Goal: Use online tool/utility: Utilize a website feature to perform a specific function

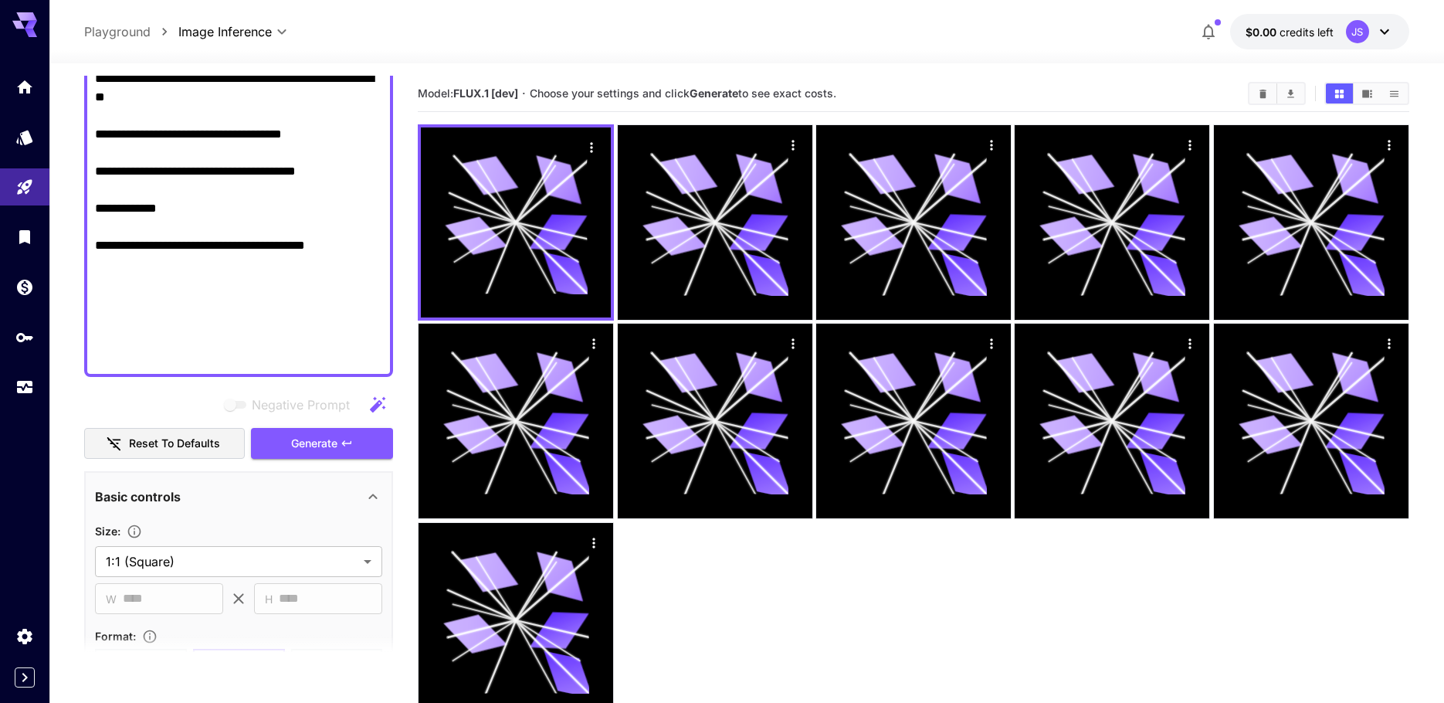
scroll to position [1243, 0]
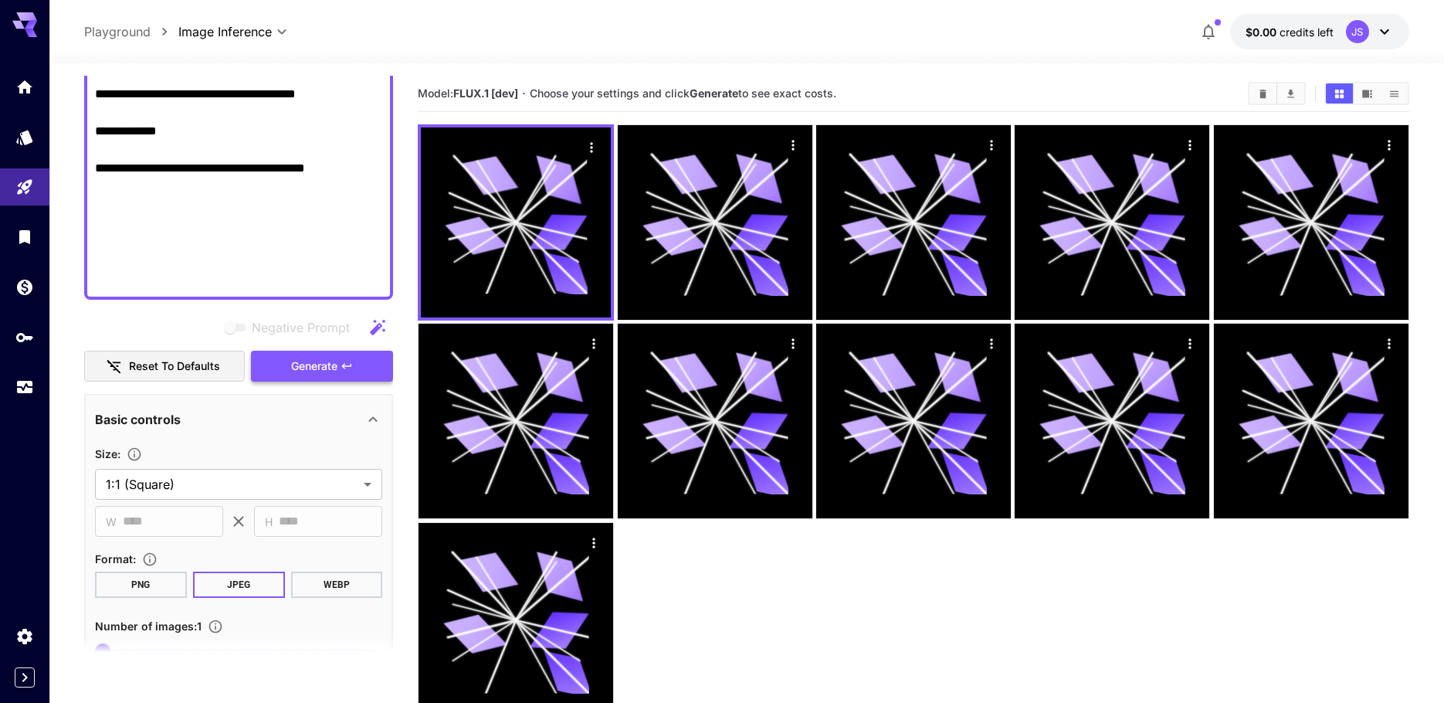
type textarea "**********"
click at [314, 363] on span "Generate" at bounding box center [314, 366] width 46 height 19
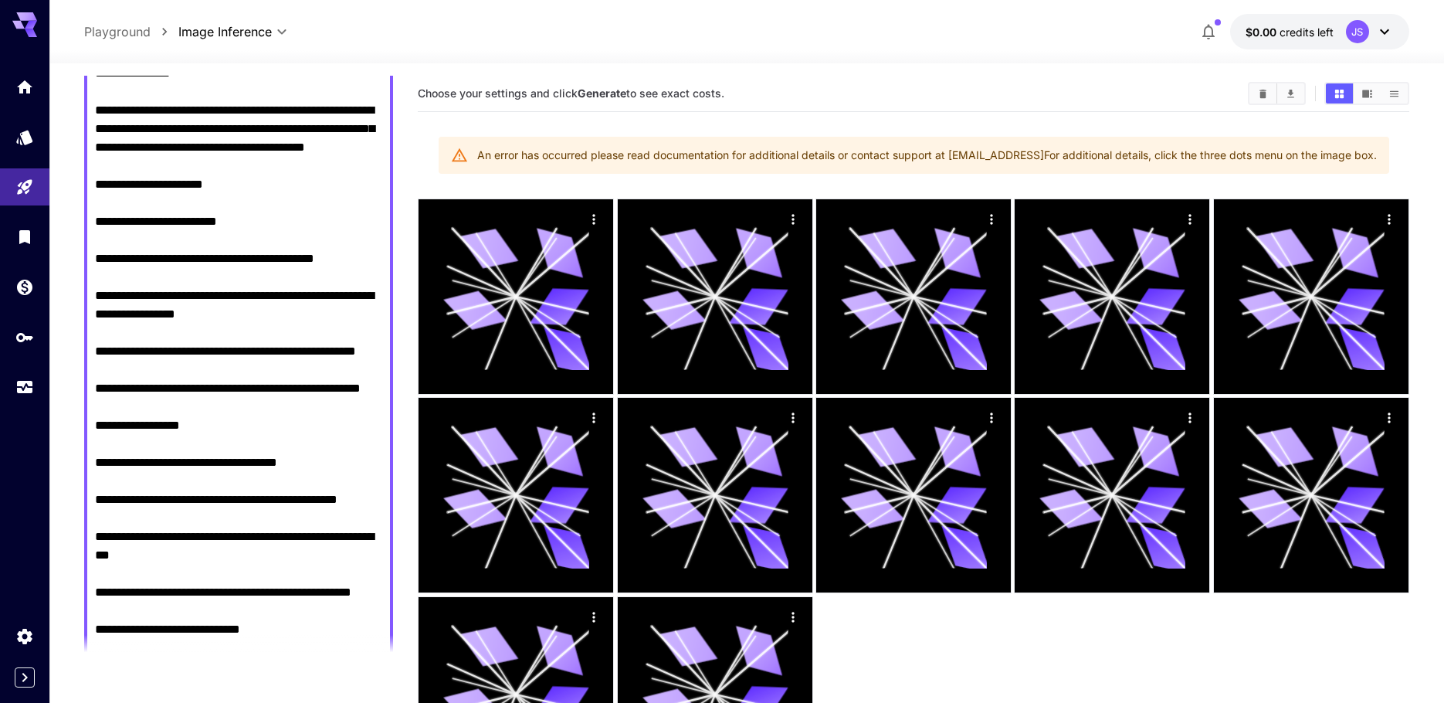
drag, startPoint x: 288, startPoint y: 207, endPoint x: 269, endPoint y: 39, distance: 169.3
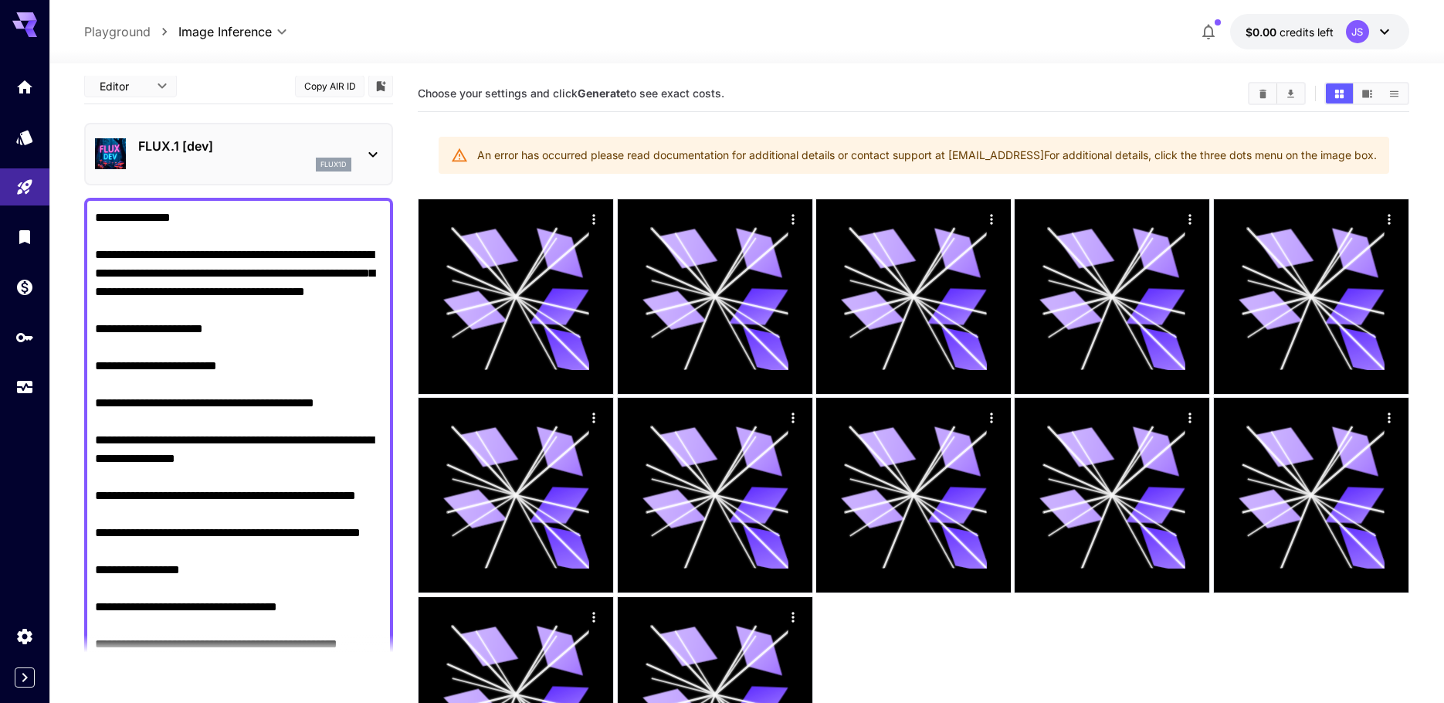
click at [334, 154] on p "FLUX.1 [dev]" at bounding box center [244, 146] width 213 height 19
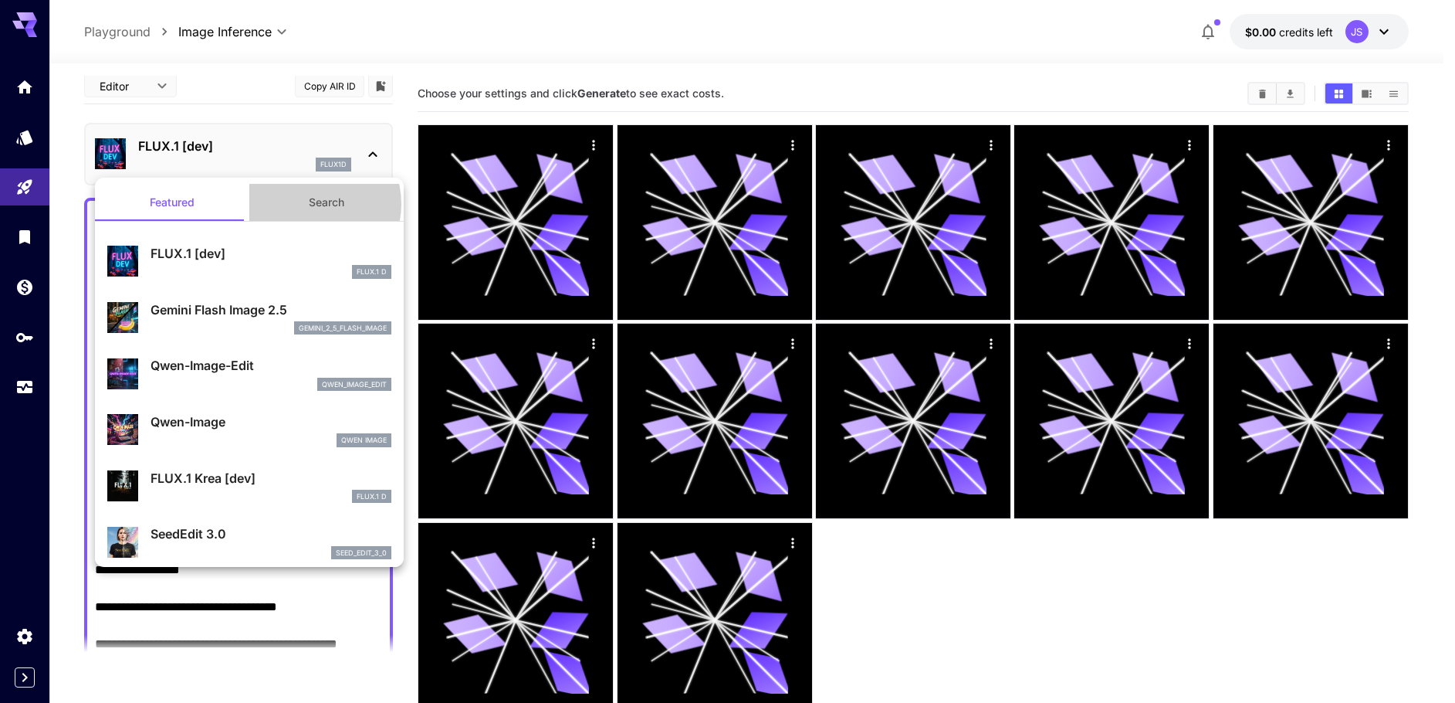
click at [303, 204] on button "Search" at bounding box center [326, 202] width 154 height 37
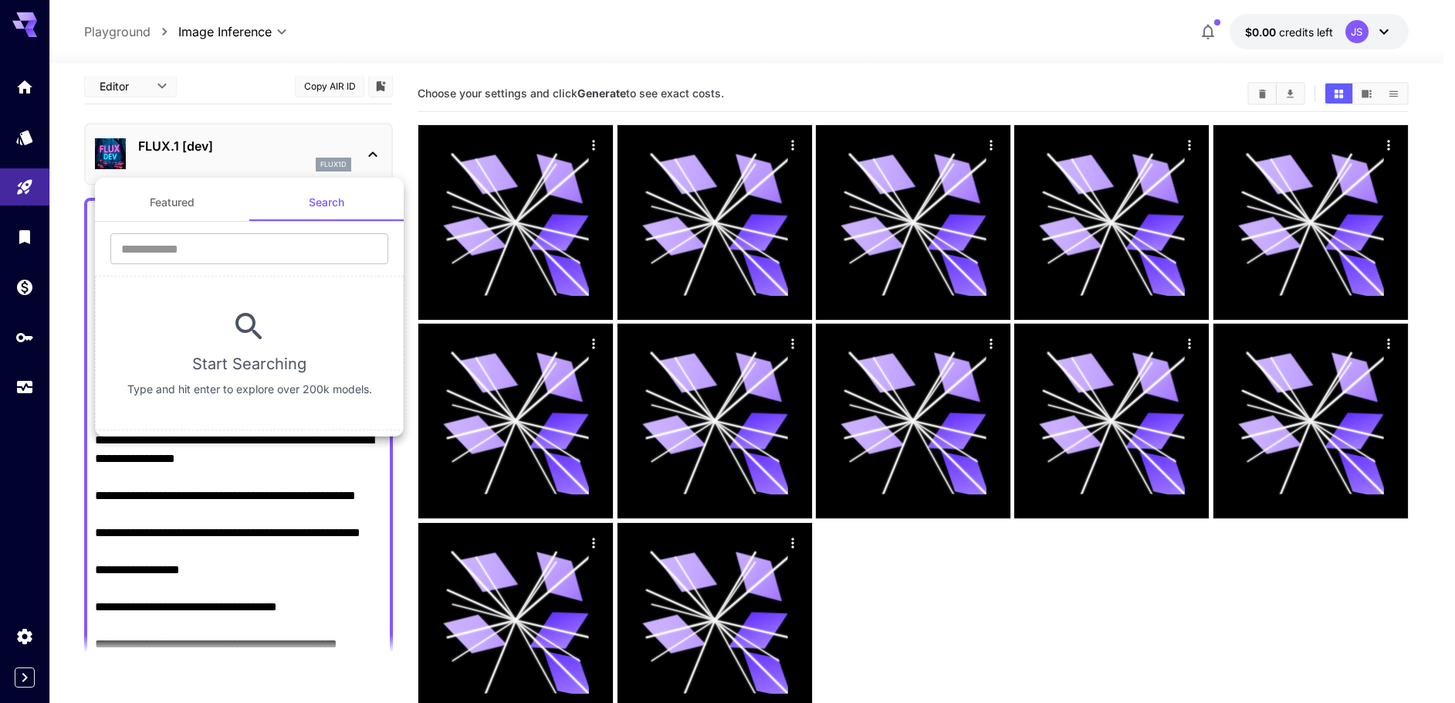
click at [193, 202] on button "Featured" at bounding box center [172, 202] width 154 height 37
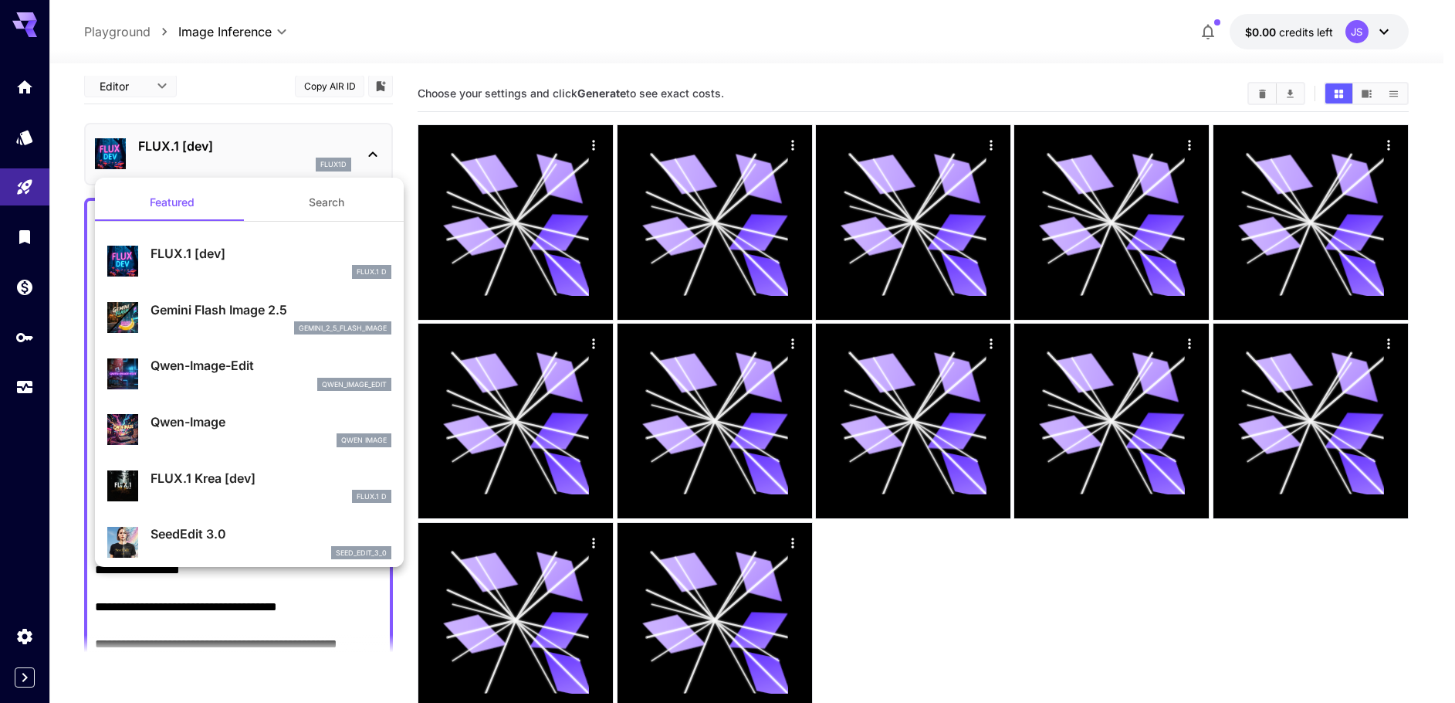
click at [268, 379] on div "qwen_image_edit" at bounding box center [271, 385] width 241 height 14
type input "*"
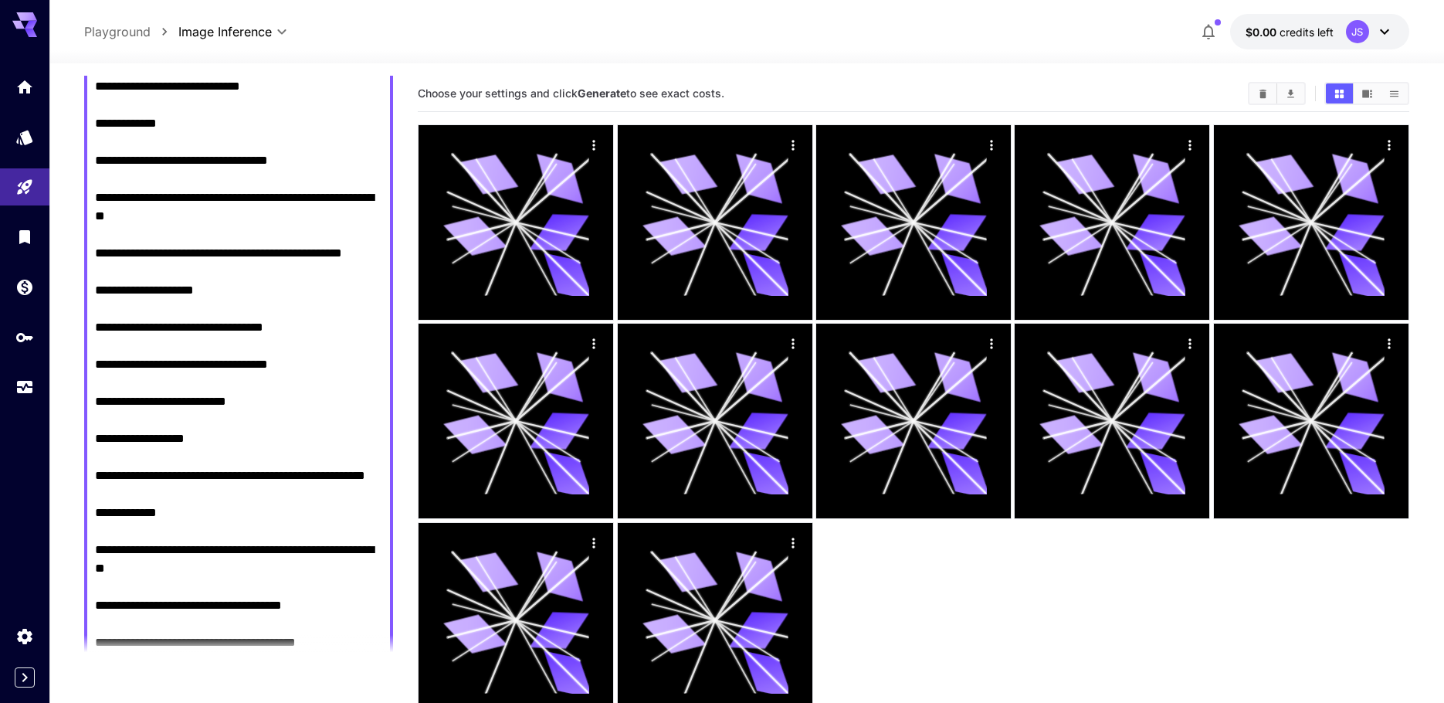
scroll to position [1081, 0]
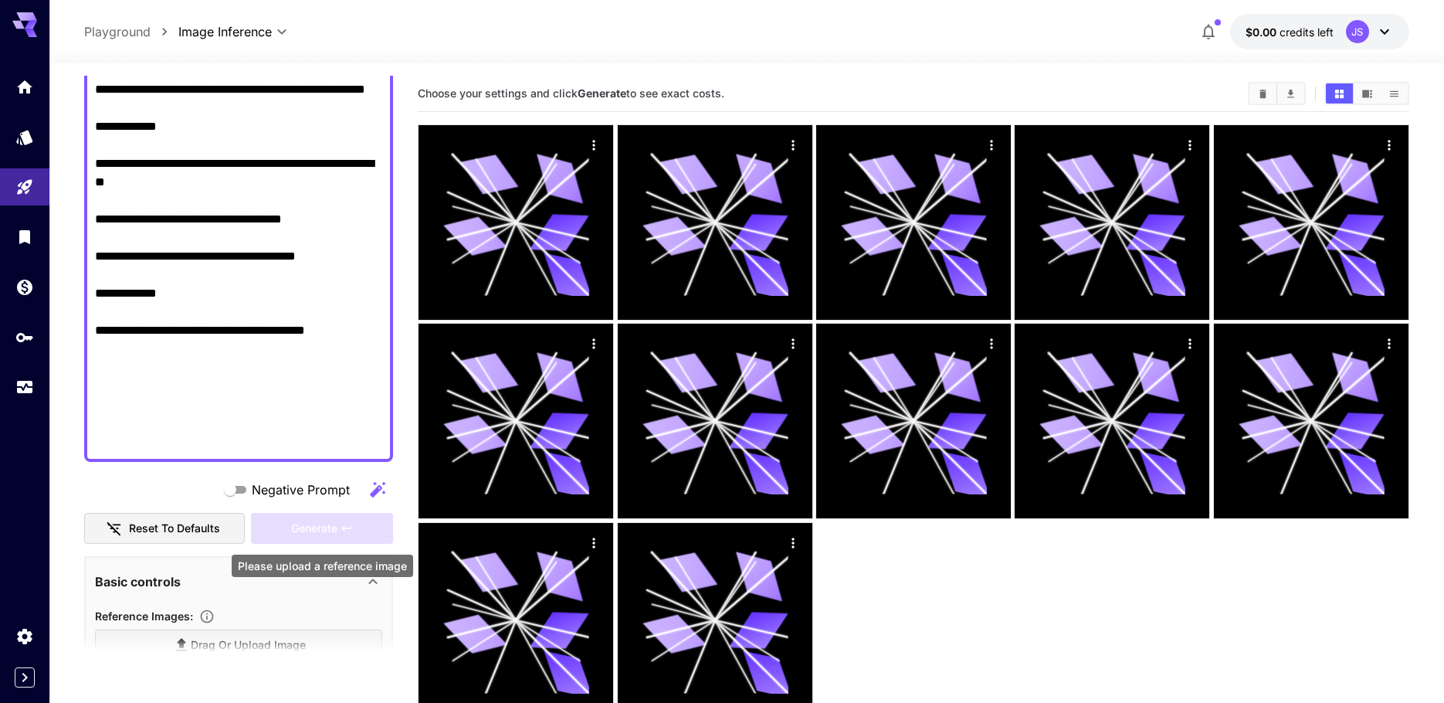
click at [307, 523] on div "Generate" at bounding box center [322, 529] width 142 height 32
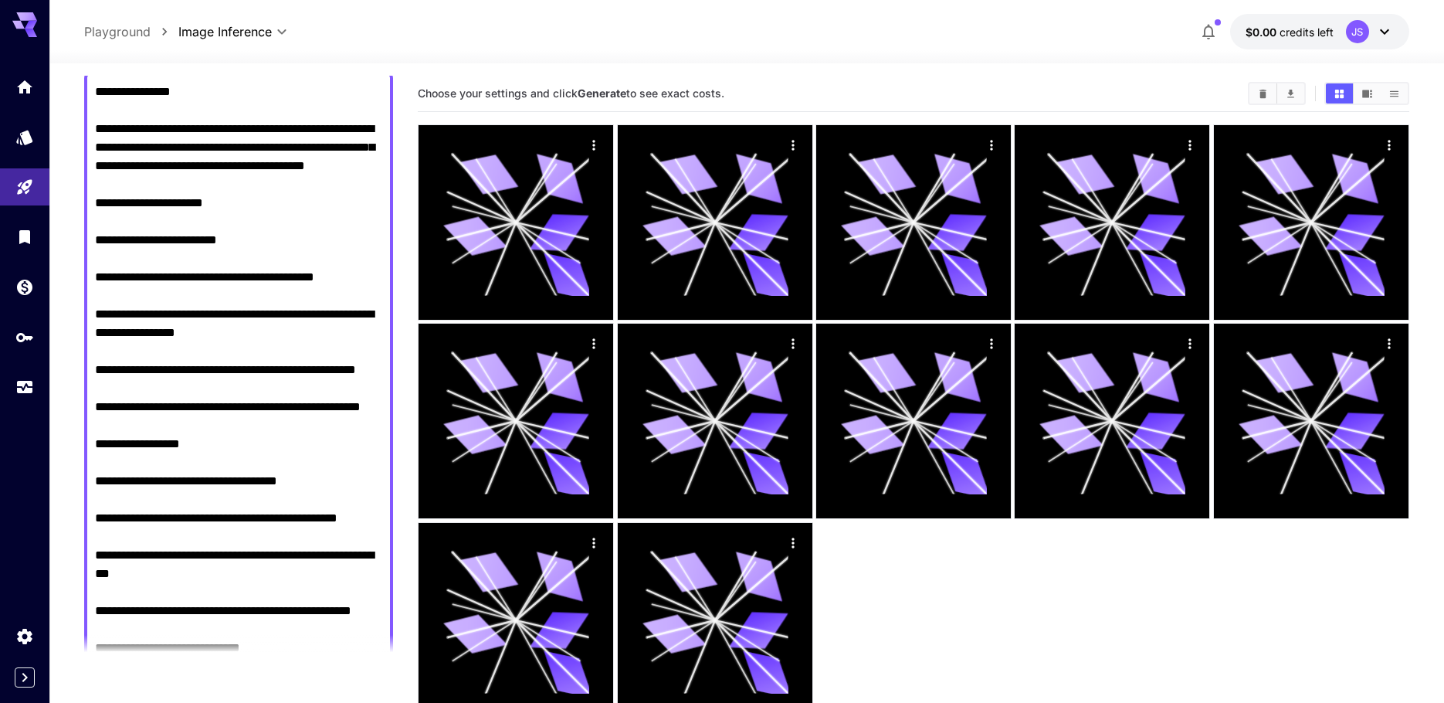
scroll to position [0, 0]
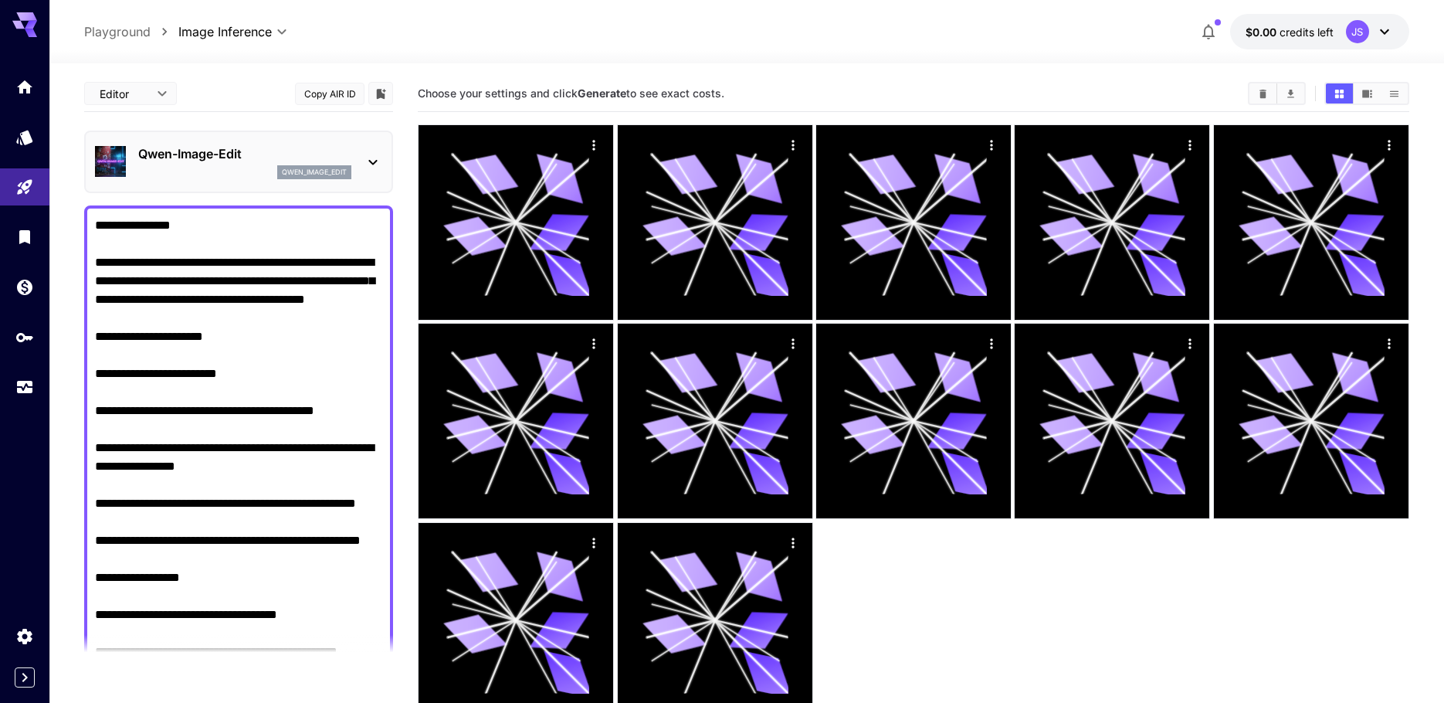
drag, startPoint x: 239, startPoint y: 310, endPoint x: 236, endPoint y: 155, distance: 155.2
click at [302, 171] on p "qwen_image_edit" at bounding box center [314, 172] width 65 height 11
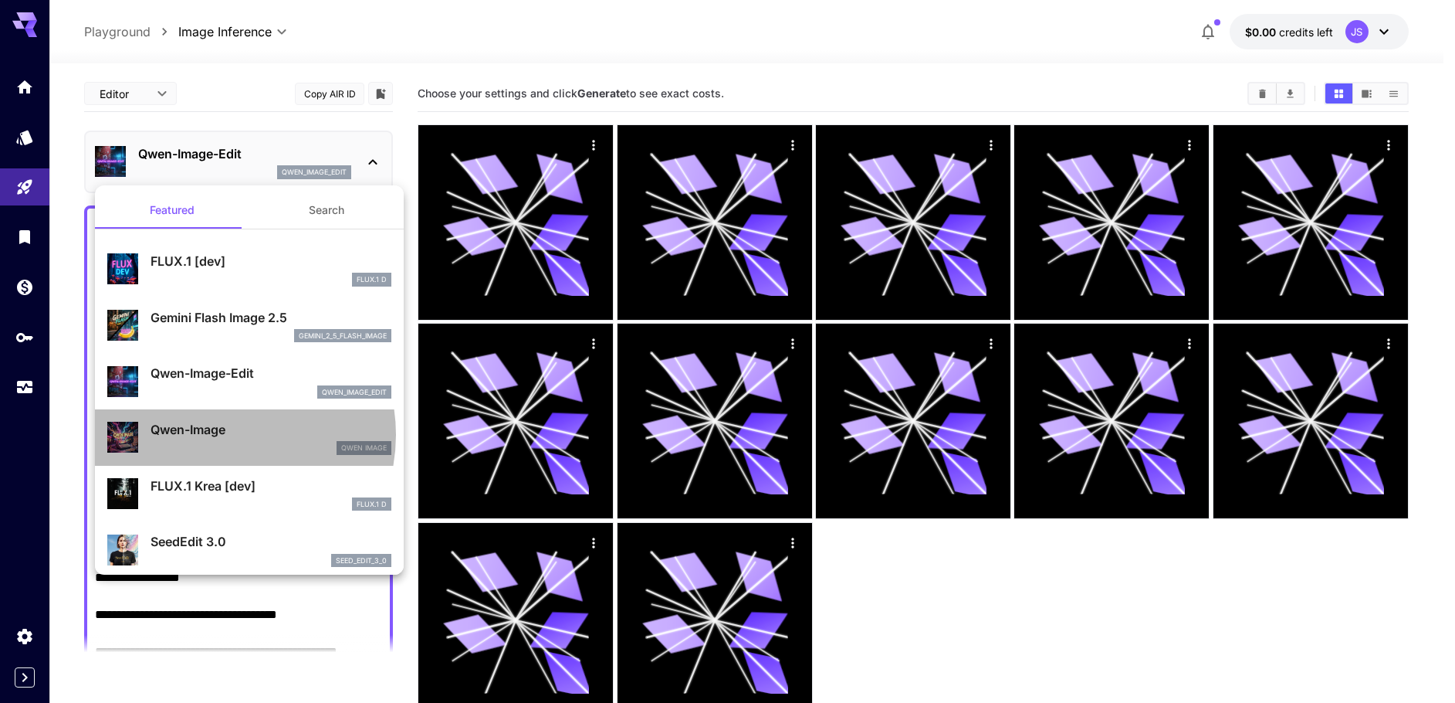
click at [217, 435] on p "Qwen-Image" at bounding box center [271, 429] width 241 height 19
type input "**"
type input "***"
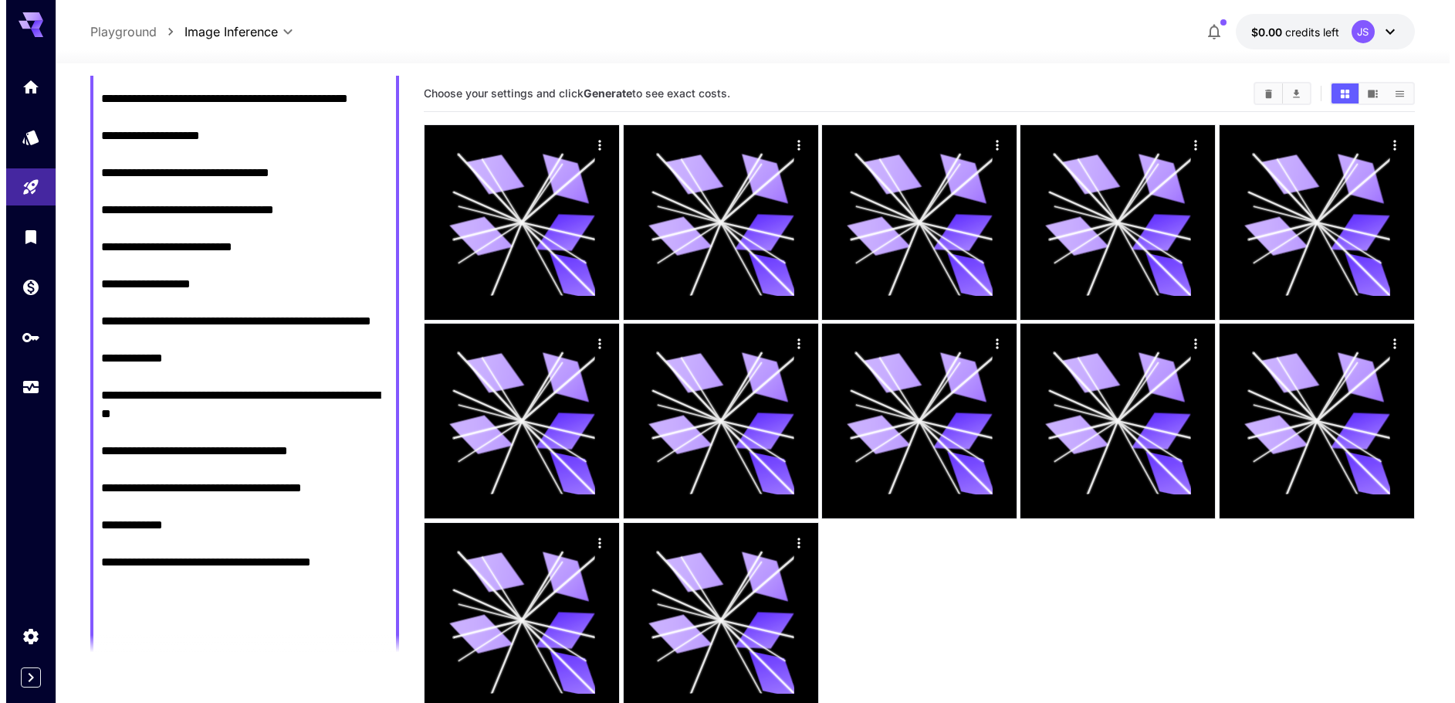
scroll to position [1158, 0]
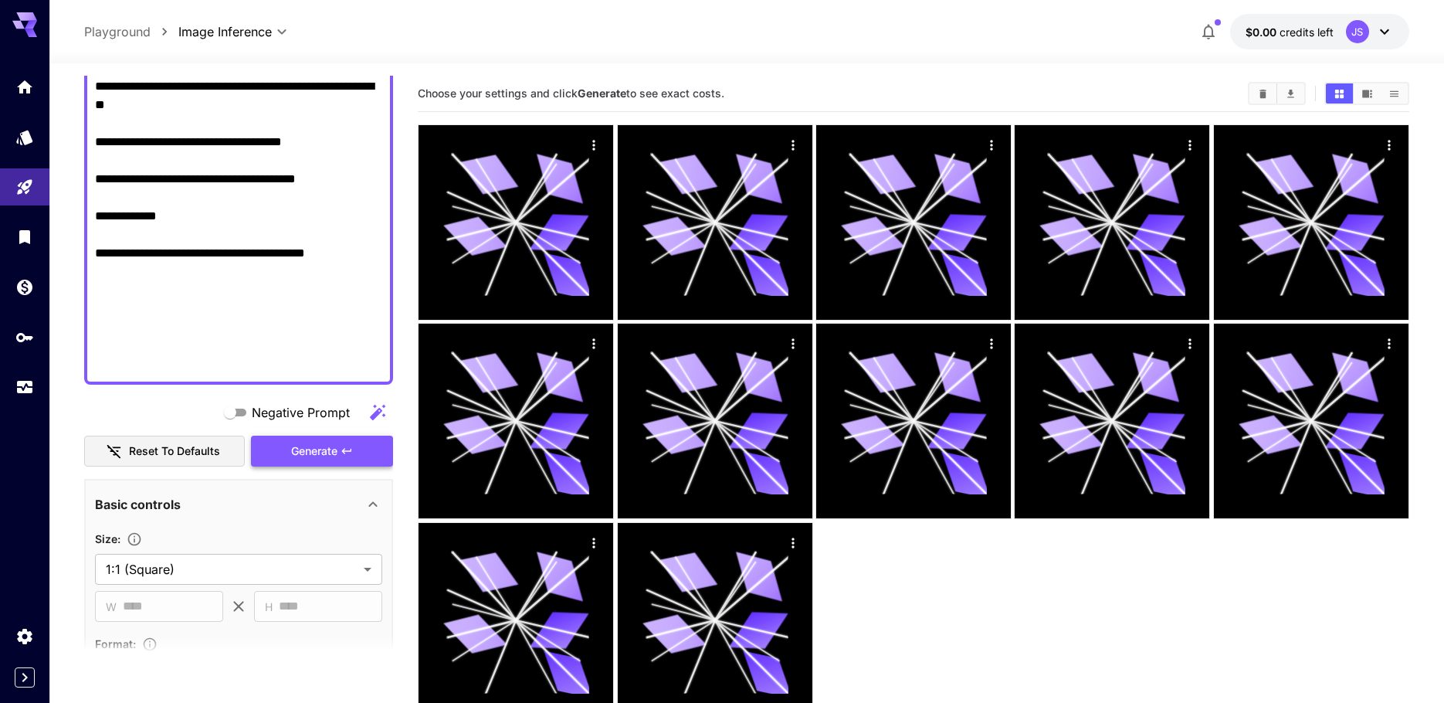
click at [293, 449] on span "Generate" at bounding box center [314, 451] width 46 height 19
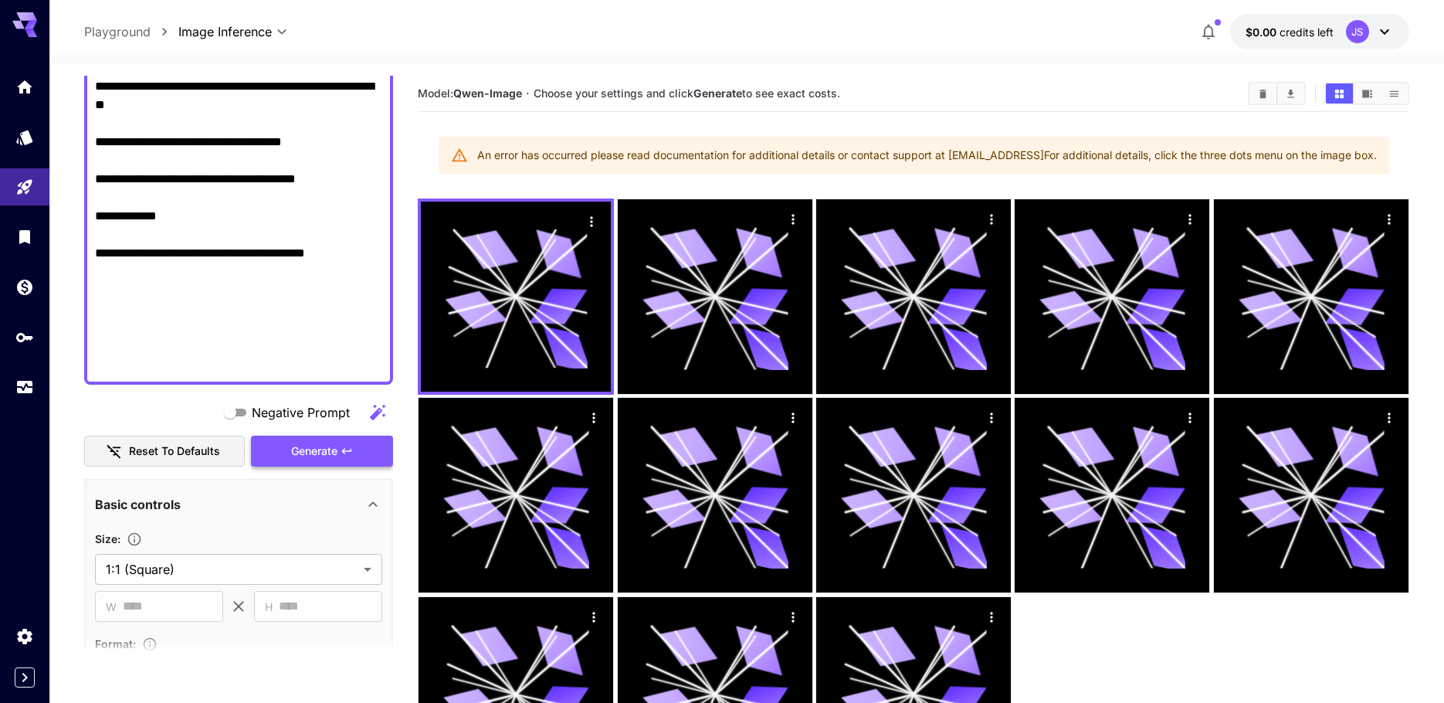
click at [337, 466] on button "Generate" at bounding box center [322, 451] width 142 height 32
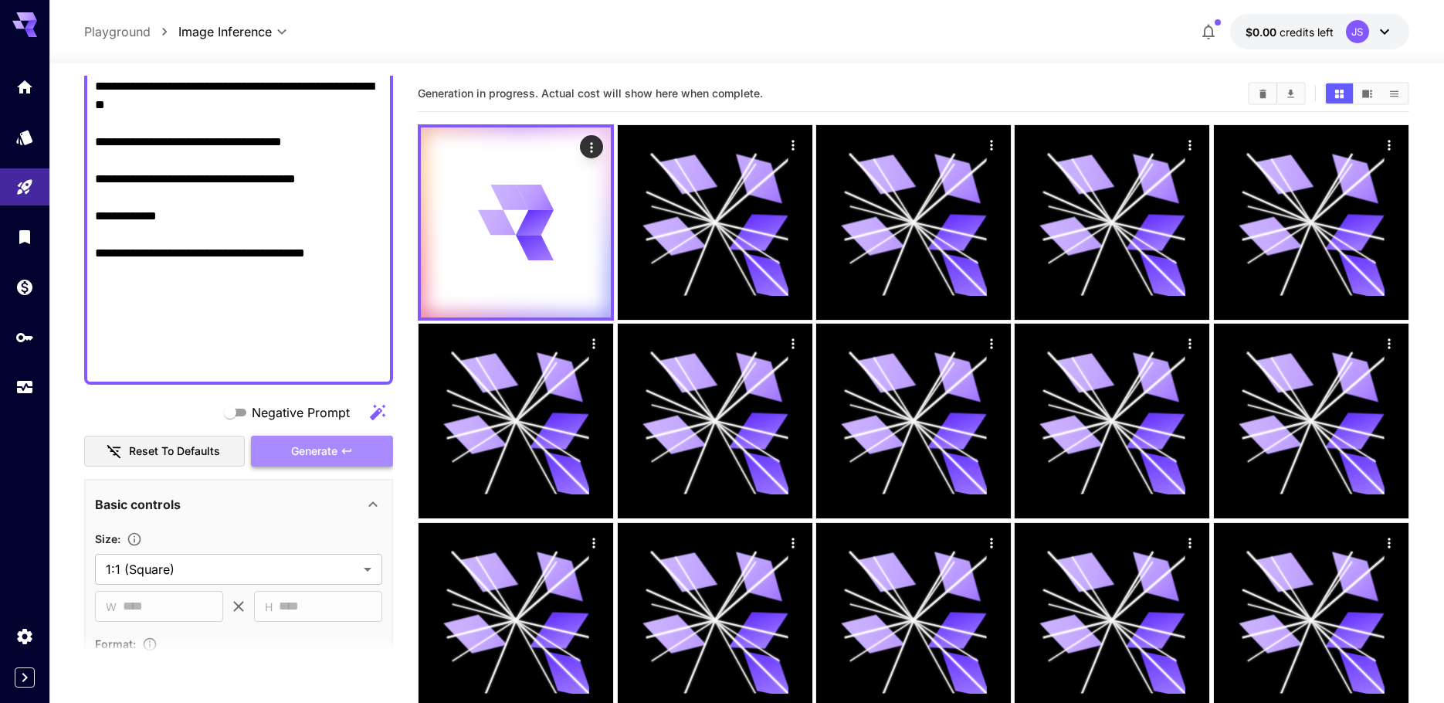
click at [328, 462] on button "Generate" at bounding box center [322, 451] width 142 height 32
click at [327, 462] on button "Generate" at bounding box center [322, 451] width 142 height 32
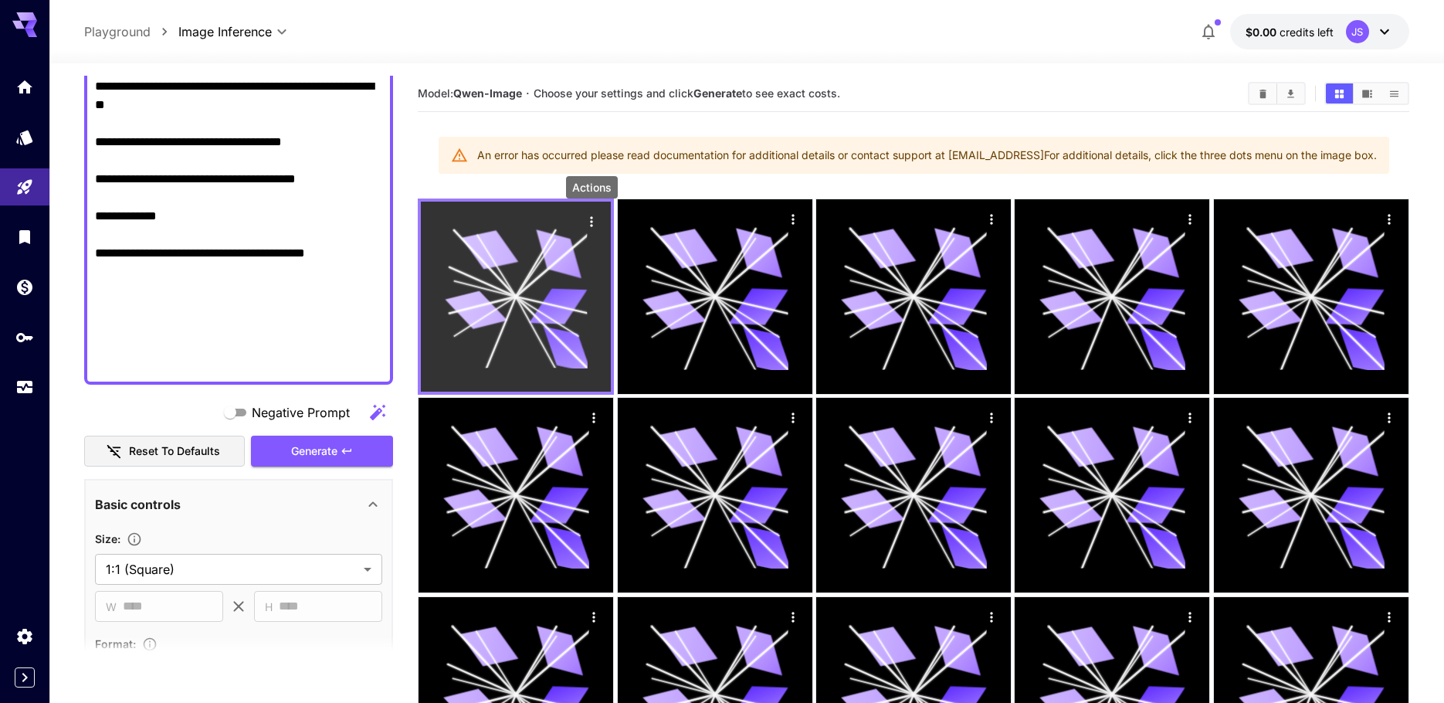
click at [594, 217] on icon "Actions" at bounding box center [591, 221] width 15 height 15
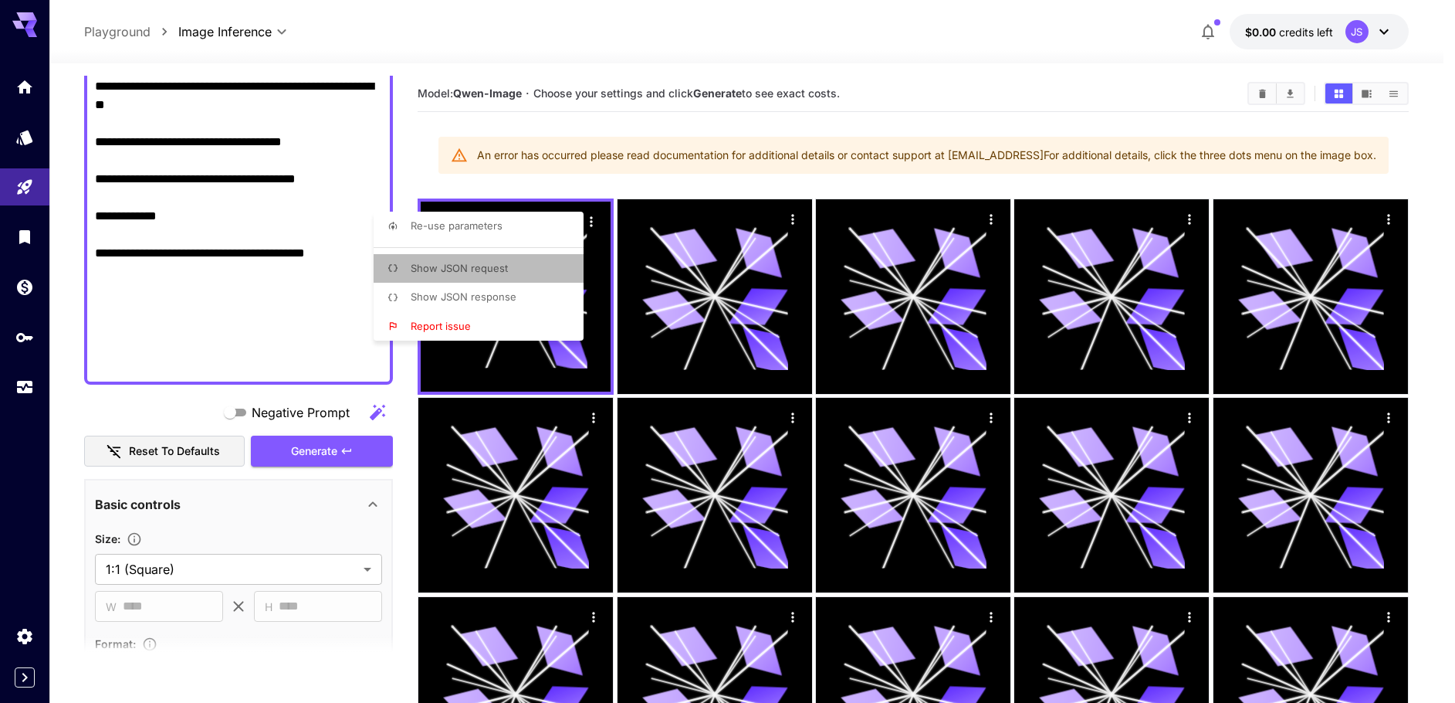
click at [486, 262] on span "Show JSON request" at bounding box center [459, 268] width 97 height 12
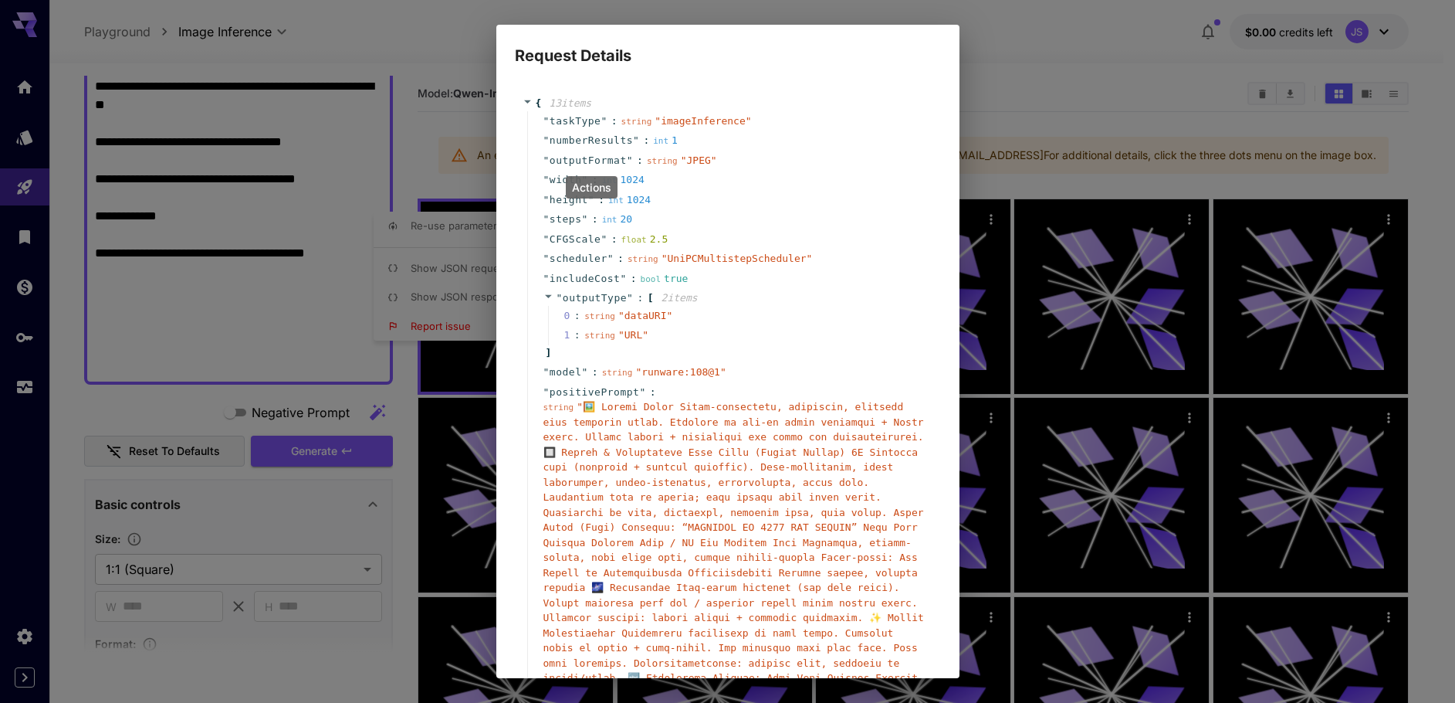
click at [1065, 130] on div "Request Details { 13 item s " taskType " : string " imageInference " " numberRe…" at bounding box center [727, 351] width 1455 height 703
click at [1027, 127] on div "Request Details { 13 item s " taskType " : string " imageInference " " numberRe…" at bounding box center [727, 351] width 1455 height 703
click at [263, 255] on div "Request Details { 13 item s " taskType " : string " imageInference " " numberRe…" at bounding box center [727, 351] width 1455 height 703
click at [1102, 40] on div "Request Details { 13 item s " taskType " : string " imageInference " " numberRe…" at bounding box center [727, 351] width 1455 height 703
click at [914, 81] on div "{ 13 item s " taskType " : string " imageInference " " numberResults " : int 1 …" at bounding box center [728, 431] width 426 height 703
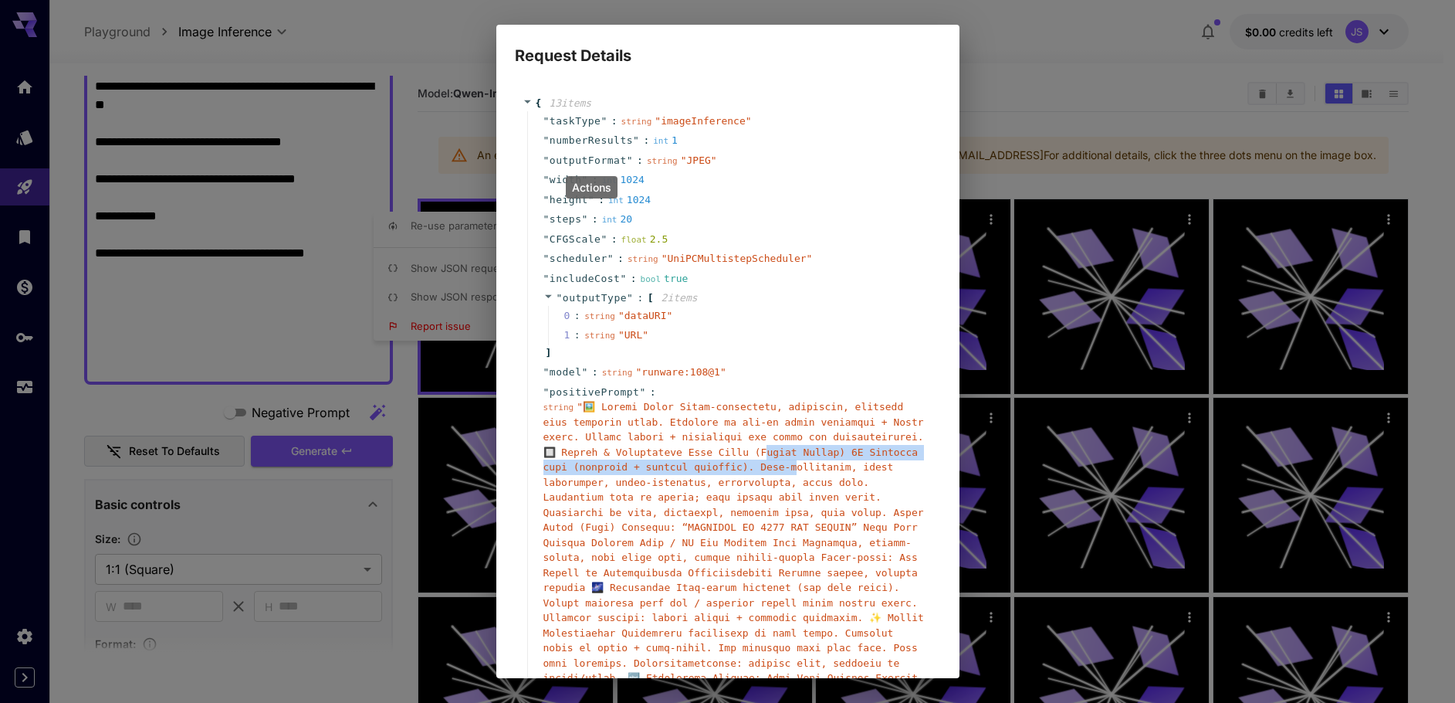
drag, startPoint x: 691, startPoint y: 467, endPoint x: 698, endPoint y: 453, distance: 15.5
click at [691, 469] on div "string " "" at bounding box center [733, 564] width 381 height 331
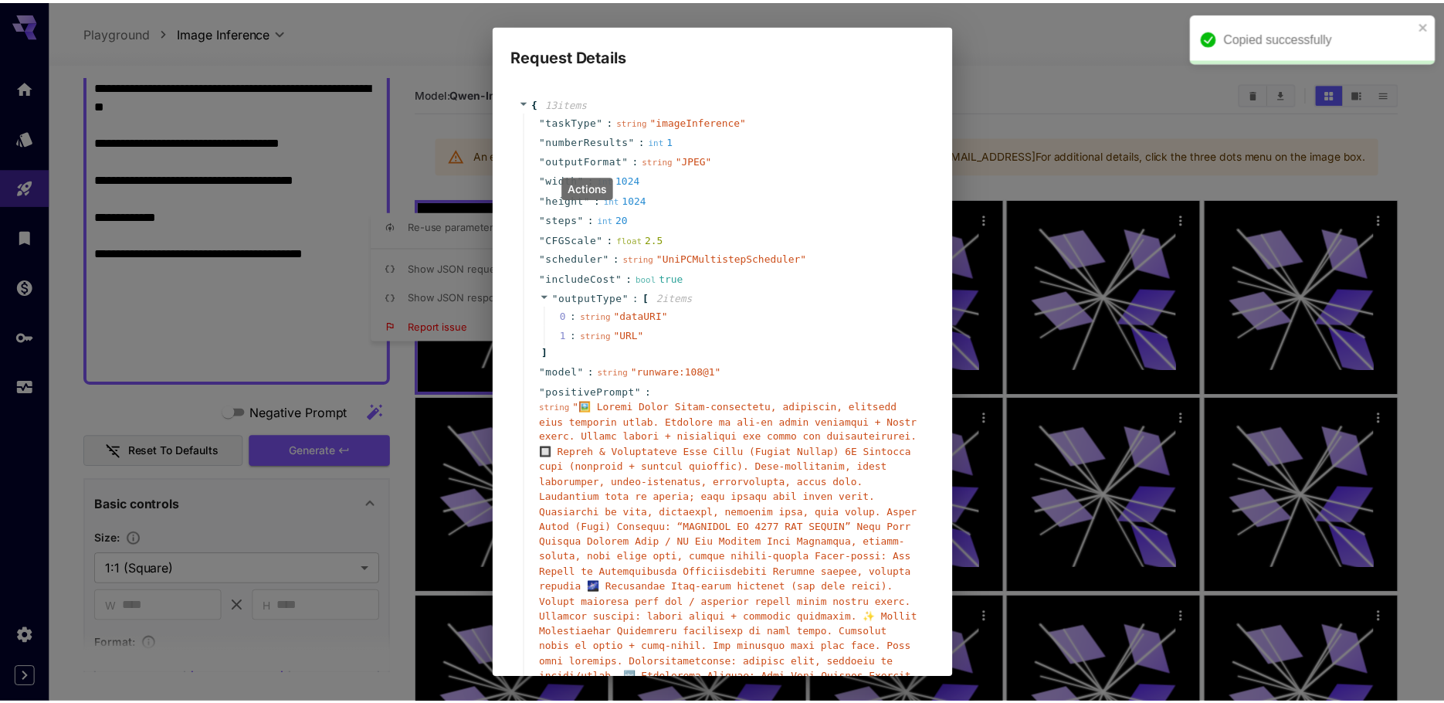
scroll to position [168, 0]
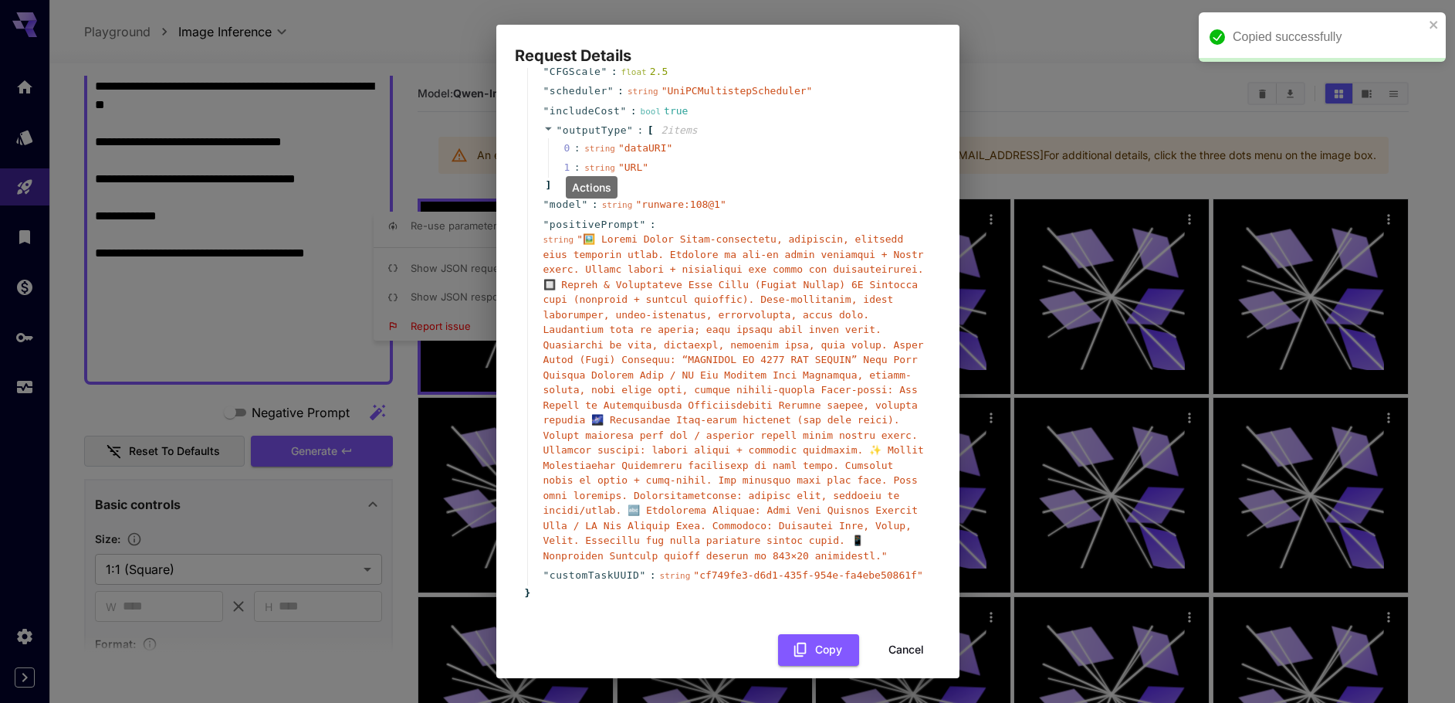
drag, startPoint x: 743, startPoint y: 441, endPoint x: 744, endPoint y: 597, distance: 155.9
click at [886, 634] on button "Cancel" at bounding box center [906, 650] width 69 height 32
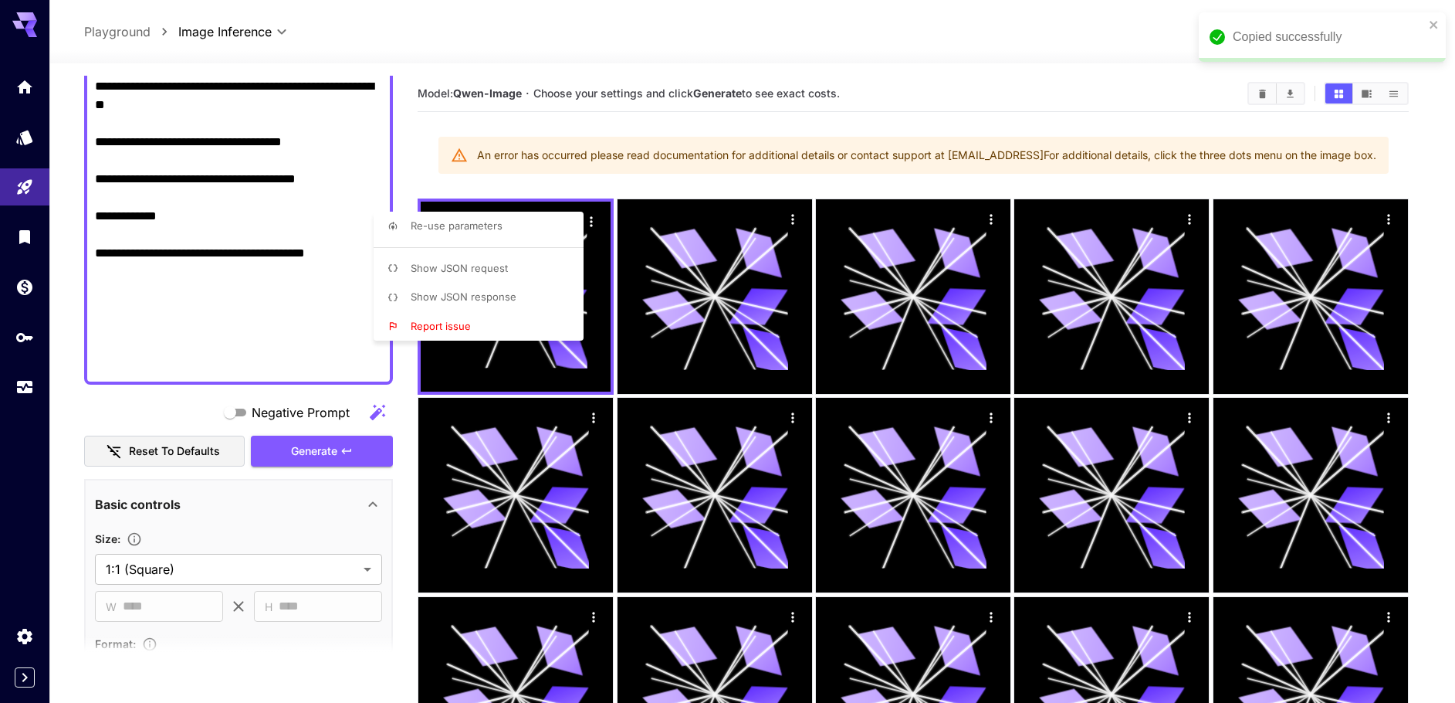
click at [192, 233] on div at bounding box center [727, 351] width 1455 height 703
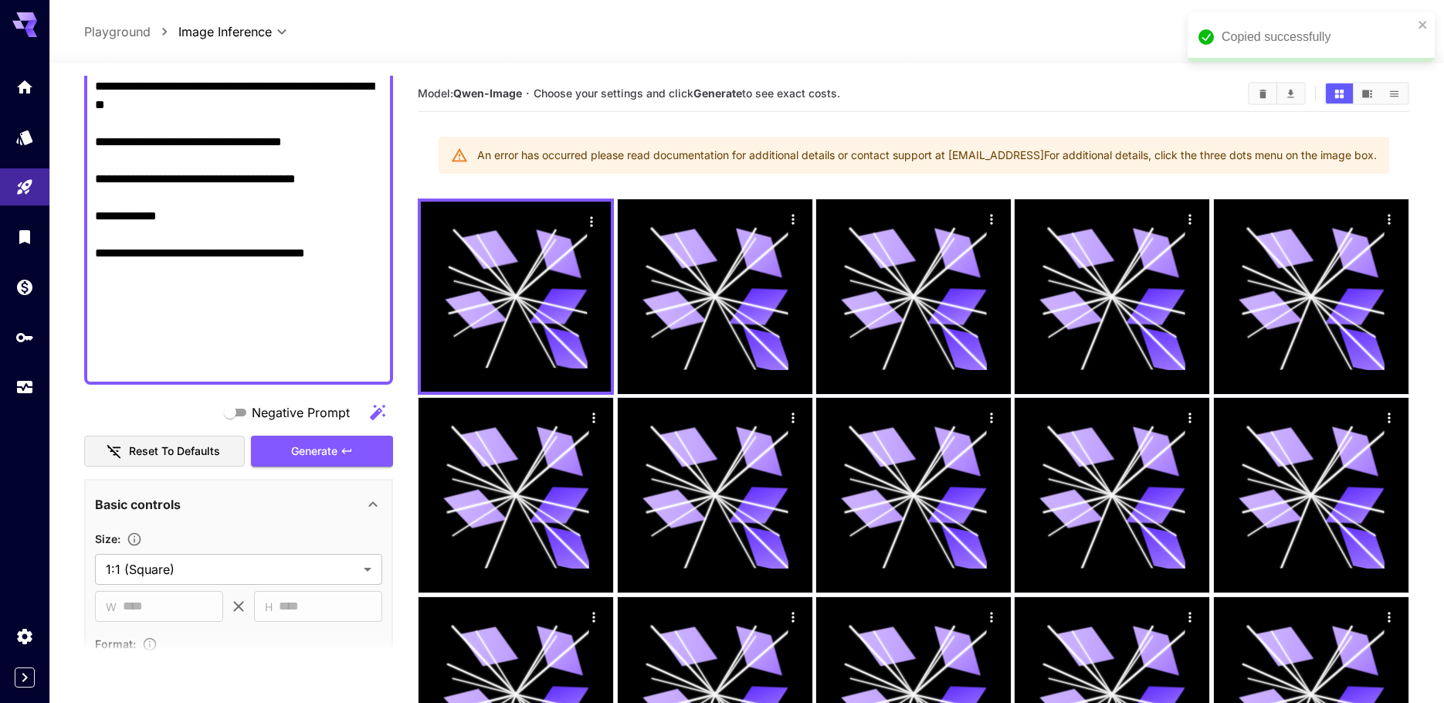
paste textarea "**********"
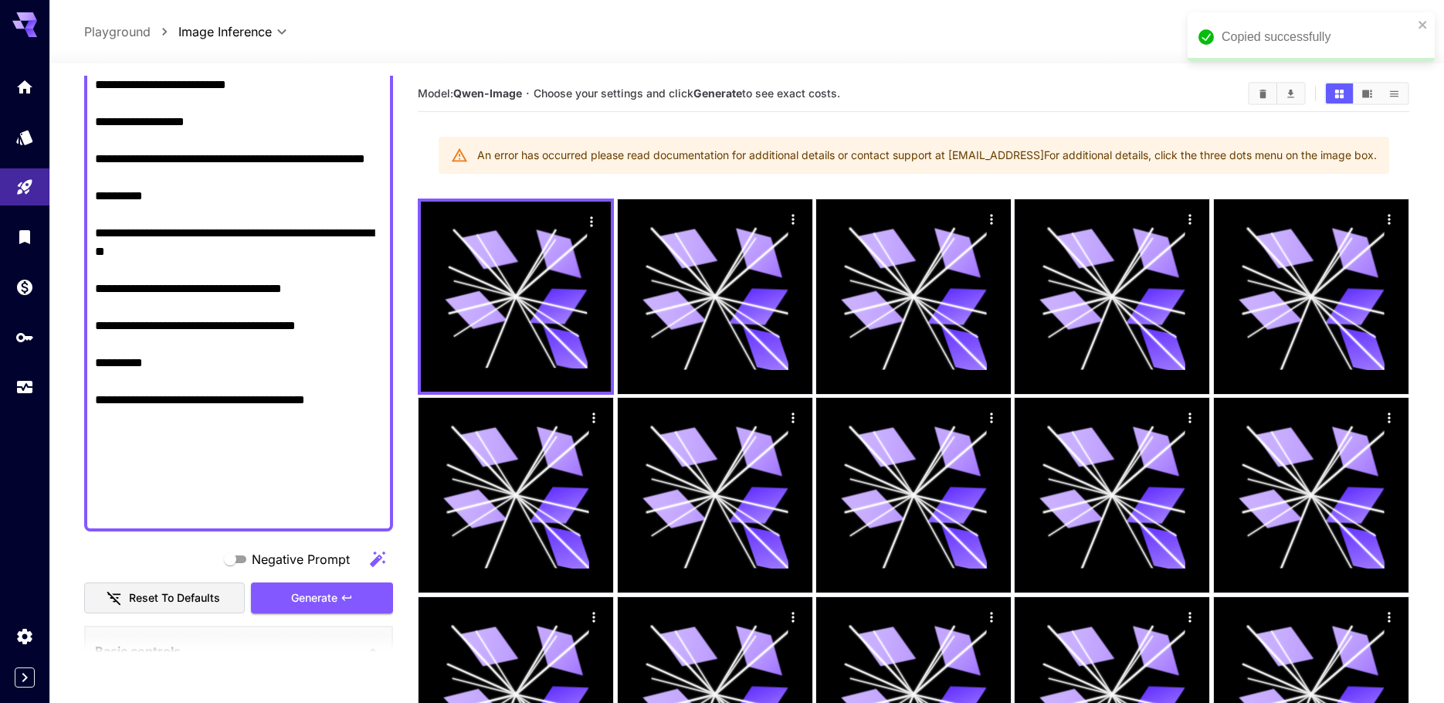
scroll to position [1089, 0]
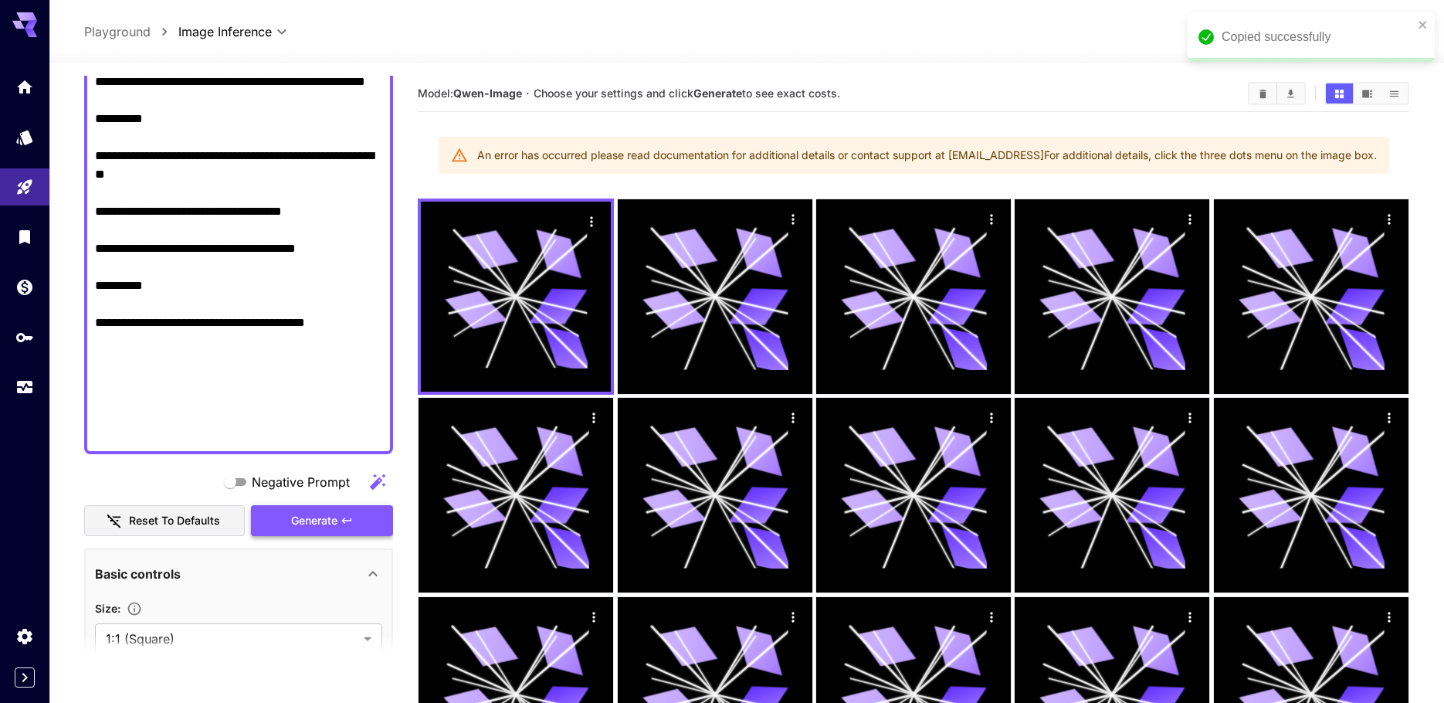
type textarea "**********"
click at [308, 527] on span "Generate" at bounding box center [314, 520] width 46 height 19
click at [307, 527] on span "Generate" at bounding box center [314, 520] width 46 height 19
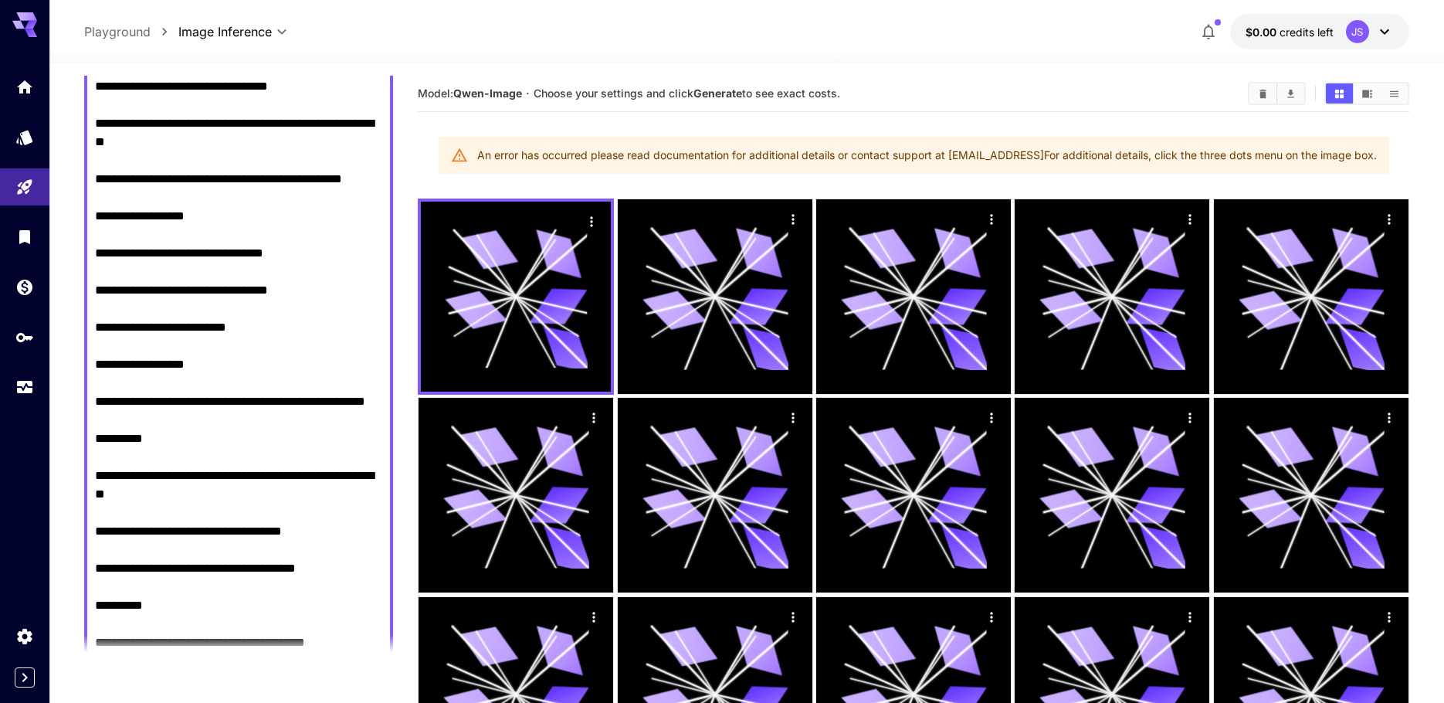
scroll to position [0, 0]
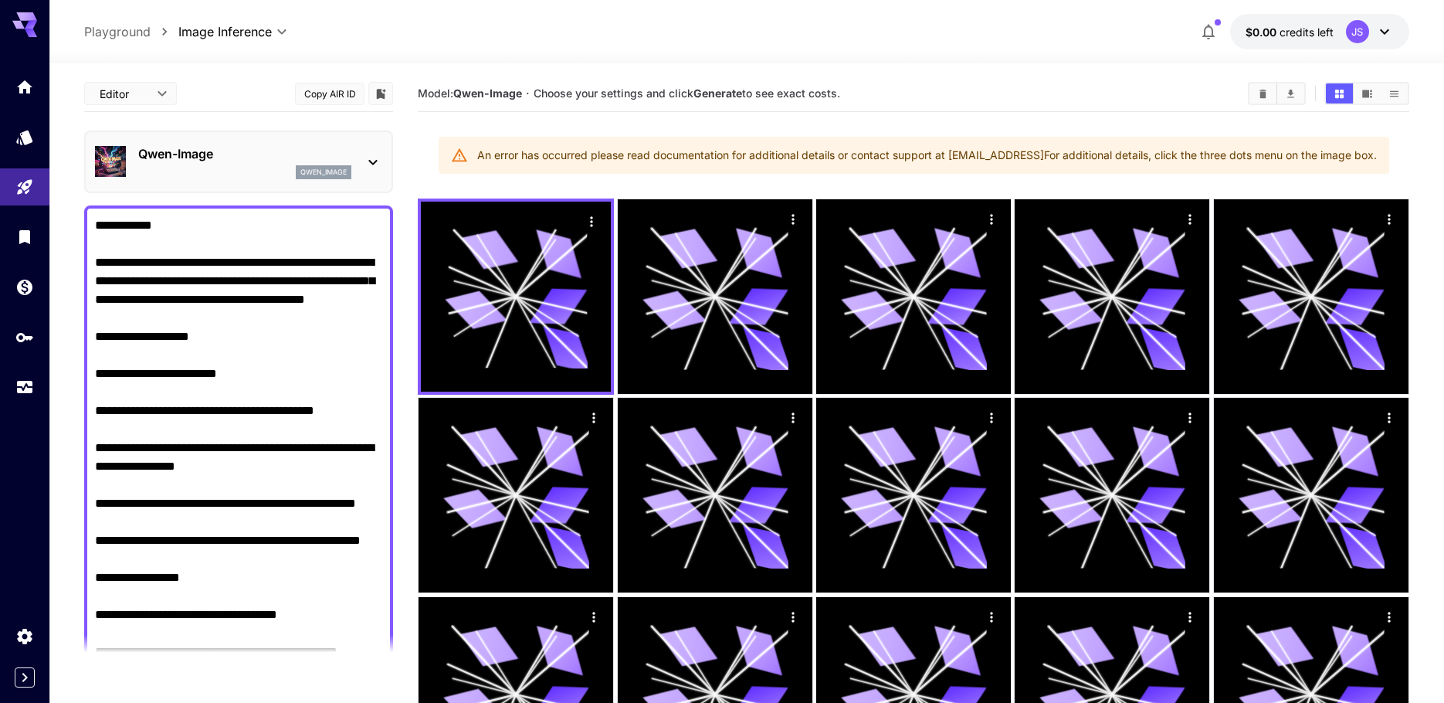
drag, startPoint x: 256, startPoint y: 229, endPoint x: 279, endPoint y: 120, distance: 110.5
click at [240, 137] on div "Qwen-Image qwen_image" at bounding box center [238, 161] width 309 height 63
click at [391, 161] on div "Qwen-Image qwen_image" at bounding box center [238, 161] width 309 height 63
click at [357, 151] on div "Qwen-Image qwen_image" at bounding box center [238, 161] width 287 height 47
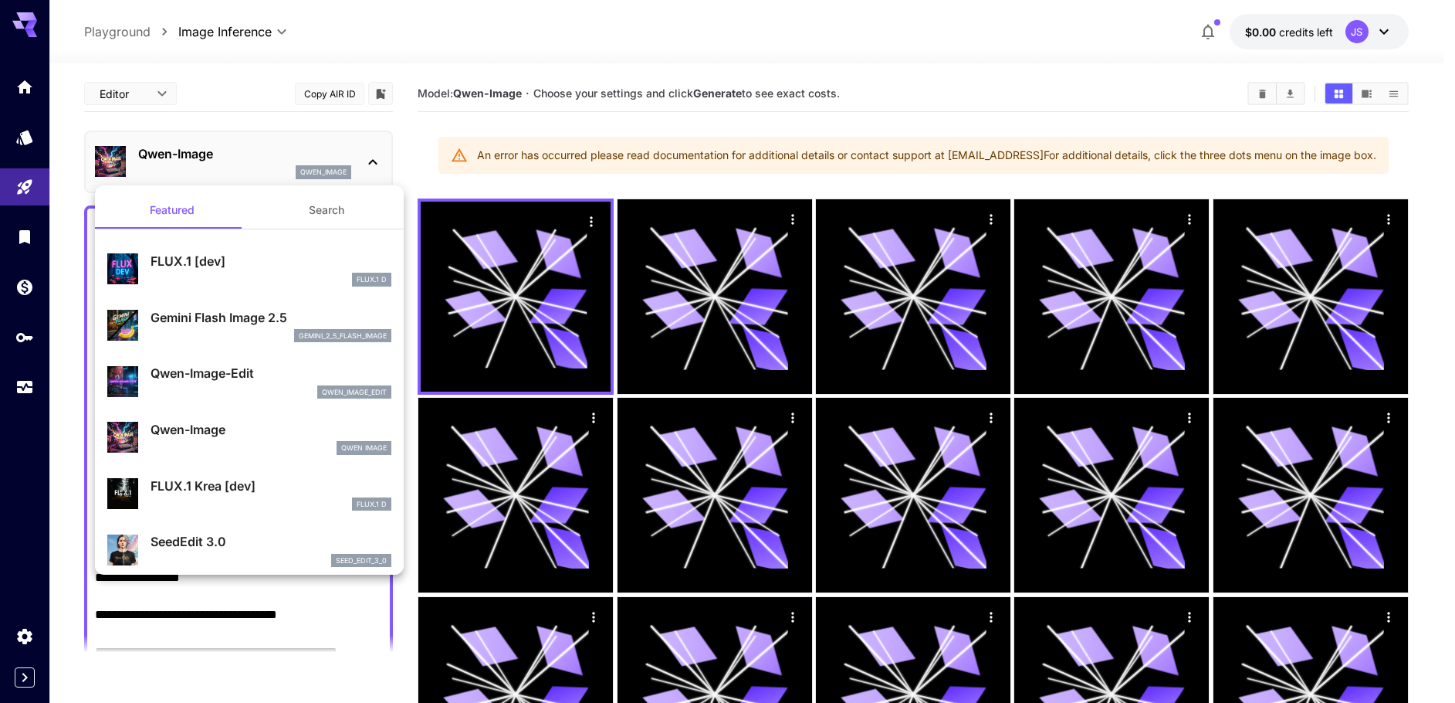
click at [240, 267] on p "FLUX.1 [dev]" at bounding box center [271, 261] width 241 height 19
type input "**"
type input "***"
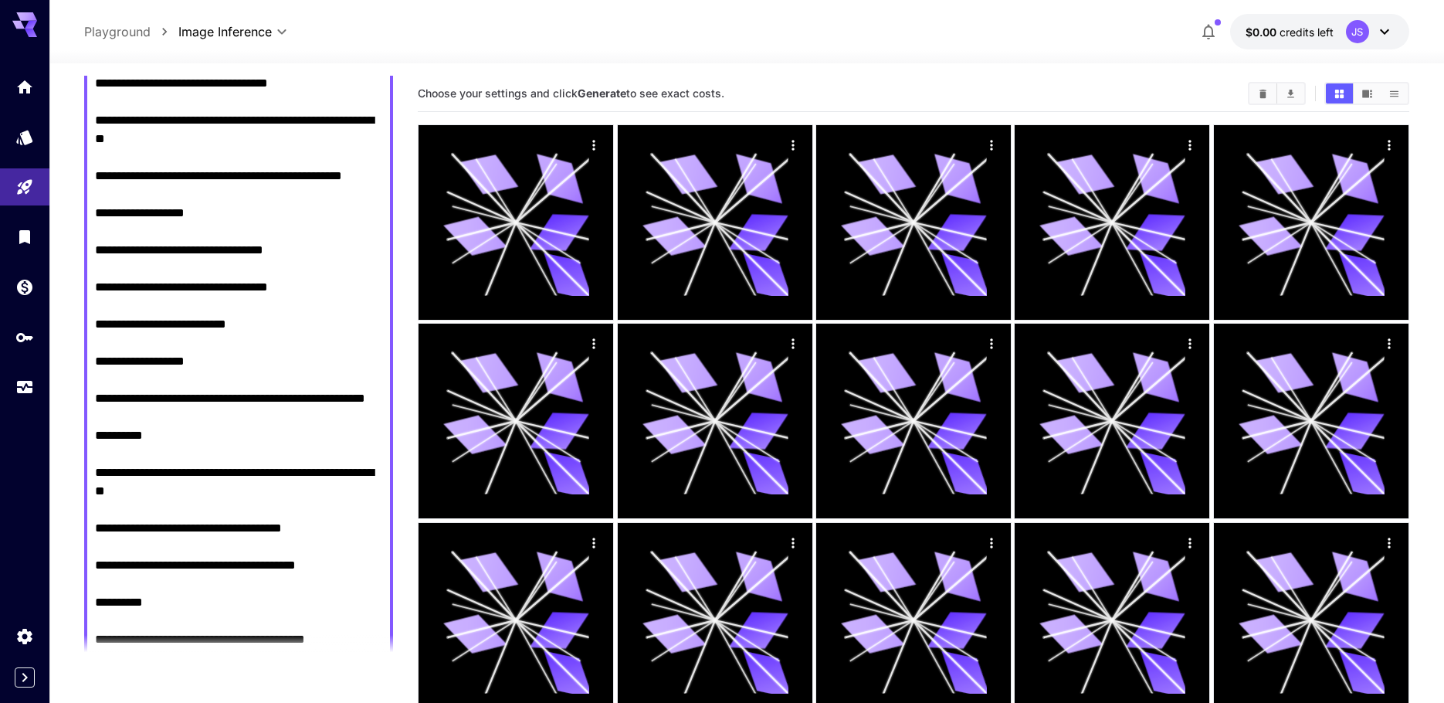
scroll to position [1158, 0]
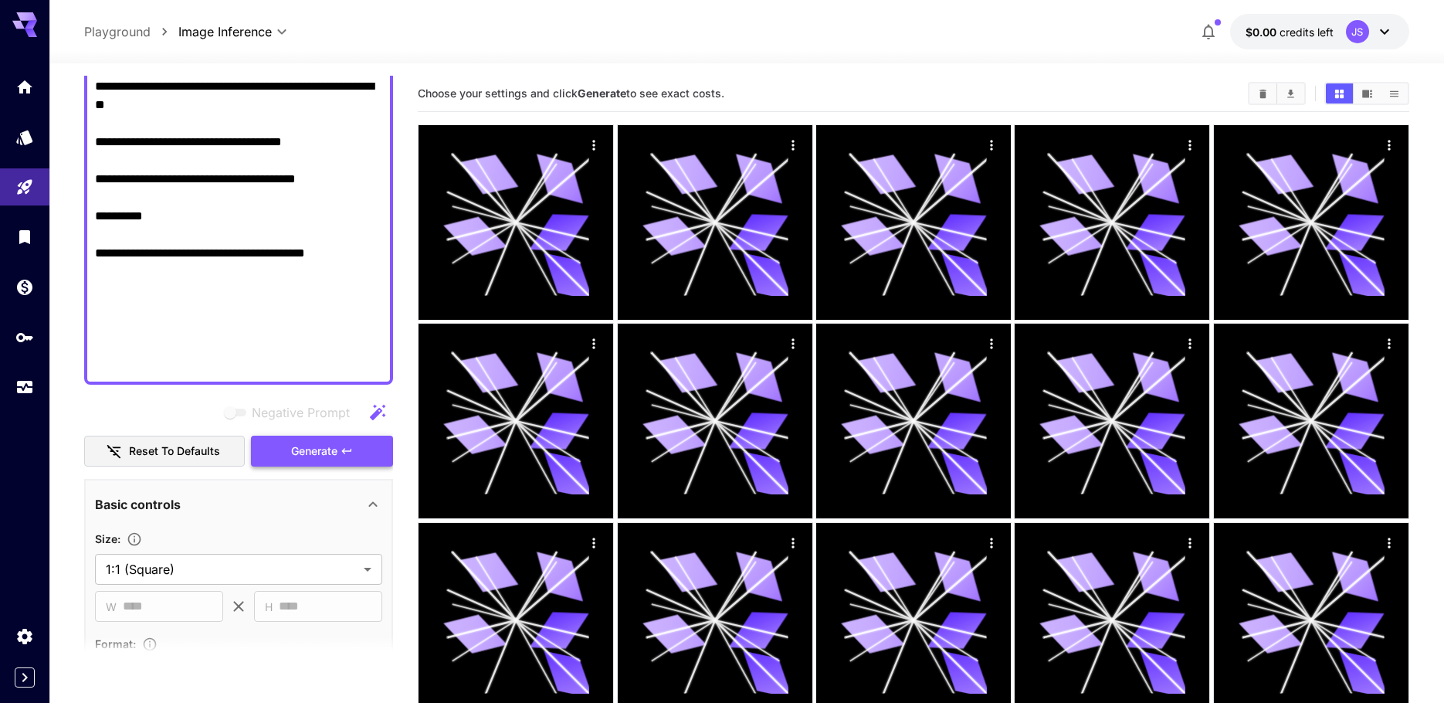
click at [326, 450] on span "Generate" at bounding box center [314, 451] width 46 height 19
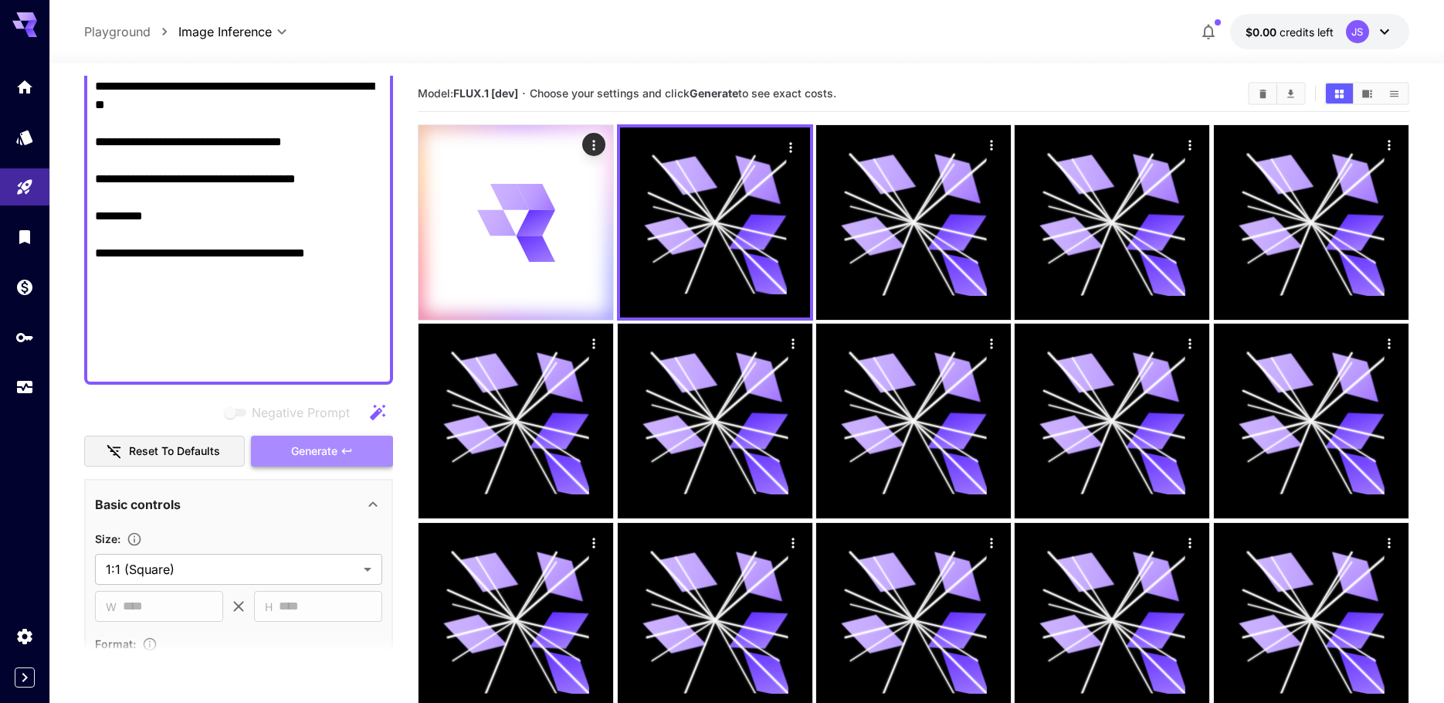
click at [318, 451] on span "Generate" at bounding box center [314, 451] width 46 height 19
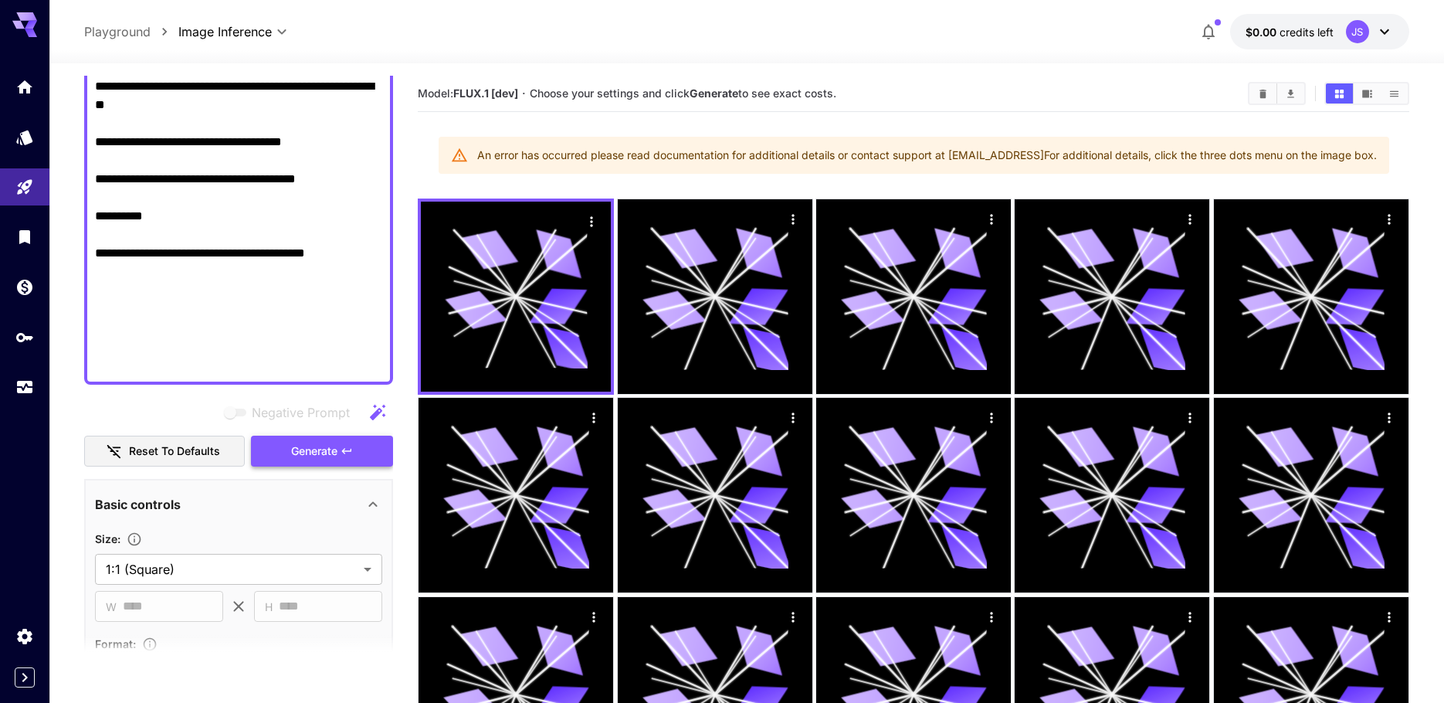
click at [318, 451] on span "Generate" at bounding box center [314, 451] width 46 height 19
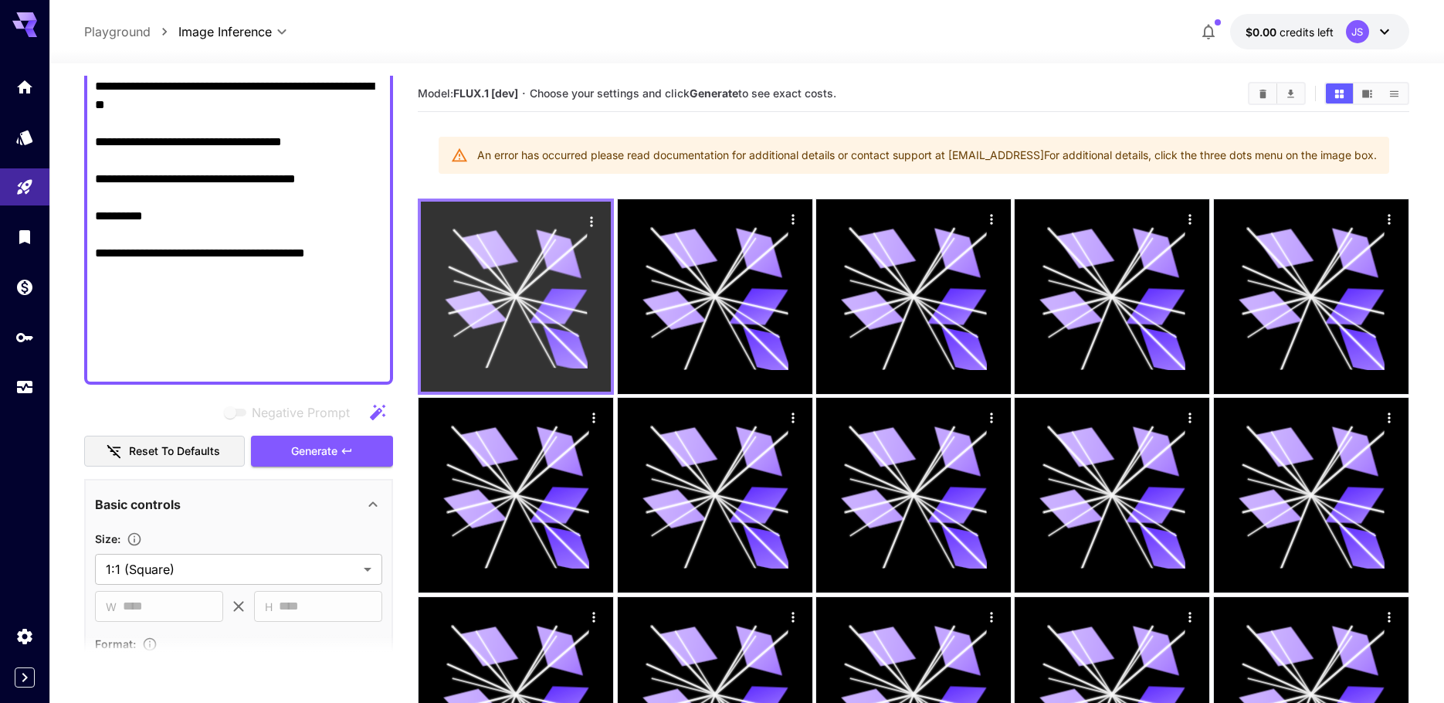
click at [533, 267] on icon at bounding box center [536, 263] width 40 height 66
click at [596, 210] on button "Actions" at bounding box center [591, 220] width 23 height 23
click at [595, 210] on button "Actions" at bounding box center [591, 220] width 23 height 23
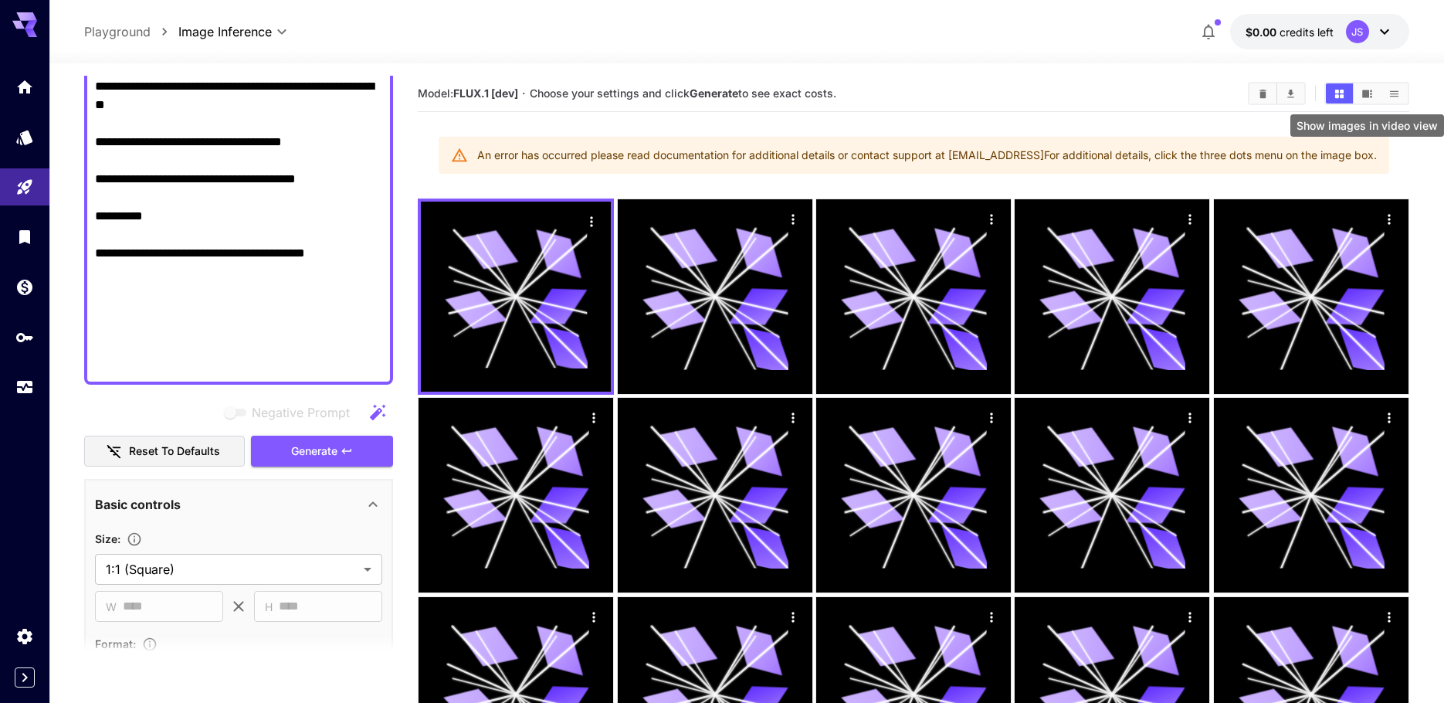
click at [1366, 89] on icon "Show images in video view" at bounding box center [1367, 94] width 12 height 12
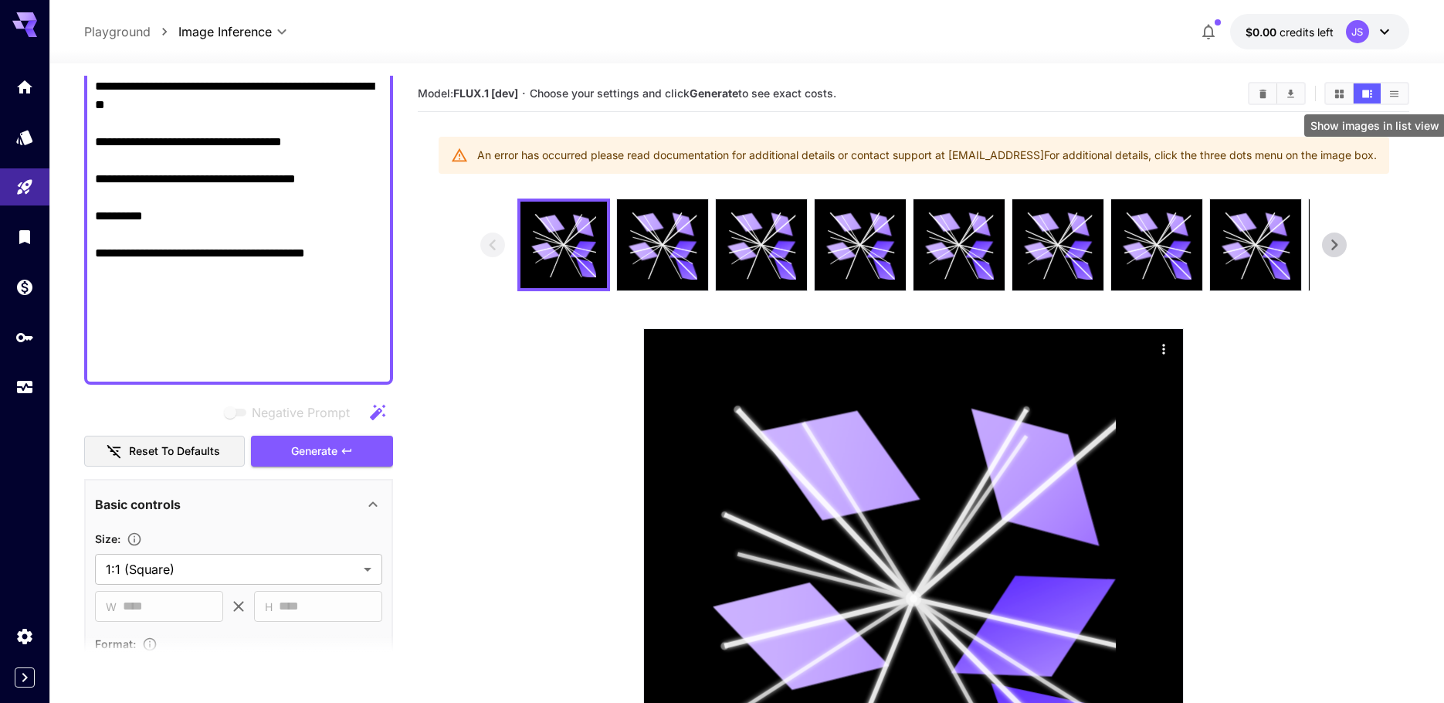
click at [1389, 93] on icon "Show images in list view" at bounding box center [1394, 94] width 12 height 12
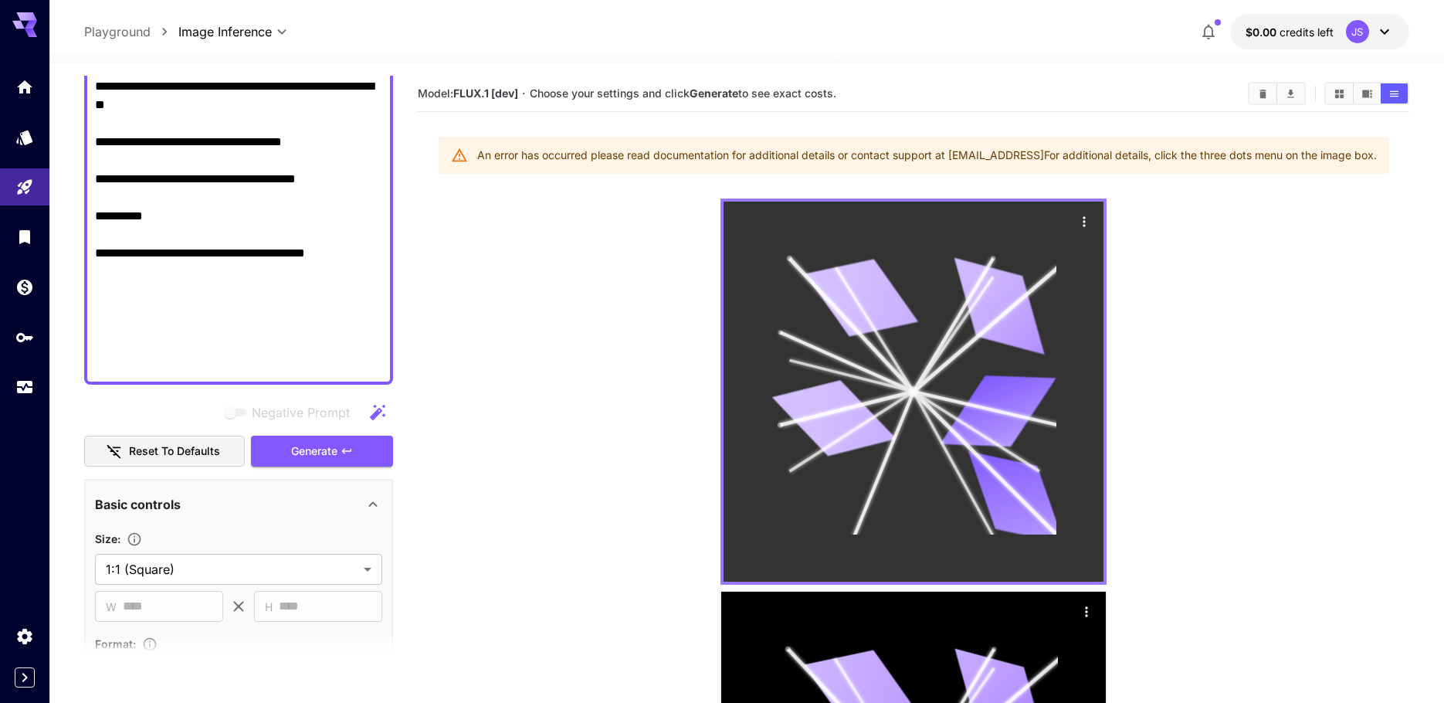
click at [1055, 245] on div at bounding box center [913, 391] width 380 height 380
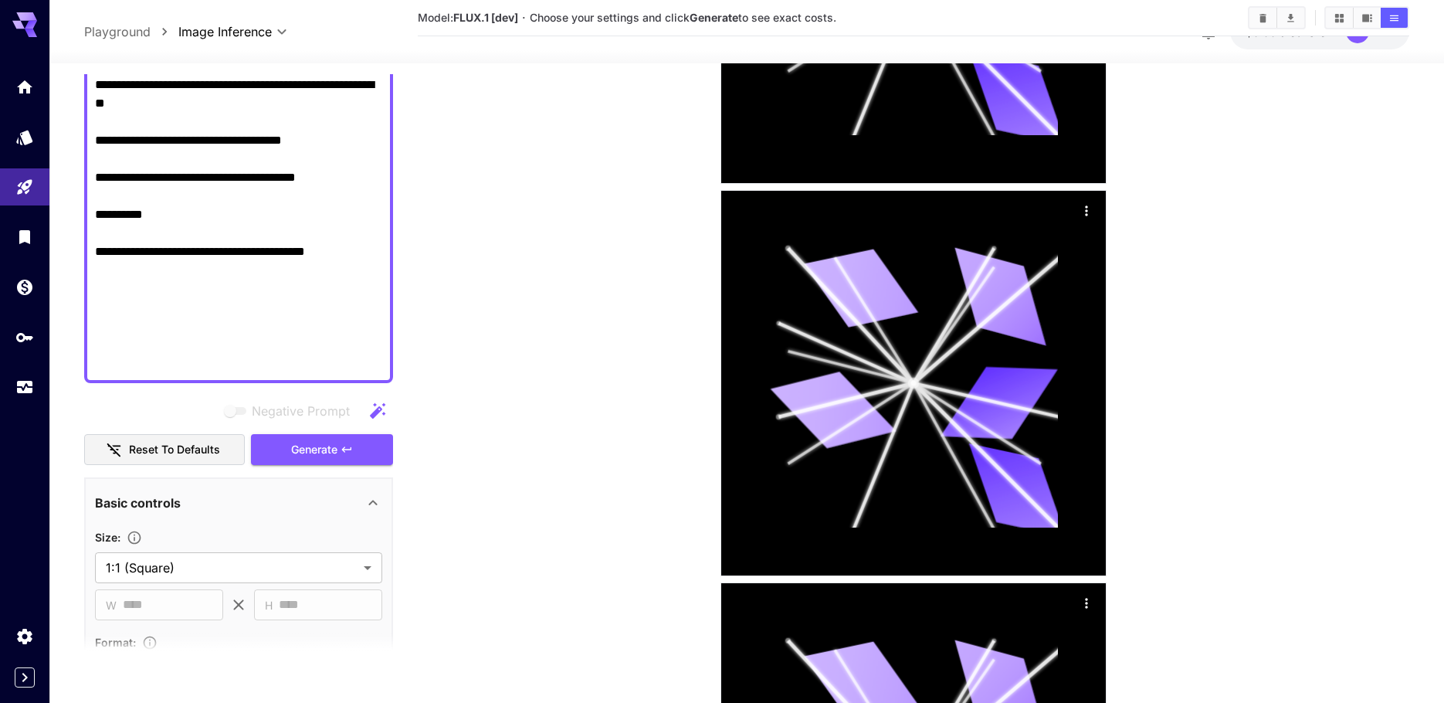
drag, startPoint x: 1139, startPoint y: 251, endPoint x: 933, endPoint y: 516, distance: 335.6
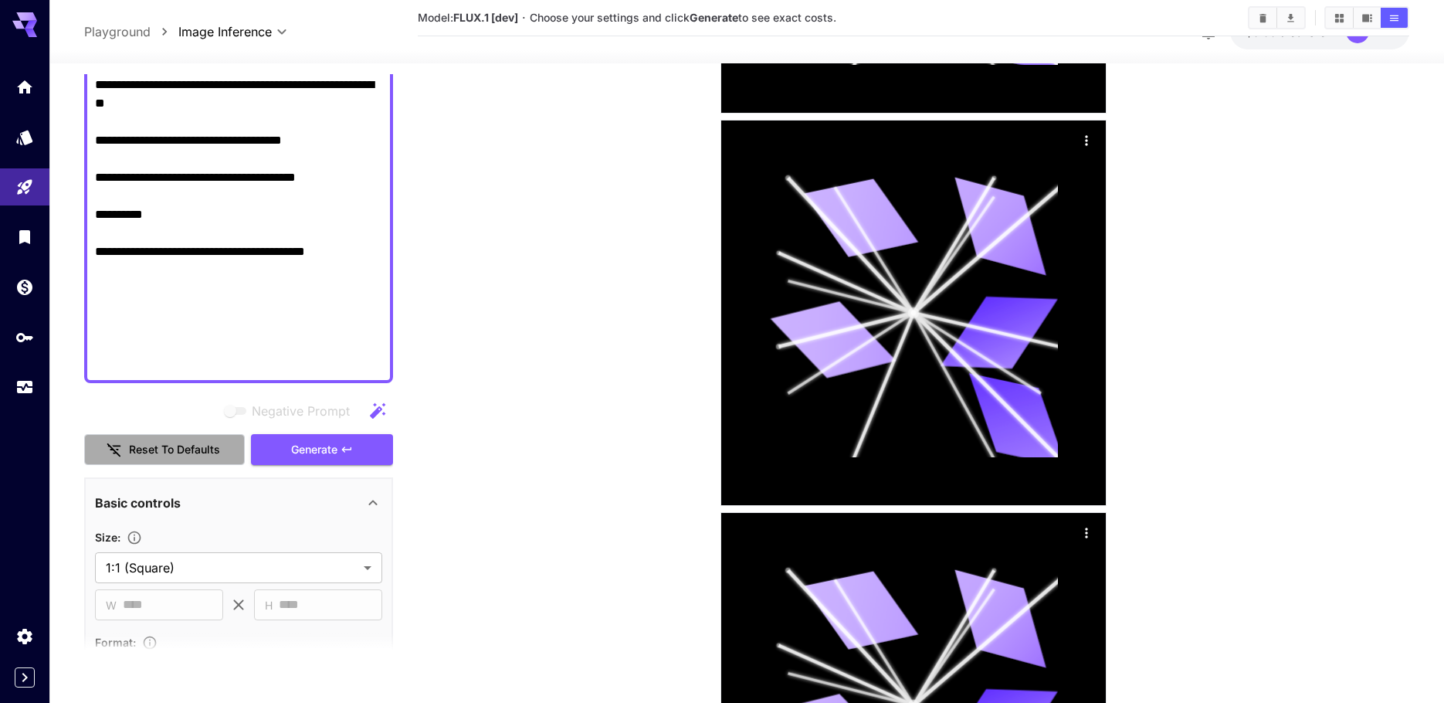
click at [141, 442] on button "Reset to defaults" at bounding box center [164, 450] width 161 height 32
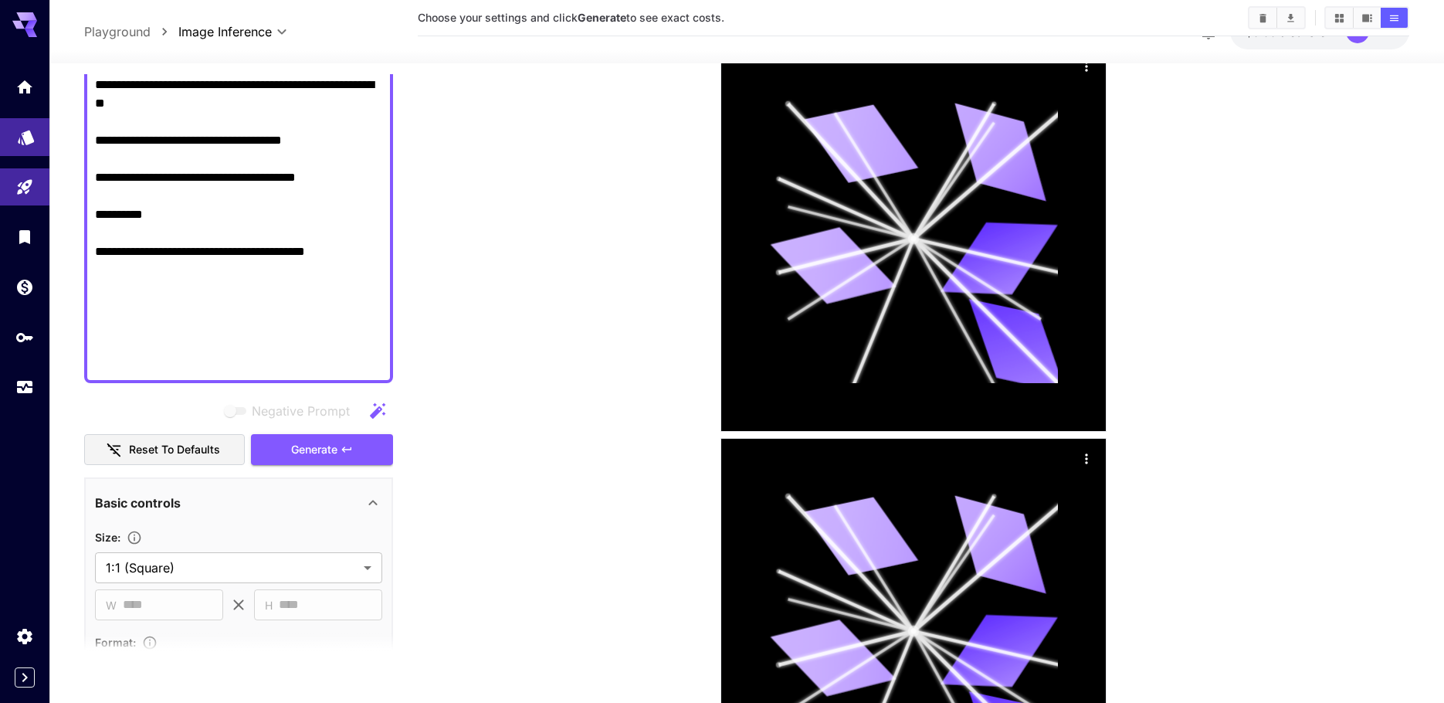
click at [36, 151] on link at bounding box center [24, 137] width 49 height 38
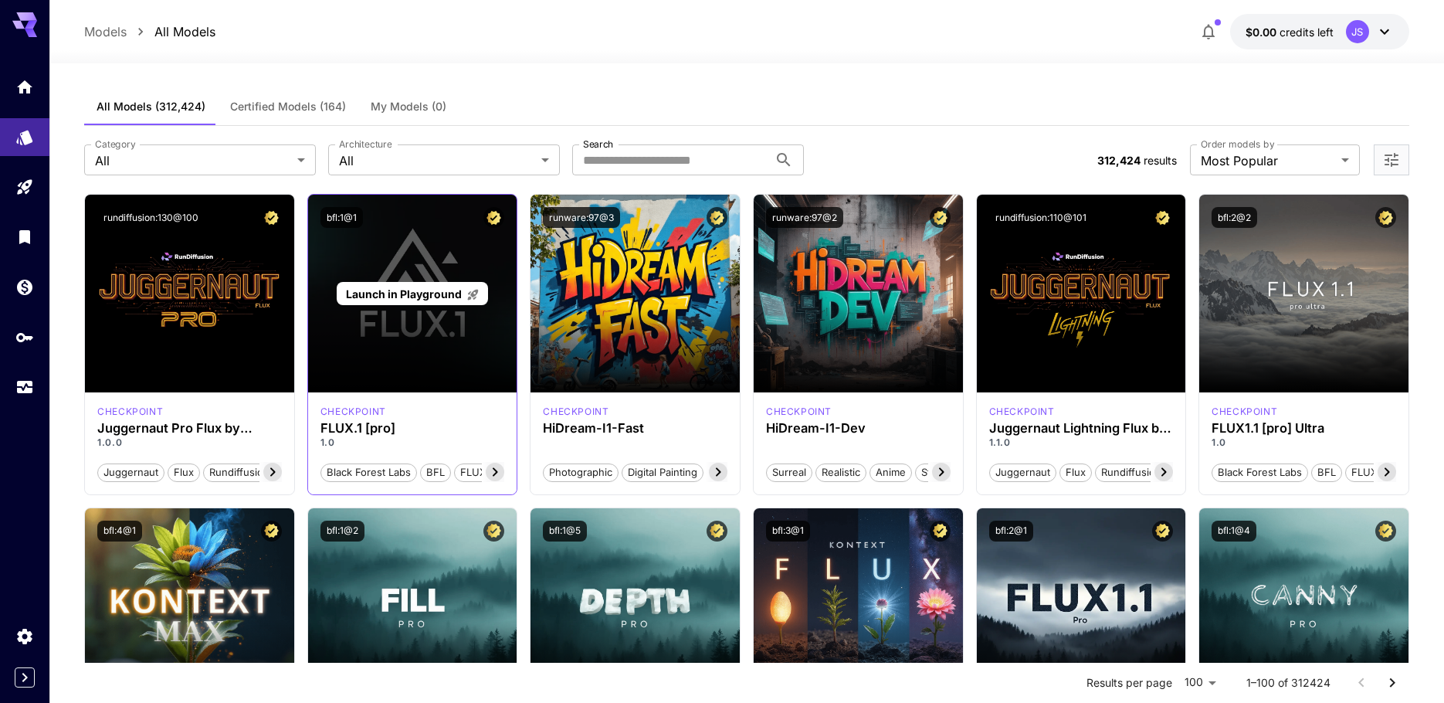
click at [427, 289] on span "Launch in Playground" at bounding box center [404, 293] width 116 height 13
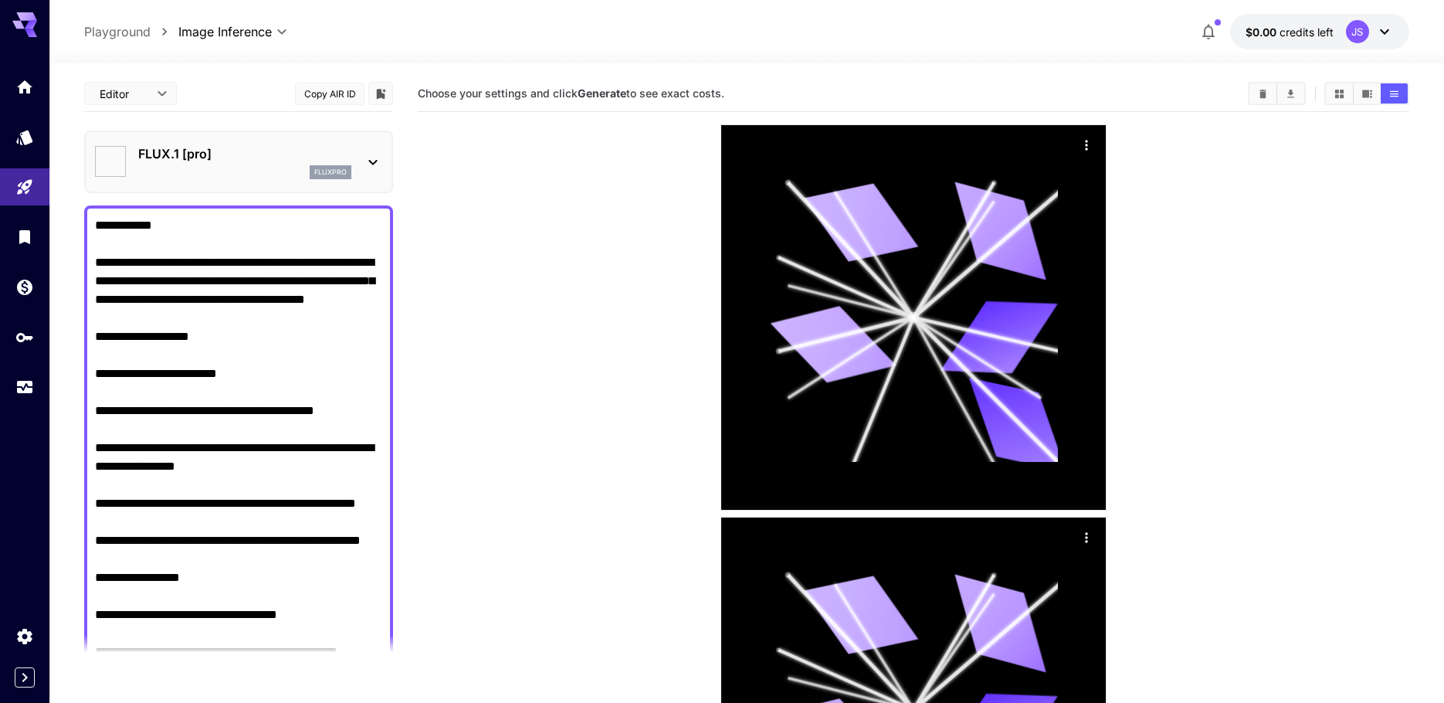
type input "**"
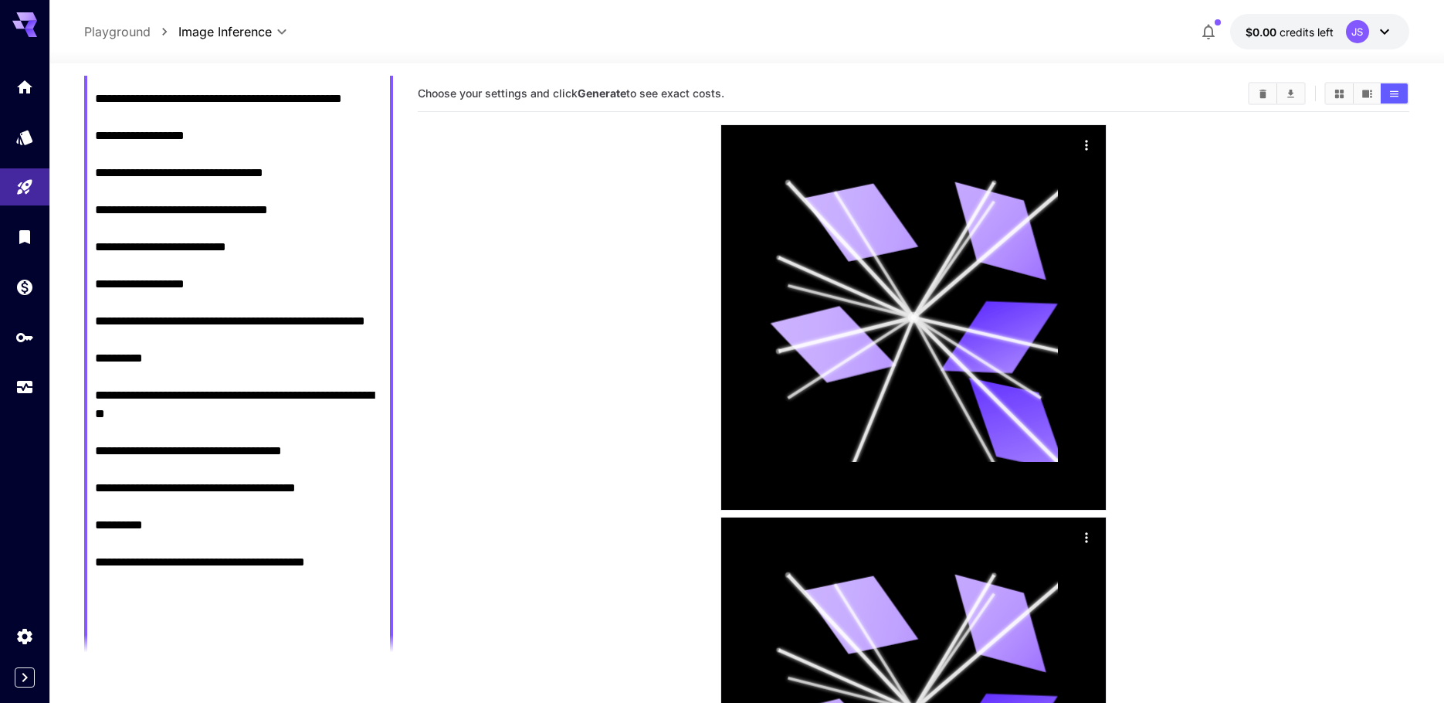
scroll to position [1235, 0]
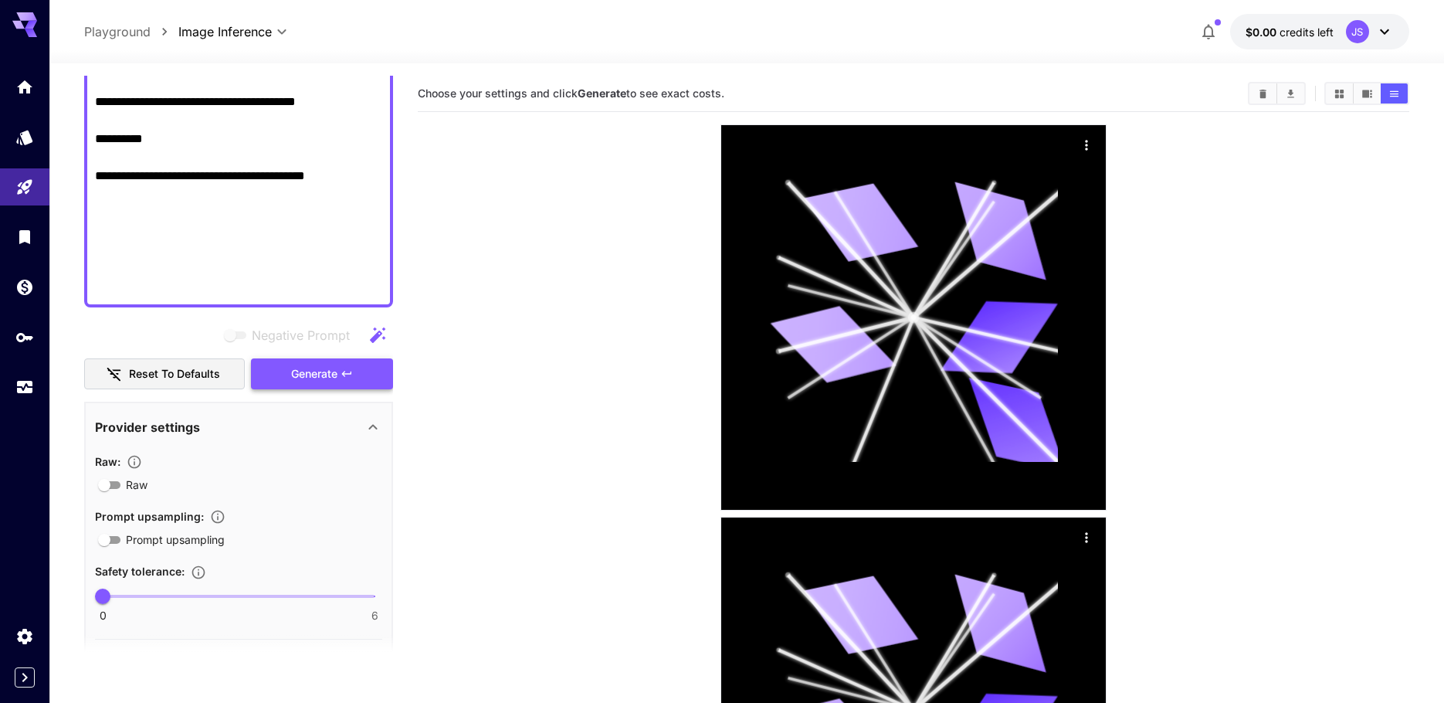
click at [327, 384] on button "Generate" at bounding box center [322, 374] width 142 height 32
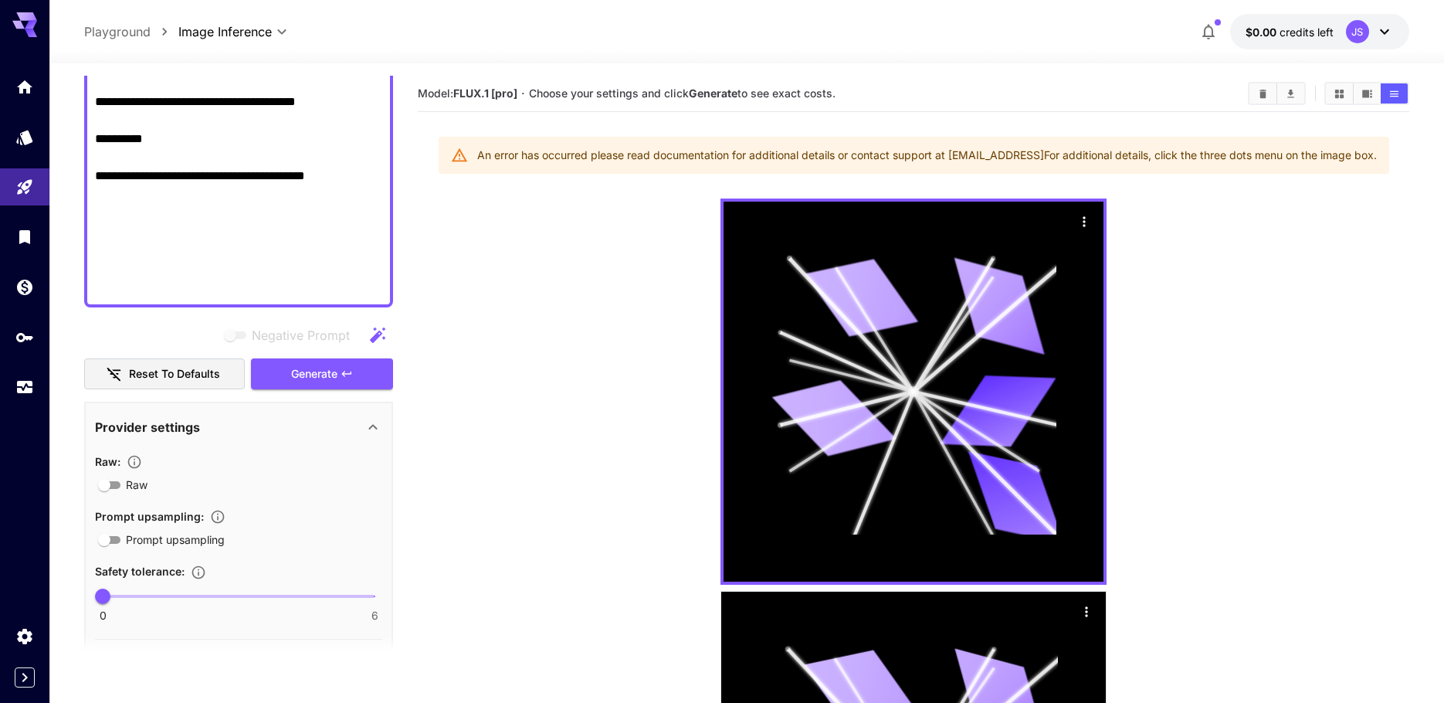
click at [713, 139] on div "An error has occurred please read documentation for additional details or conta…" at bounding box center [914, 155] width 950 height 37
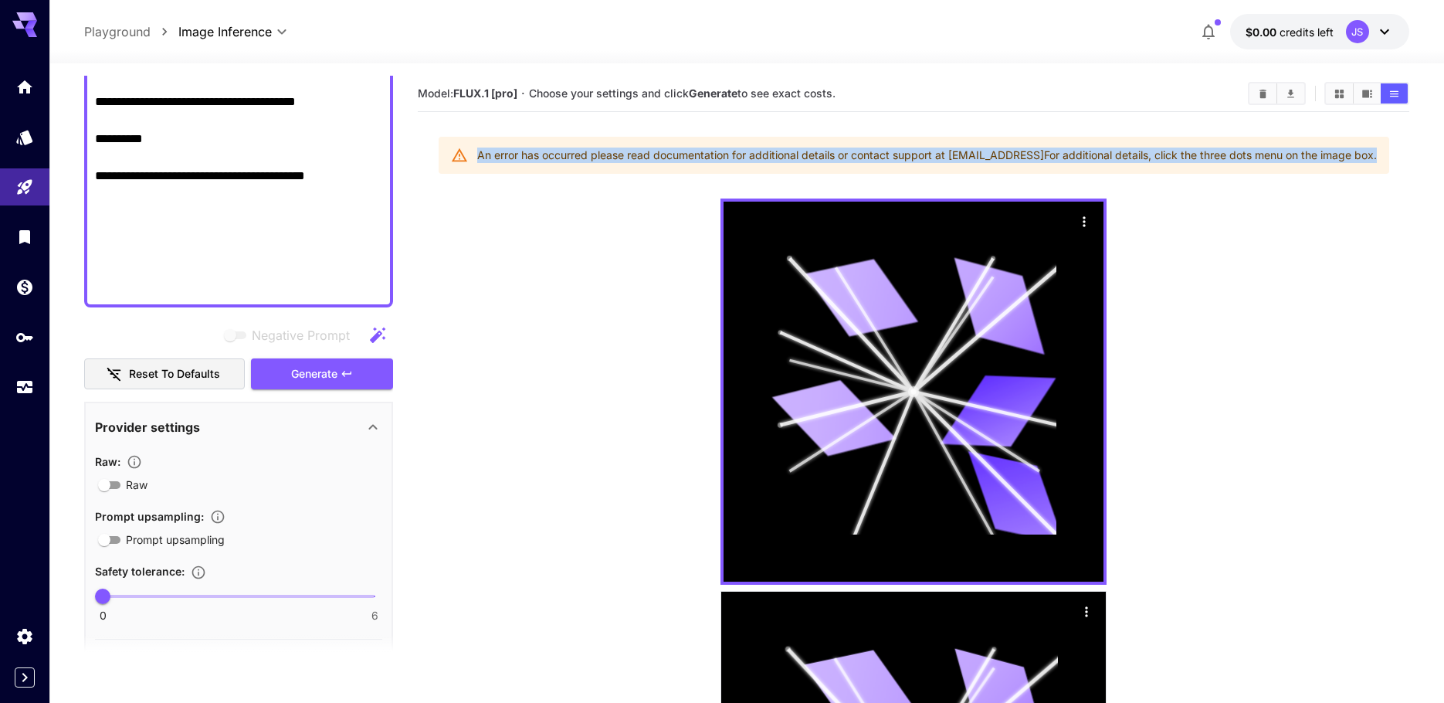
click at [713, 139] on div "An error has occurred please read documentation for additional details or conta…" at bounding box center [914, 155] width 950 height 37
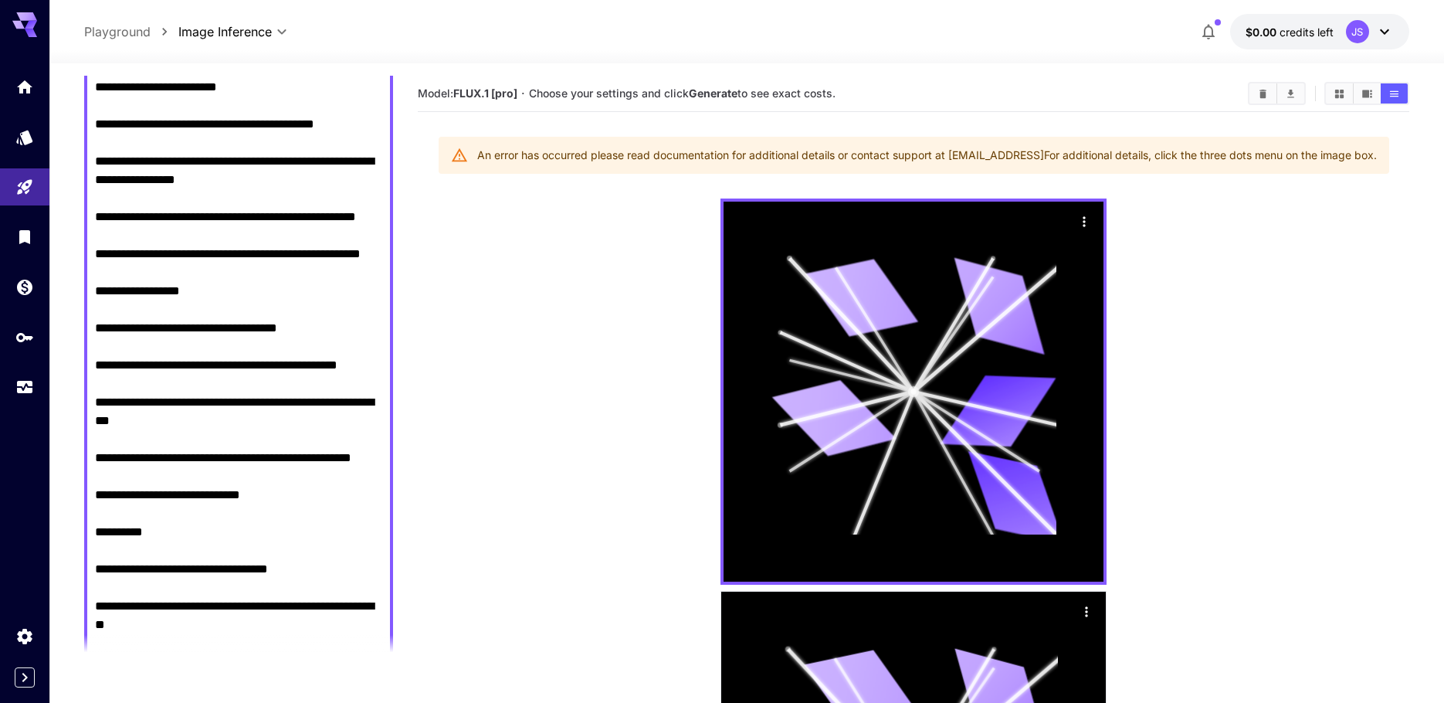
scroll to position [0, 0]
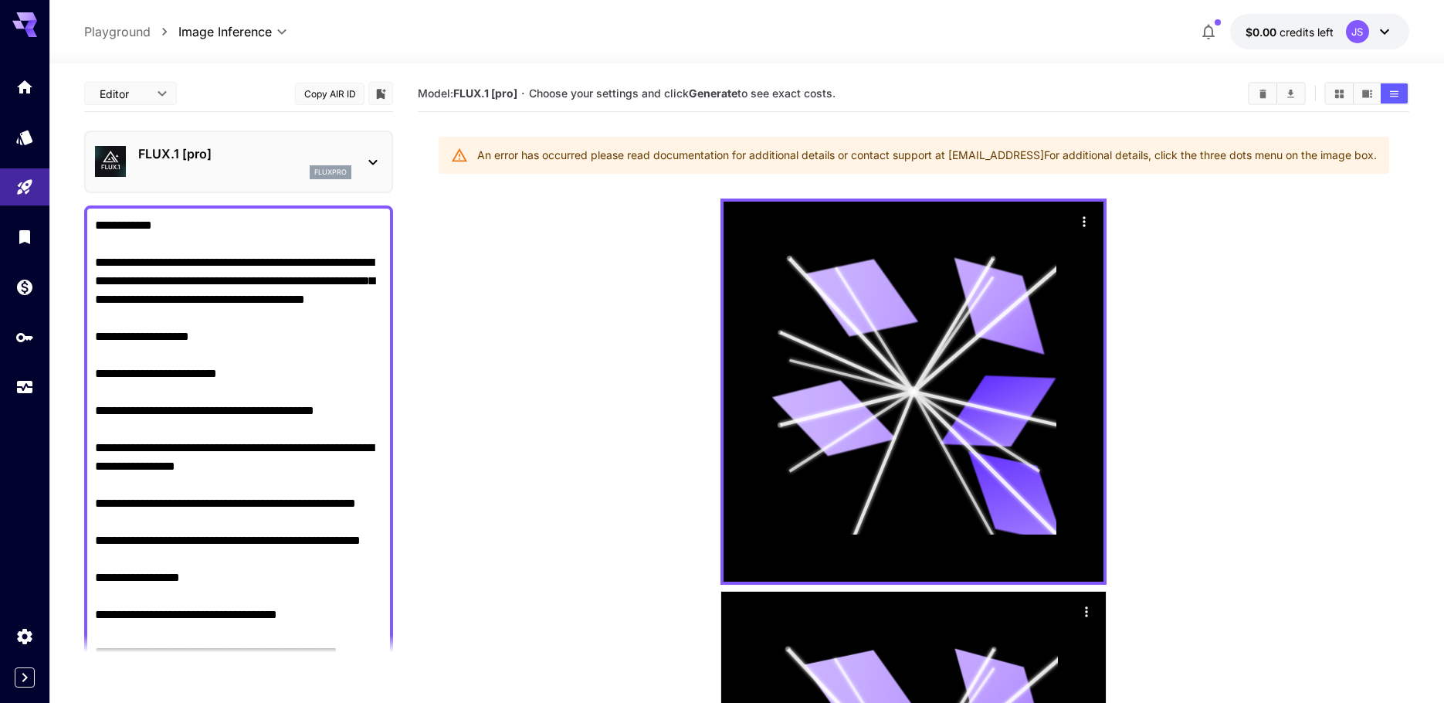
drag, startPoint x: 359, startPoint y: 288, endPoint x: 81, endPoint y: 625, distance: 437.1
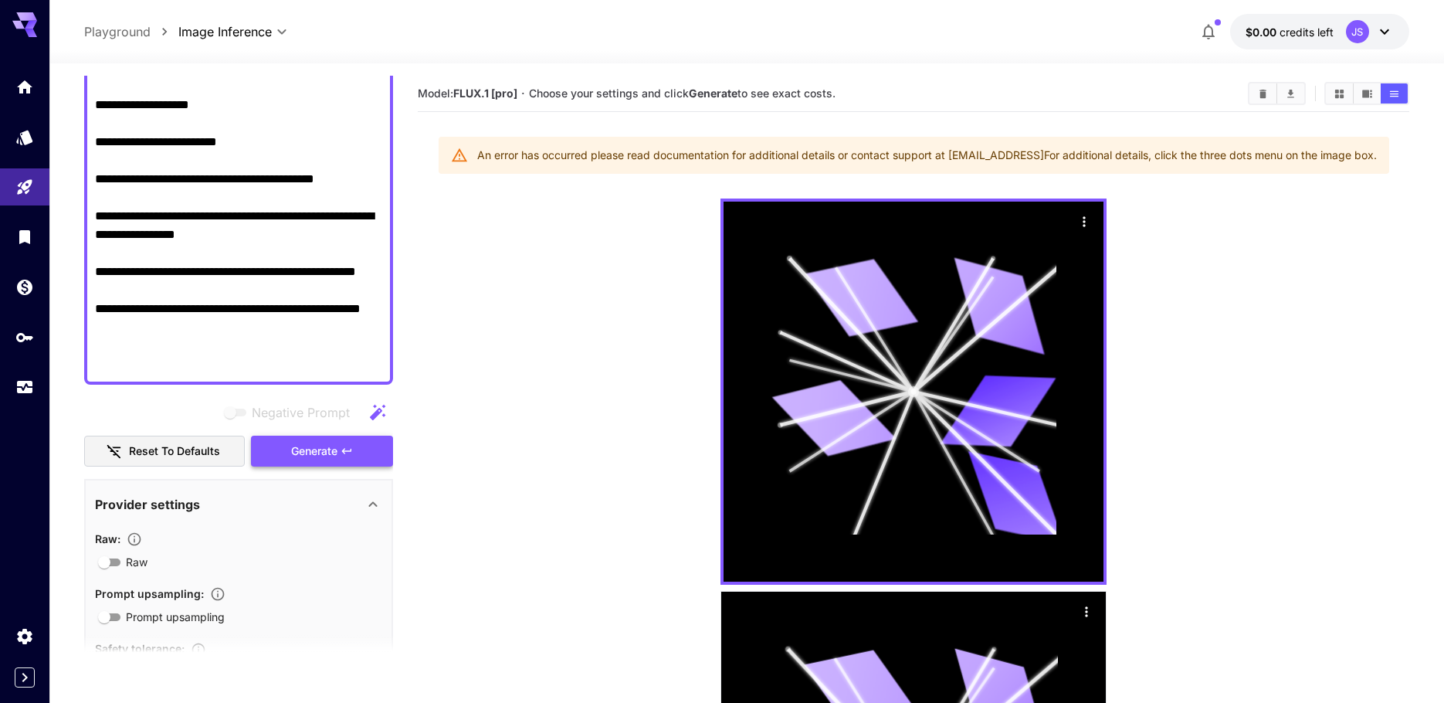
type textarea "**********"
click at [307, 456] on span "Generate" at bounding box center [314, 451] width 46 height 19
drag, startPoint x: 455, startPoint y: 282, endPoint x: 483, endPoint y: 157, distance: 128.0
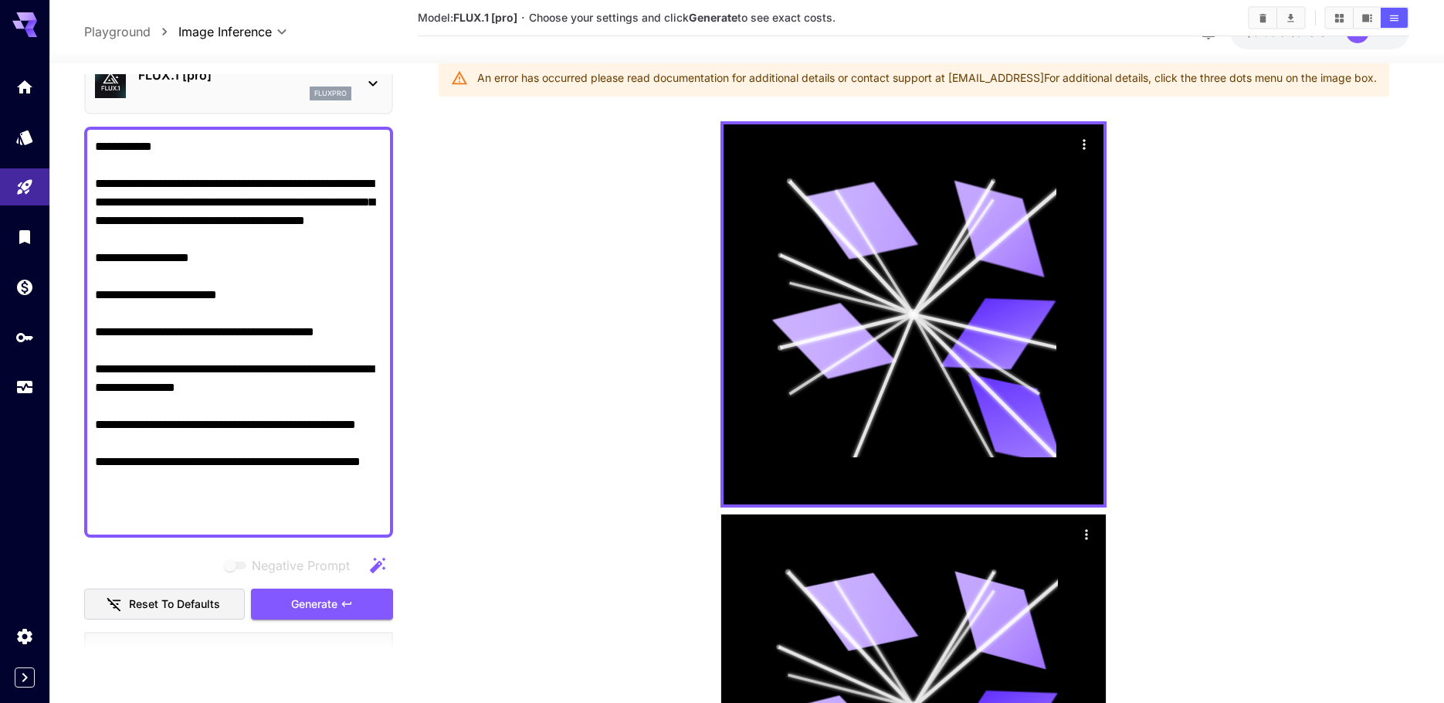
scroll to position [0, 0]
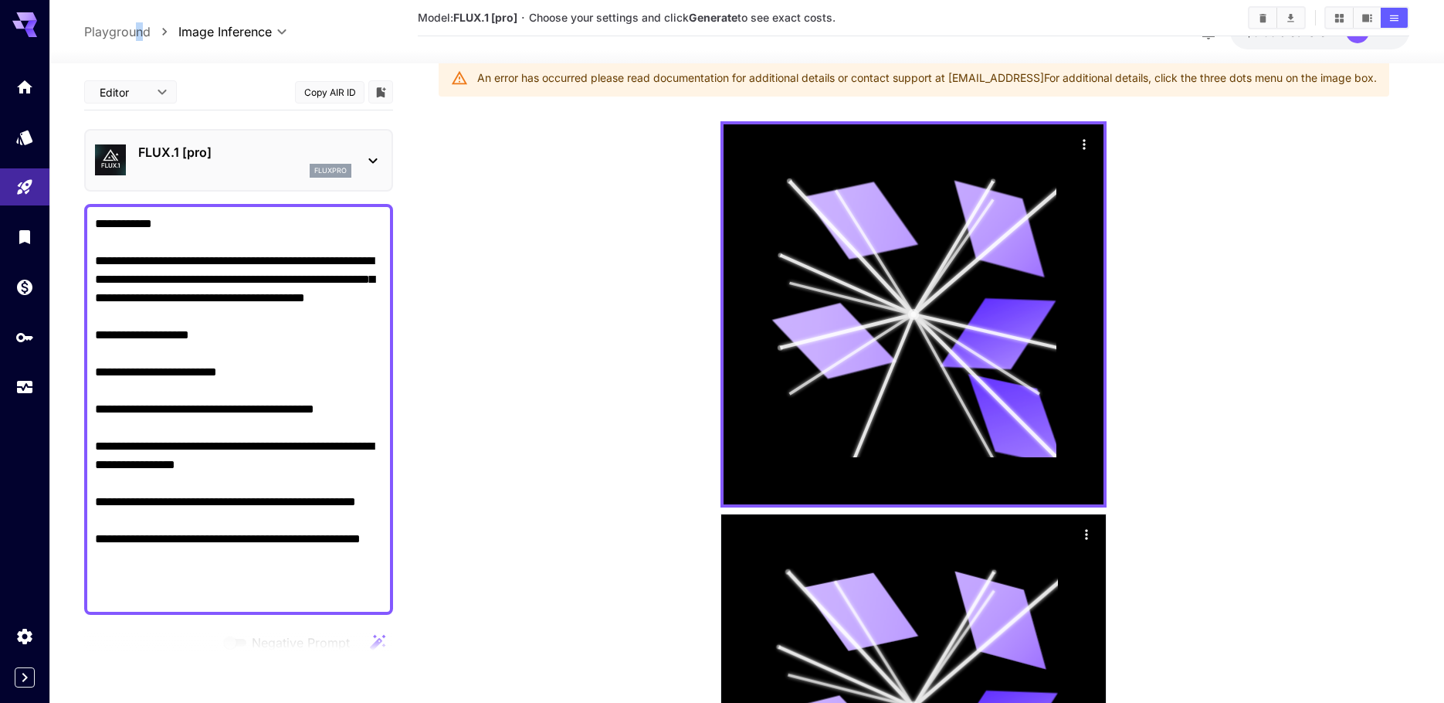
drag, startPoint x: 139, startPoint y: 42, endPoint x: 97, endPoint y: 25, distance: 45.0
click at [132, 36] on div "**********" at bounding box center [746, 32] width 1325 height 36
drag, startPoint x: 89, startPoint y: 22, endPoint x: 80, endPoint y: 41, distance: 20.4
click at [87, 22] on p "Playground" at bounding box center [117, 31] width 66 height 19
click at [80, 42] on div "**********" at bounding box center [746, 31] width 1394 height 63
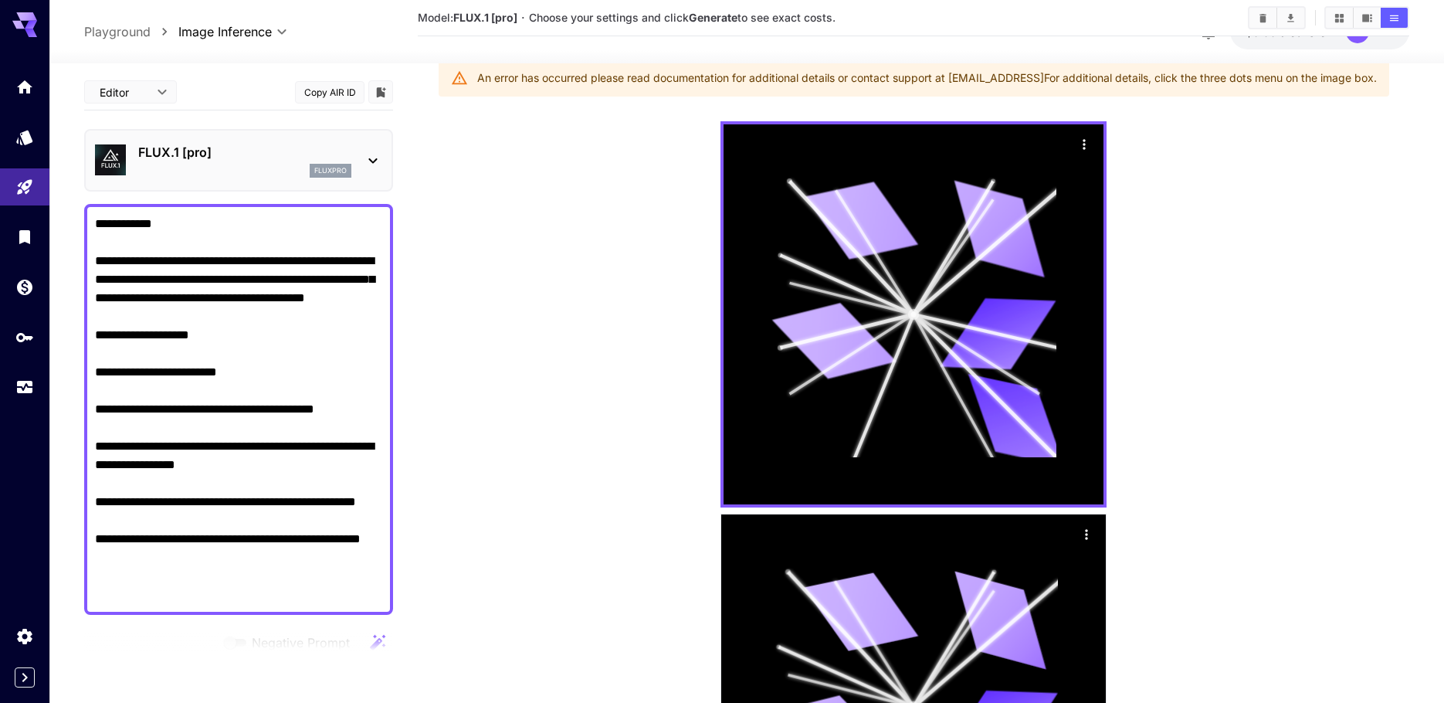
click at [29, 19] on icon at bounding box center [24, 20] width 25 height 16
click at [37, 90] on link at bounding box center [24, 87] width 49 height 38
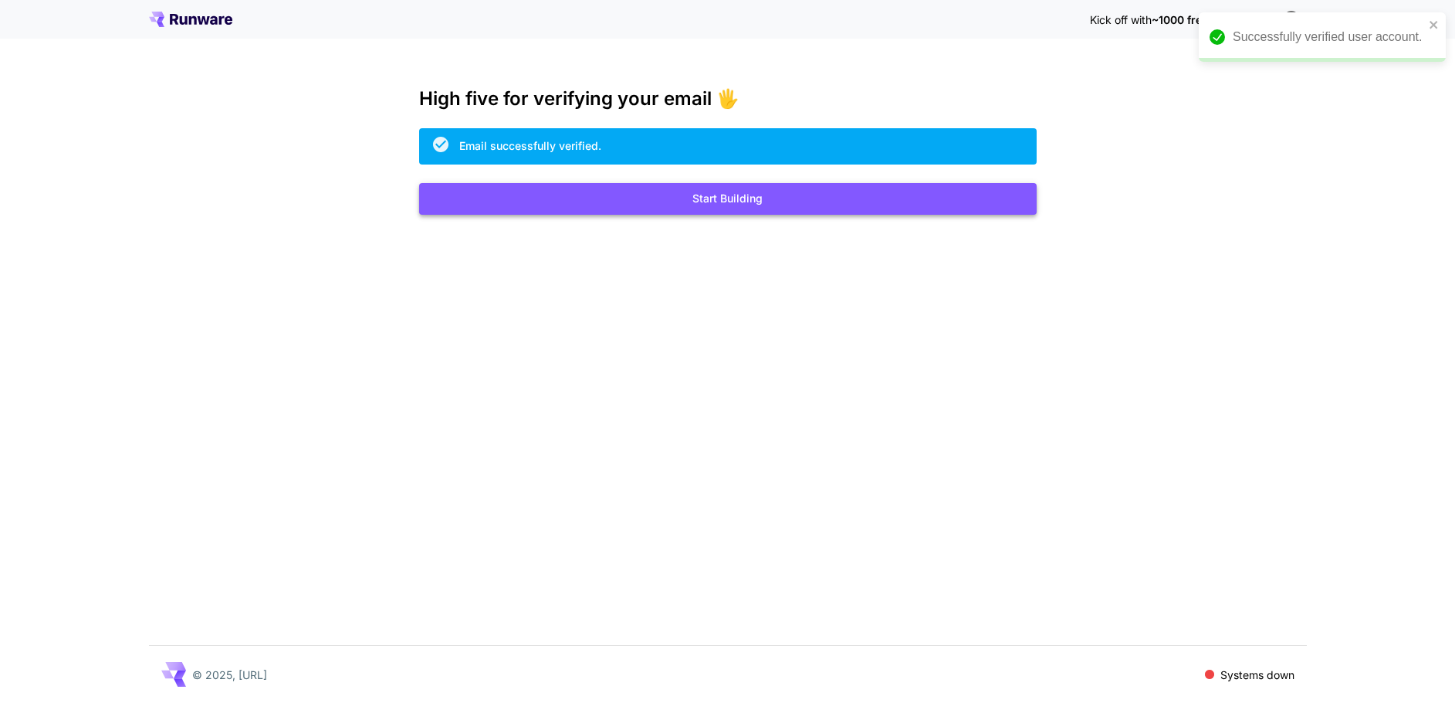
click at [727, 200] on button "Start Building" at bounding box center [728, 199] width 618 height 32
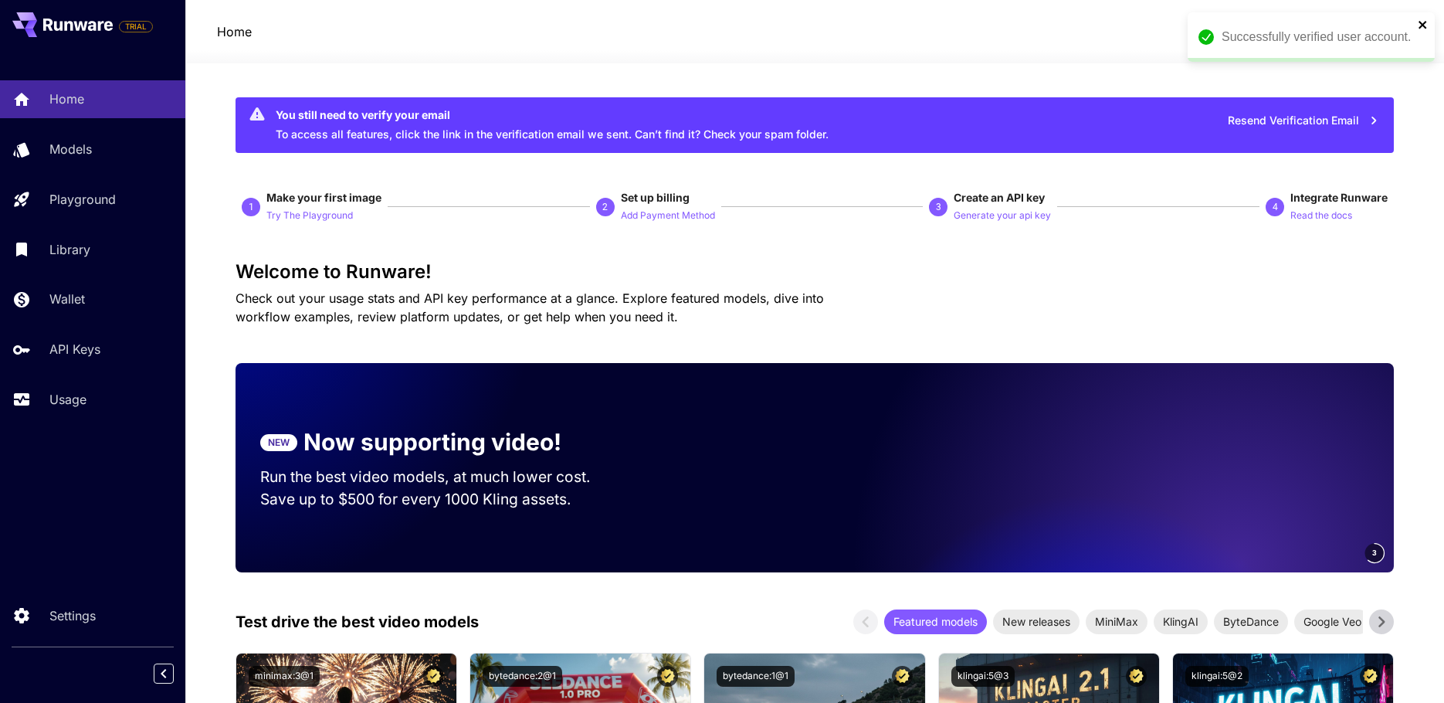
click at [1417, 23] on icon "close" at bounding box center [1422, 25] width 11 height 12
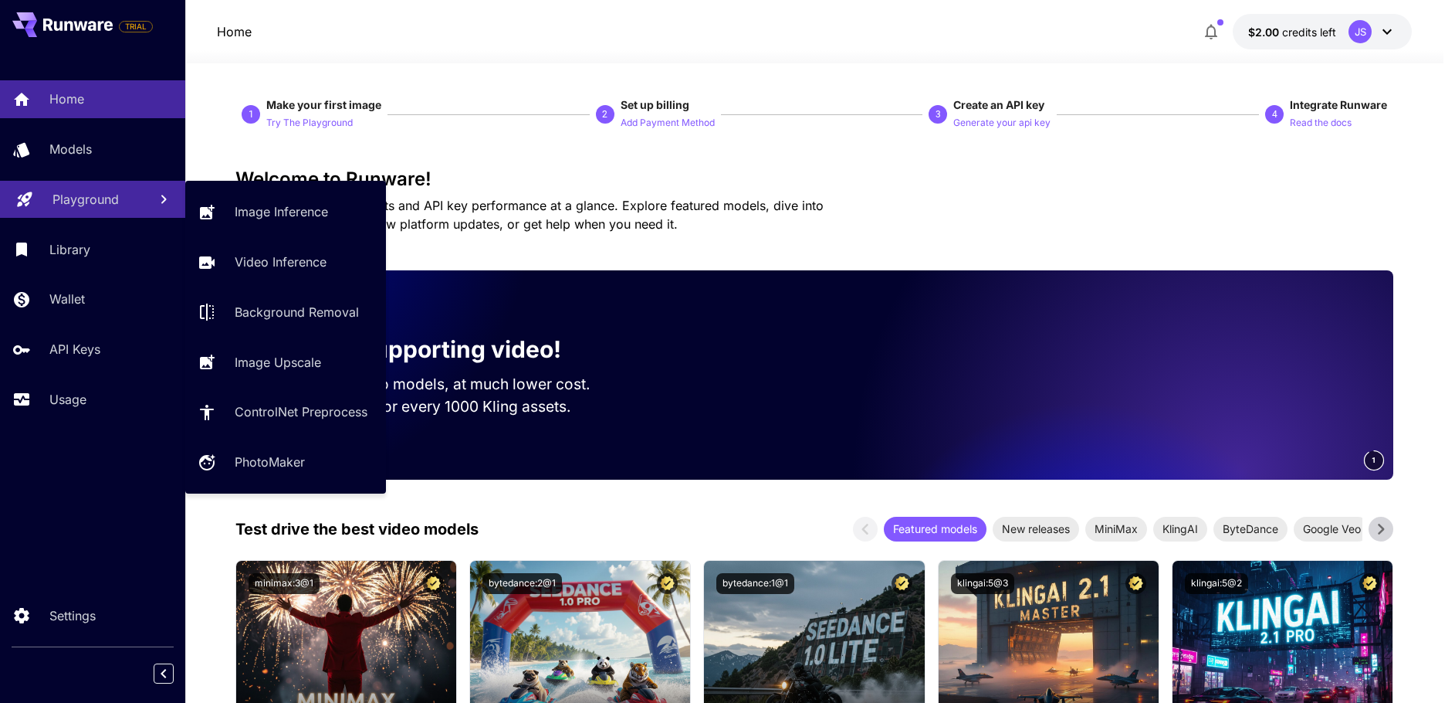
click at [74, 197] on p "Playground" at bounding box center [85, 199] width 66 height 19
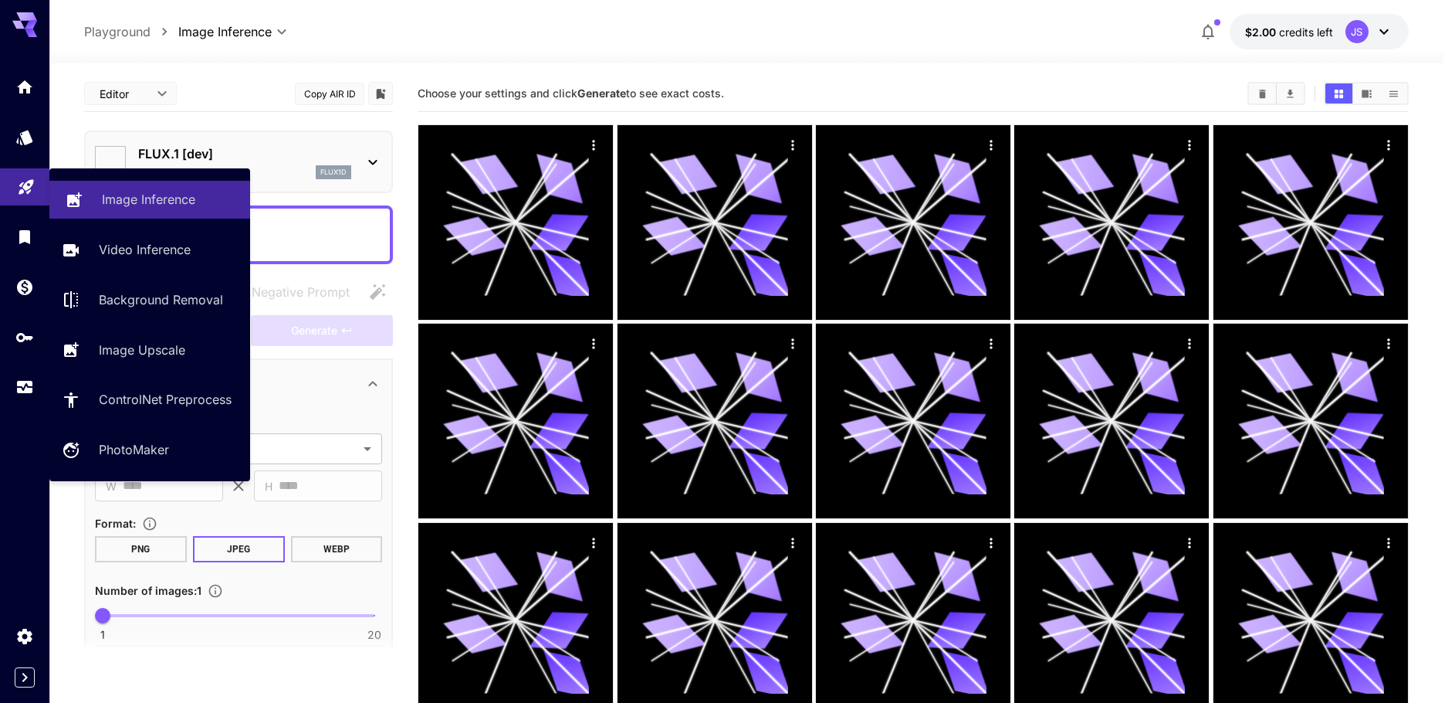
type input "**********"
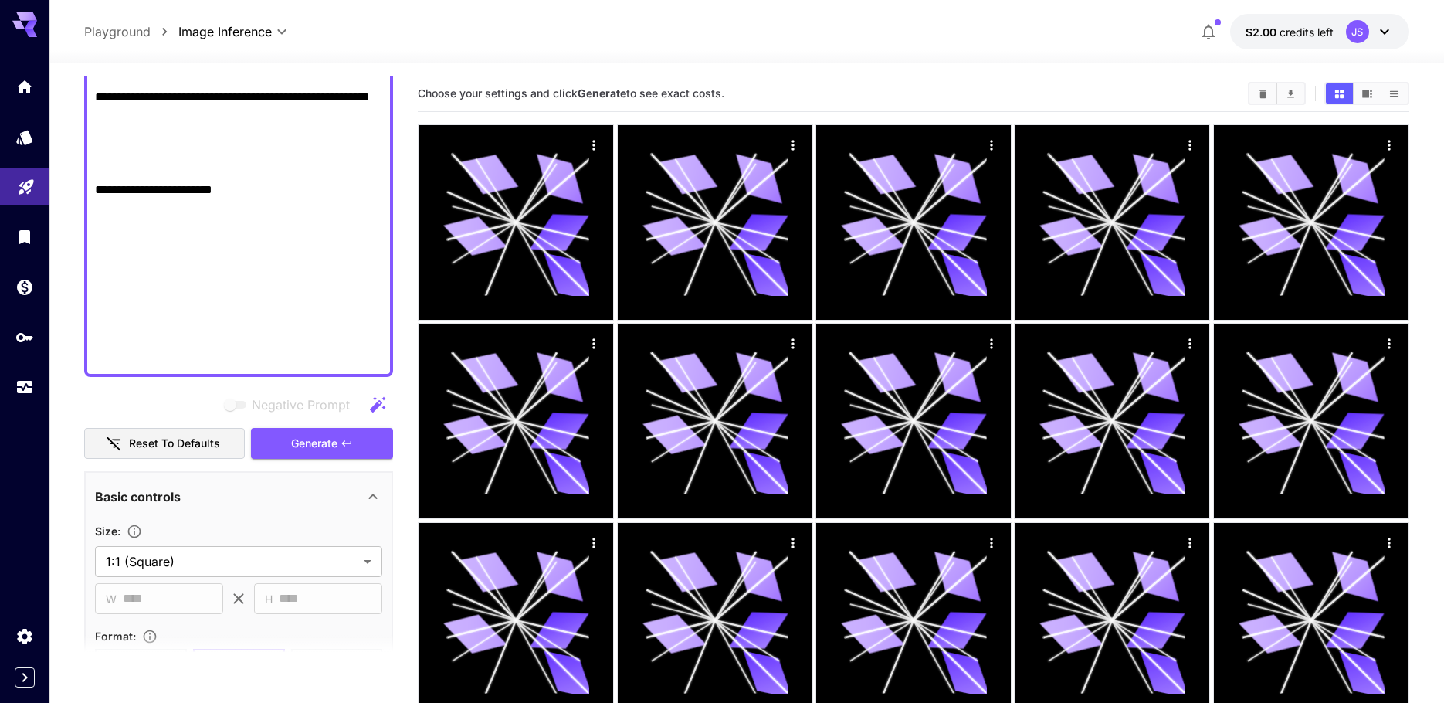
scroll to position [2747, 0]
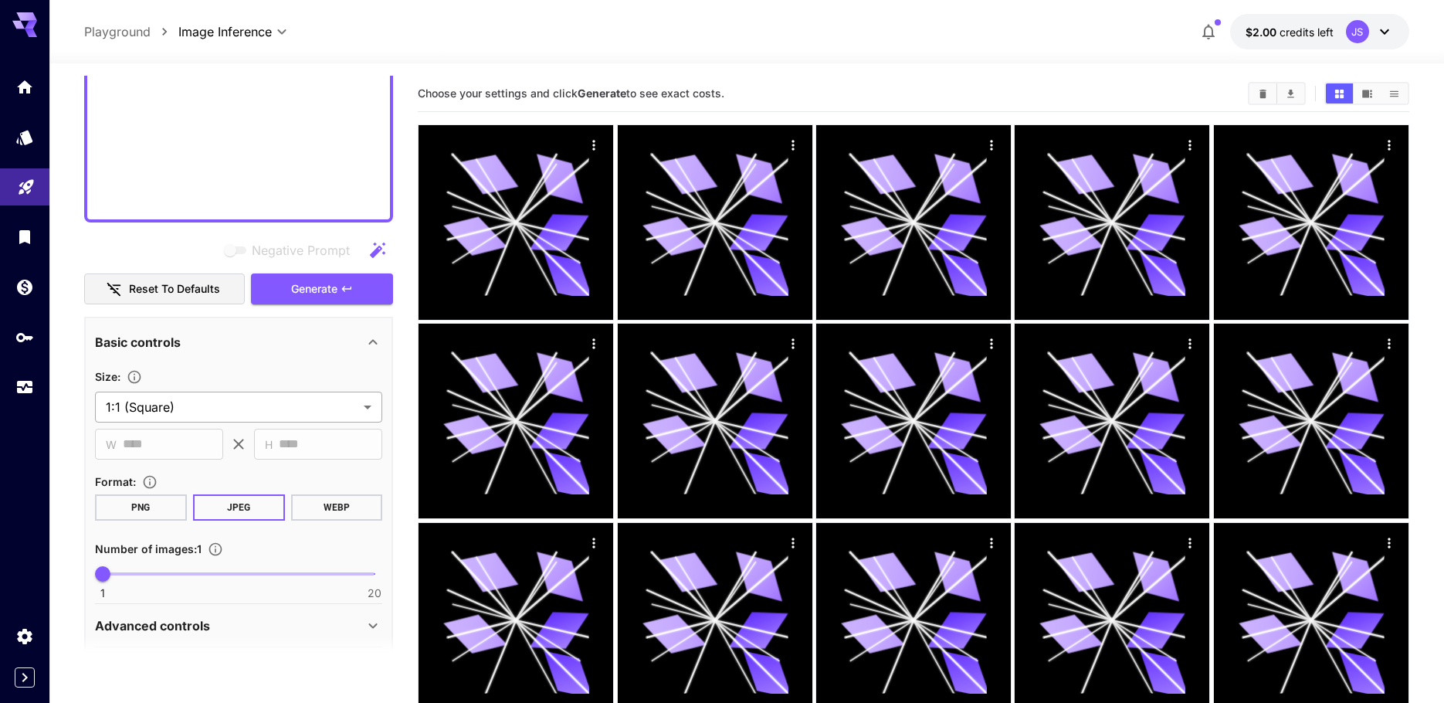
type textarea "**********"
click at [165, 401] on body "**********" at bounding box center [722, 639] width 1444 height 1278
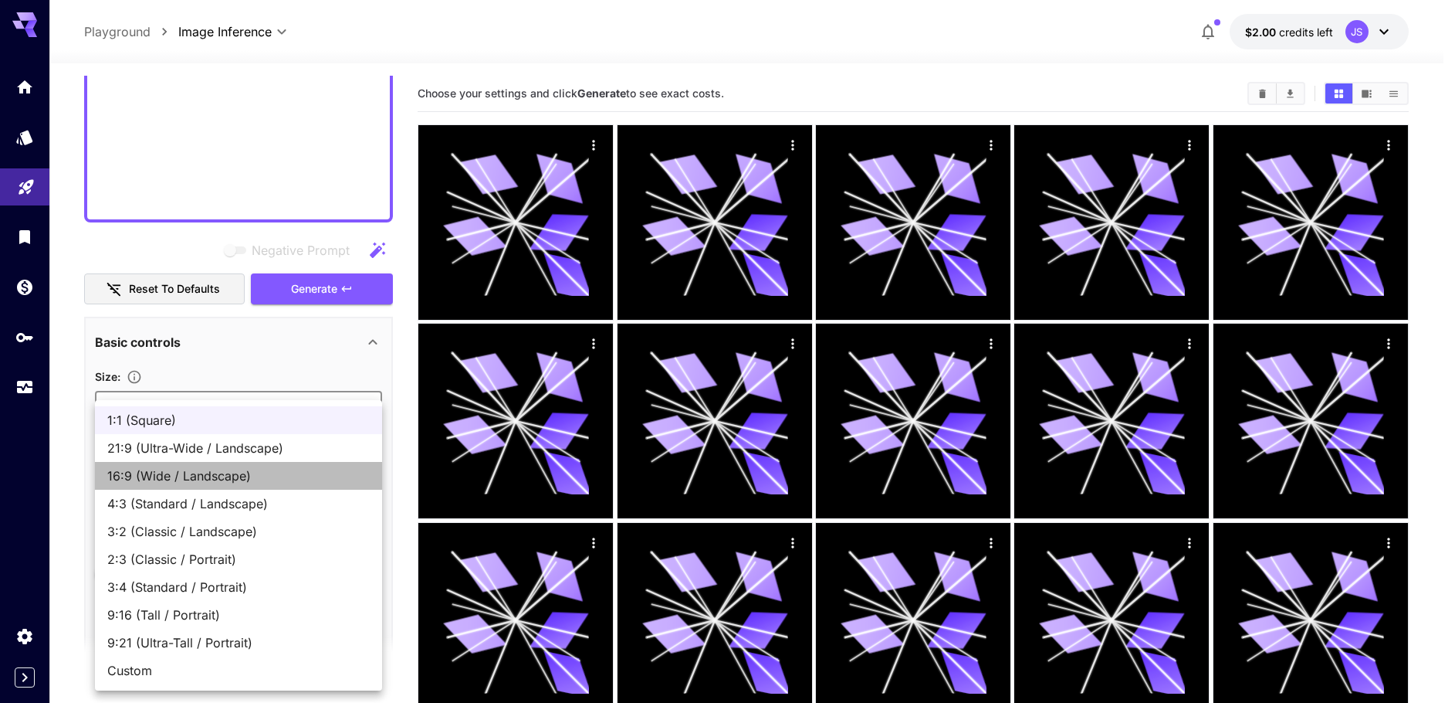
click at [187, 475] on span "16:9 (Wide / Landscape)" at bounding box center [238, 475] width 262 height 19
type input "**********"
type input "****"
type input "***"
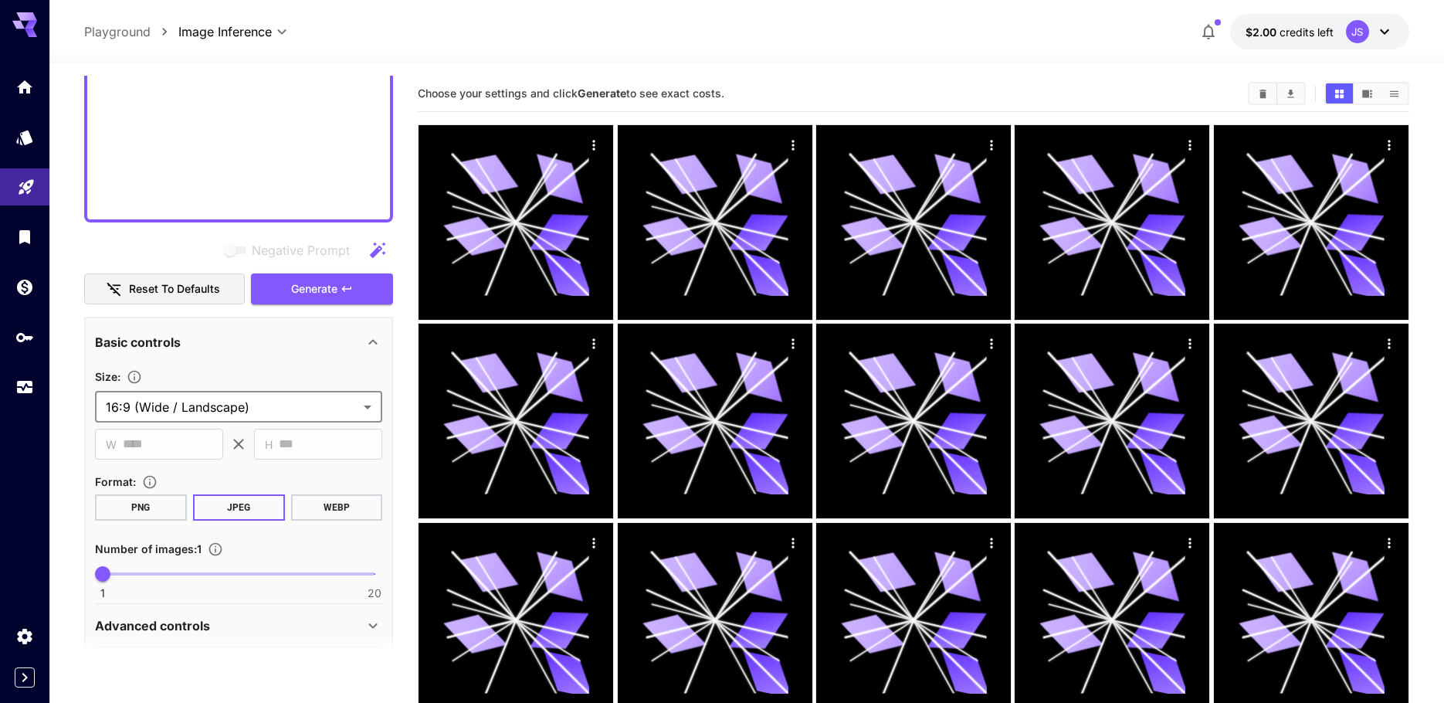
click at [343, 510] on button "WEBP" at bounding box center [337, 507] width 92 height 26
click at [328, 295] on span "Generate" at bounding box center [314, 288] width 46 height 19
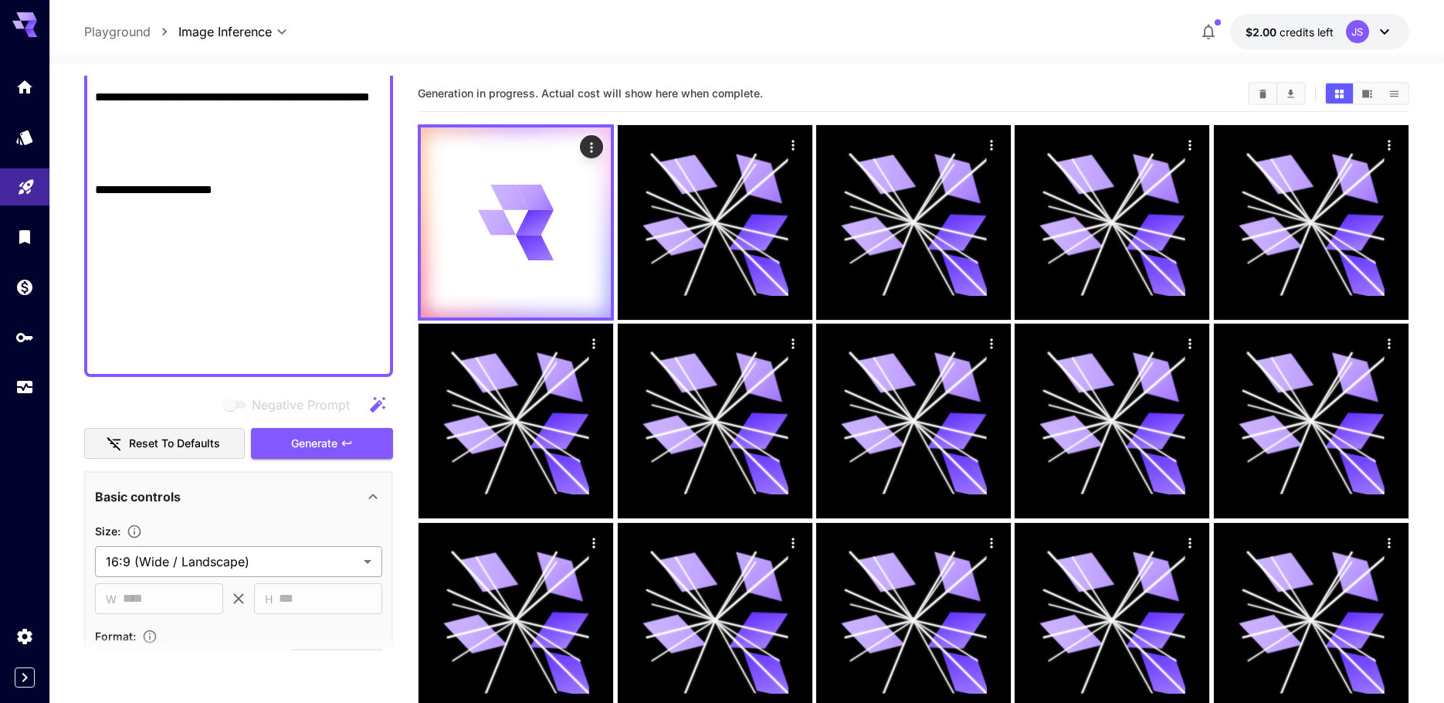
scroll to position [2515, 0]
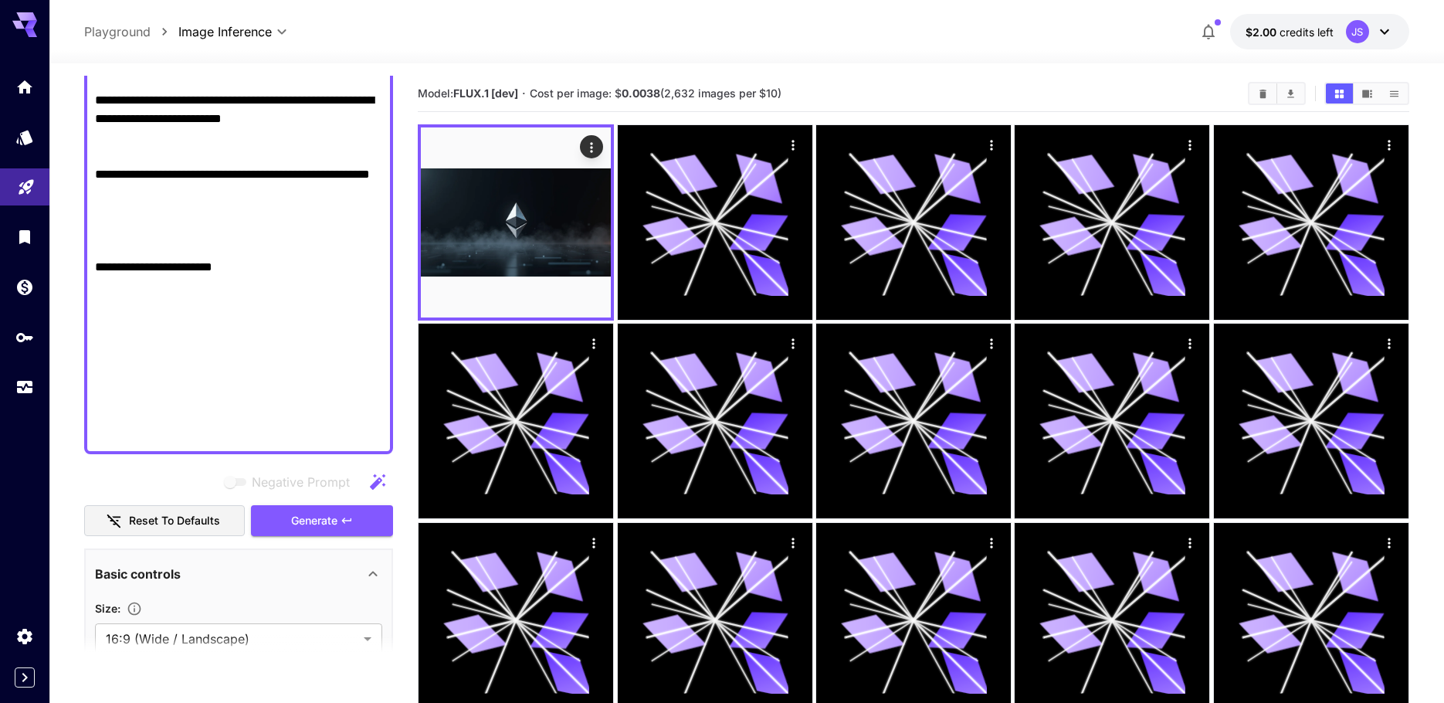
click at [786, 86] on section "Model: FLUX.1 [dev] · Cost per image: $ 0.0038 (2,632 images per $10)" at bounding box center [827, 93] width 818 height 19
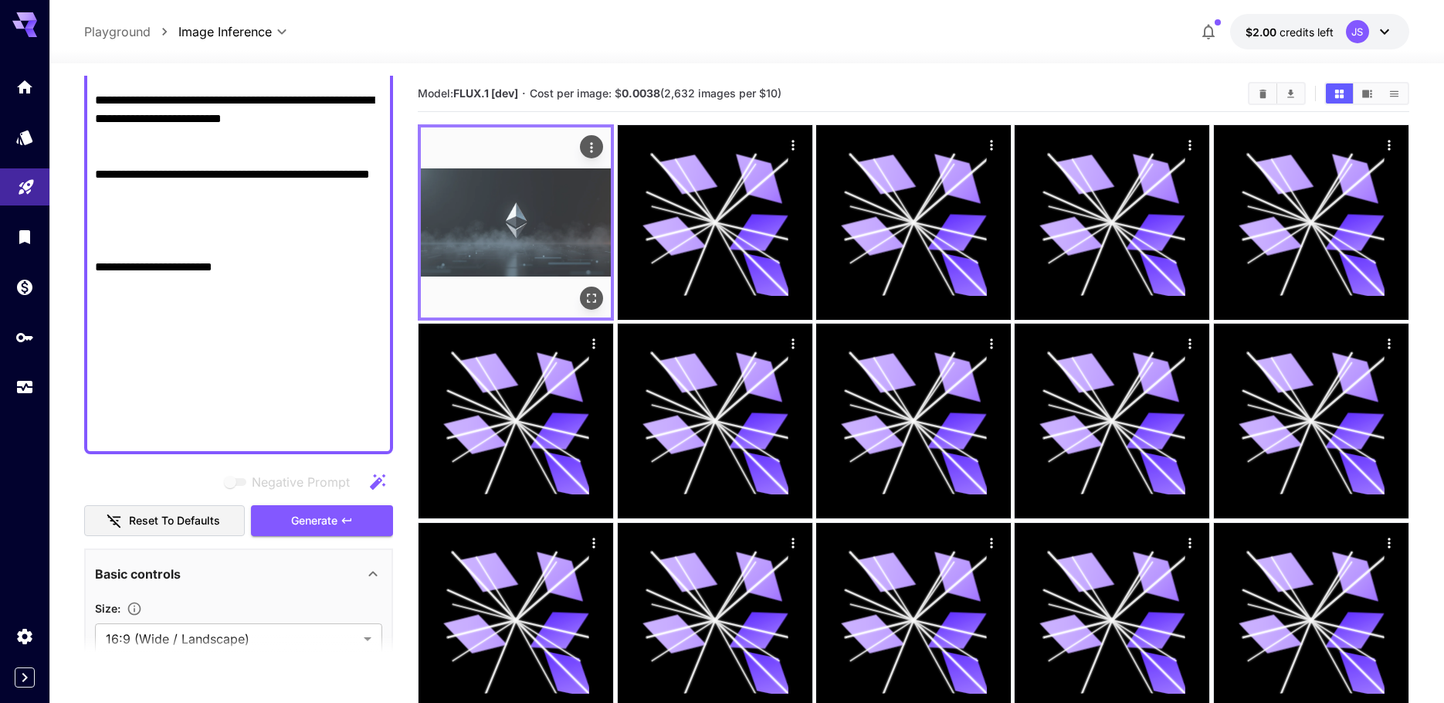
click at [528, 179] on img at bounding box center [516, 222] width 190 height 190
click at [588, 303] on icon "Open in fullscreen" at bounding box center [591, 297] width 15 height 15
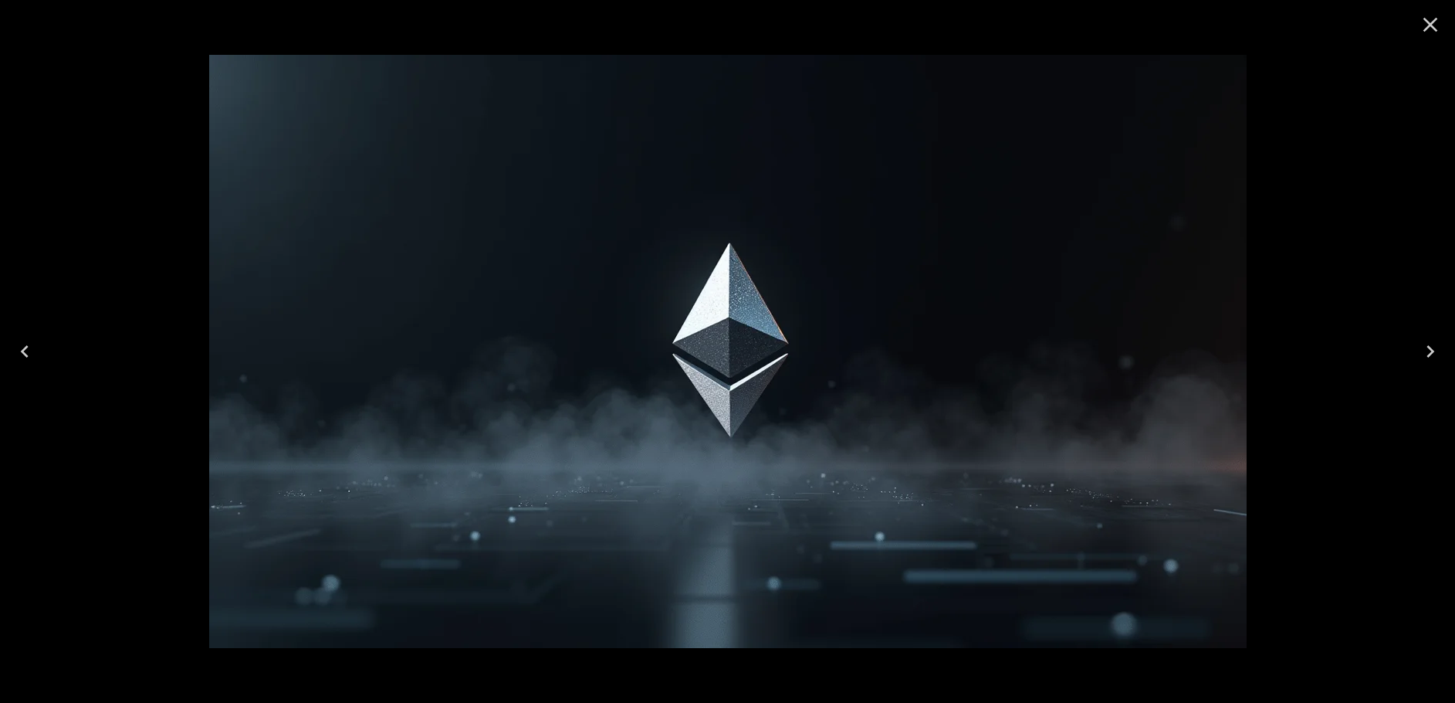
click at [1427, 25] on icon "Close" at bounding box center [1430, 24] width 25 height 25
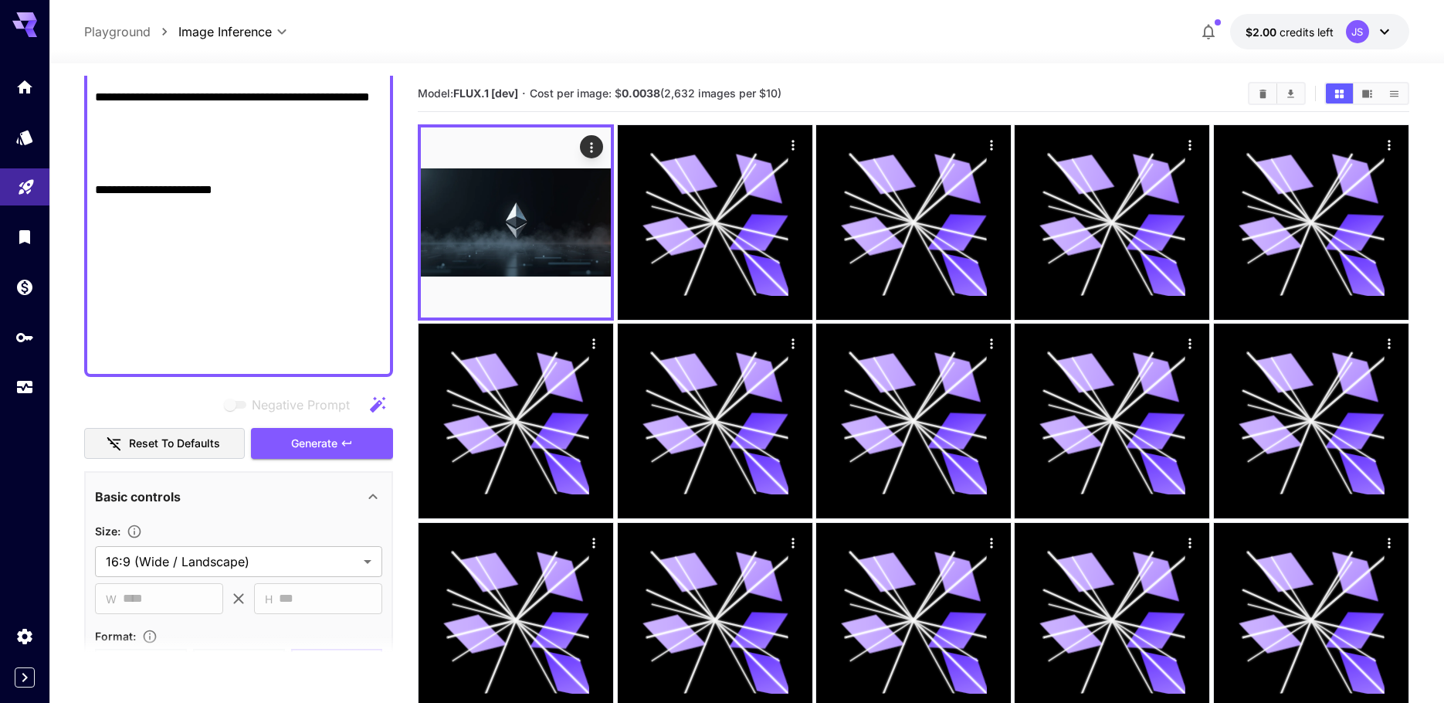
scroll to position [2670, 0]
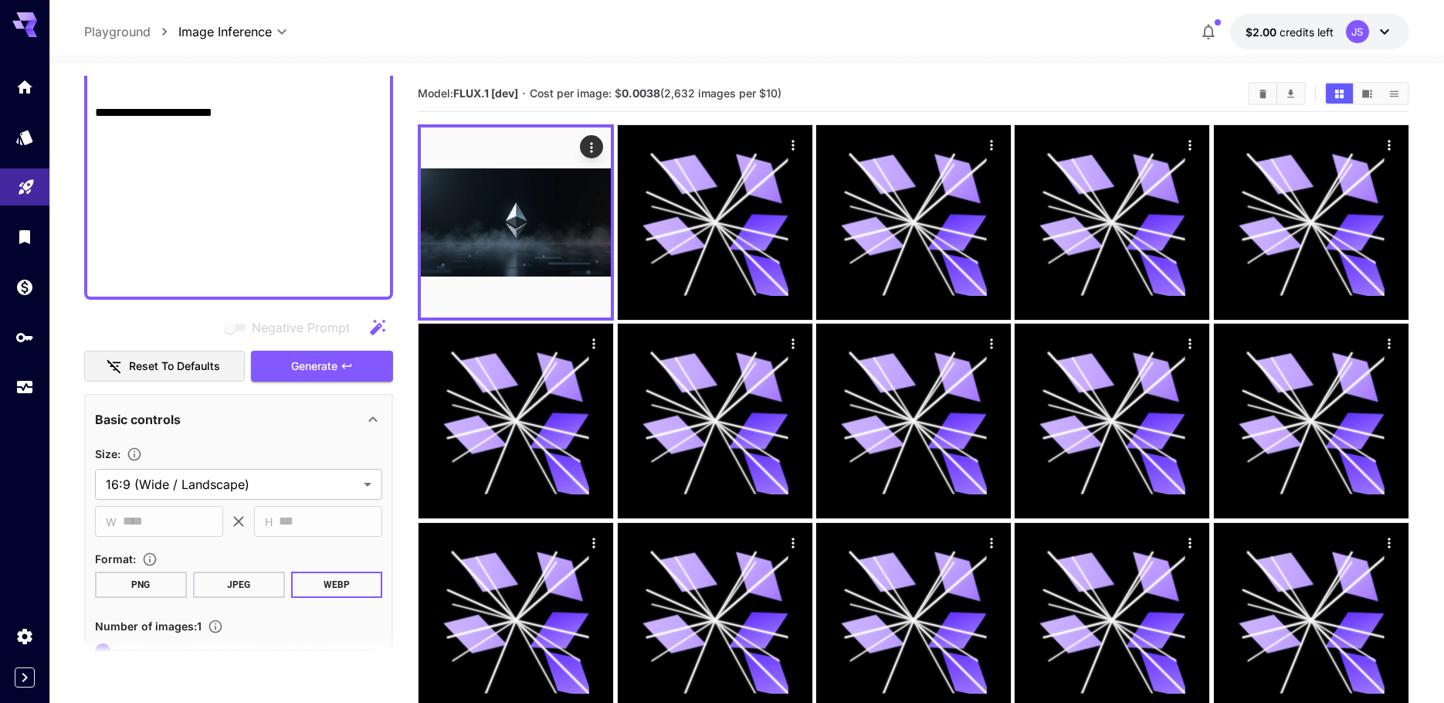
drag, startPoint x: 258, startPoint y: 252, endPoint x: 85, endPoint y: 165, distance: 193.7
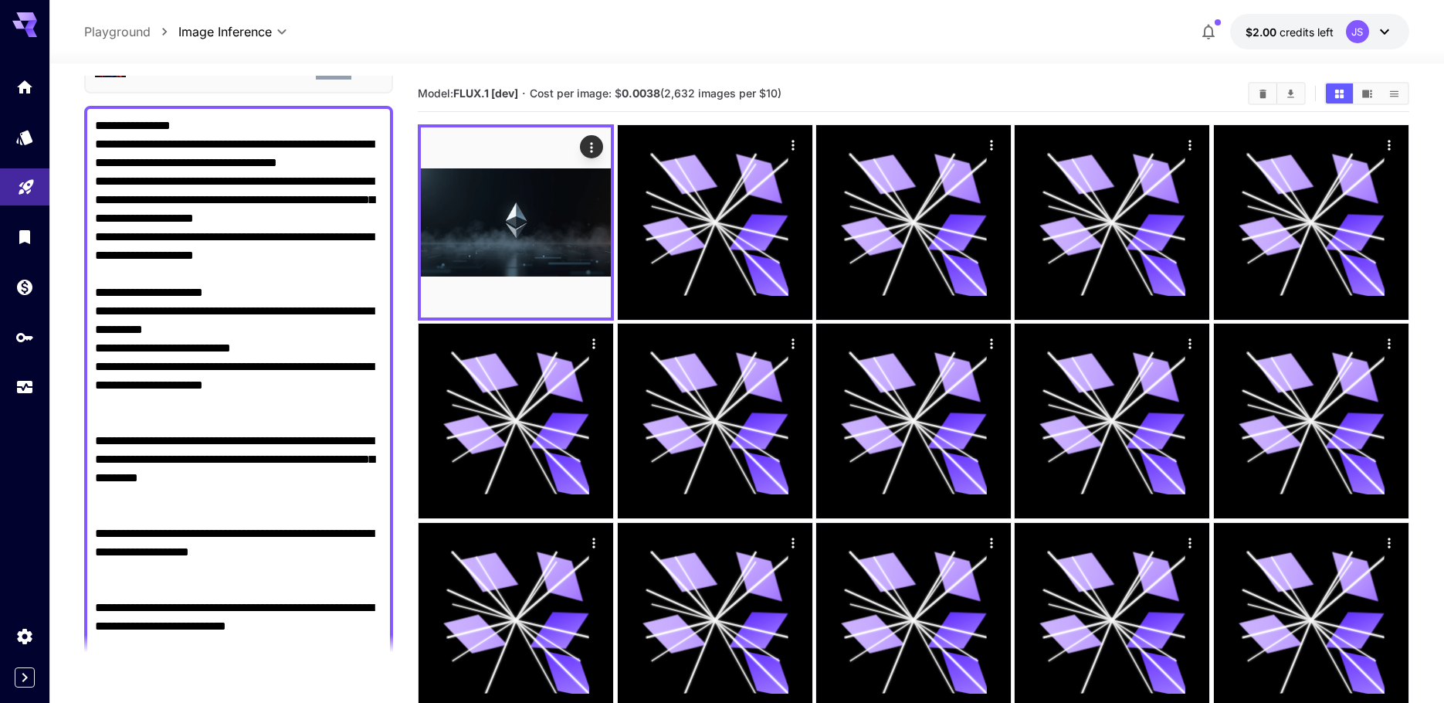
scroll to position [0, 0]
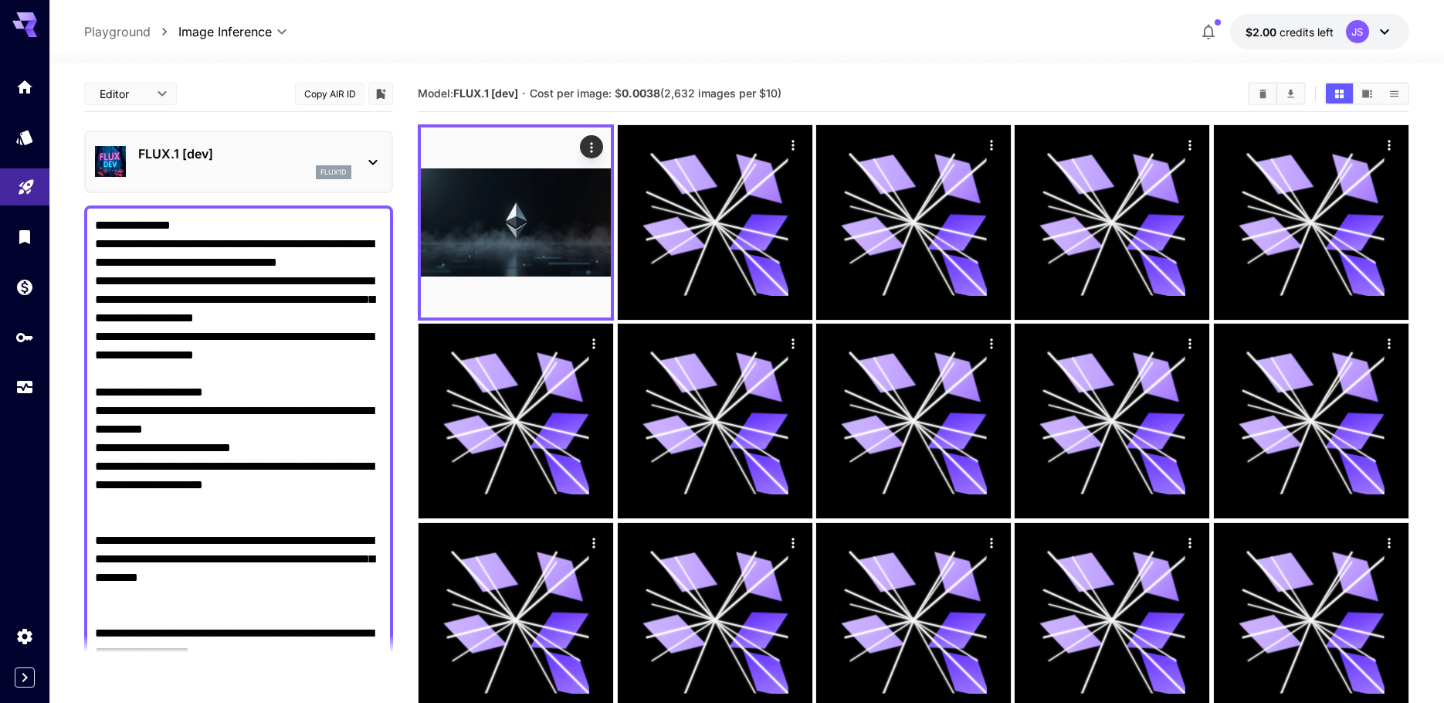
drag, startPoint x: 222, startPoint y: 216, endPoint x: 210, endPoint y: 19, distance: 197.2
type textarea "**********"
click at [178, 155] on p "FLUX.1 [dev]" at bounding box center [244, 153] width 213 height 19
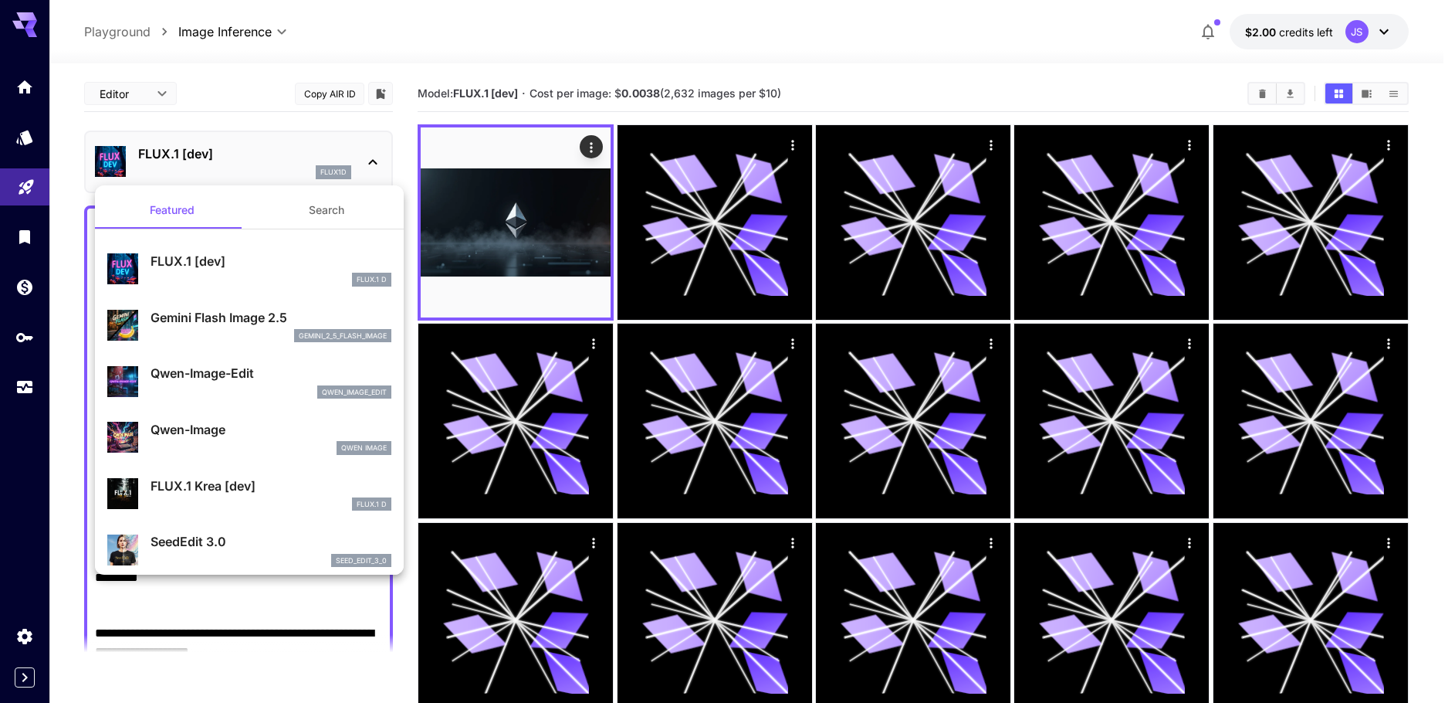
click at [225, 418] on div "Qwen-Image Qwen Image" at bounding box center [249, 437] width 284 height 47
type input "**"
type input "***"
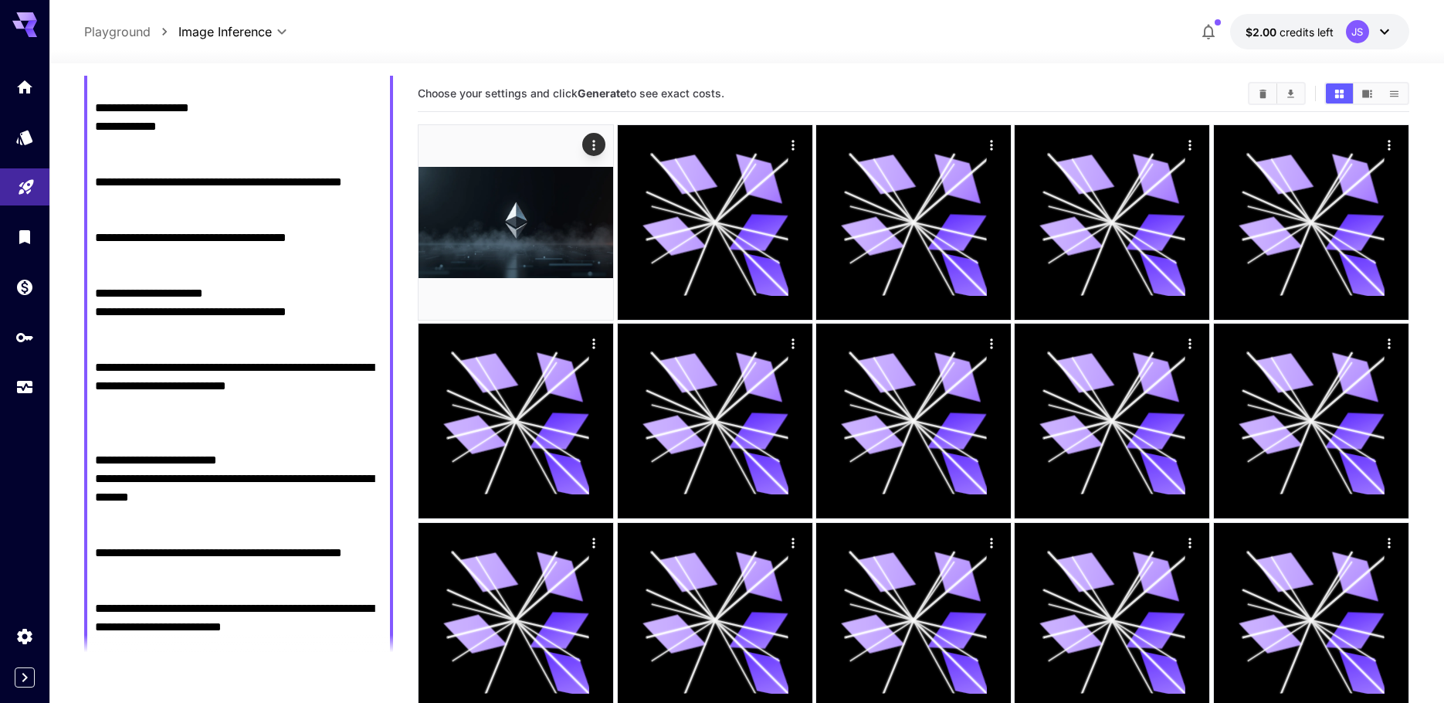
scroll to position [2316, 0]
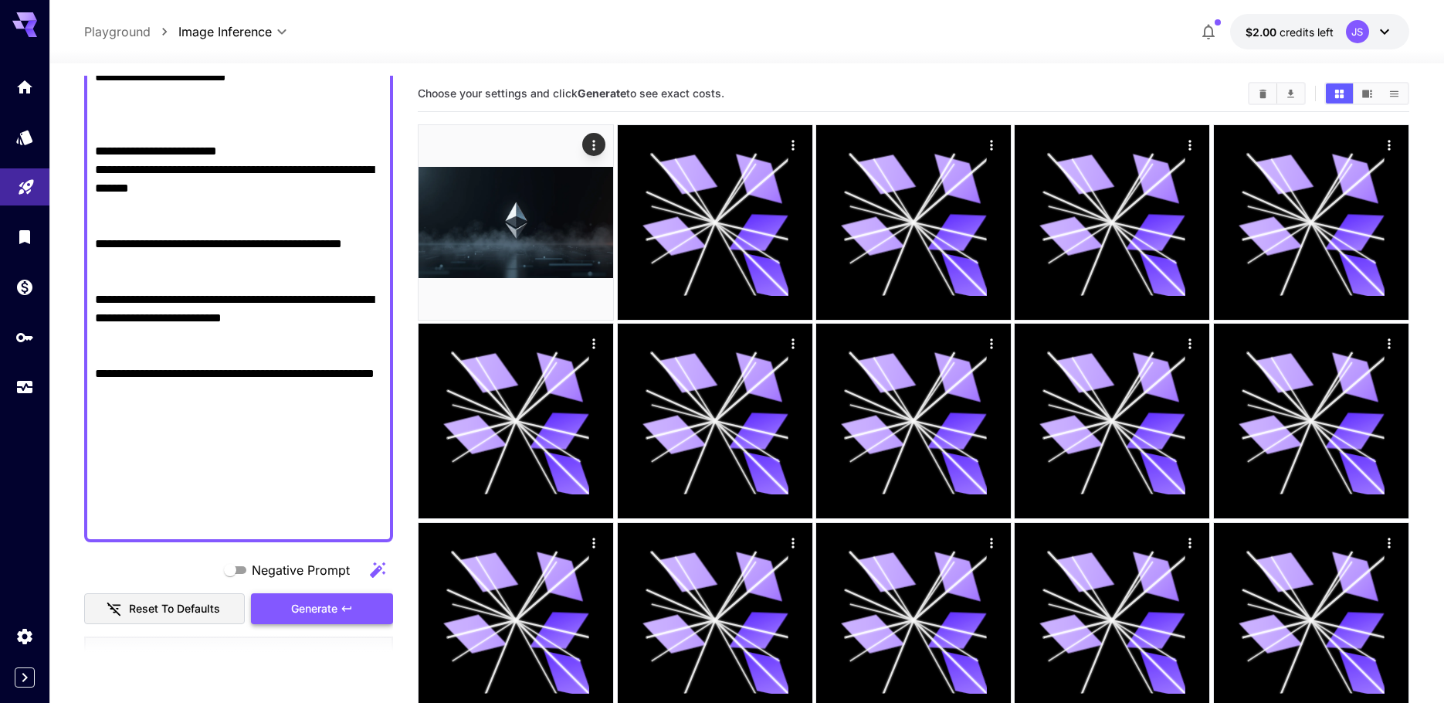
click at [321, 611] on span "Generate" at bounding box center [314, 608] width 46 height 19
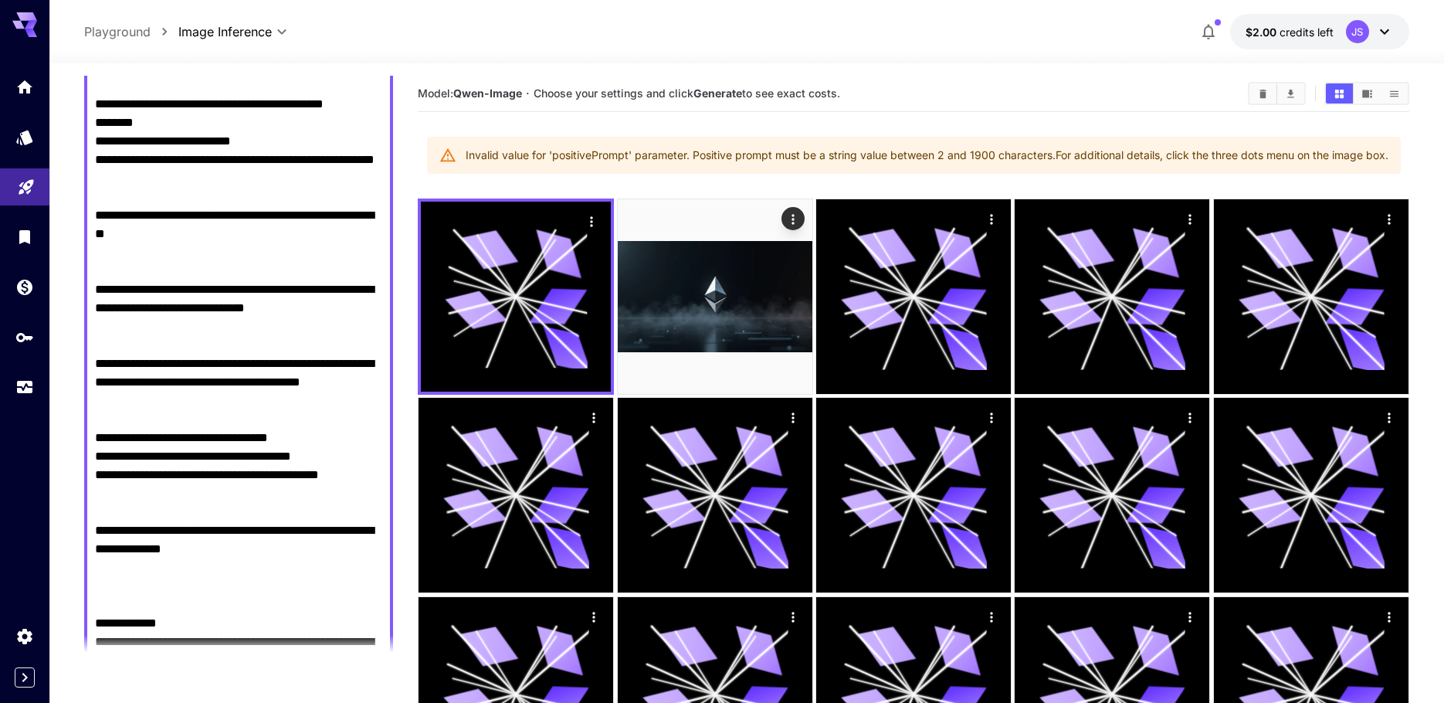
drag, startPoint x: 195, startPoint y: 370, endPoint x: 172, endPoint y: 154, distance: 216.6
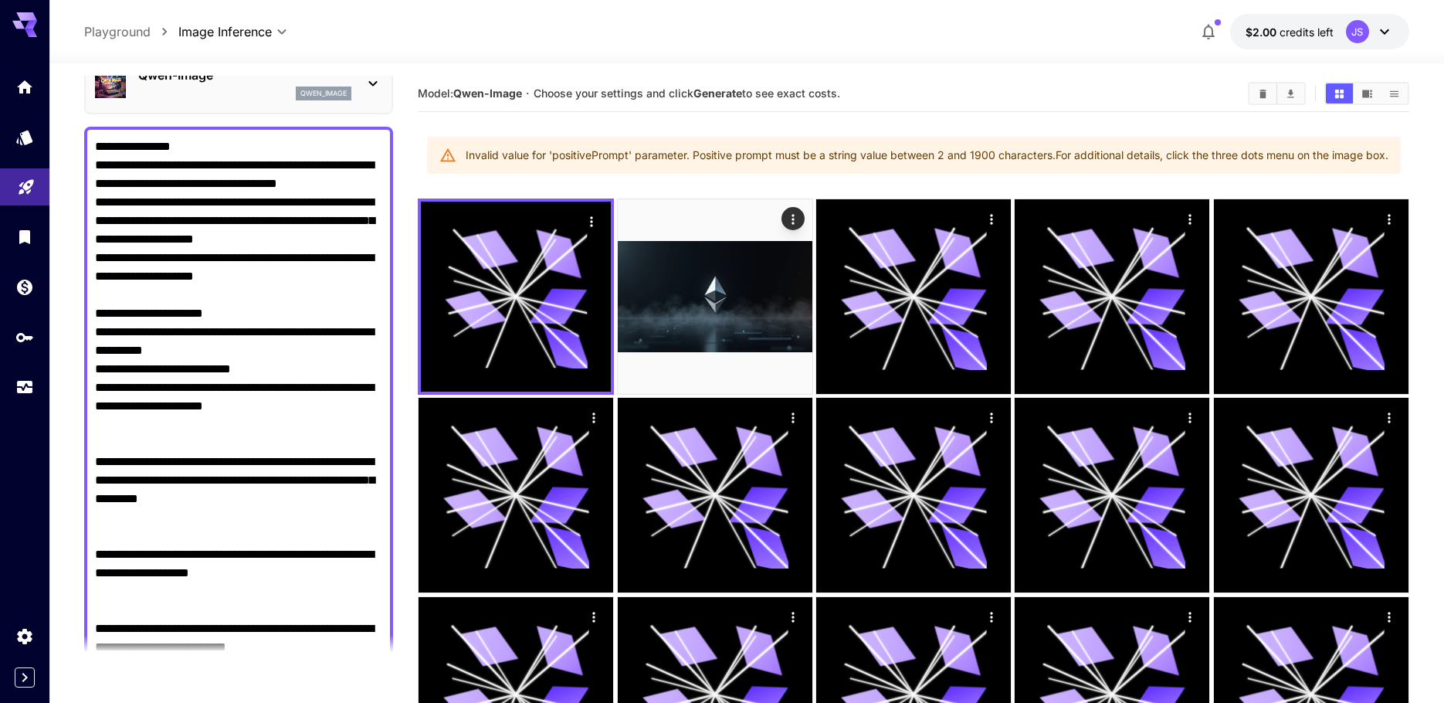
scroll to position [0, 0]
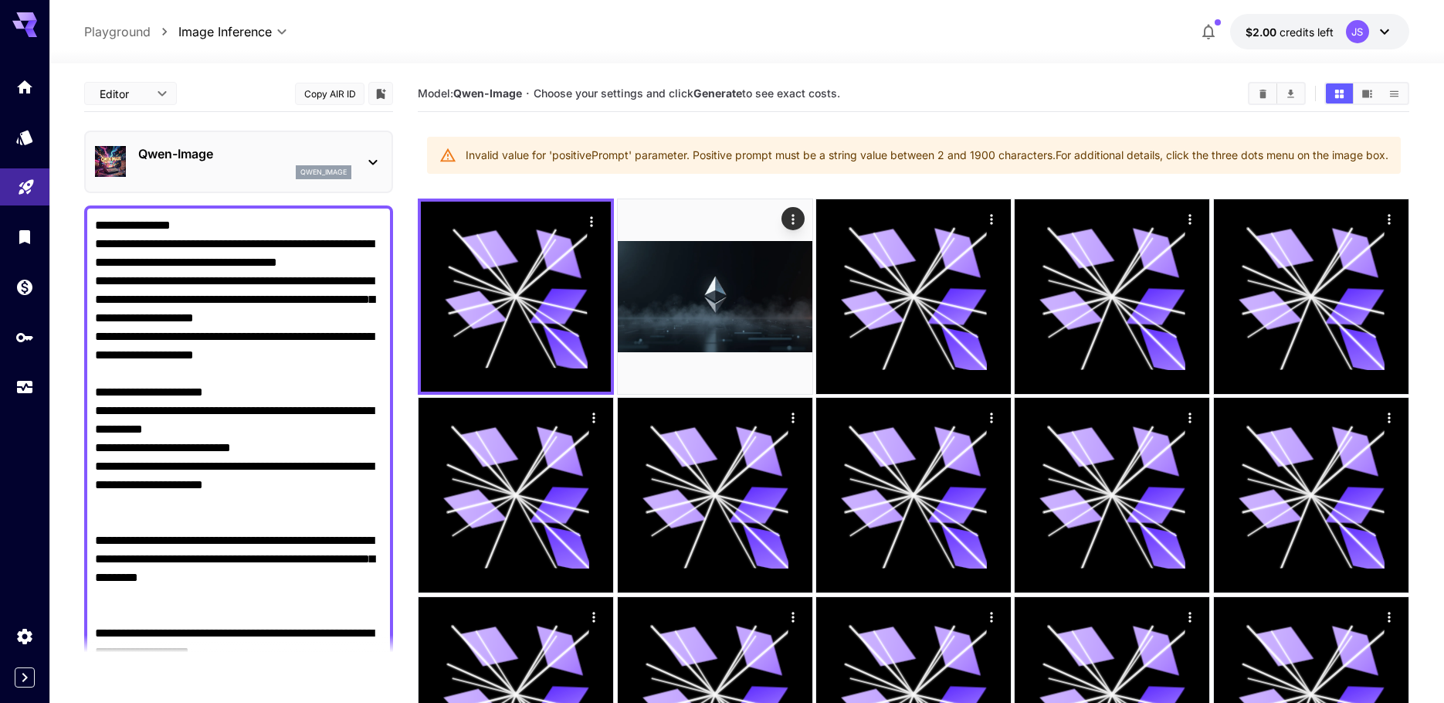
drag, startPoint x: 273, startPoint y: 332, endPoint x: 221, endPoint y: 155, distance: 184.2
click at [207, 148] on p "Qwen-Image" at bounding box center [244, 153] width 213 height 19
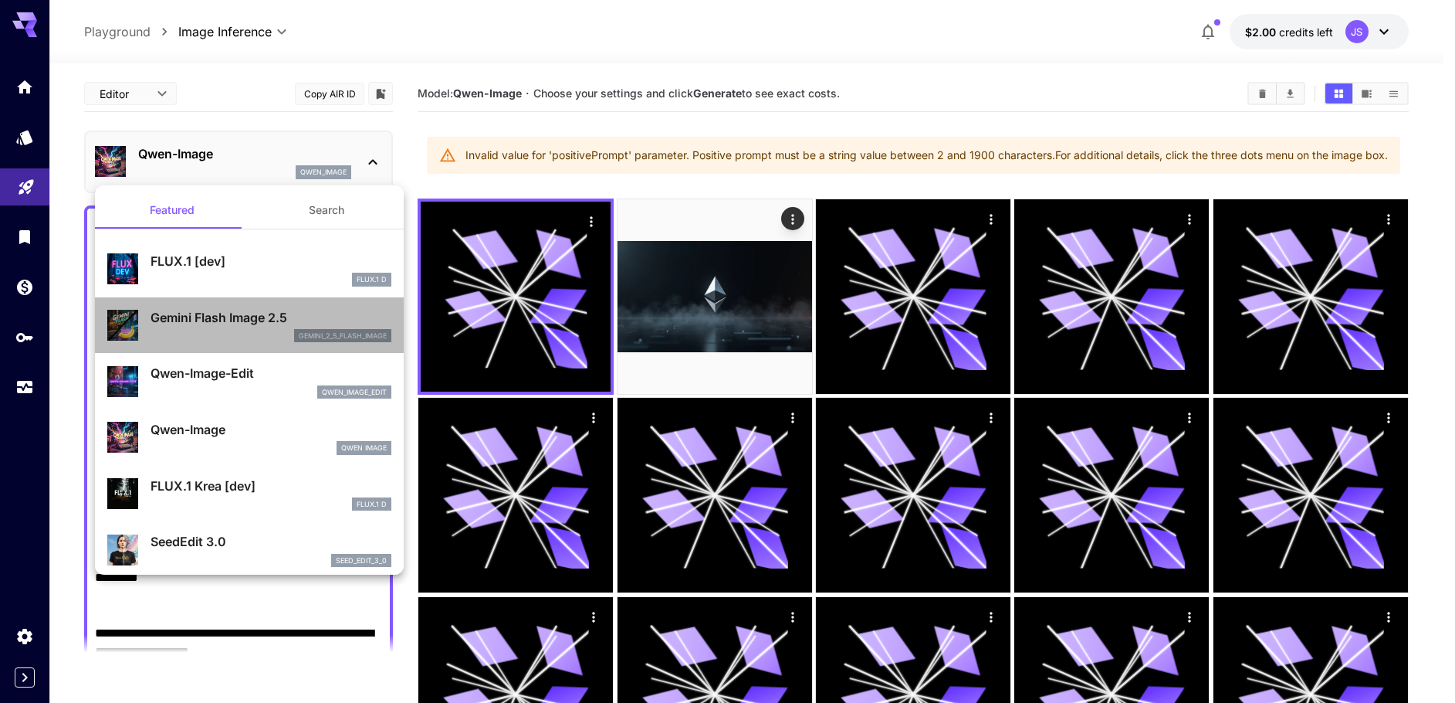
click at [253, 327] on div "Gemini Flash Image 2.5 gemini_2_5_flash_image" at bounding box center [271, 325] width 241 height 35
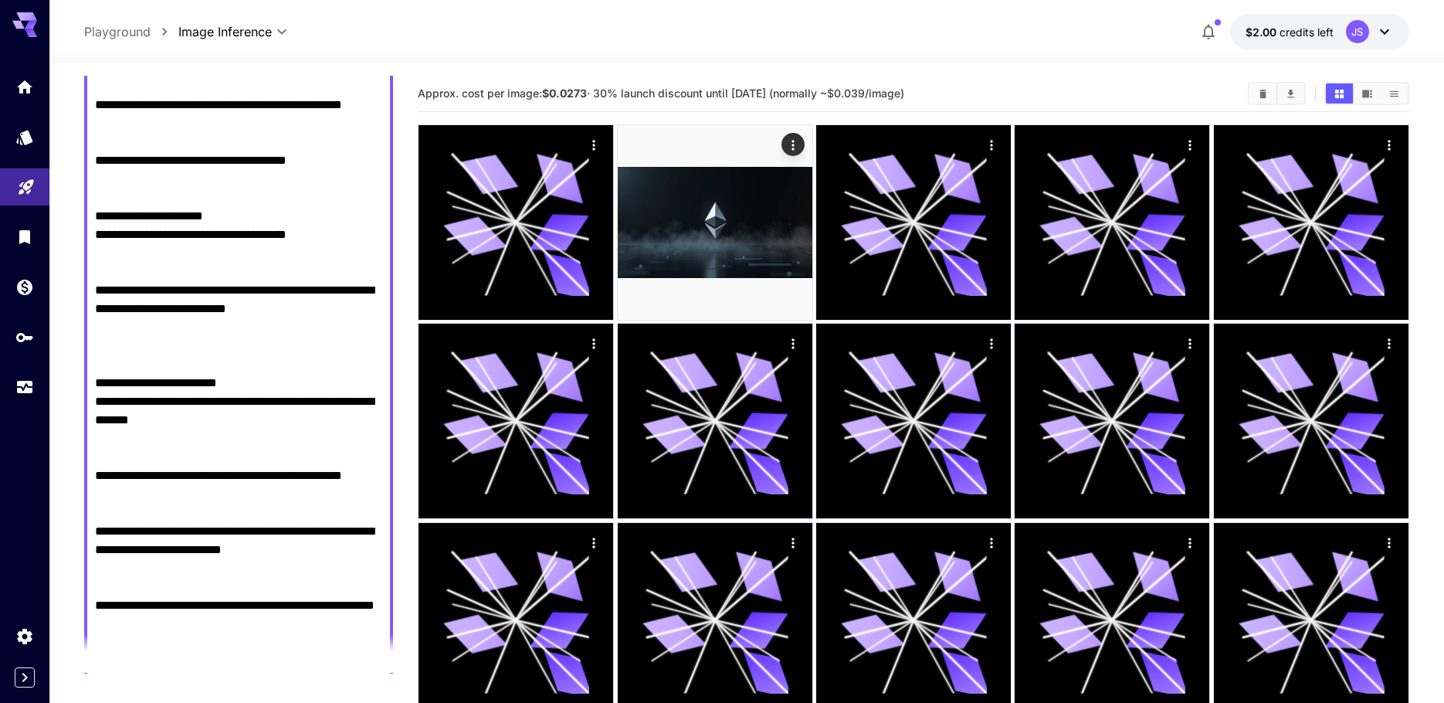
scroll to position [2470, 0]
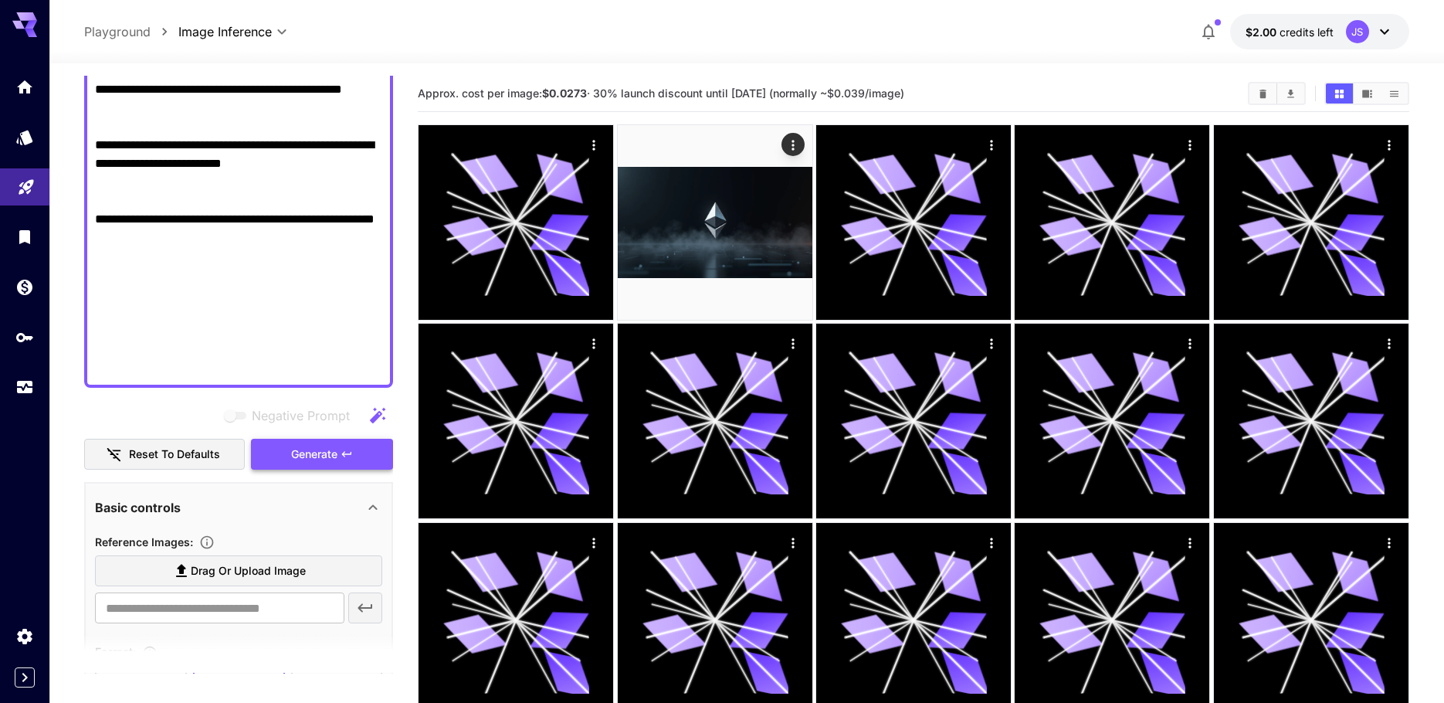
click at [320, 454] on span "Generate" at bounding box center [314, 454] width 46 height 19
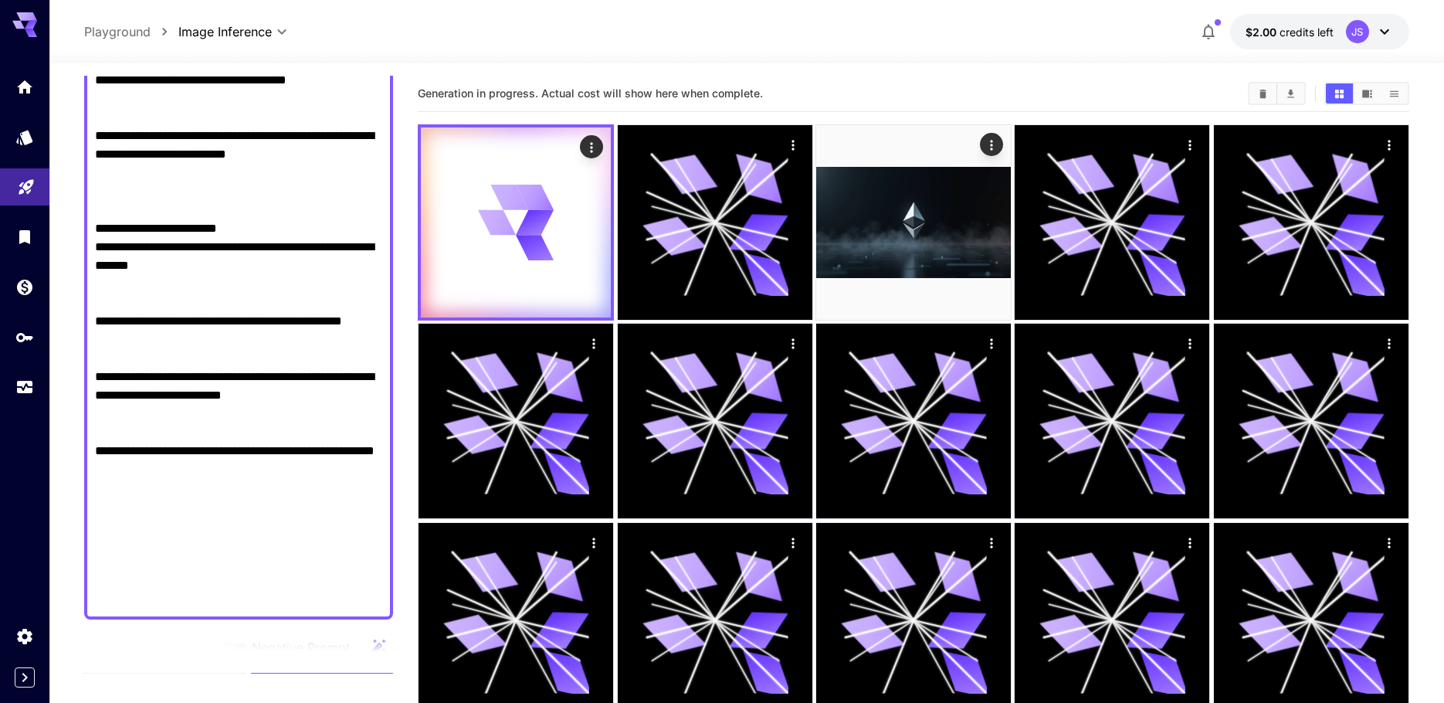
scroll to position [2162, 0]
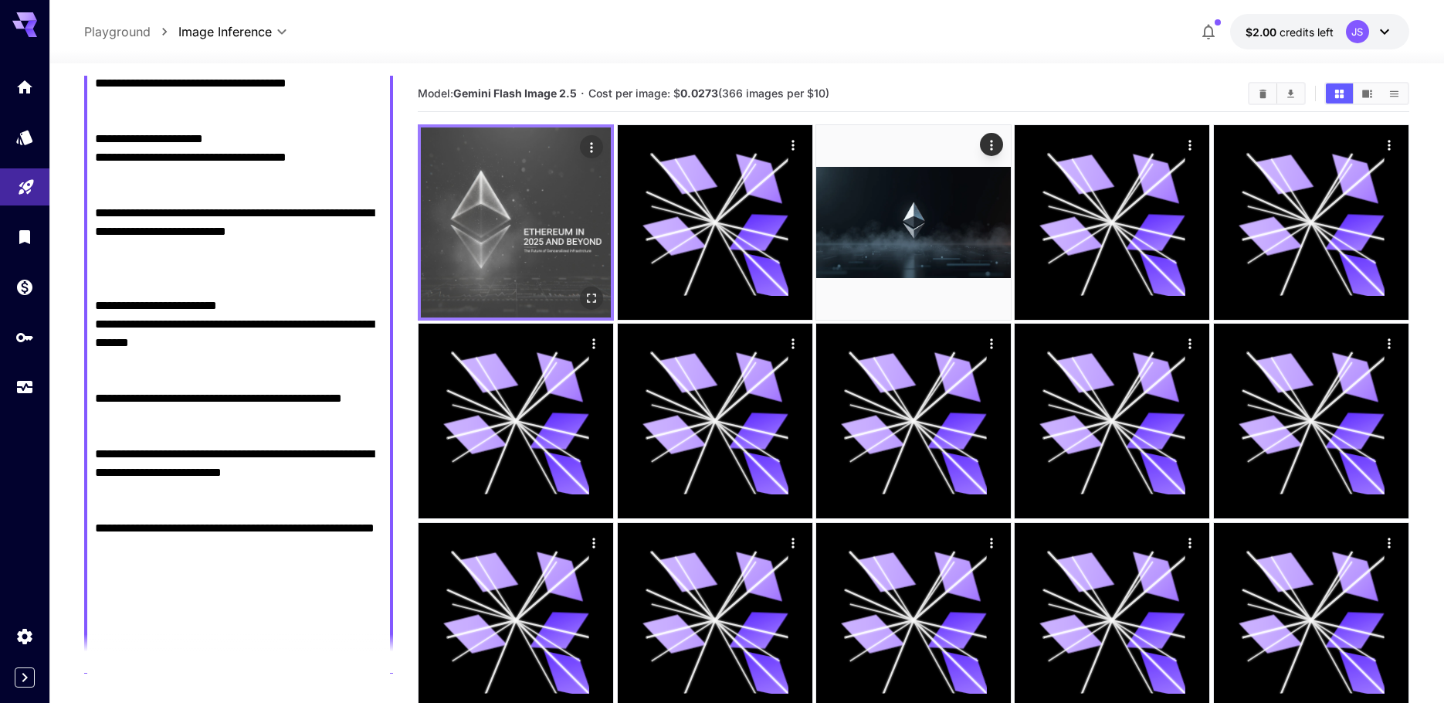
click at [524, 216] on img at bounding box center [516, 222] width 190 height 190
click at [593, 144] on icon "Actions" at bounding box center [591, 147] width 15 height 15
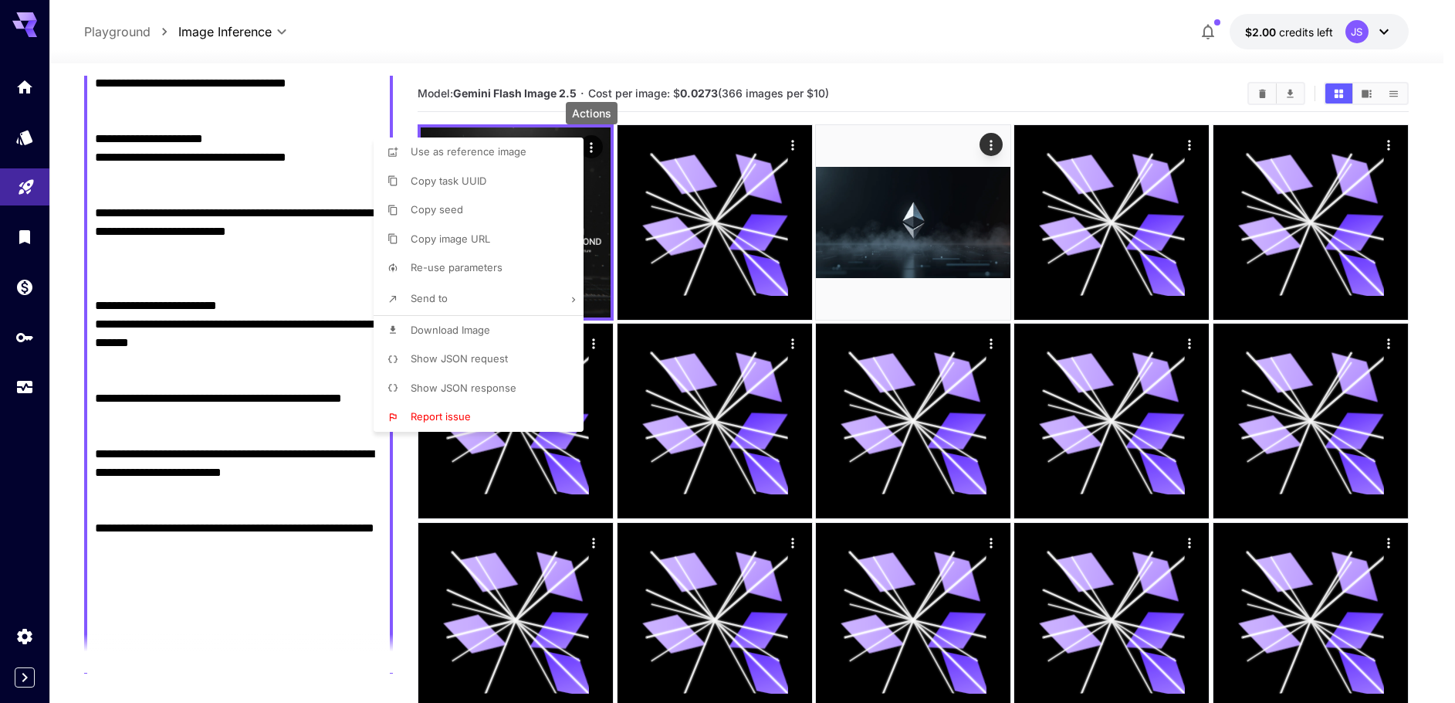
click at [540, 59] on div at bounding box center [727, 351] width 1455 height 703
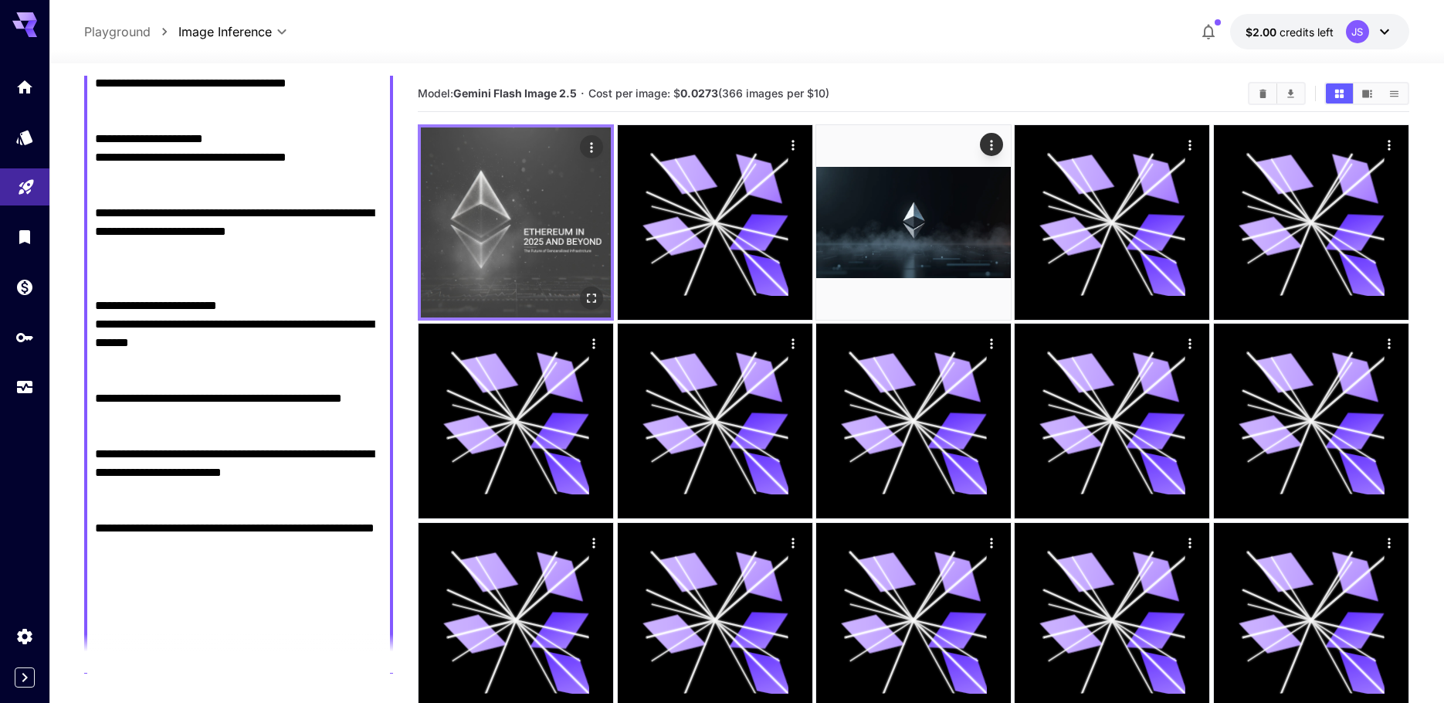
click at [527, 241] on img at bounding box center [516, 222] width 190 height 190
click at [591, 301] on icon "Open in fullscreen" at bounding box center [591, 297] width 15 height 15
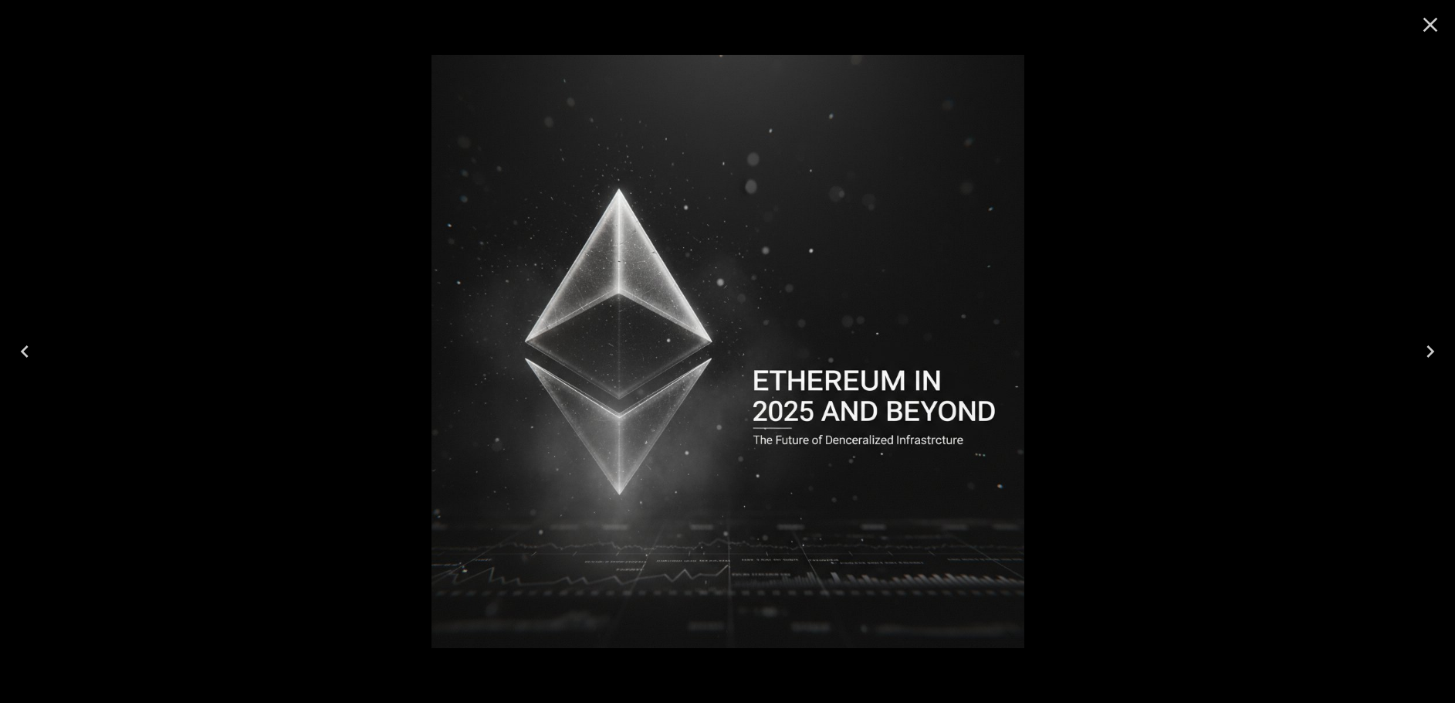
click at [1423, 23] on icon "Close" at bounding box center [1430, 24] width 25 height 25
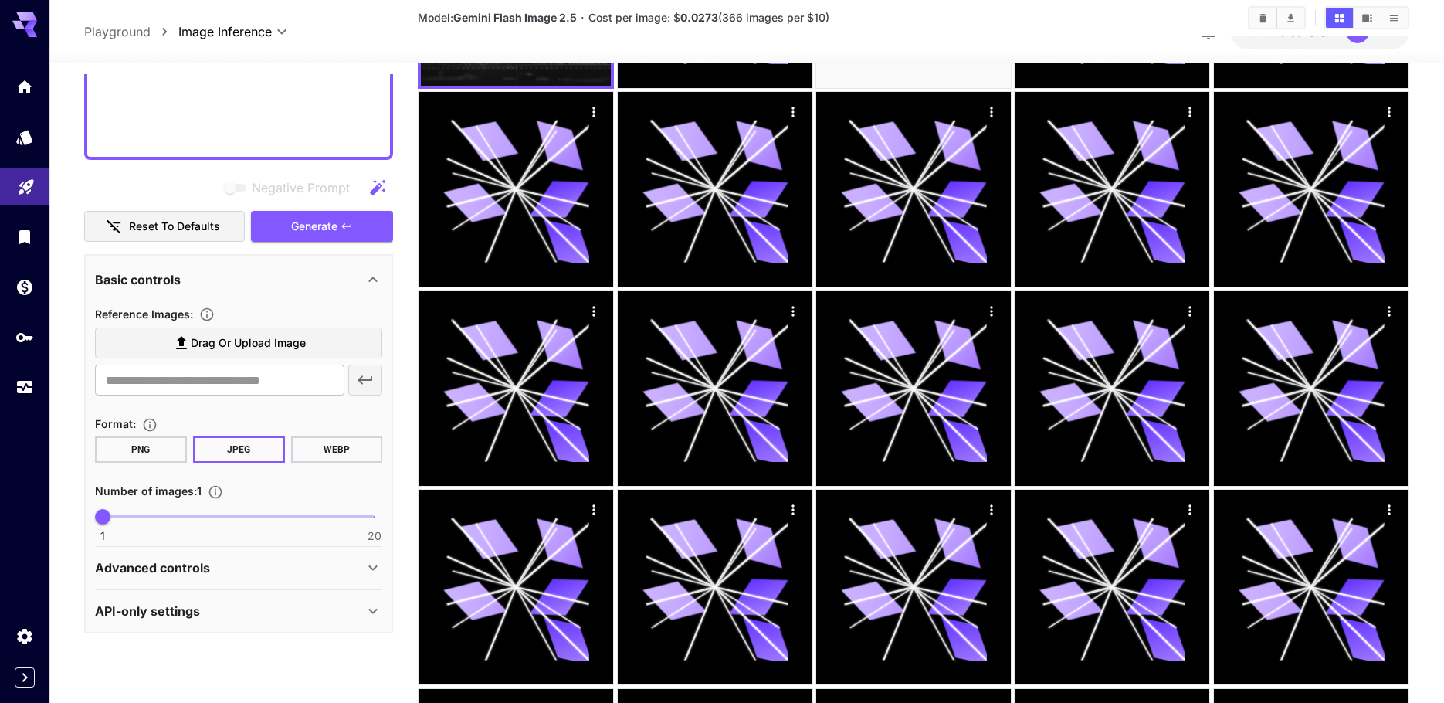
scroll to position [309, 0]
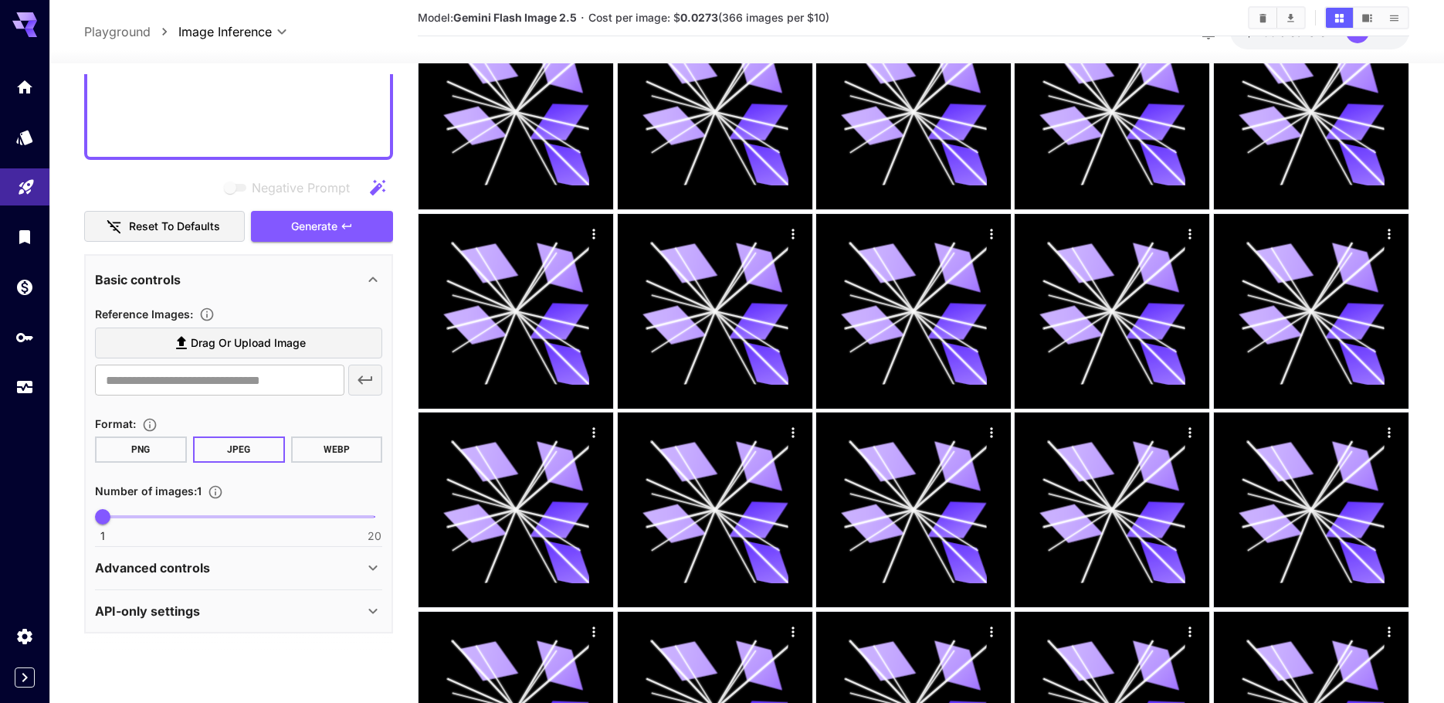
click at [208, 564] on p "Advanced controls" at bounding box center [152, 567] width 115 height 19
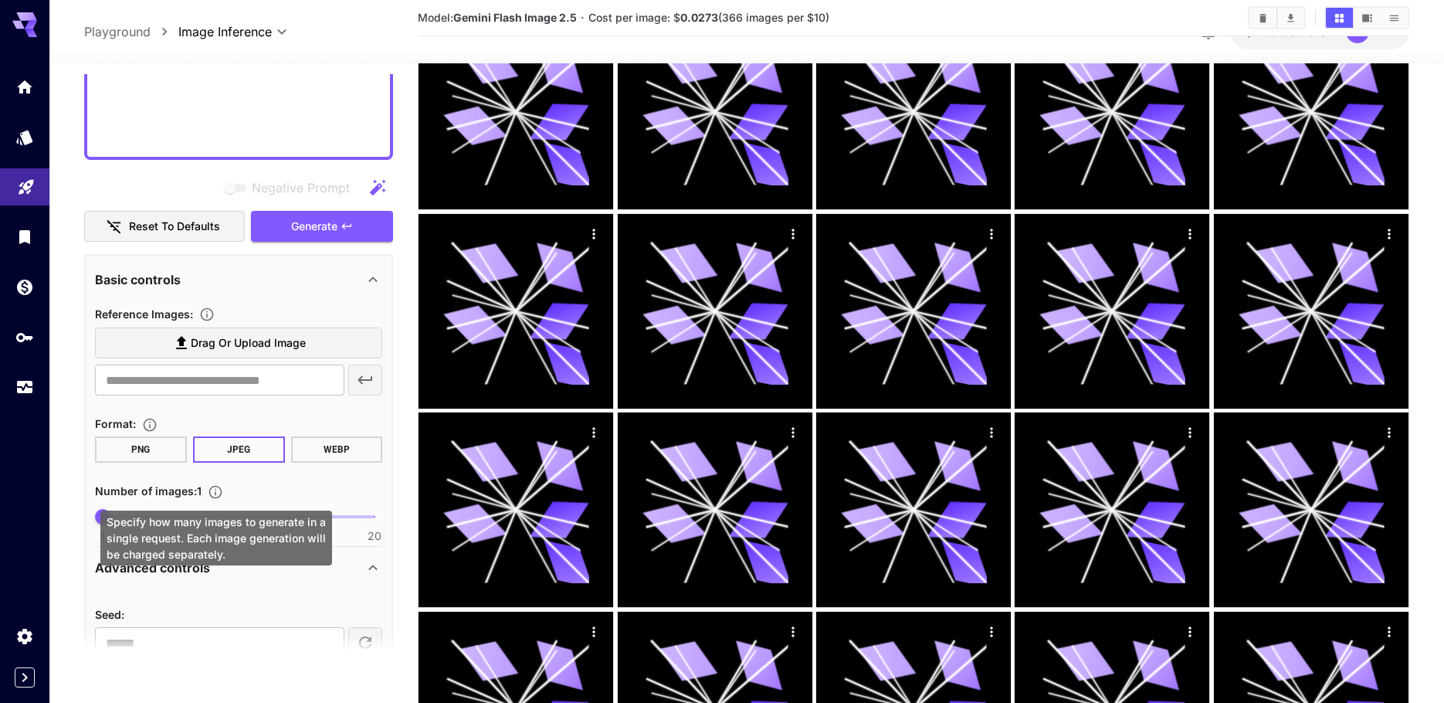
scroll to position [2781, 0]
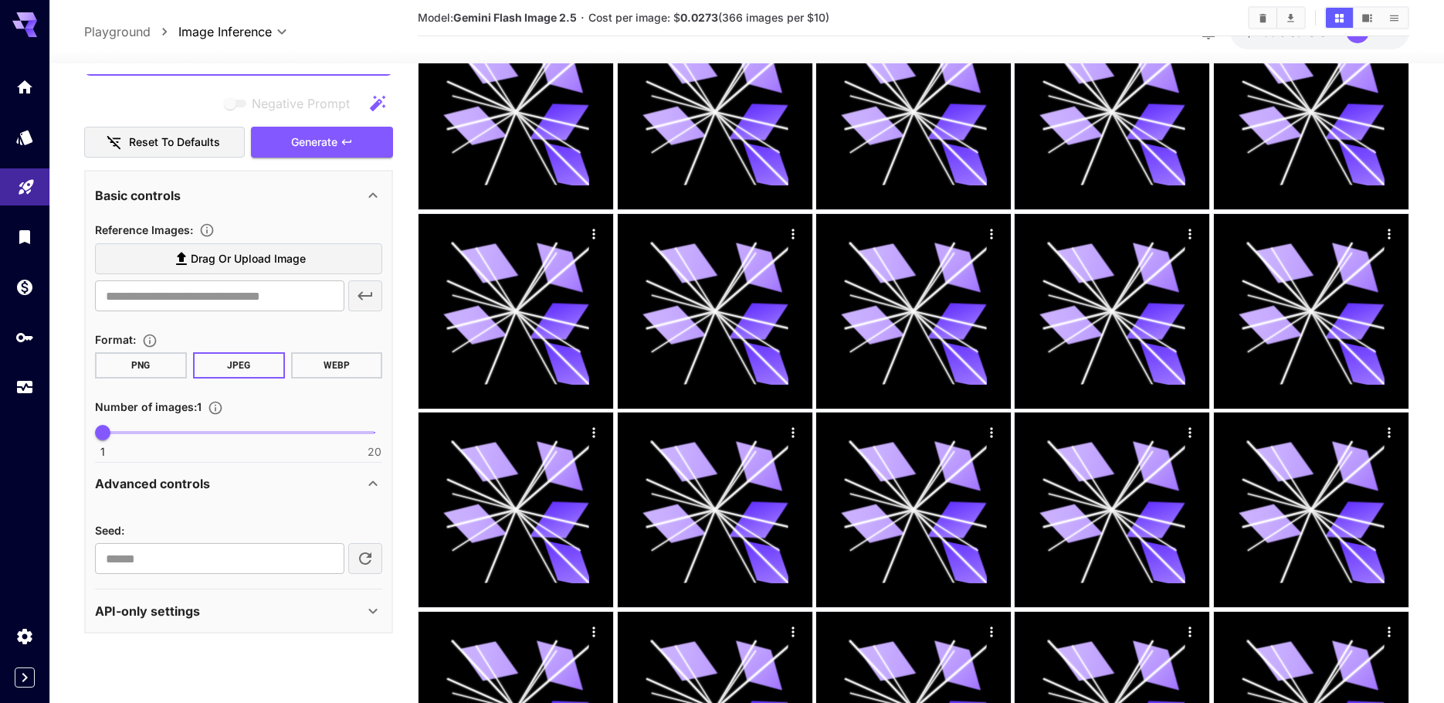
click at [323, 369] on button "WEBP" at bounding box center [337, 365] width 92 height 26
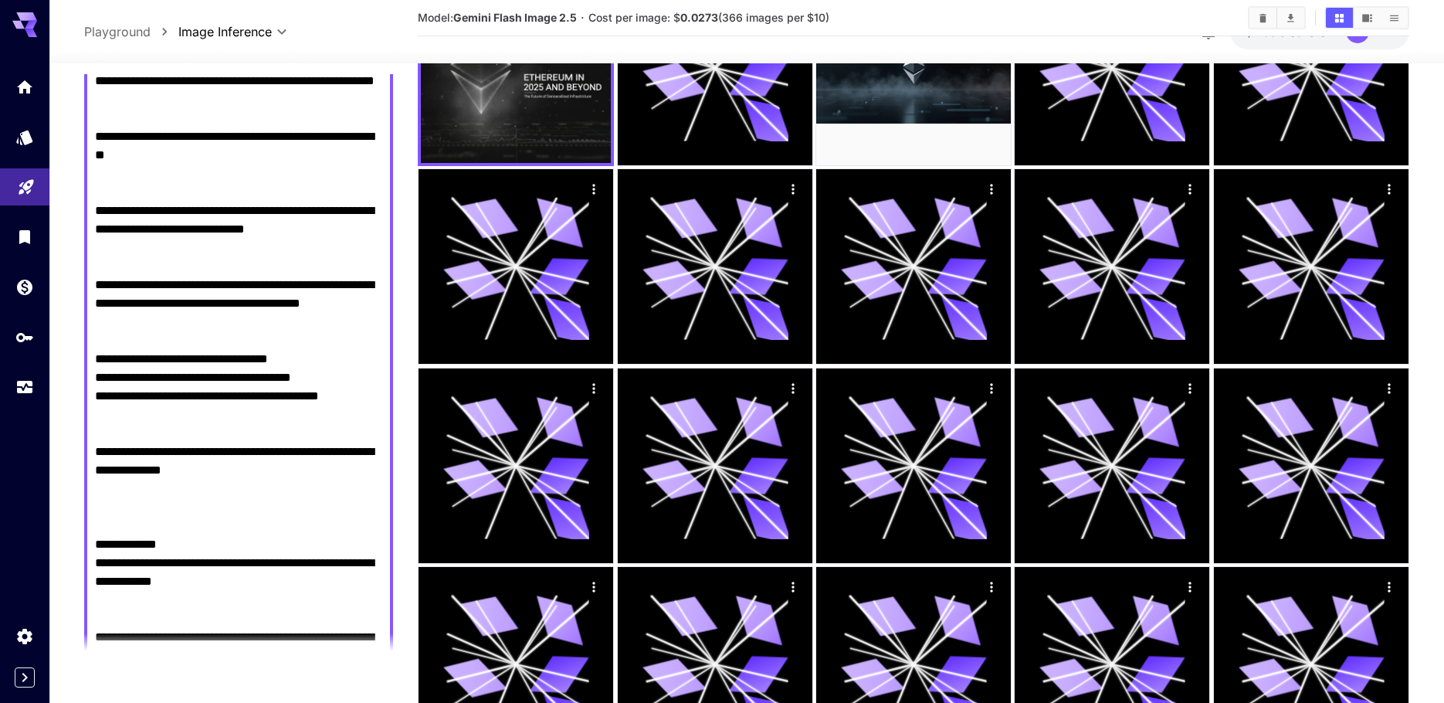
scroll to position [0, 0]
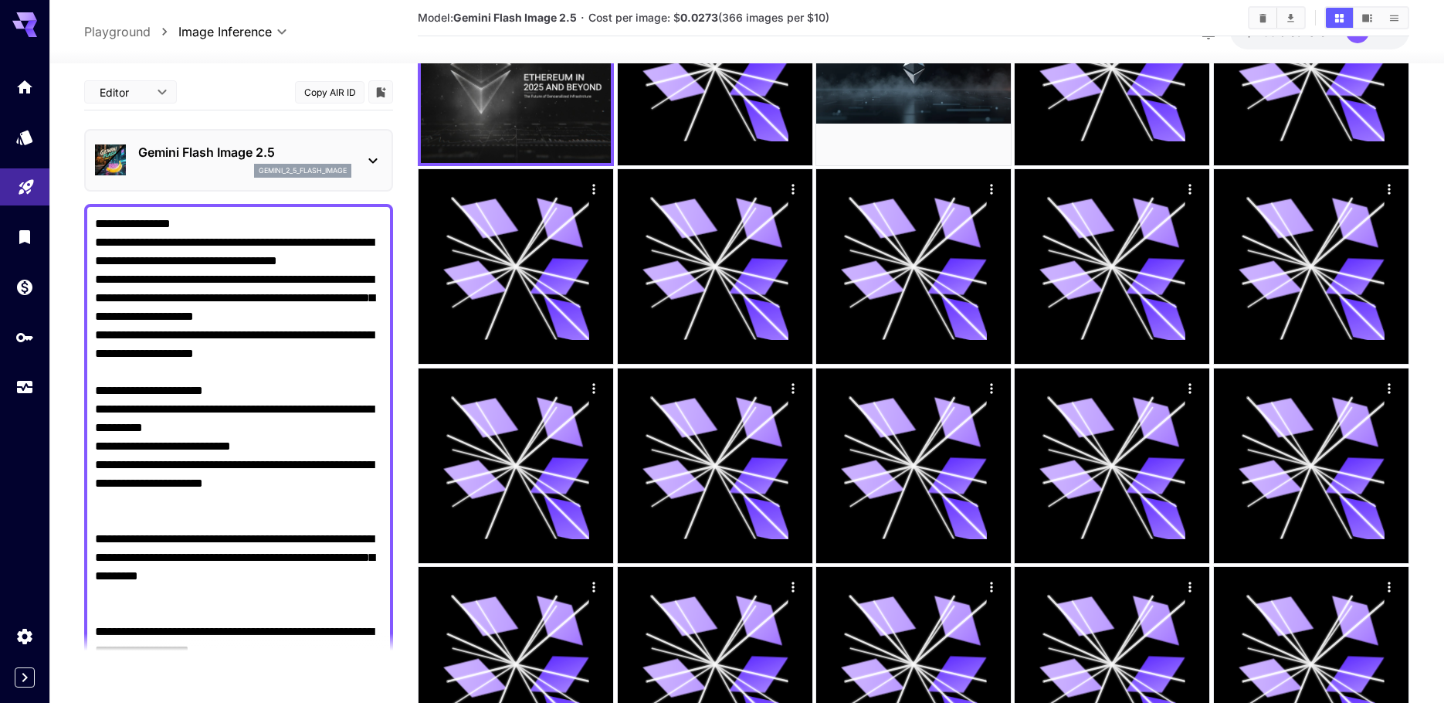
drag, startPoint x: 161, startPoint y: 232, endPoint x: 139, endPoint y: 124, distance: 110.4
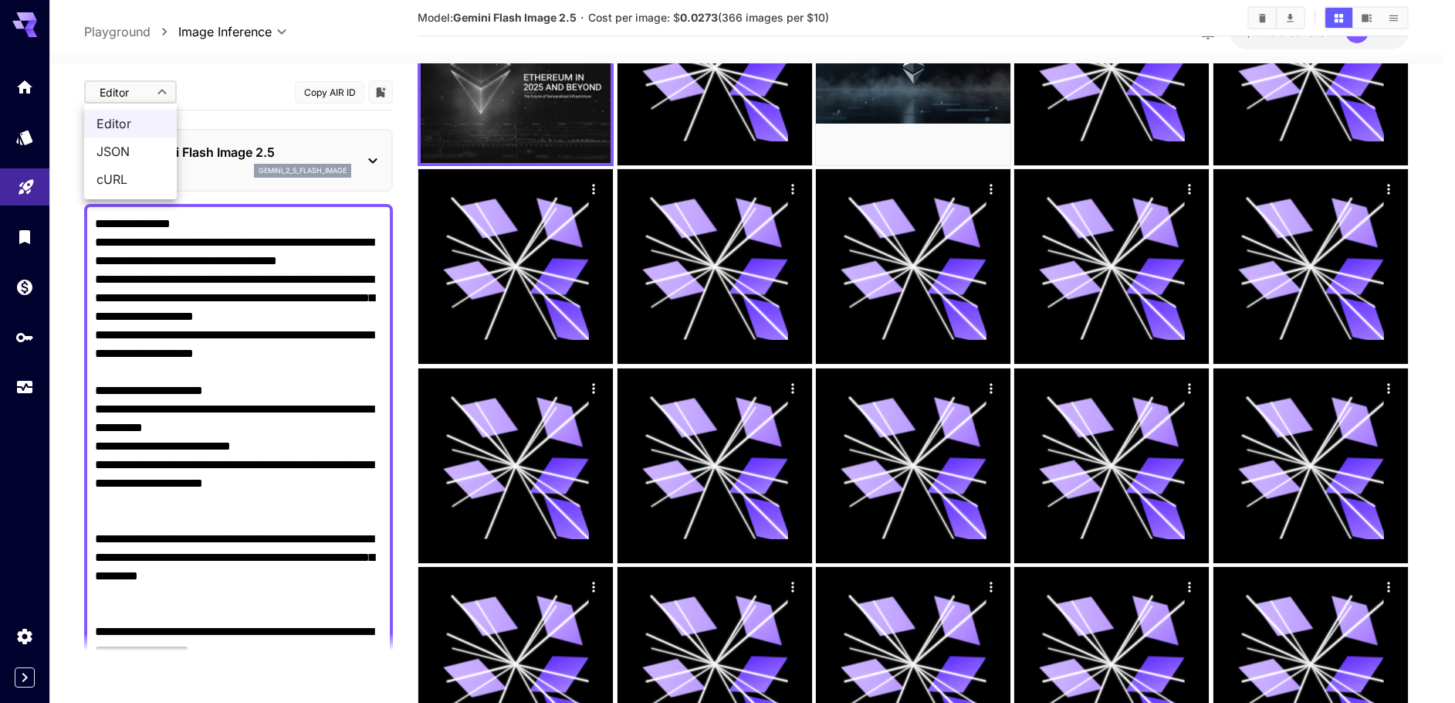
click at [151, 87] on body "**********" at bounding box center [727, 584] width 1455 height 1476
click at [151, 87] on div at bounding box center [727, 351] width 1455 height 703
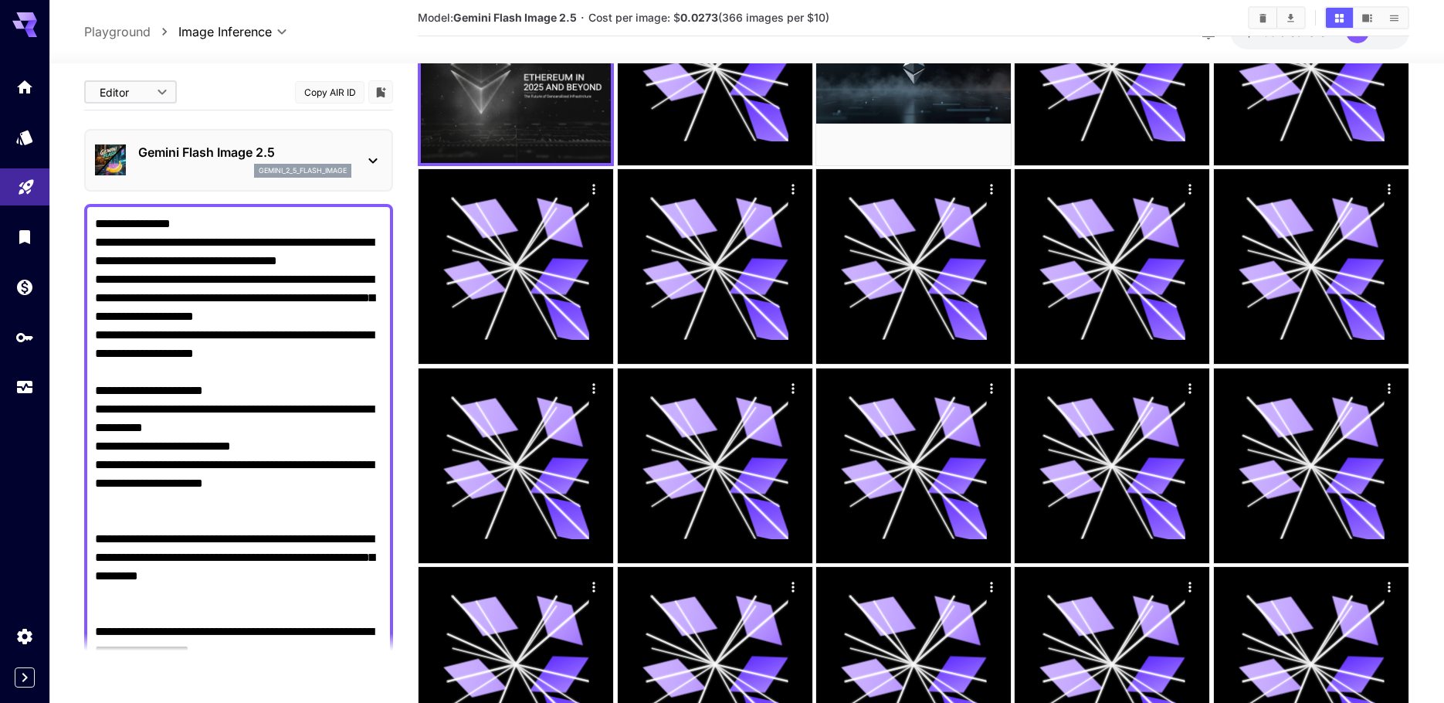
click at [255, 166] on div "gemini_2_5_flash_image" at bounding box center [302, 171] width 97 height 14
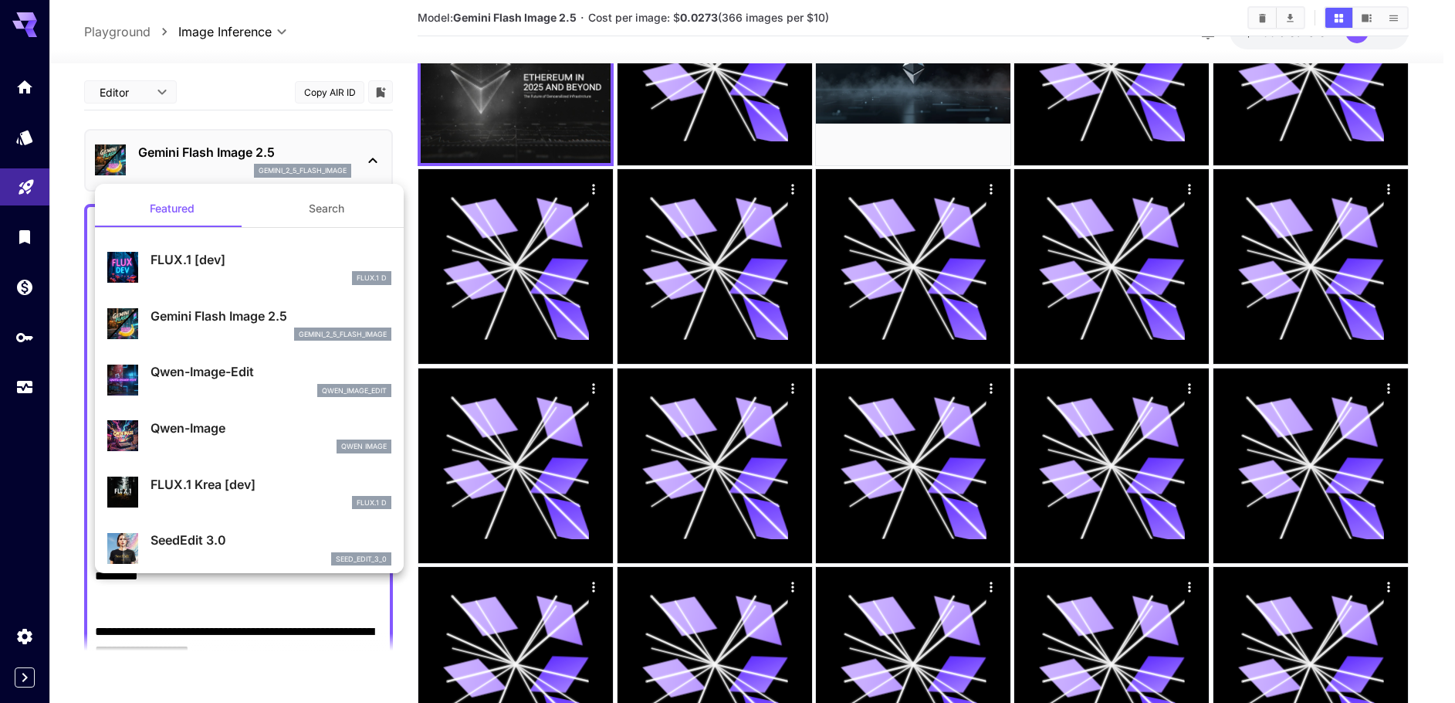
click at [227, 154] on div at bounding box center [727, 351] width 1455 height 703
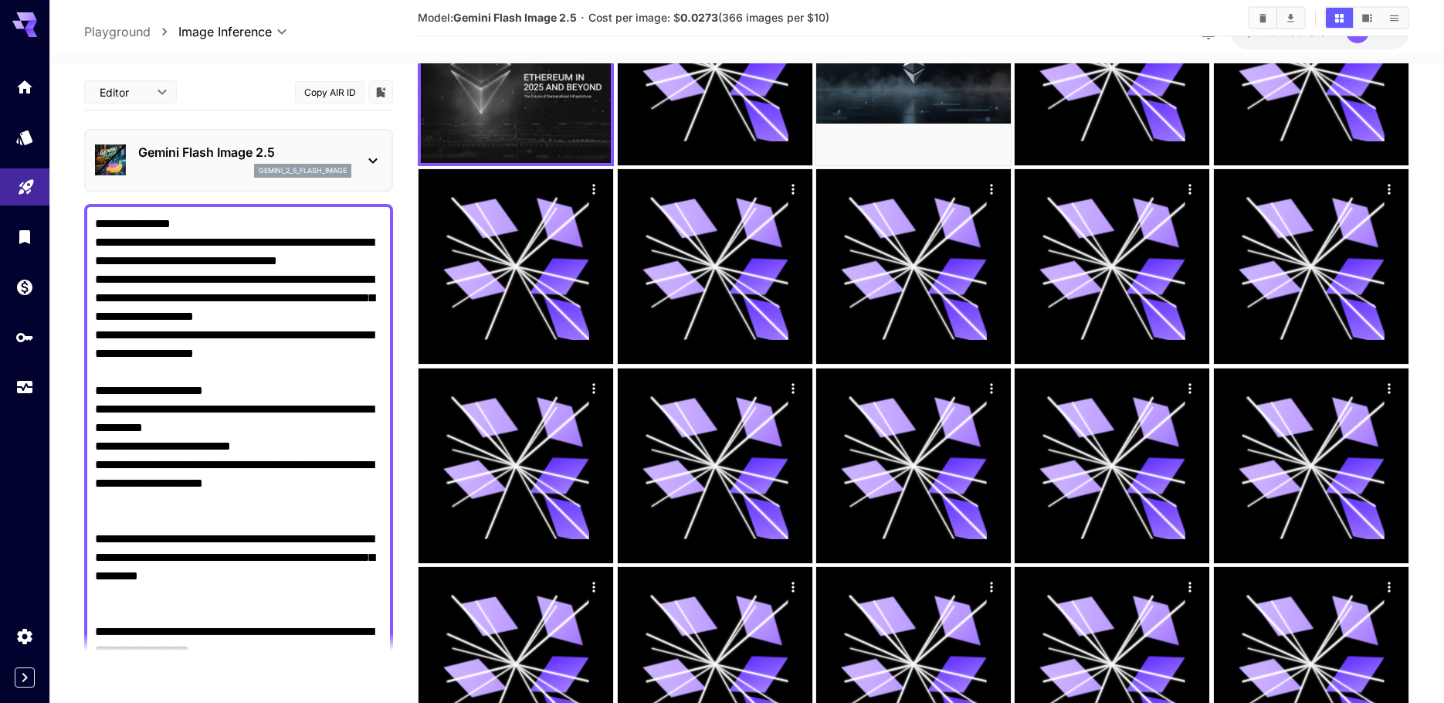
click at [235, 163] on div "Gemini Flash Image 2.5 gemini_2_5_flash_image" at bounding box center [244, 160] width 213 height 35
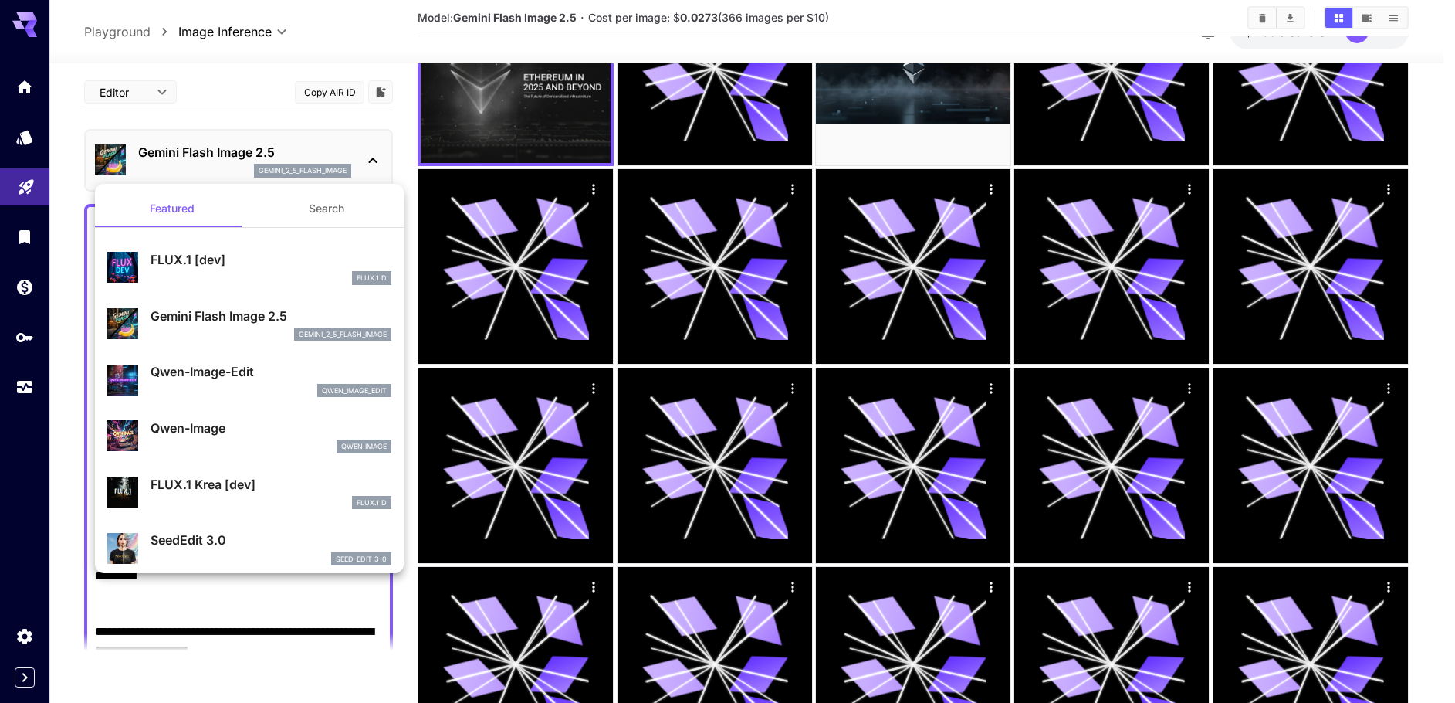
click at [218, 152] on div at bounding box center [727, 351] width 1455 height 703
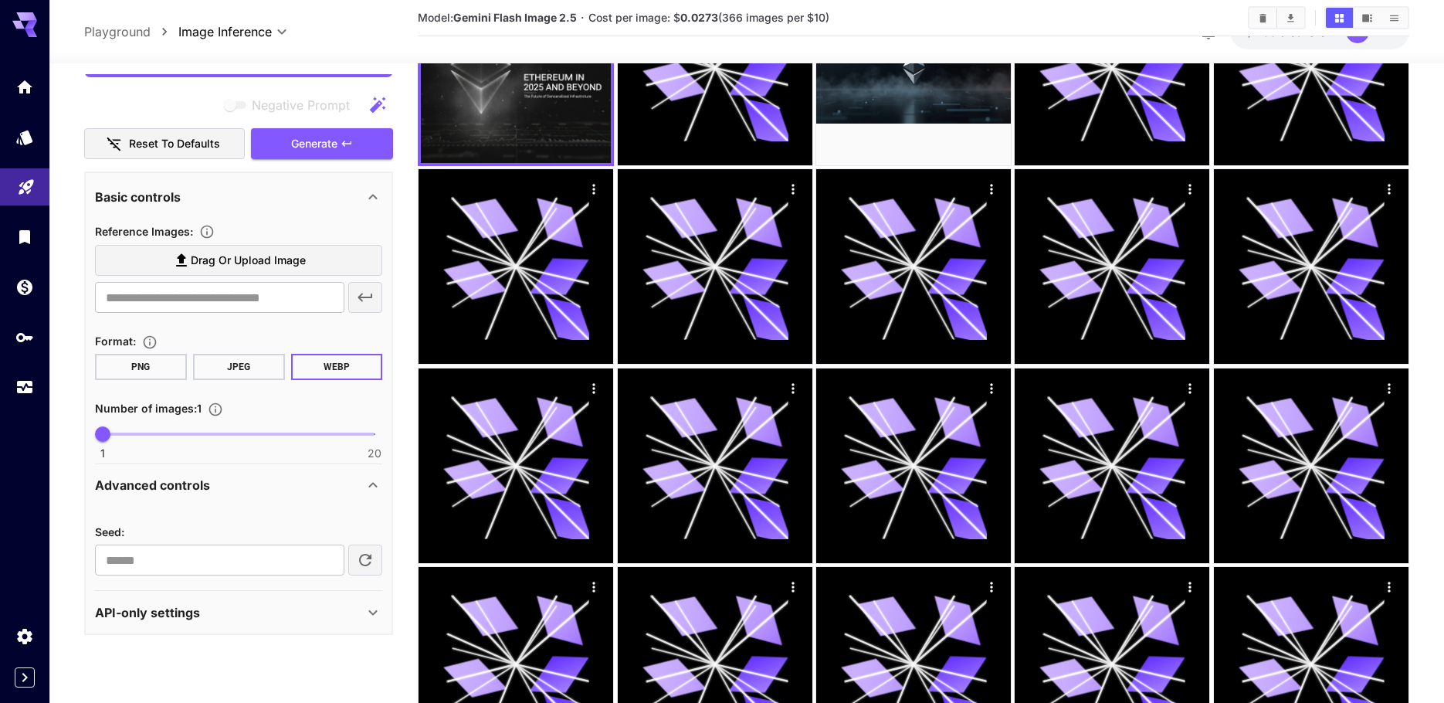
scroll to position [2781, 0]
click at [223, 615] on div "API-only settings" at bounding box center [229, 610] width 269 height 19
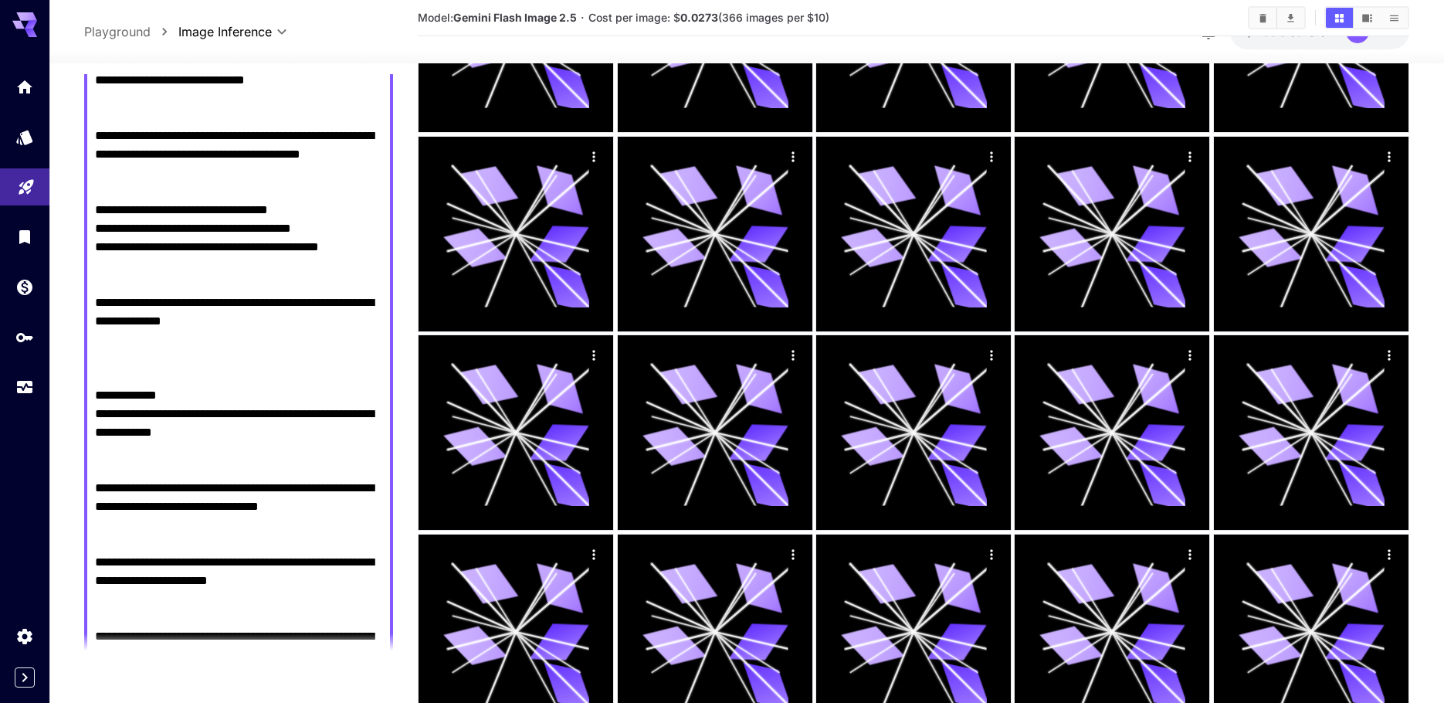
scroll to position [0, 0]
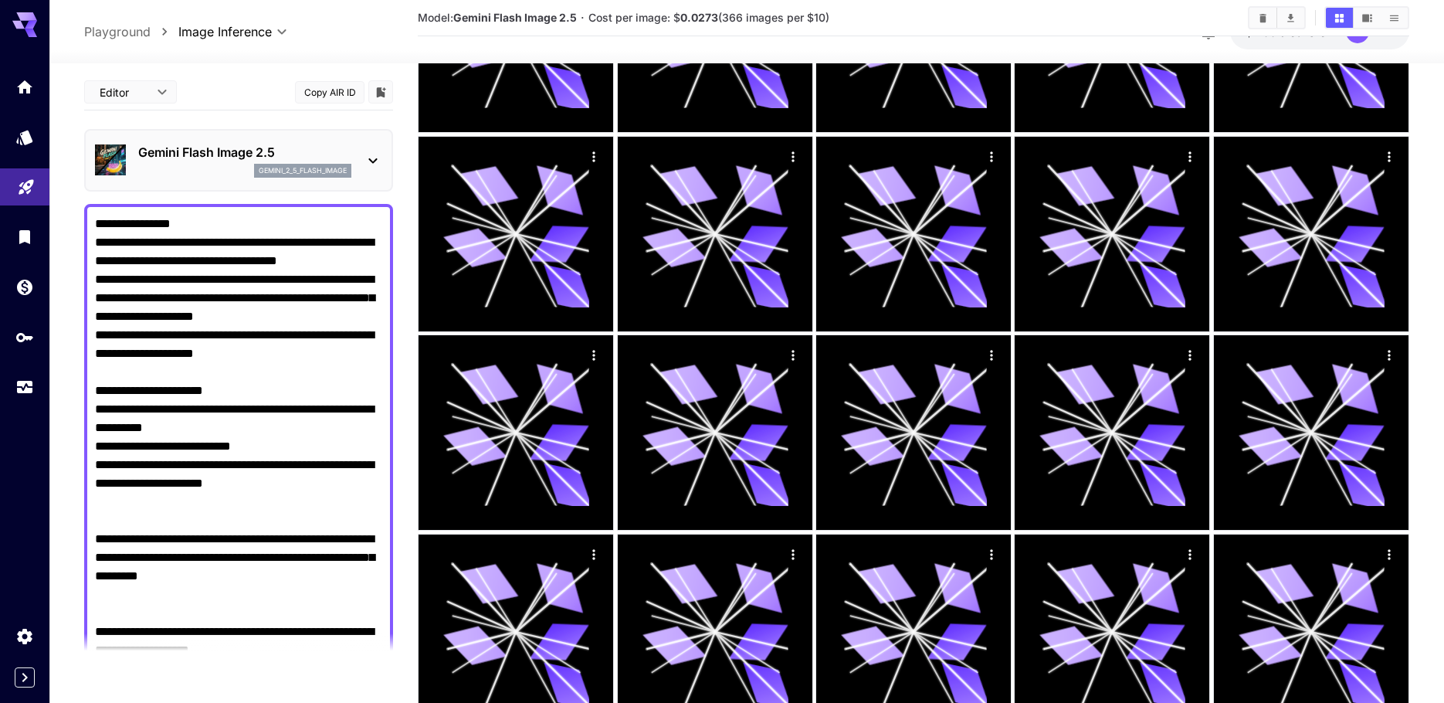
drag, startPoint x: 240, startPoint y: 218, endPoint x: 235, endPoint y: -37, distance: 254.8
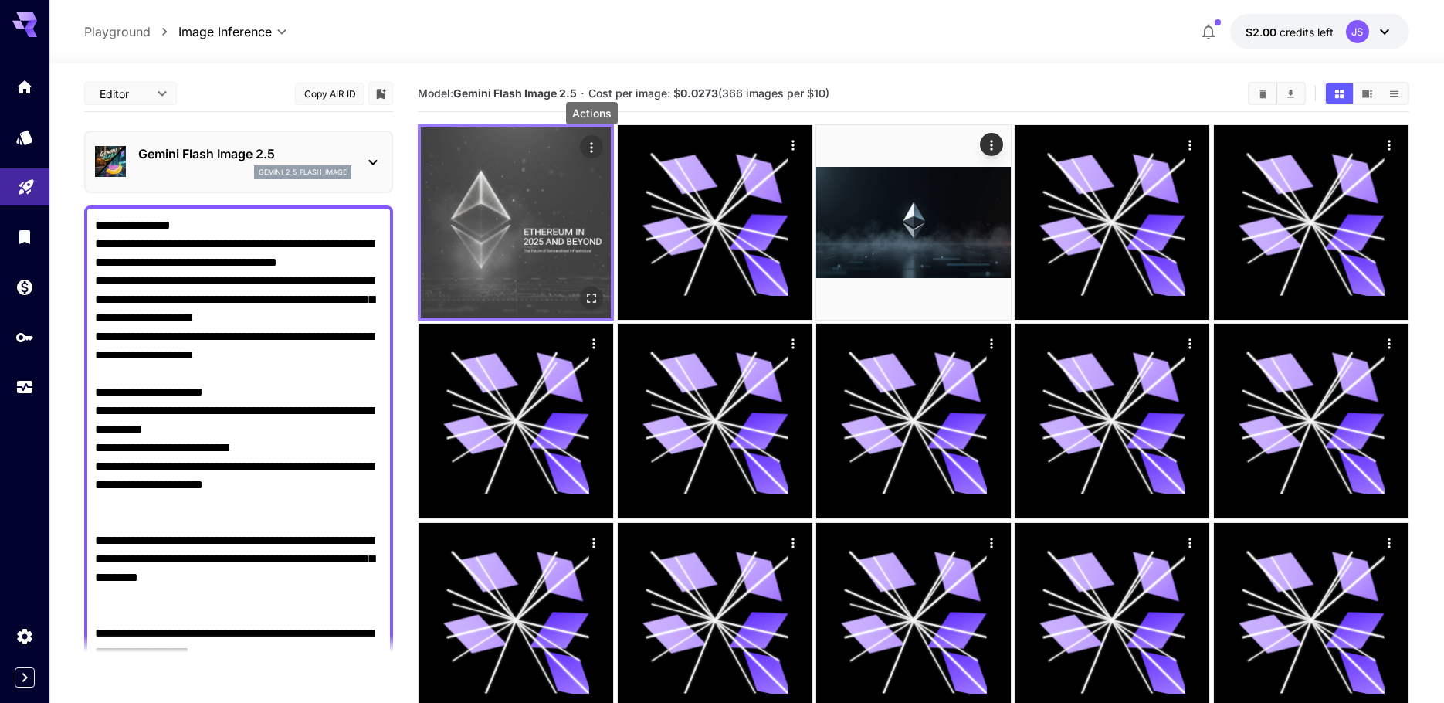
click at [592, 143] on icon "Actions" at bounding box center [592, 147] width 2 height 10
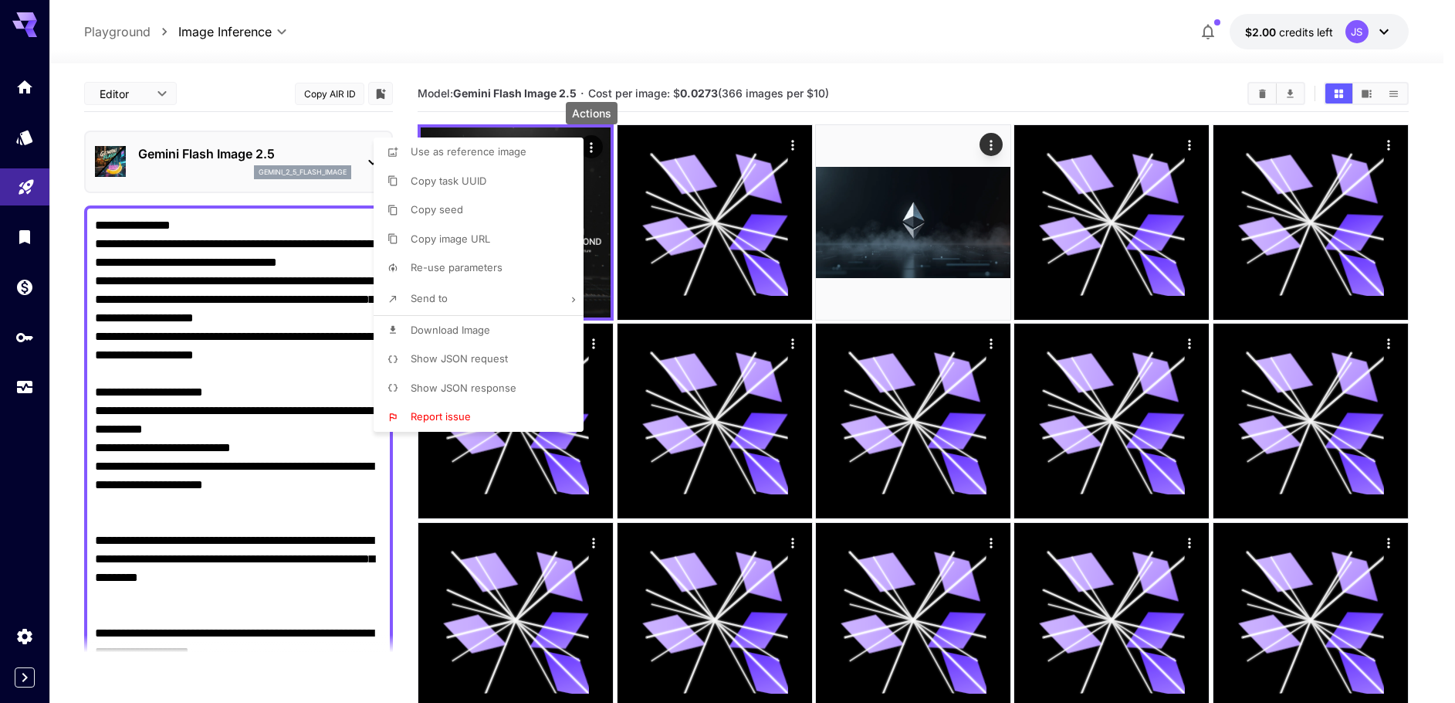
click at [965, 88] on div at bounding box center [727, 351] width 1455 height 703
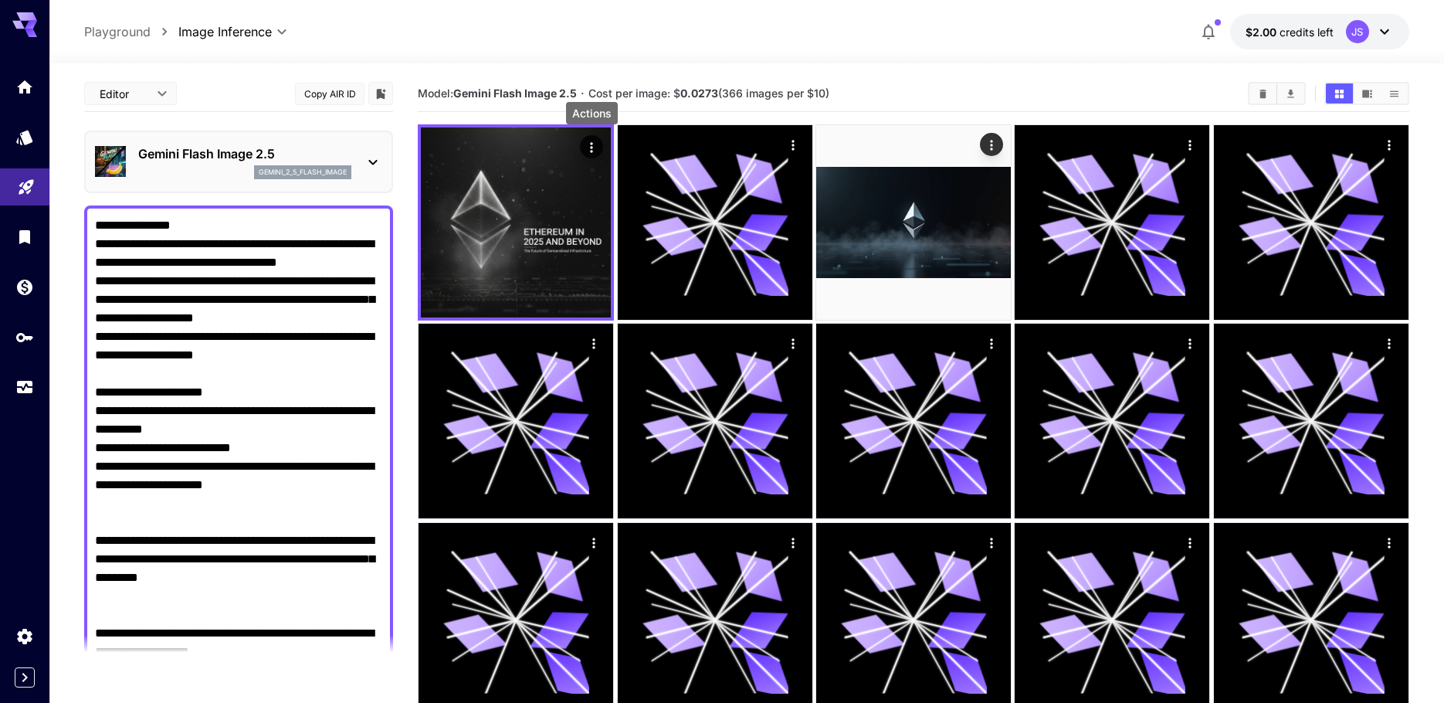
click at [334, 154] on p "Gemini Flash Image 2.5" at bounding box center [244, 153] width 213 height 19
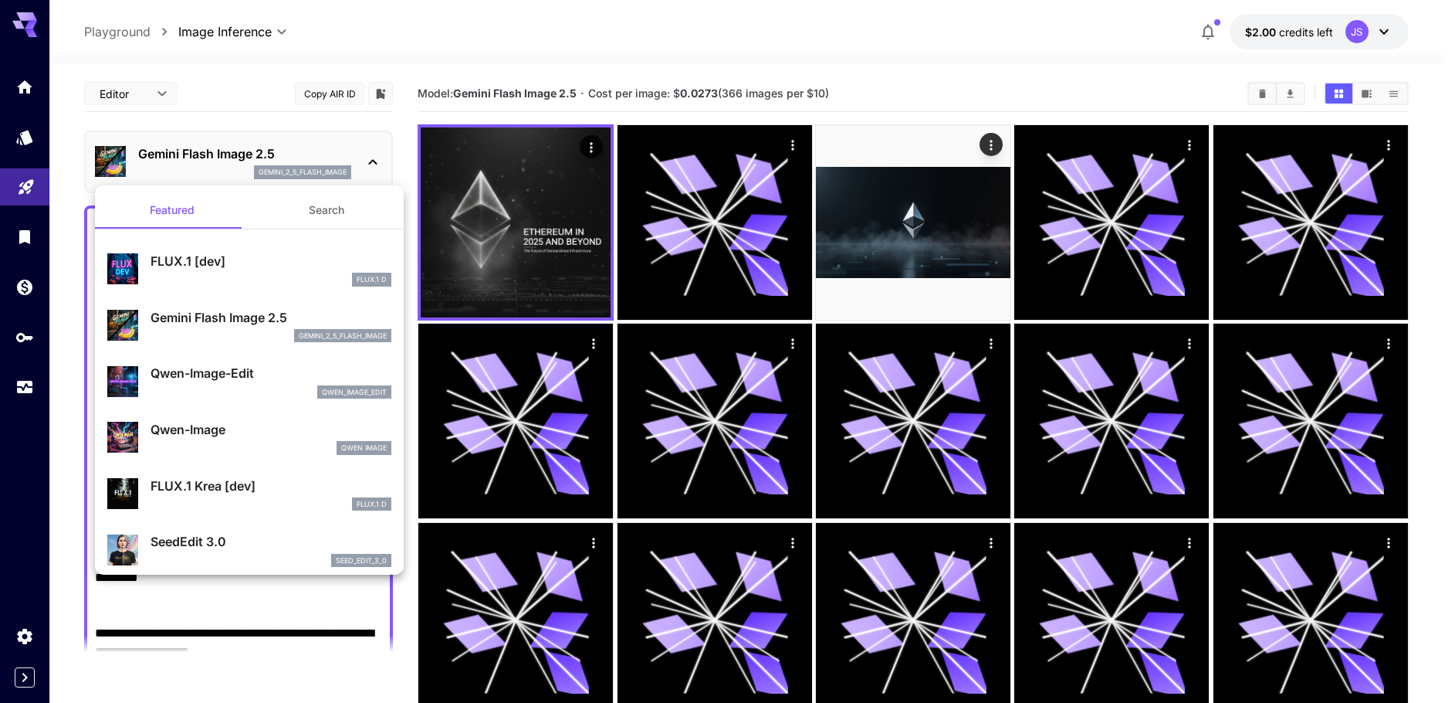
click at [249, 439] on div "Qwen-Image Qwen Image" at bounding box center [271, 437] width 241 height 35
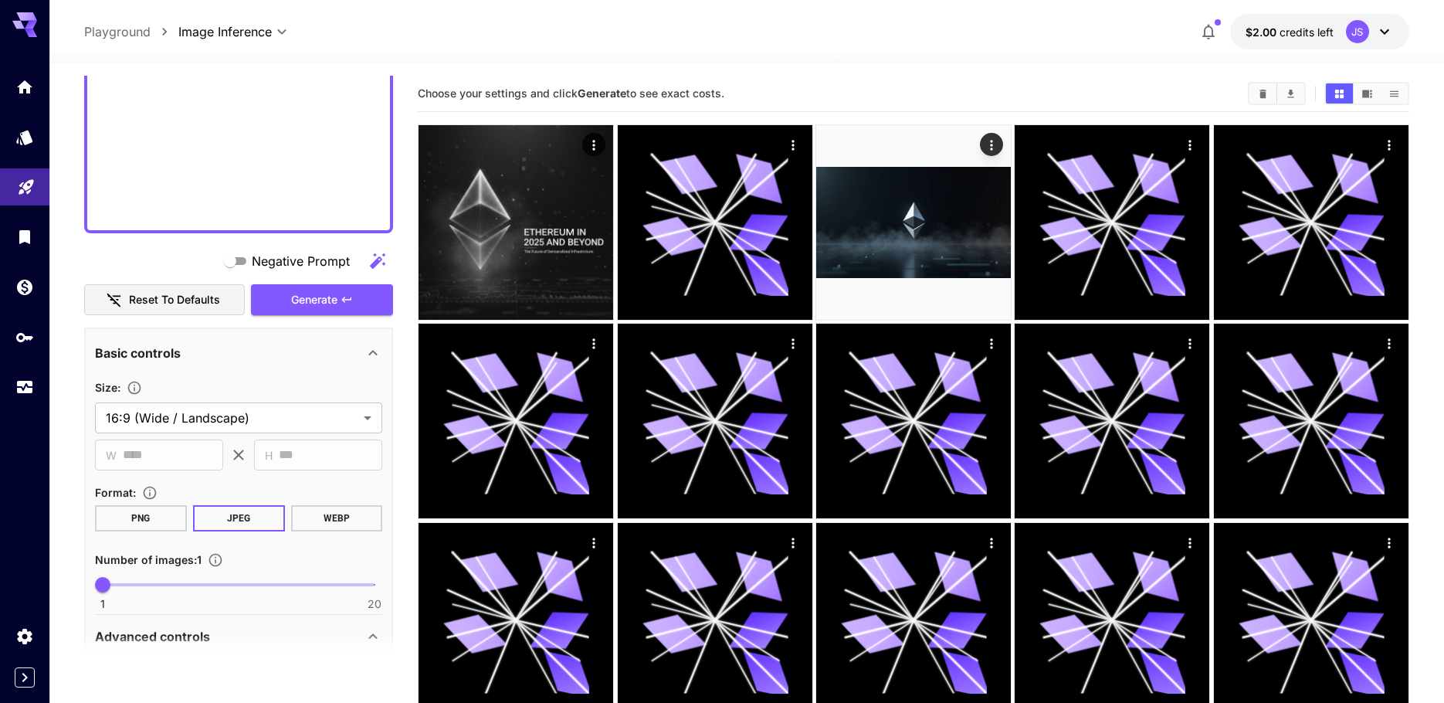
scroll to position [2702, 0]
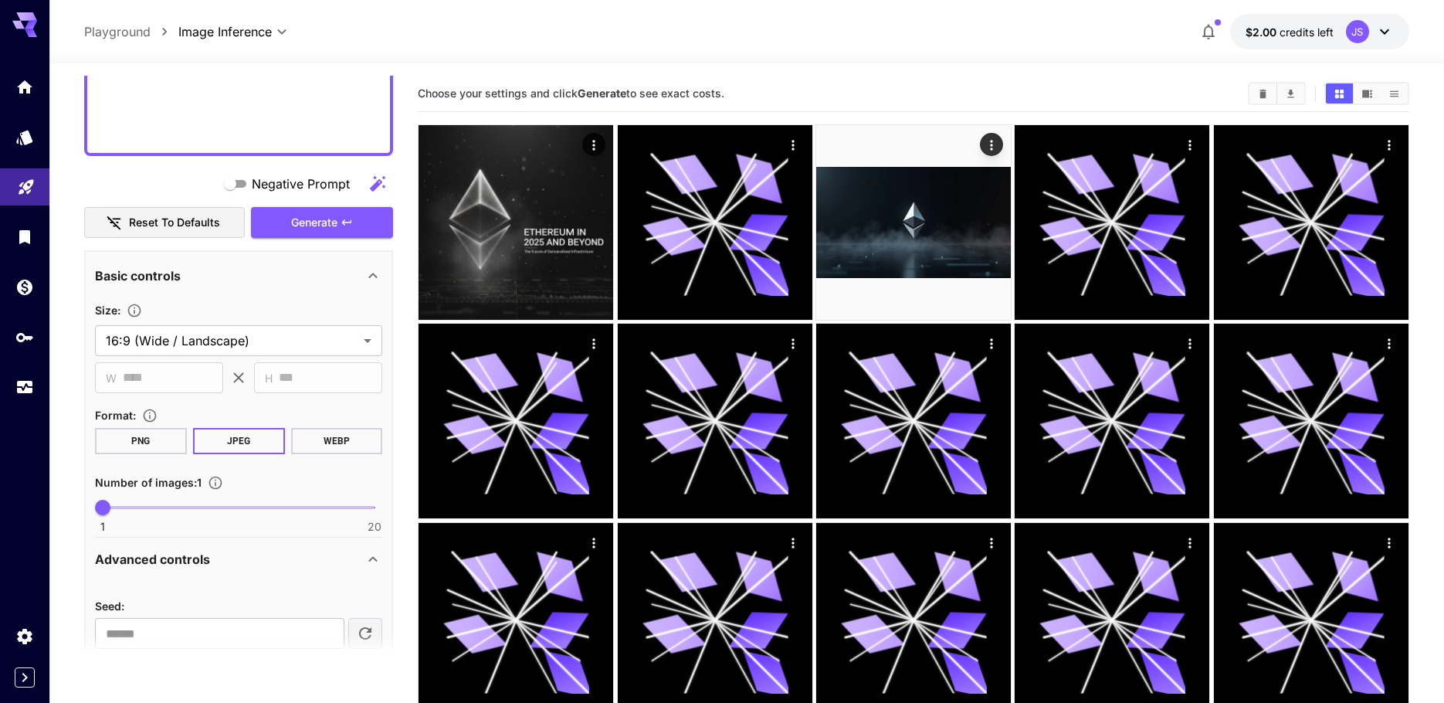
click at [330, 436] on button "WEBP" at bounding box center [337, 441] width 92 height 26
click at [321, 209] on button "Generate" at bounding box center [322, 223] width 142 height 32
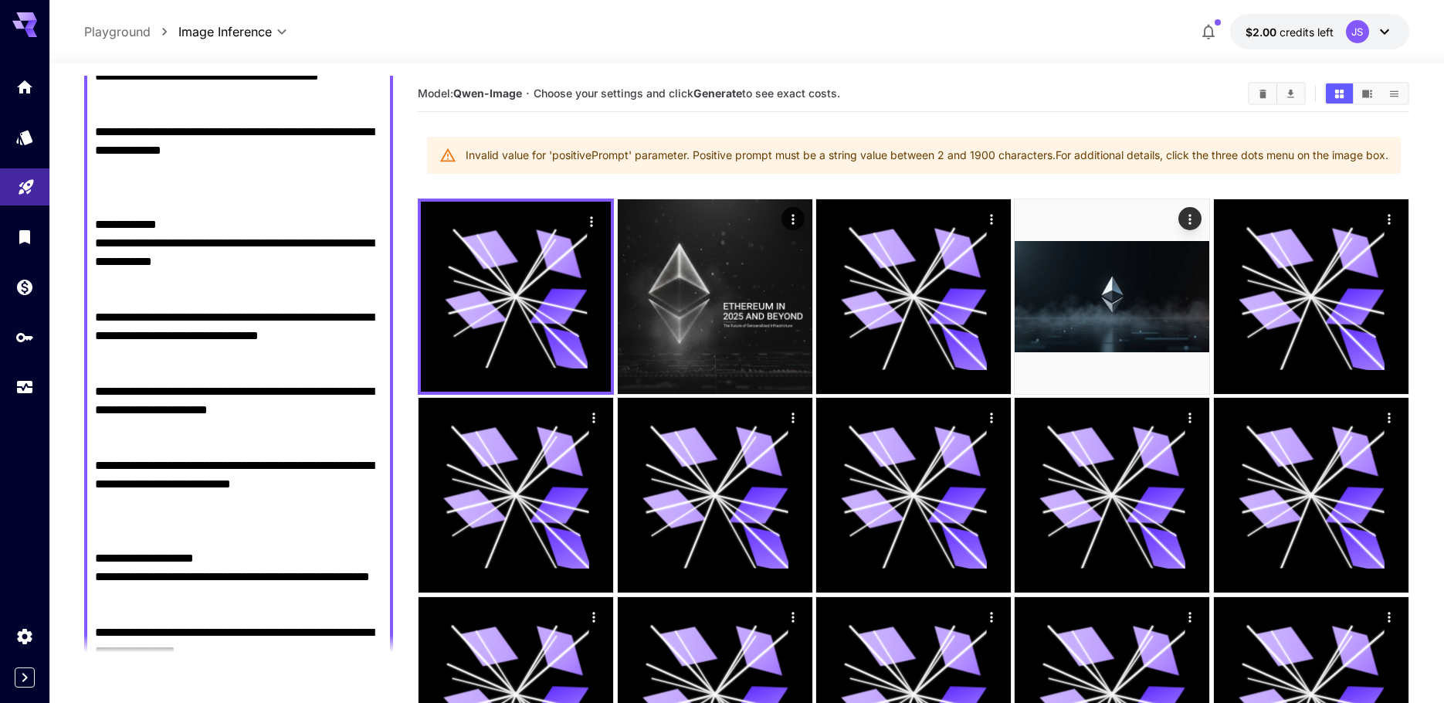
drag, startPoint x: 259, startPoint y: 259, endPoint x: 209, endPoint y: 84, distance: 181.3
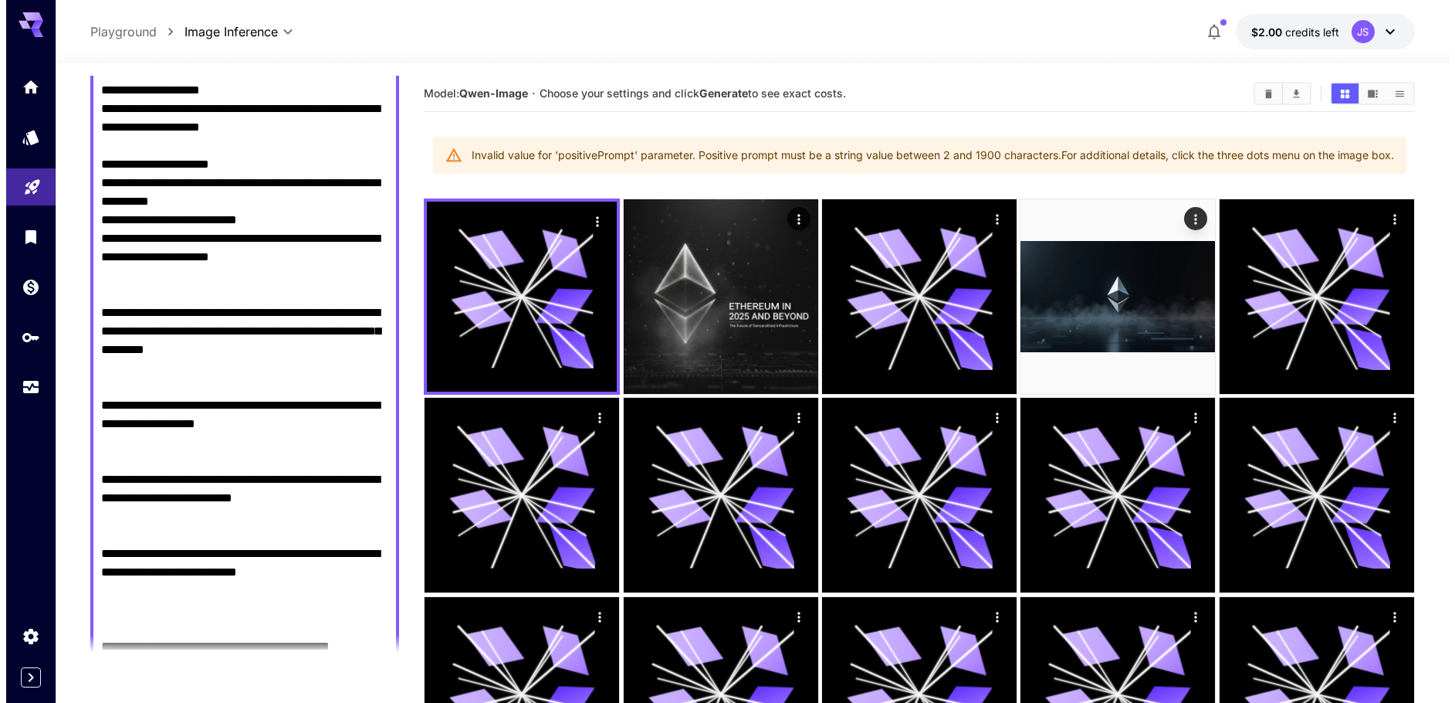
scroll to position [0, 0]
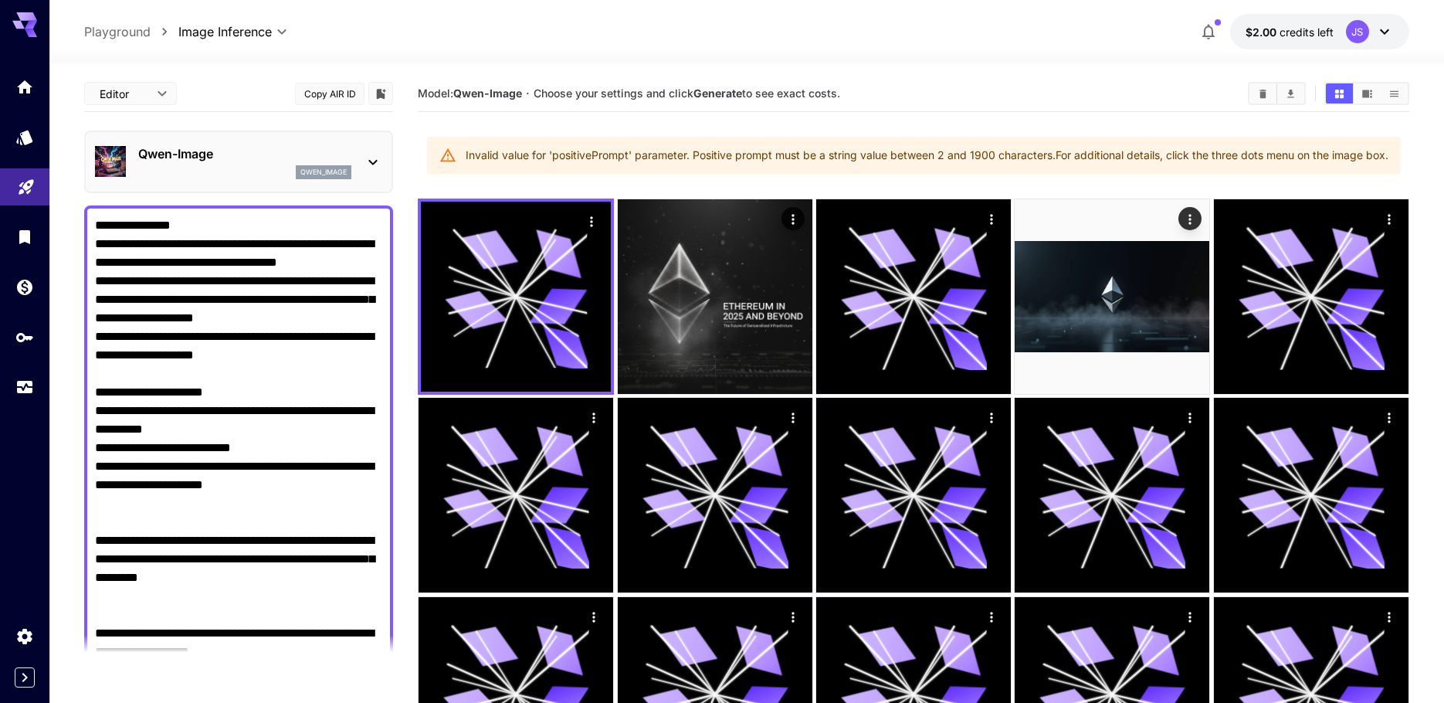
drag, startPoint x: 254, startPoint y: 239, endPoint x: 244, endPoint y: 123, distance: 117.0
click at [218, 158] on p "Qwen-Image" at bounding box center [244, 153] width 213 height 19
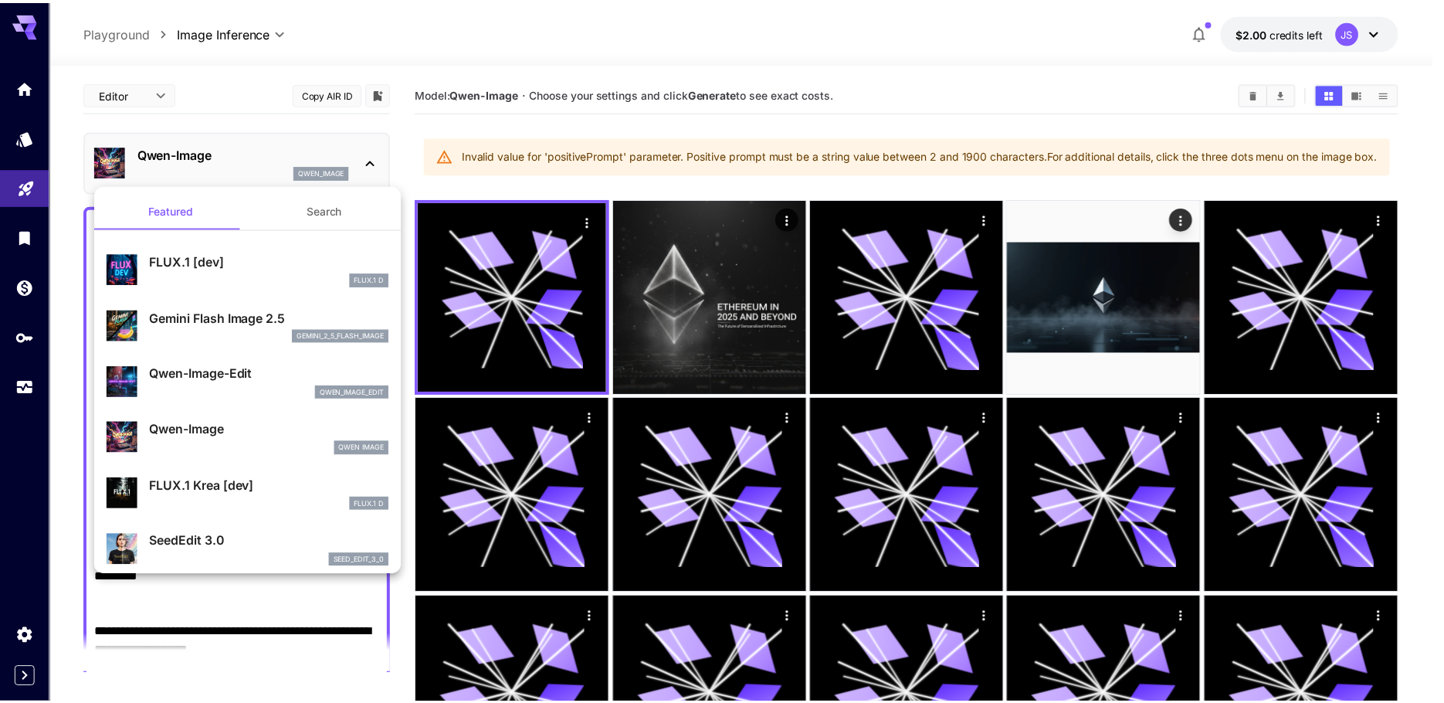
scroll to position [77, 0]
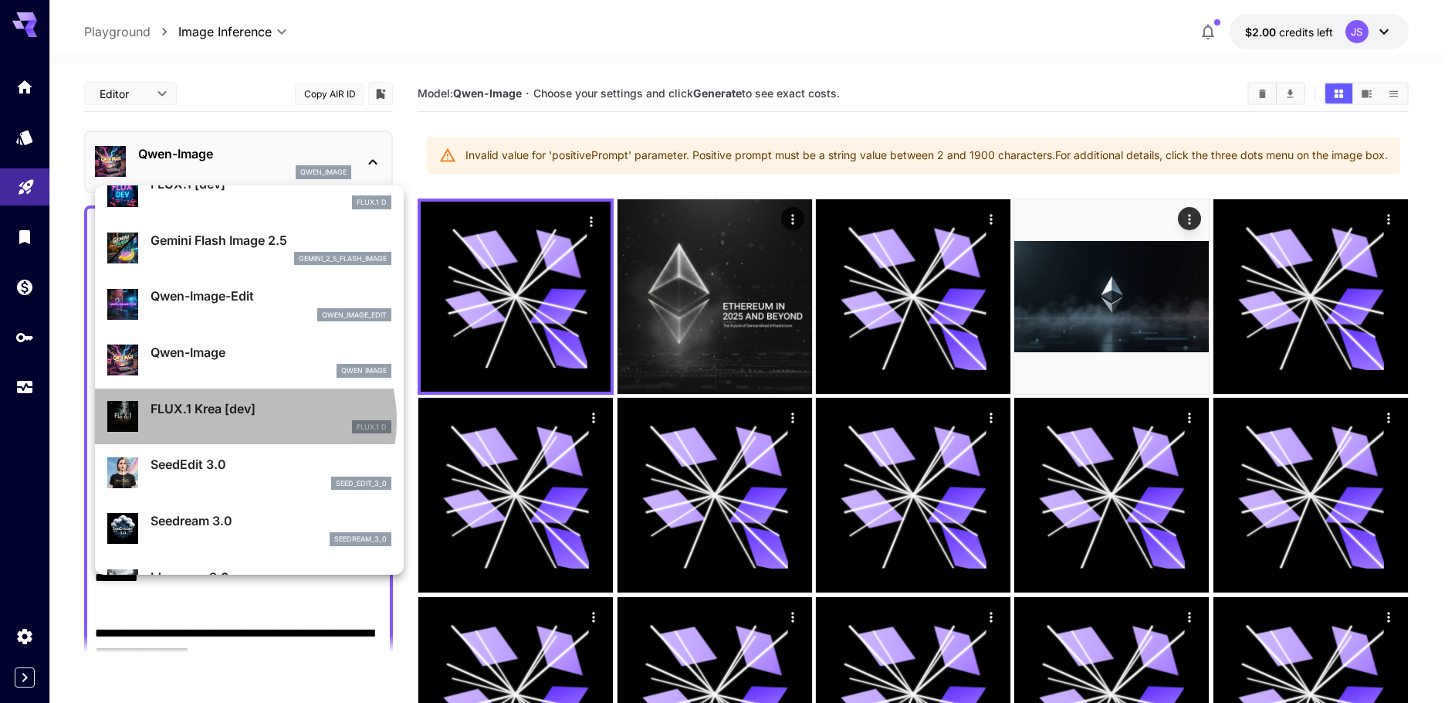
click at [242, 421] on div "FLUX.1 D" at bounding box center [271, 427] width 241 height 14
type input "**"
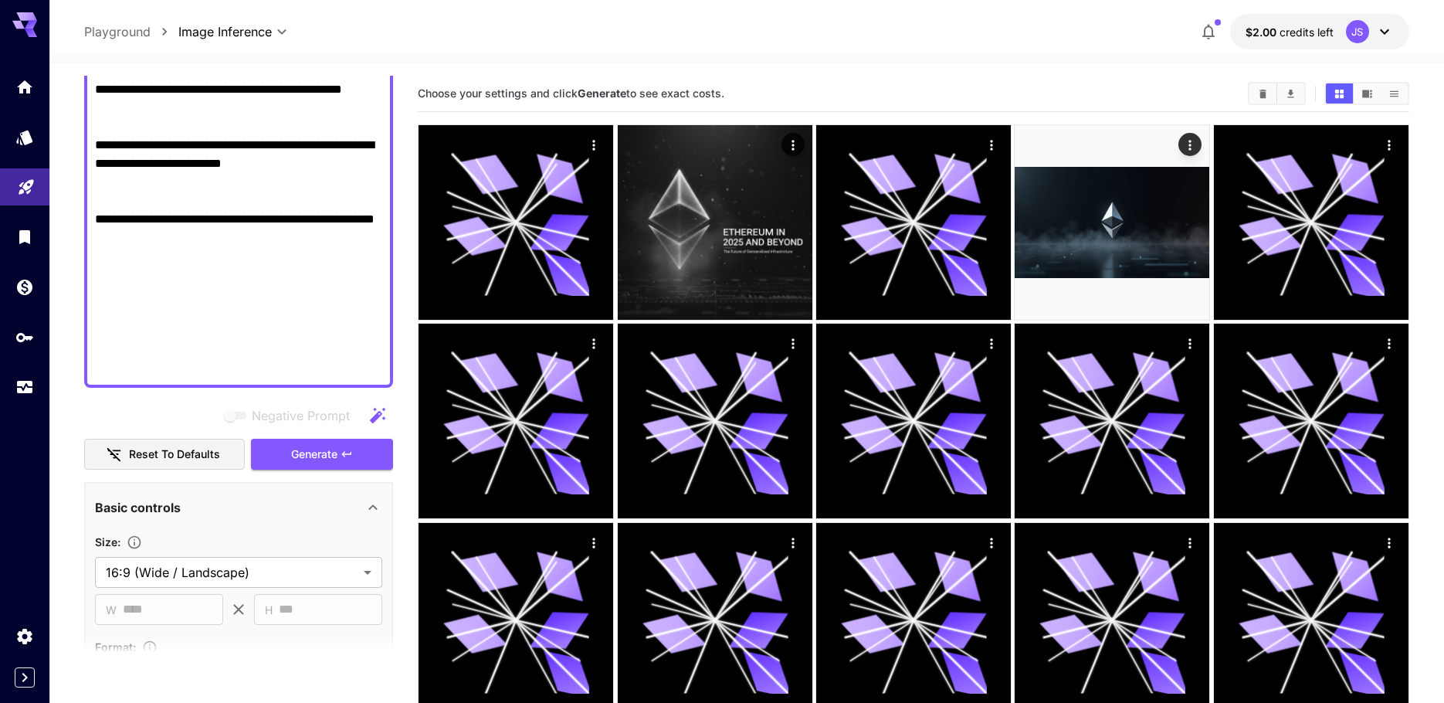
scroll to position [2779, 0]
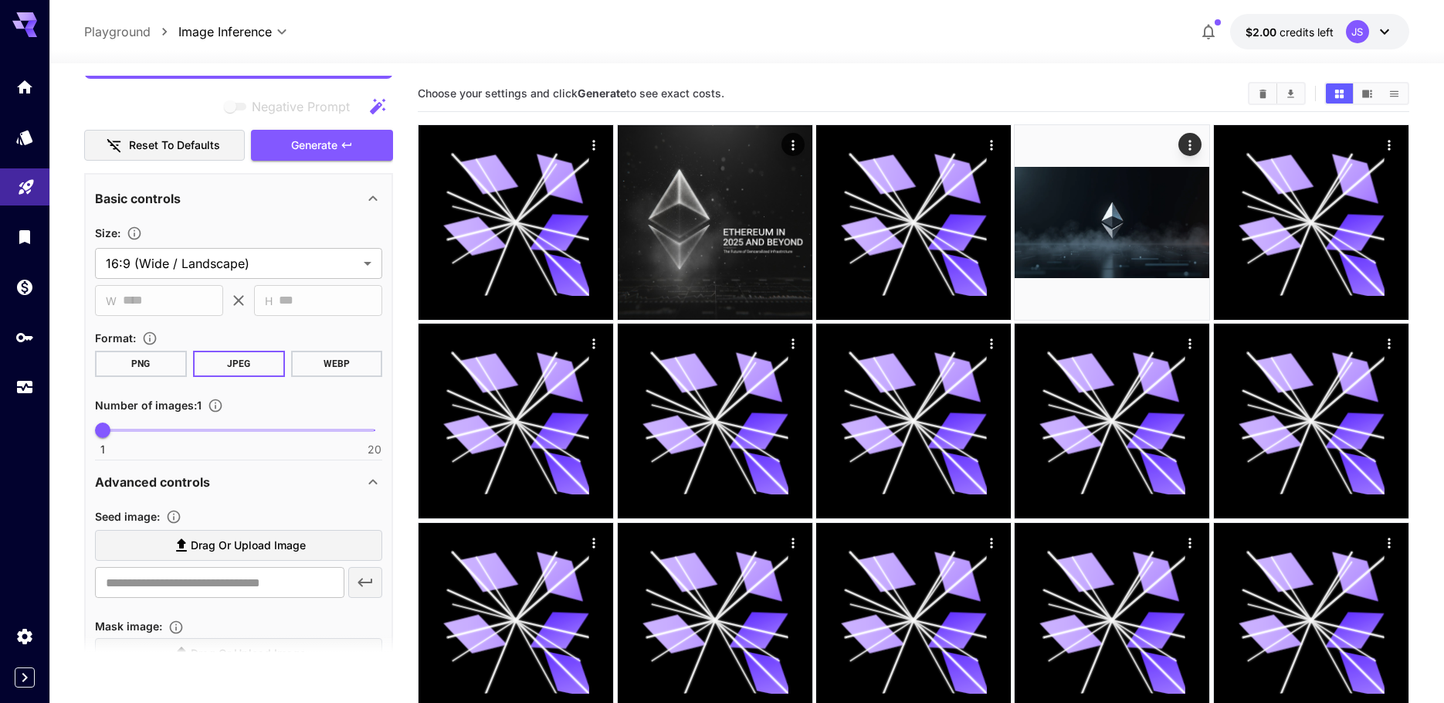
click at [343, 364] on button "WEBP" at bounding box center [337, 363] width 92 height 26
click at [311, 142] on span "Generate" at bounding box center [314, 145] width 46 height 19
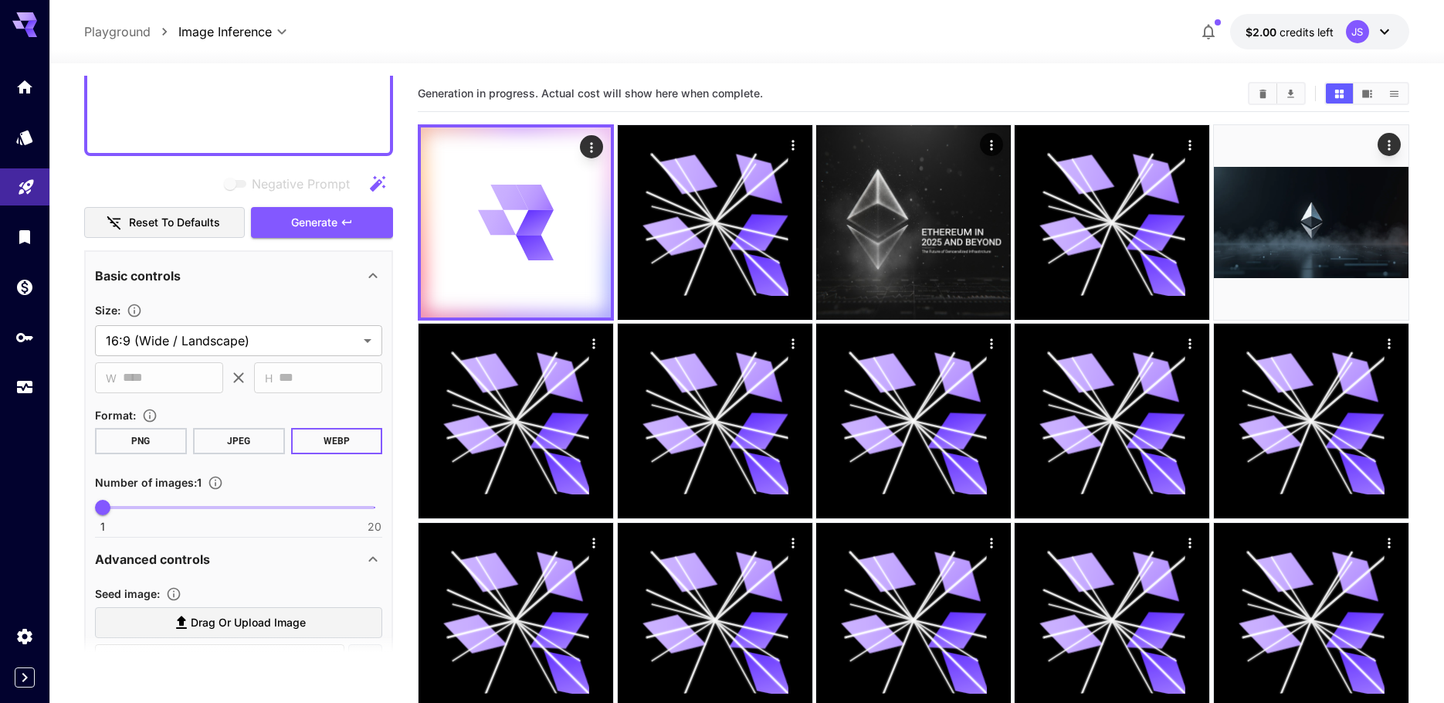
scroll to position [2625, 0]
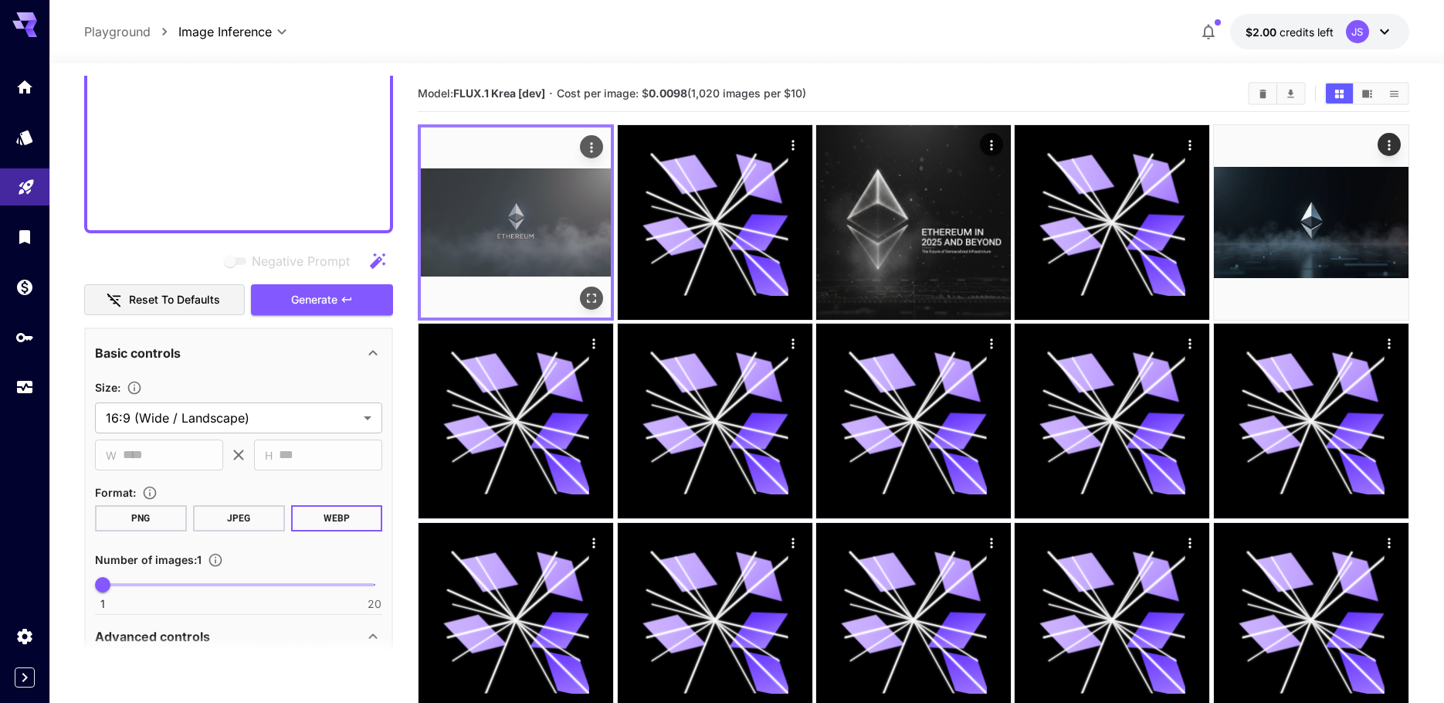
click at [589, 289] on button "Open in fullscreen" at bounding box center [591, 297] width 23 height 23
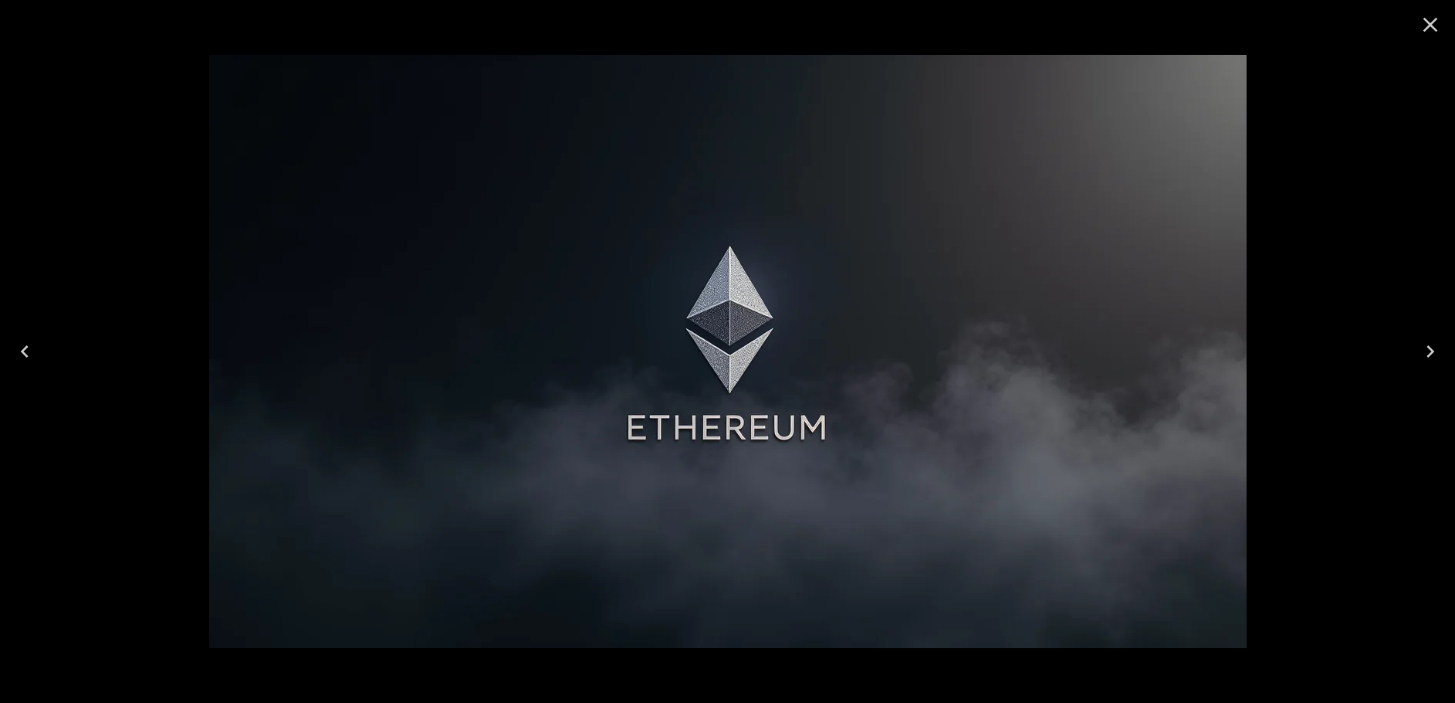
click at [1428, 19] on icon "Close" at bounding box center [1430, 24] width 25 height 25
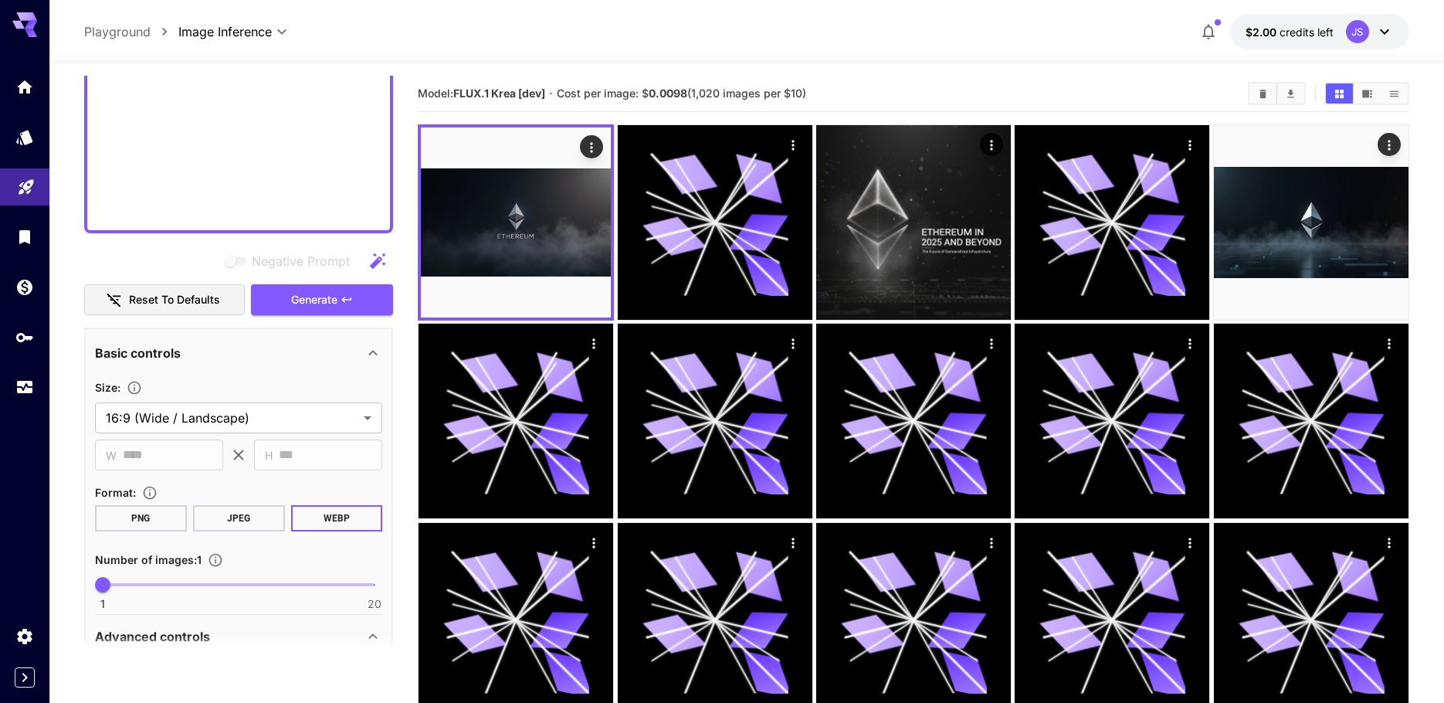
drag, startPoint x: 69, startPoint y: 83, endPoint x: 201, endPoint y: 147, distance: 147.1
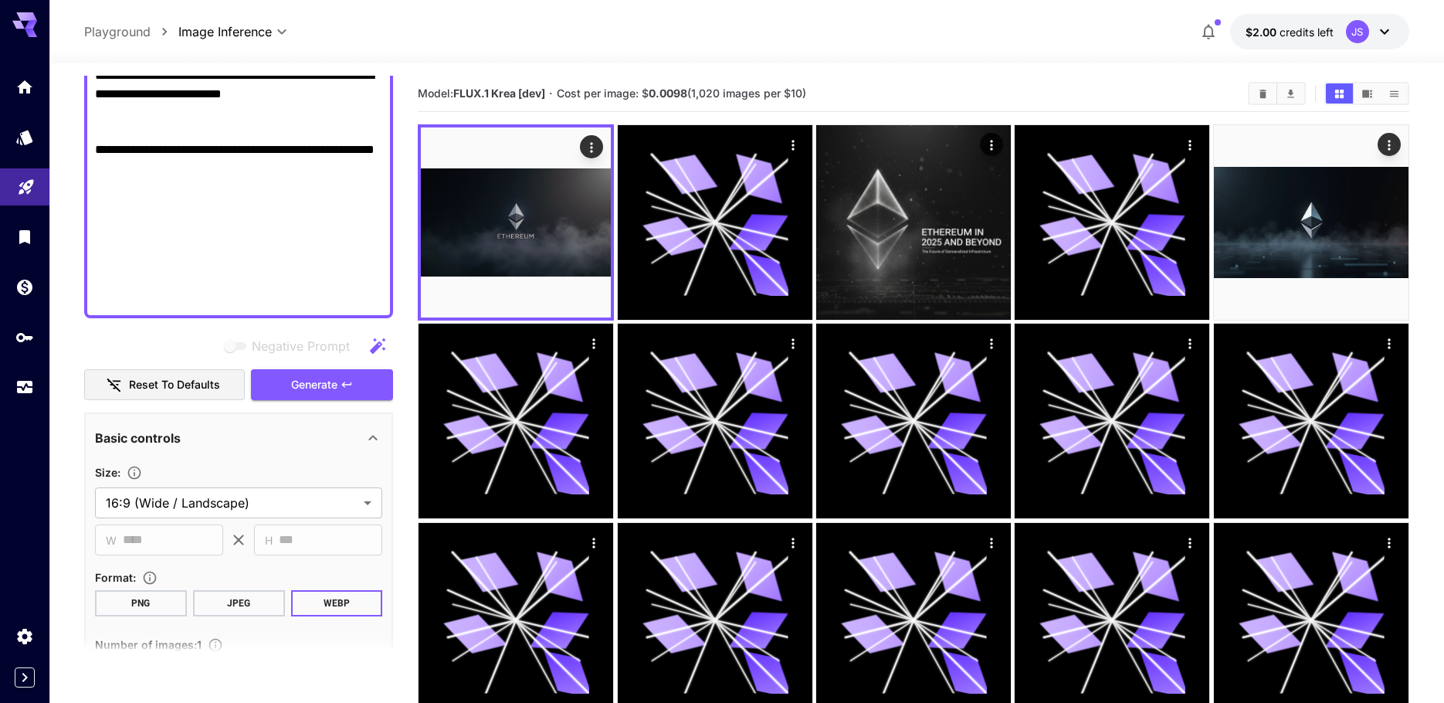
drag, startPoint x: 279, startPoint y: 113, endPoint x: 278, endPoint y: 46, distance: 66.4
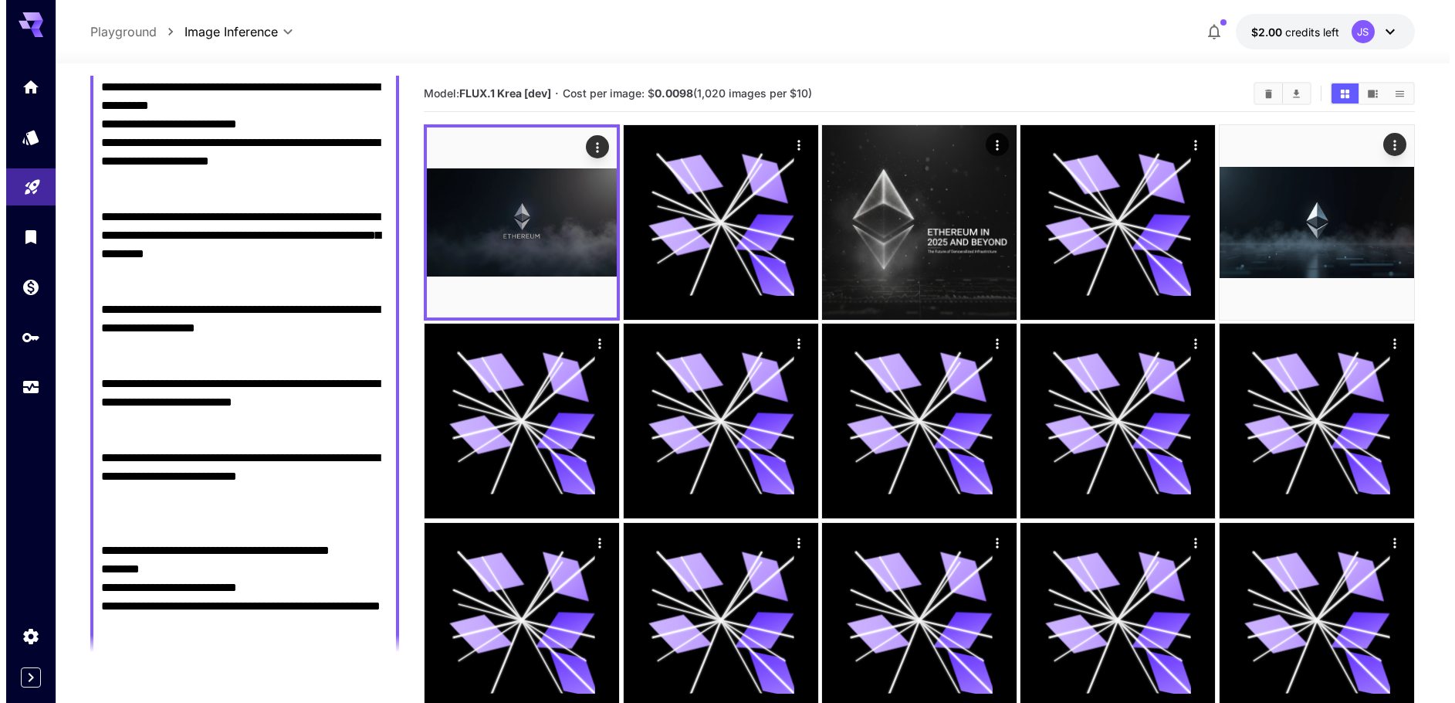
scroll to position [0, 0]
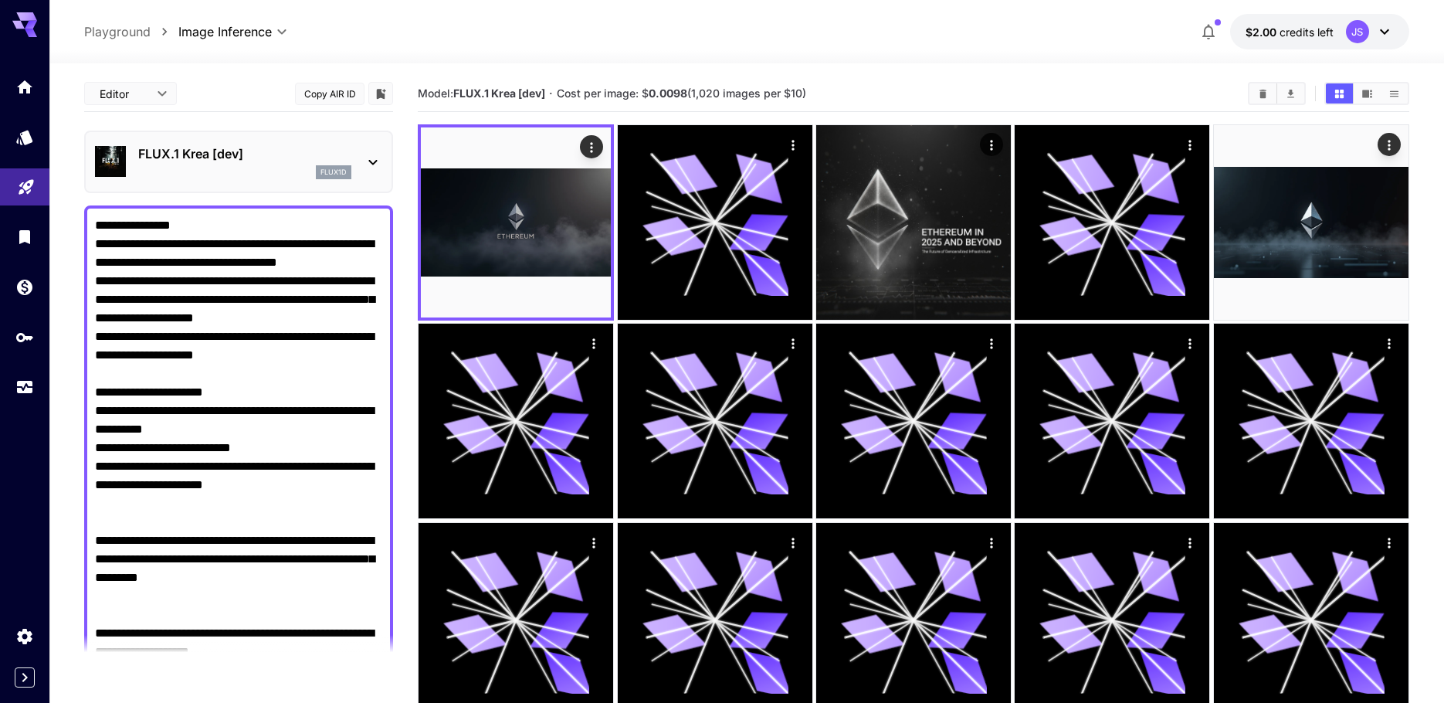
drag, startPoint x: 291, startPoint y: 117, endPoint x: 241, endPoint y: -82, distance: 205.4
click at [217, 160] on p "FLUX.1 Krea [dev]" at bounding box center [244, 153] width 213 height 19
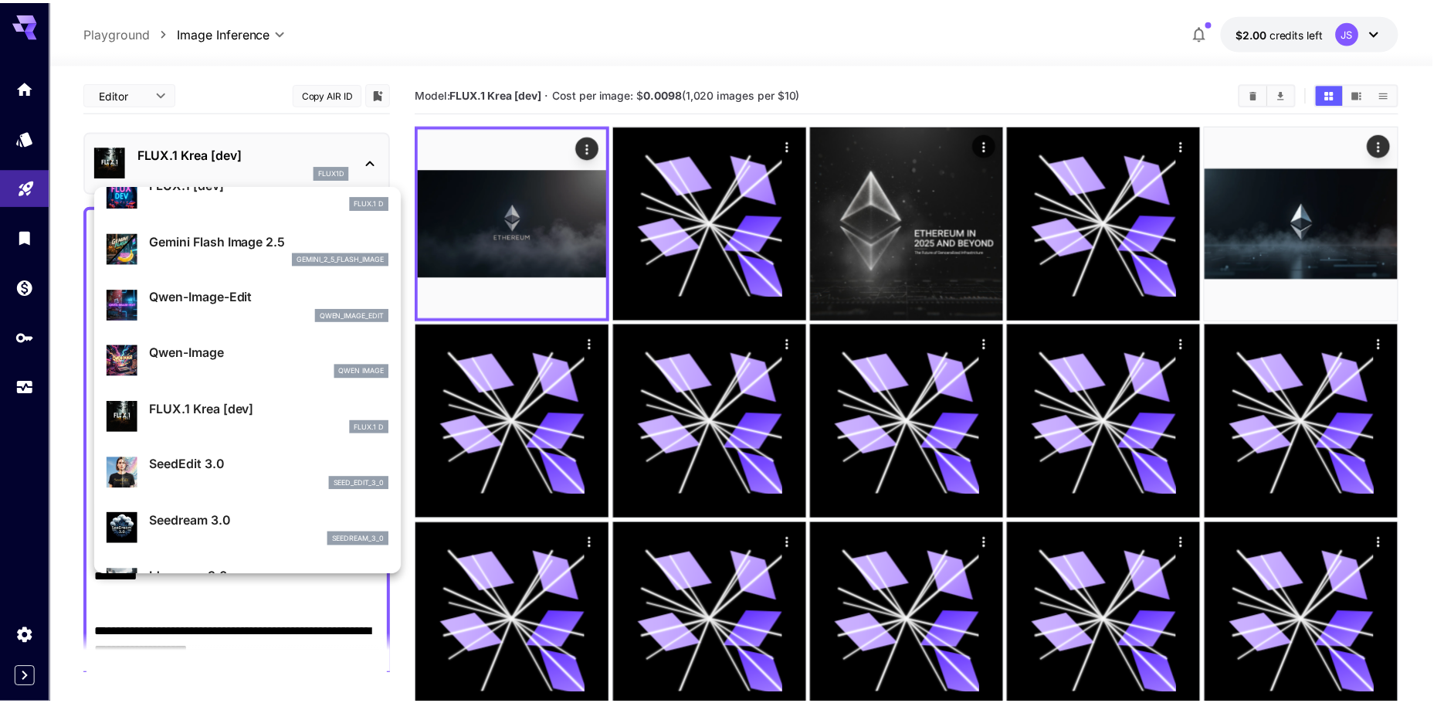
scroll to position [154, 0]
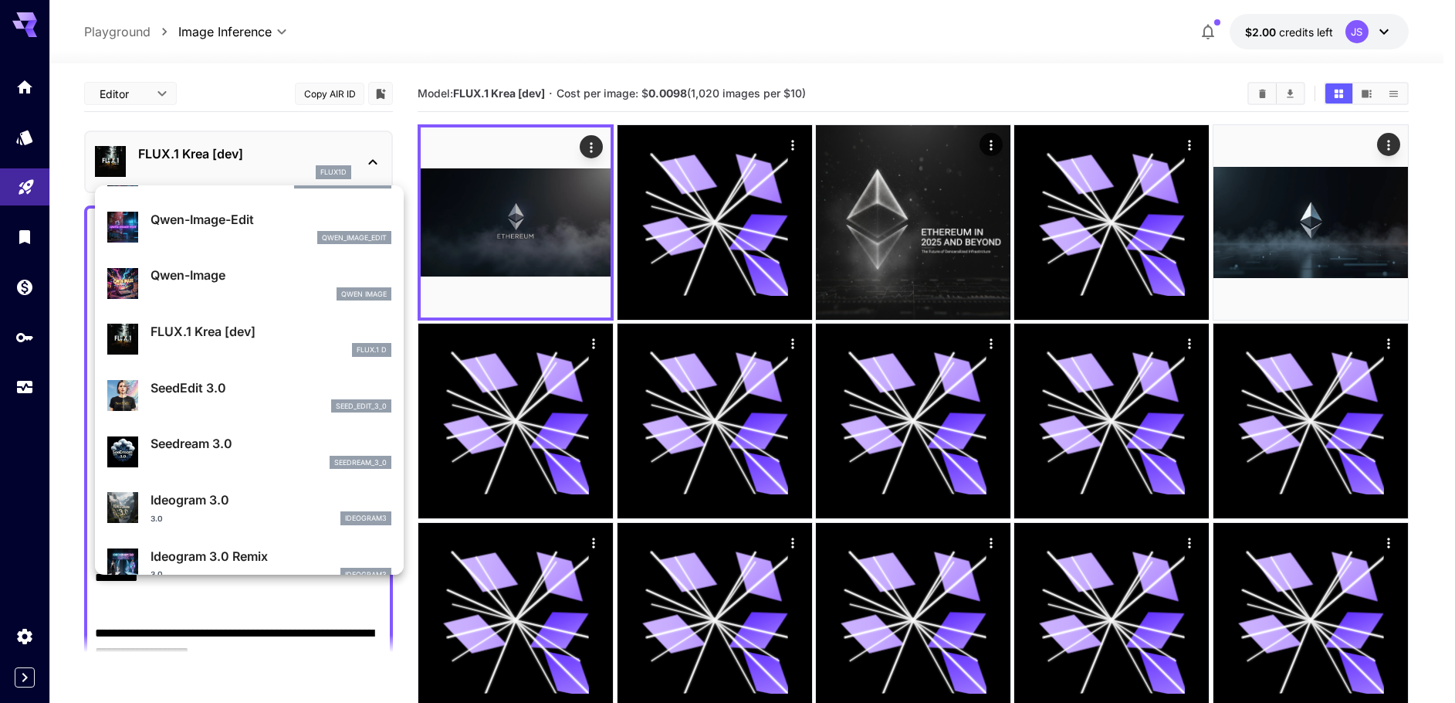
click at [242, 398] on div "SeedEdit 3.0 seed_edit_3_0" at bounding box center [271, 395] width 241 height 35
type input "***"
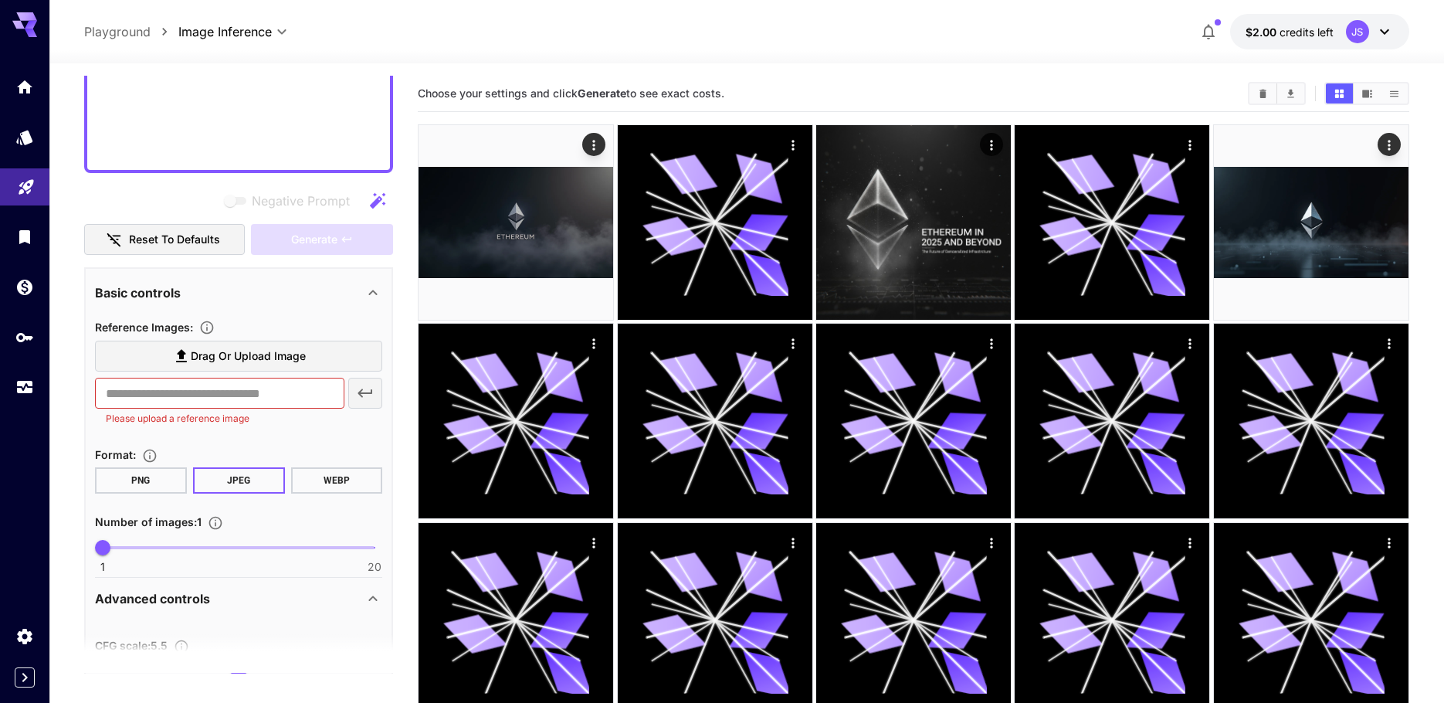
drag, startPoint x: 224, startPoint y: 293, endPoint x: 188, endPoint y: 512, distance: 221.5
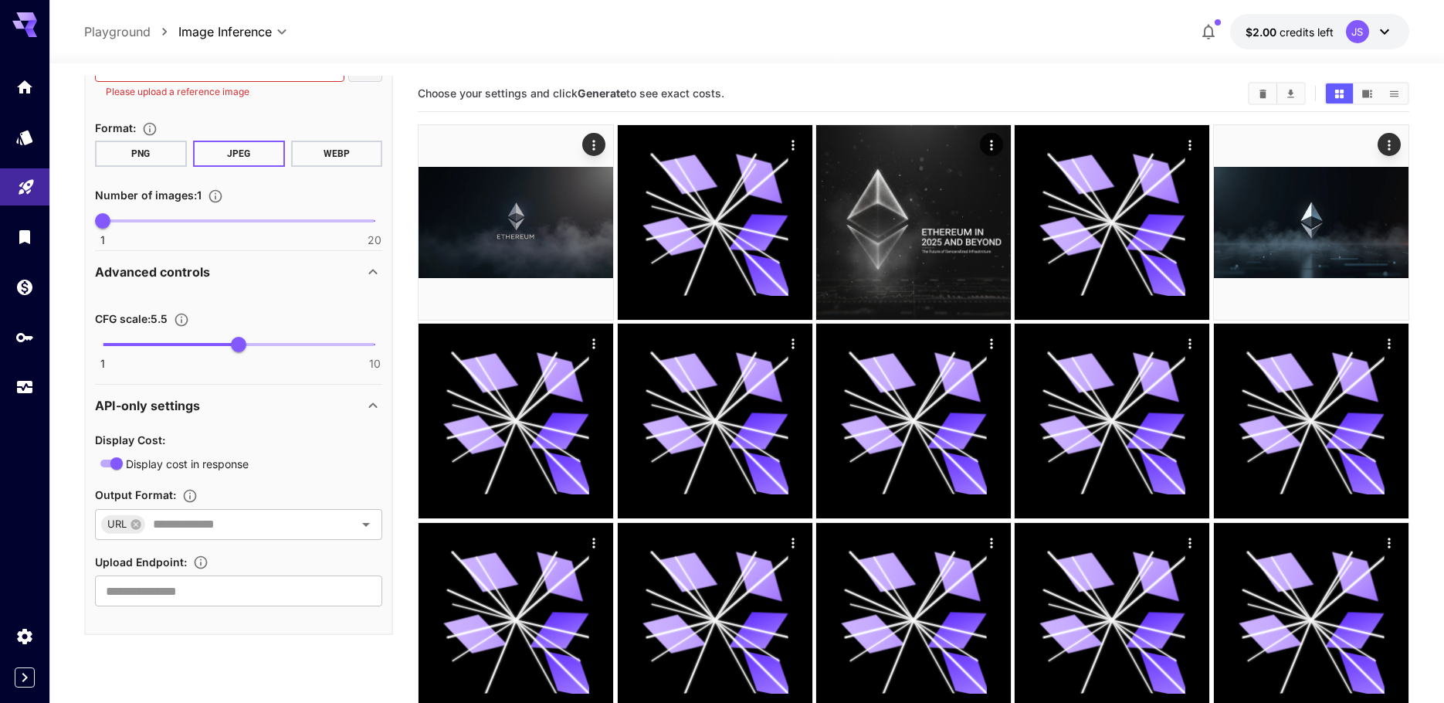
scroll to position [2934, 0]
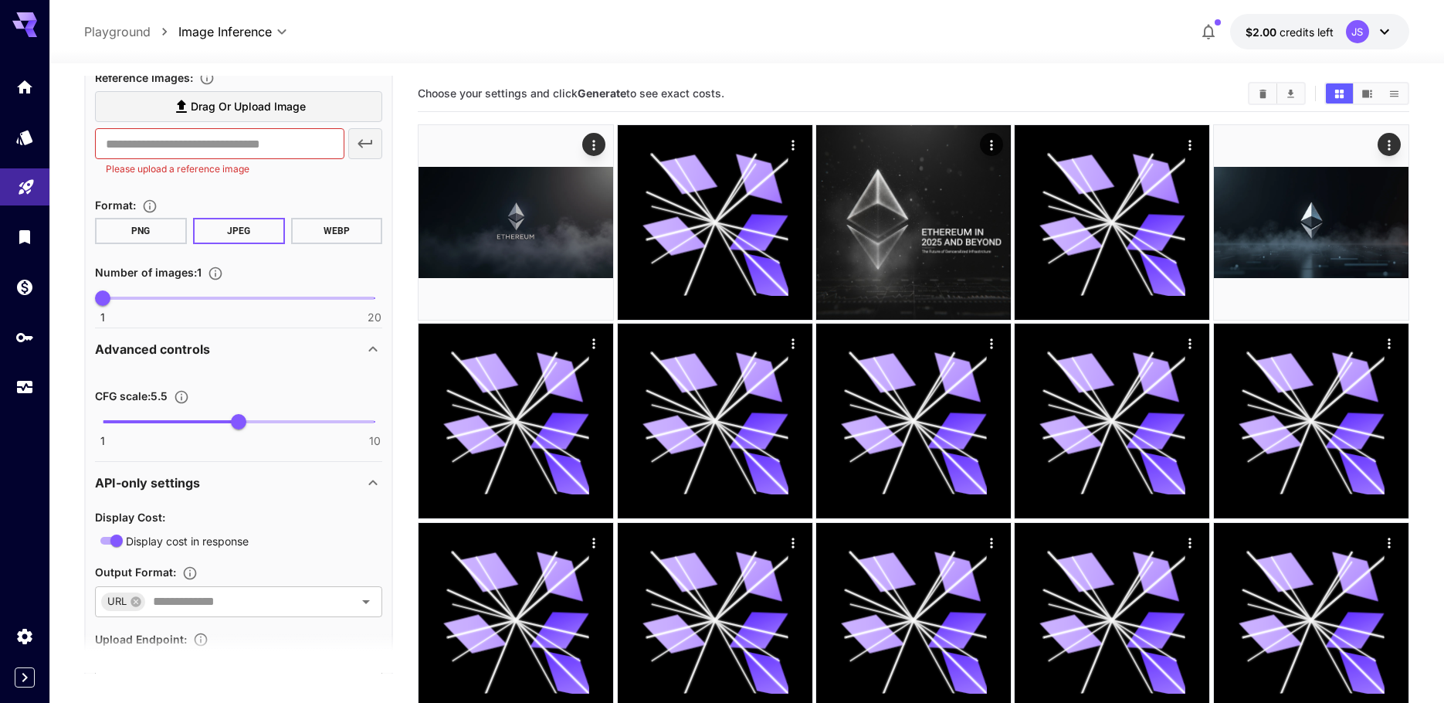
click at [318, 236] on button "WEBP" at bounding box center [337, 231] width 92 height 26
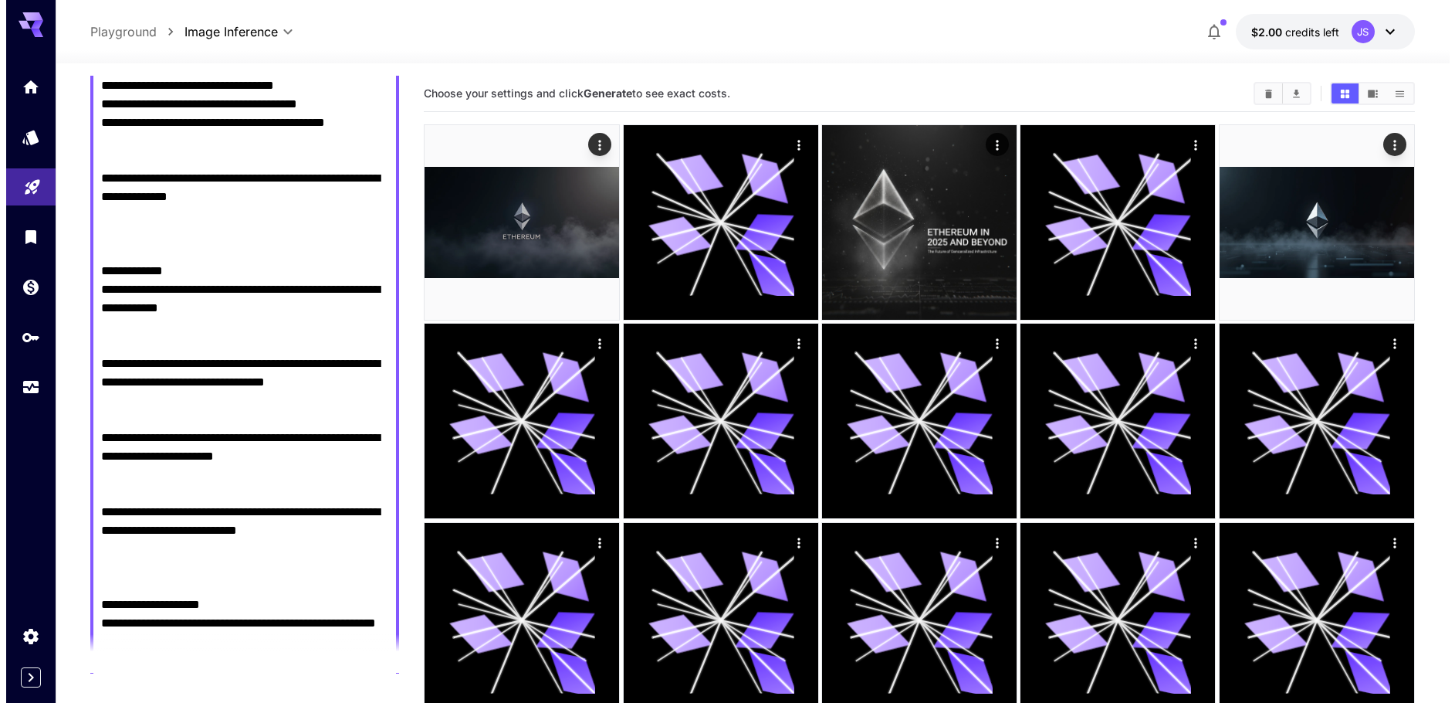
scroll to position [0, 0]
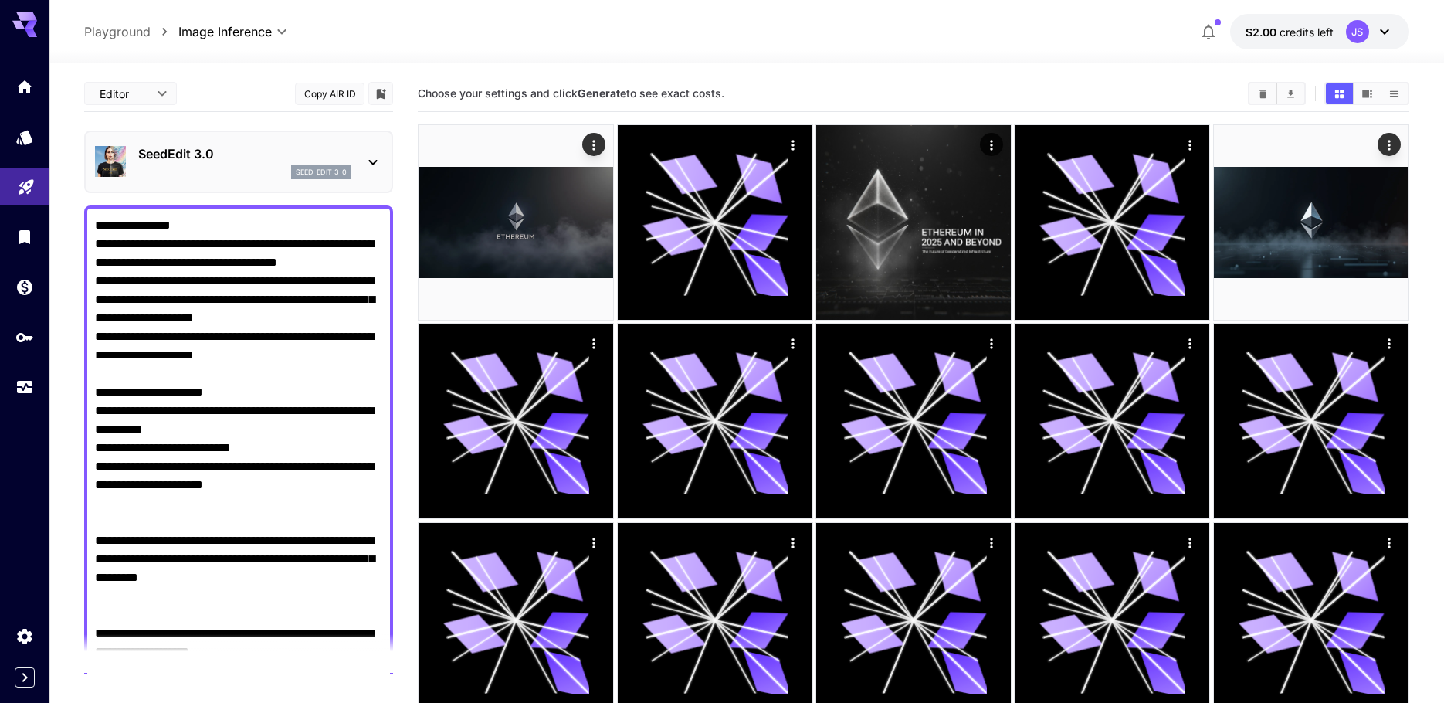
drag, startPoint x: 232, startPoint y: 198, endPoint x: 206, endPoint y: -11, distance: 210.1
click at [234, 154] on p "SeedEdit 3.0" at bounding box center [244, 153] width 213 height 19
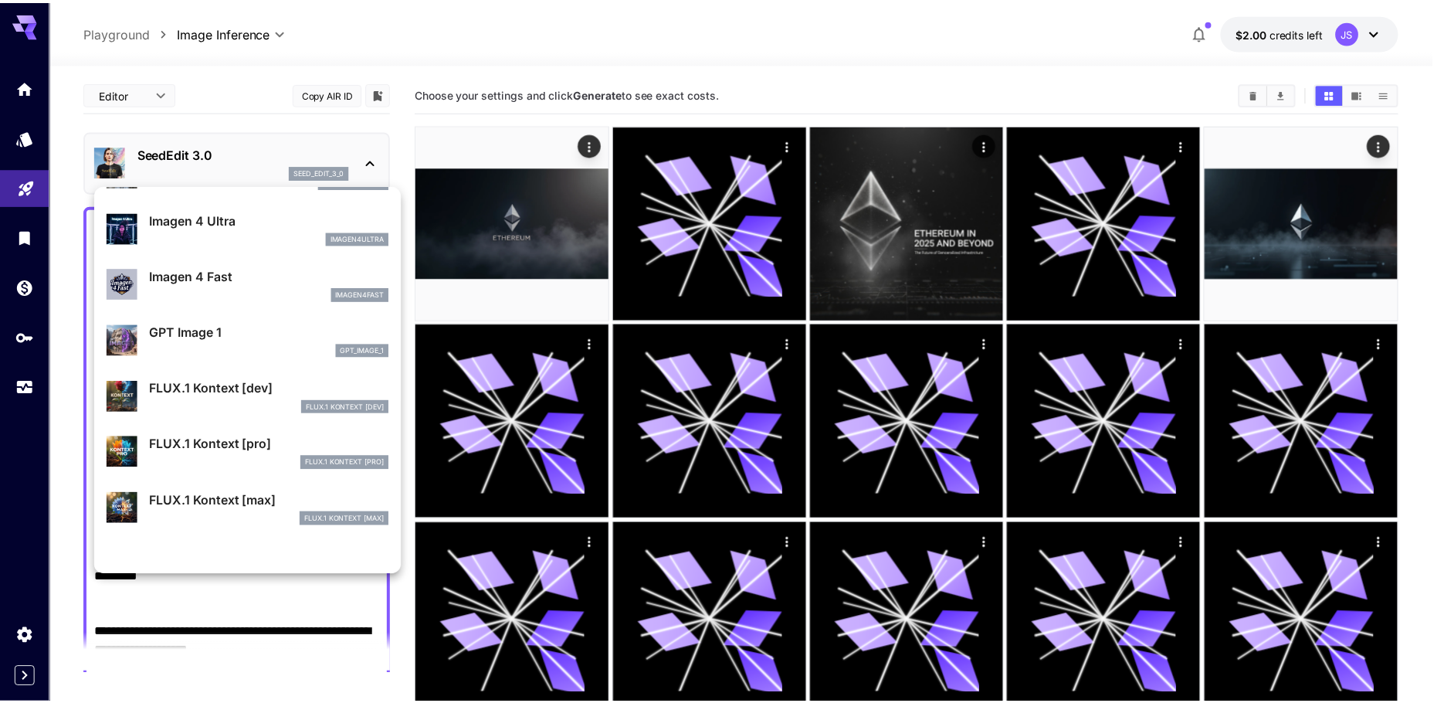
scroll to position [619, 0]
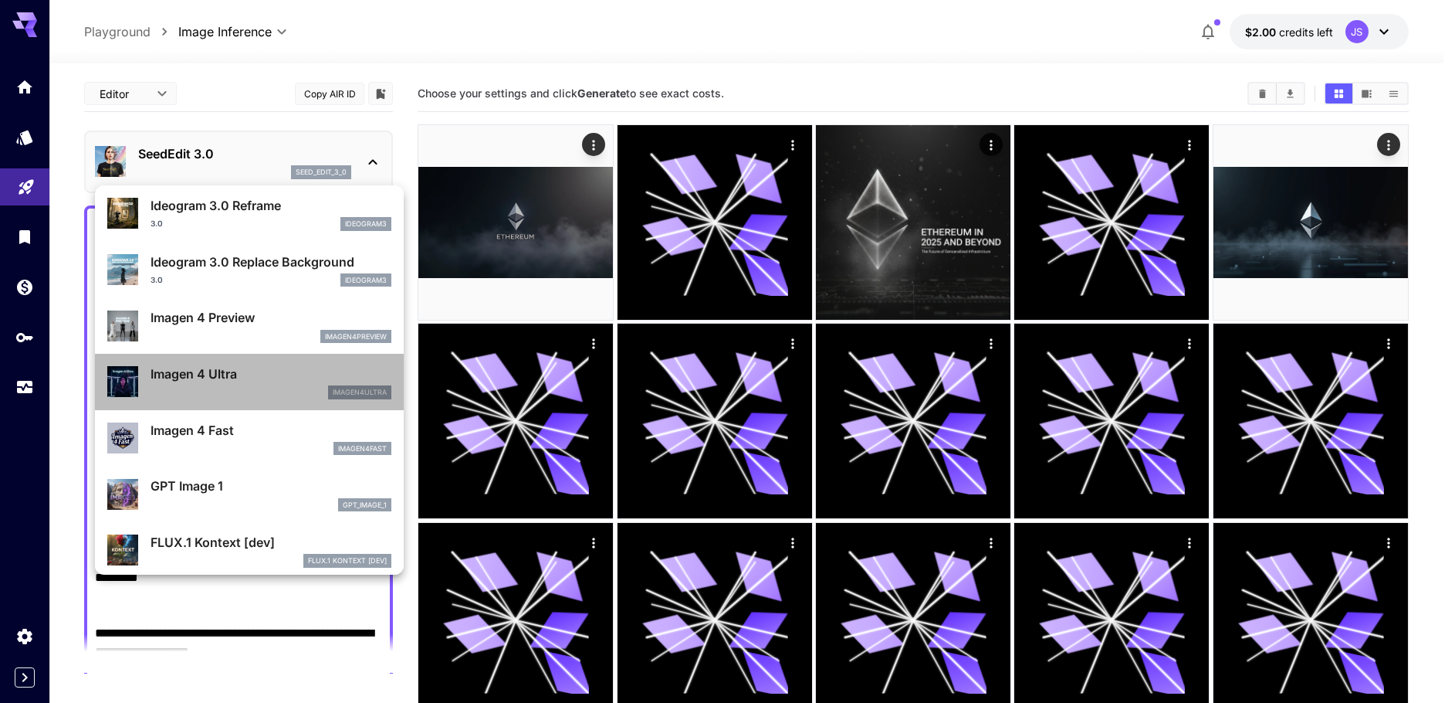
click at [252, 390] on div "imagen4ultra" at bounding box center [271, 392] width 241 height 14
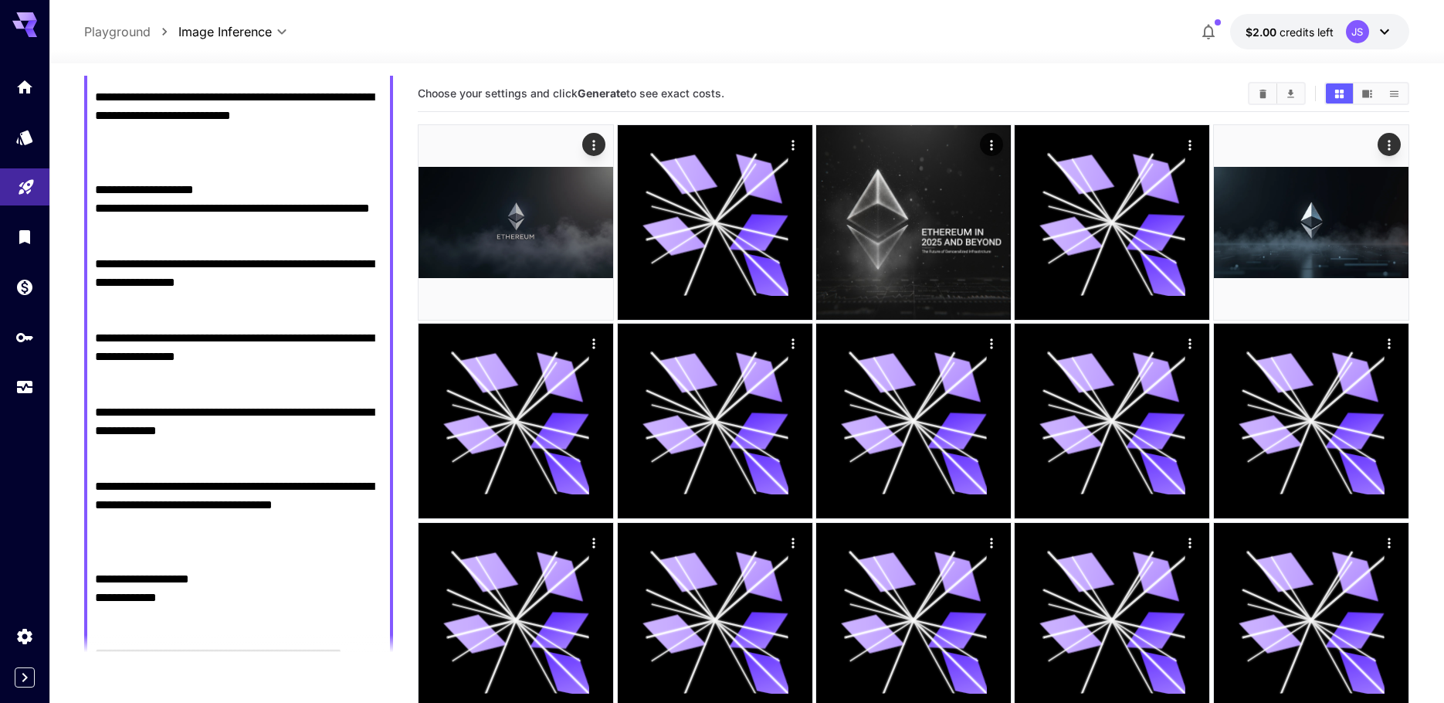
drag, startPoint x: 222, startPoint y: 269, endPoint x: 205, endPoint y: 471, distance: 203.0
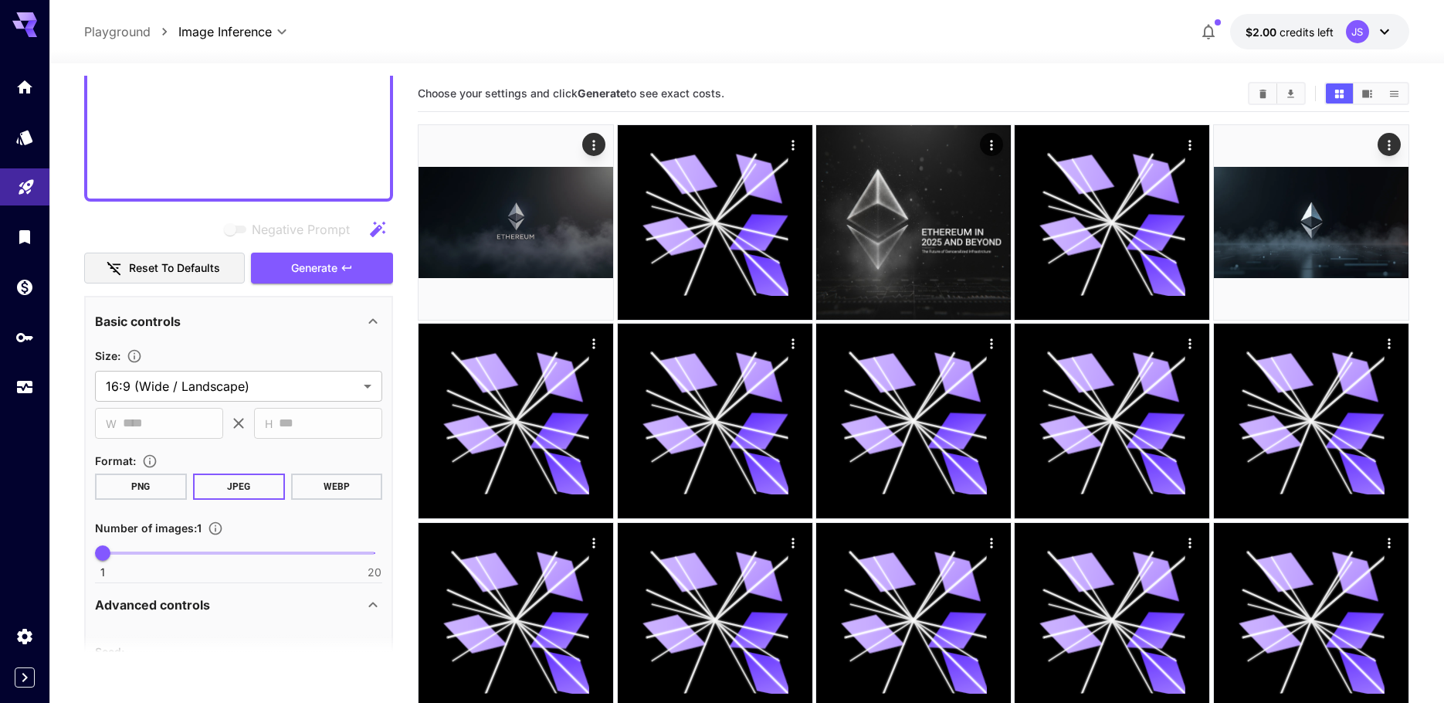
scroll to position [2982, 0]
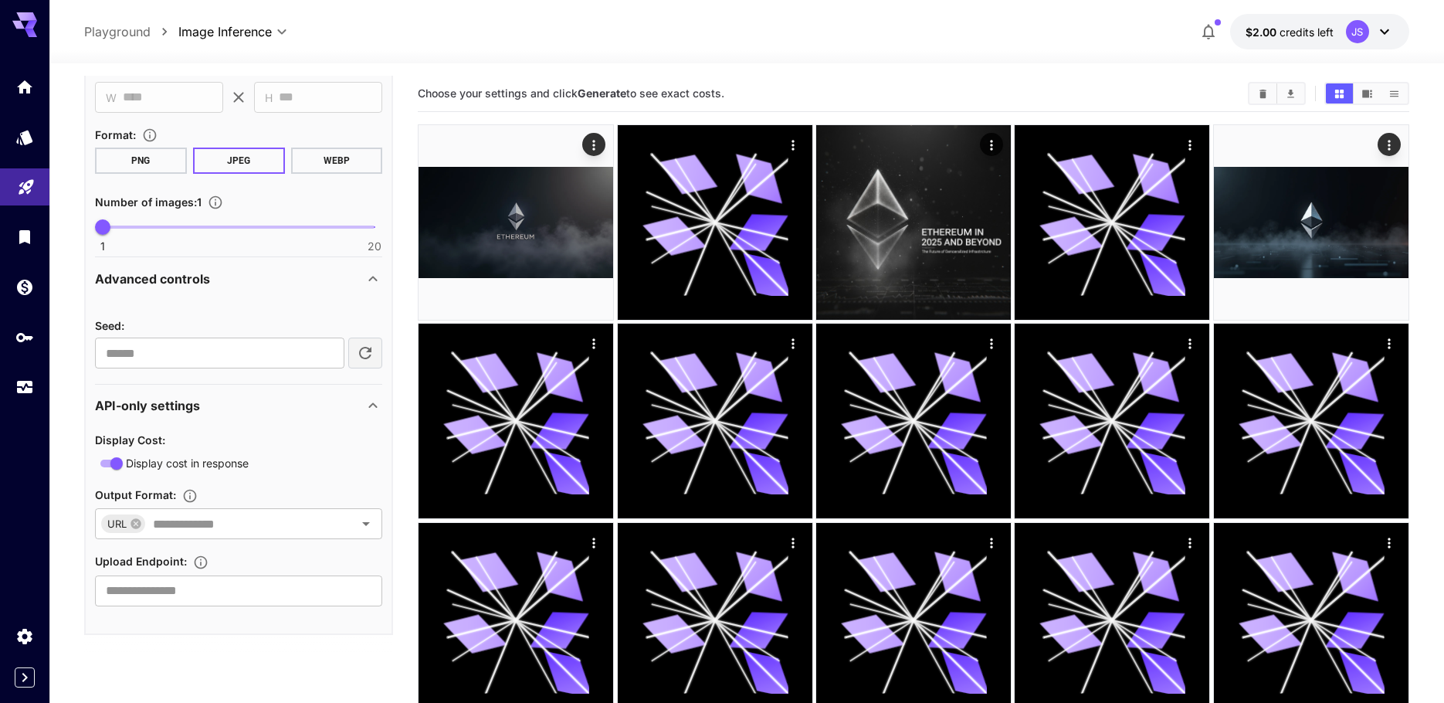
drag, startPoint x: 210, startPoint y: 291, endPoint x: 196, endPoint y: 485, distance: 194.3
click at [220, 276] on div "Advanced controls" at bounding box center [229, 278] width 269 height 19
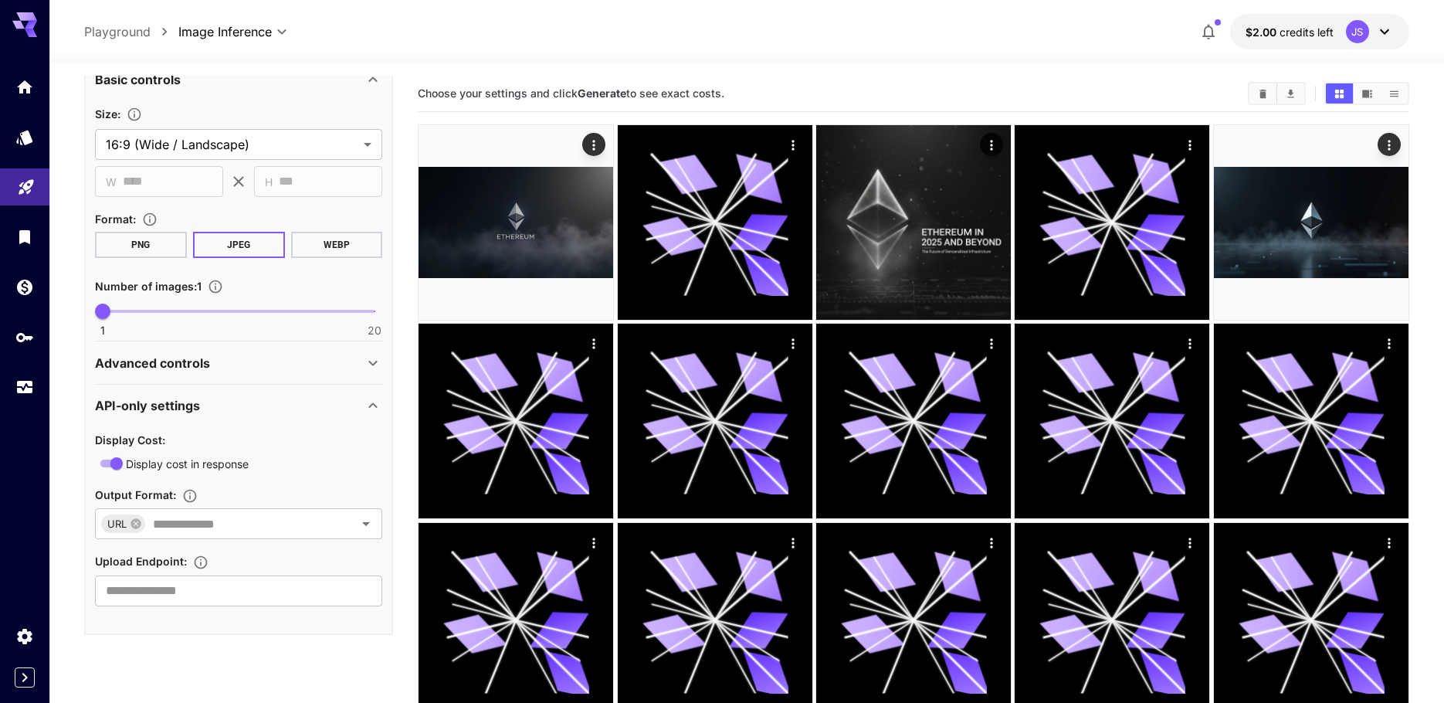
scroll to position [2898, 0]
click at [315, 244] on button "WEBP" at bounding box center [337, 245] width 92 height 26
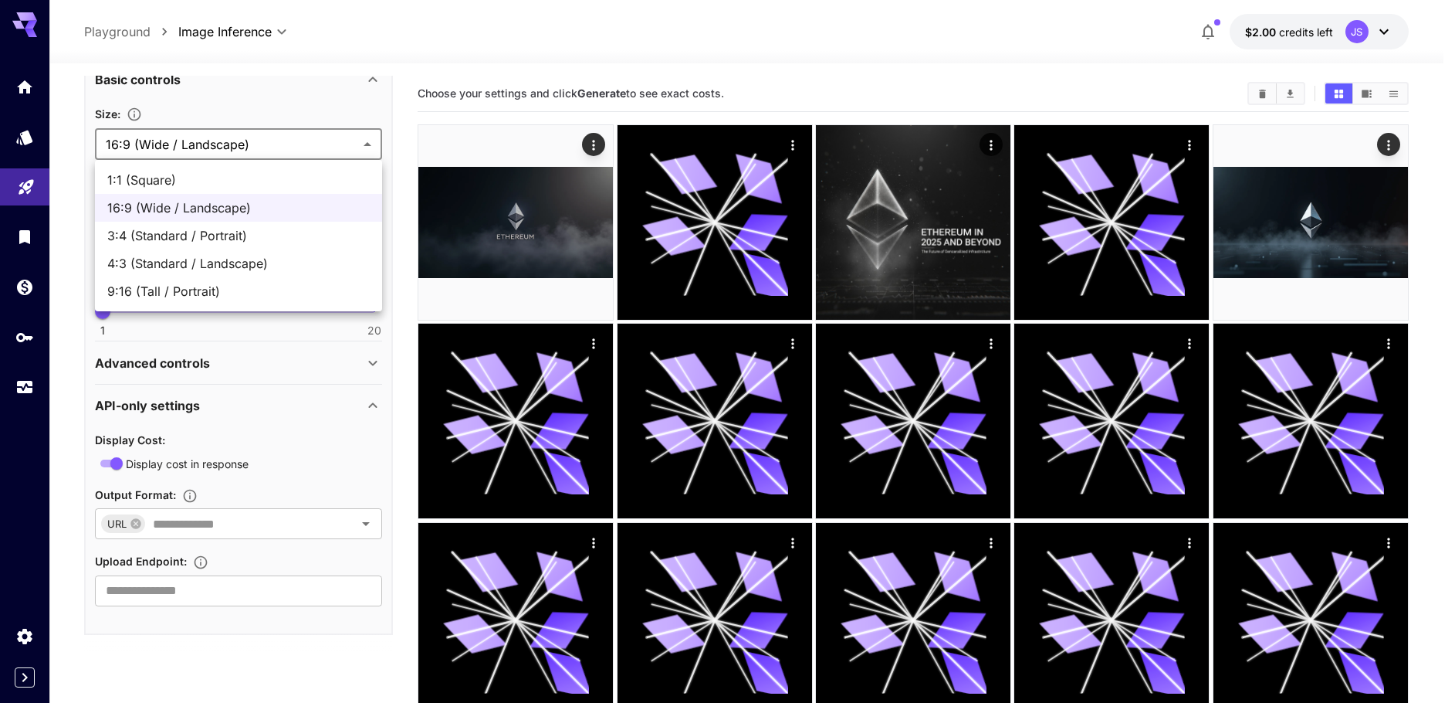
click at [183, 131] on div at bounding box center [727, 351] width 1455 height 703
click at [180, 141] on div at bounding box center [727, 351] width 1455 height 703
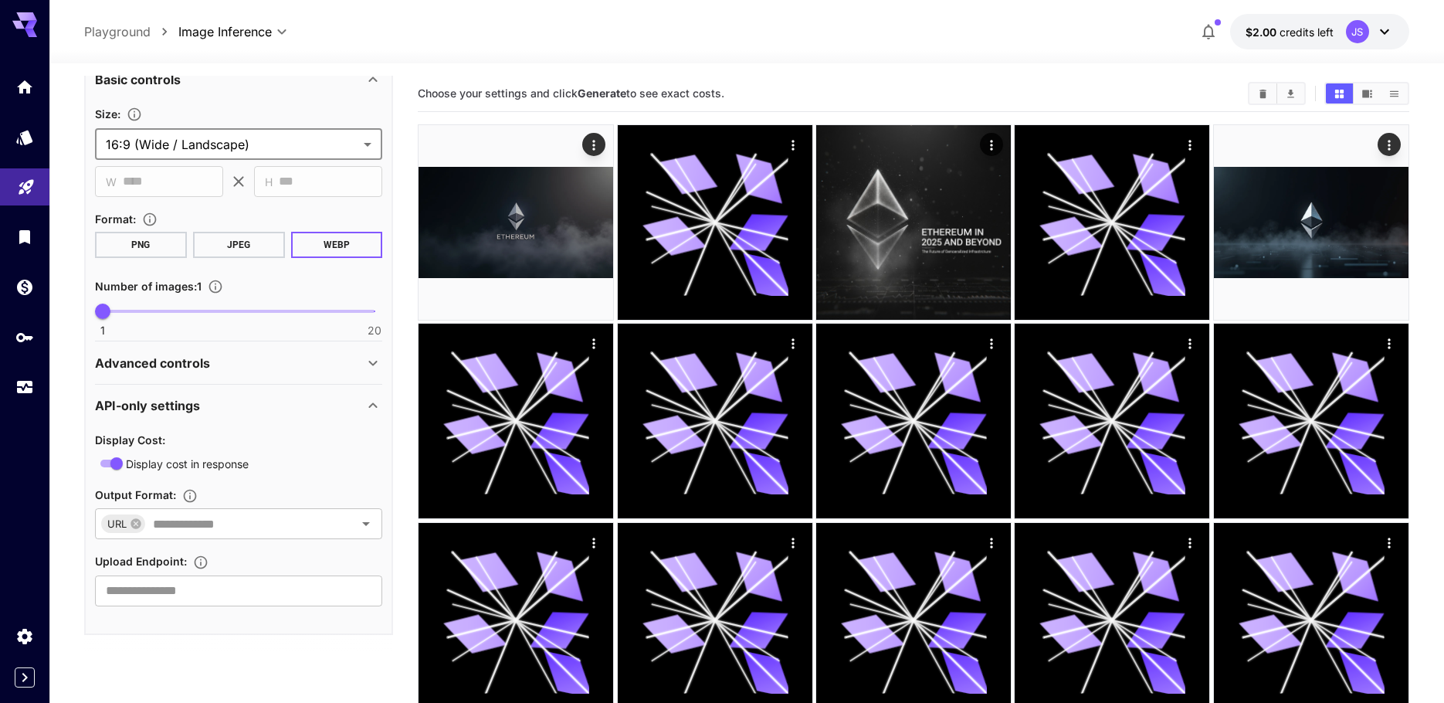
click at [241, 365] on div "Advanced controls" at bounding box center [229, 363] width 269 height 19
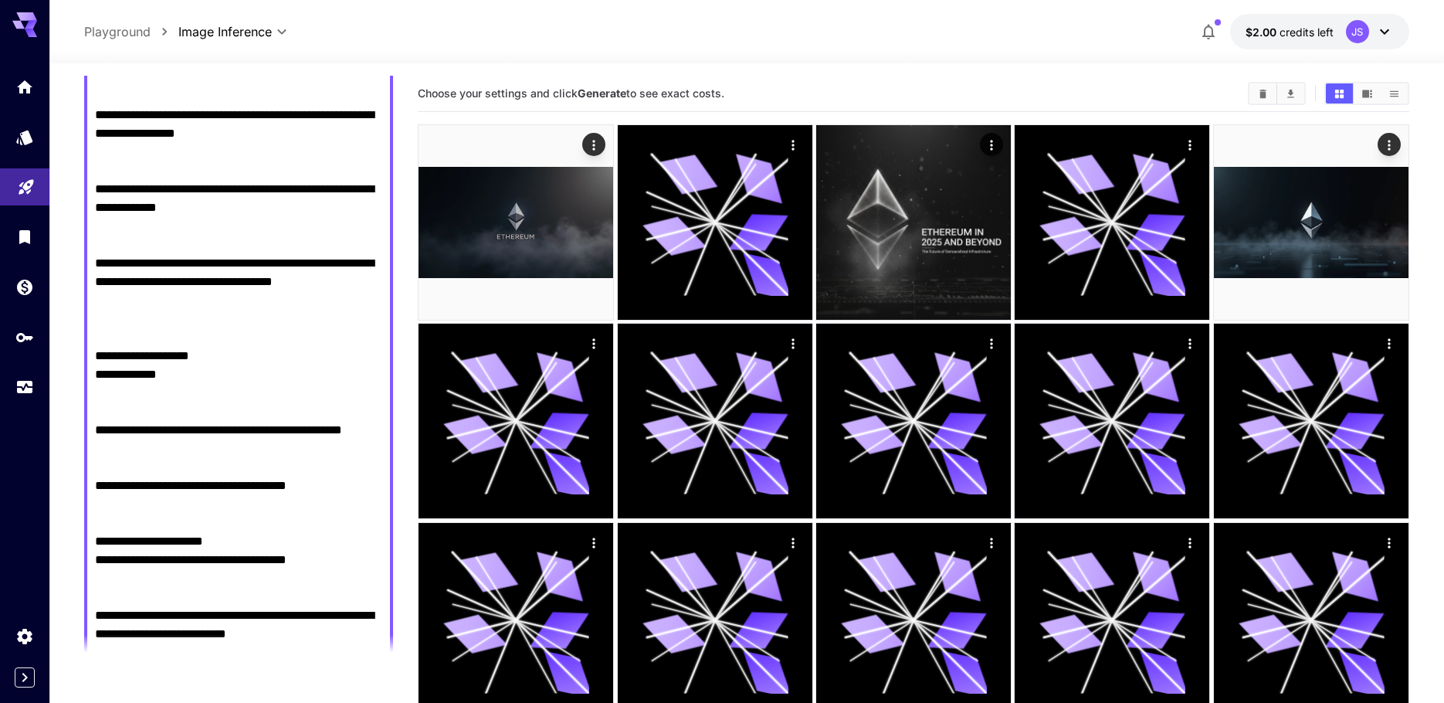
scroll to position [0, 0]
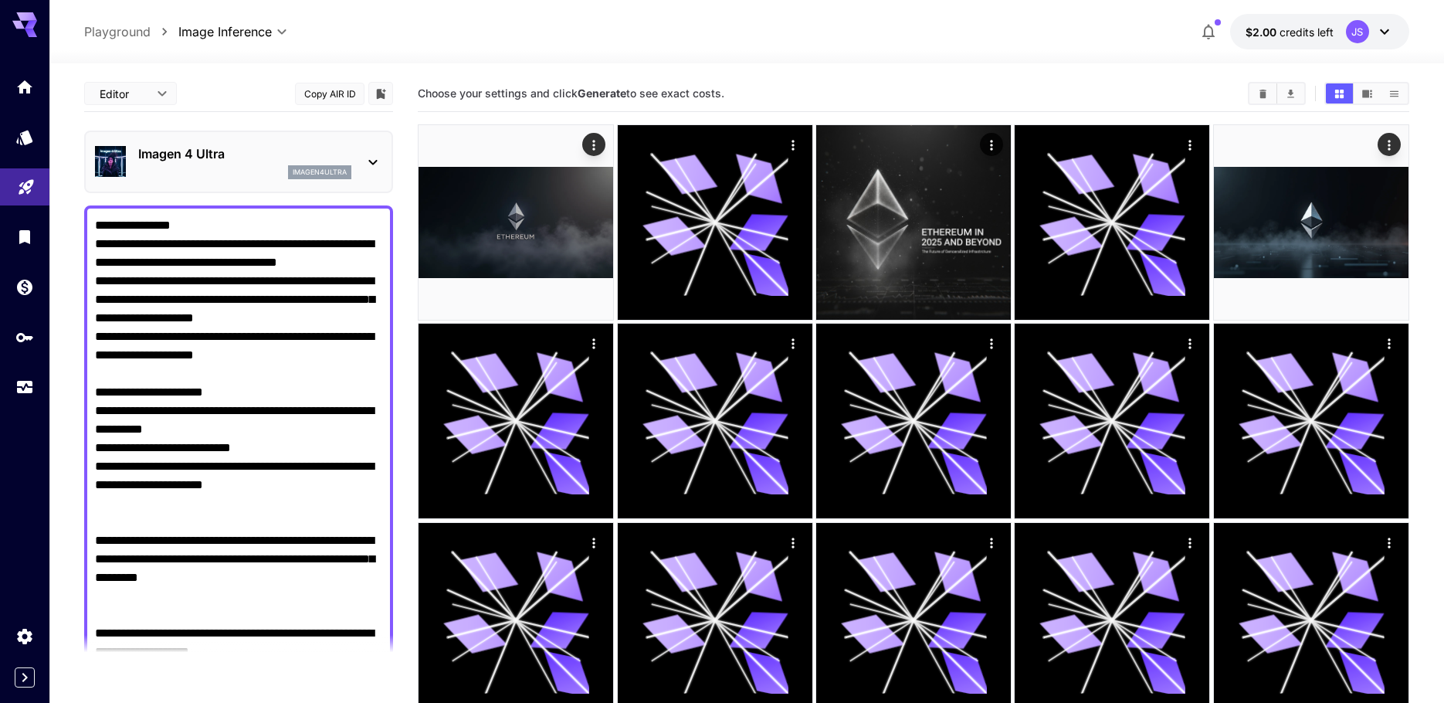
drag, startPoint x: 245, startPoint y: 373, endPoint x: 201, endPoint y: 186, distance: 191.9
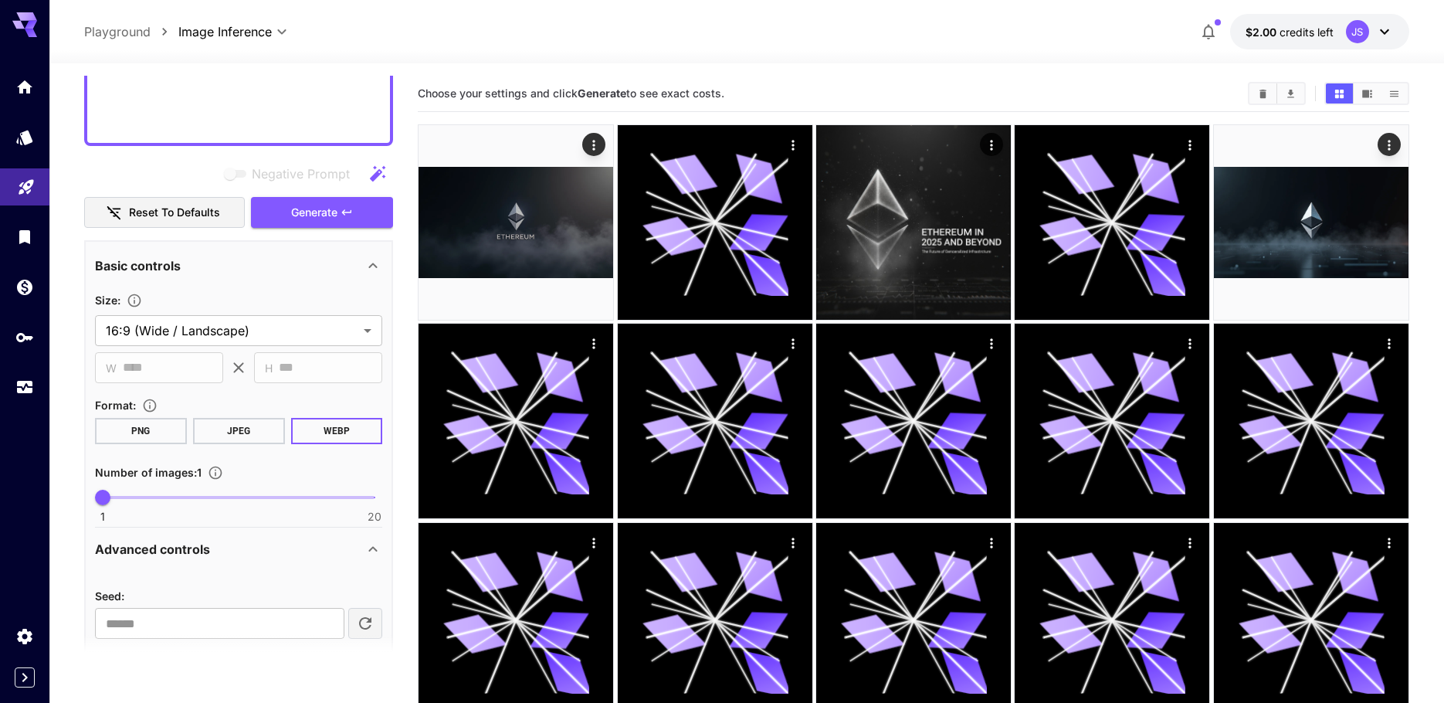
scroll to position [2982, 0]
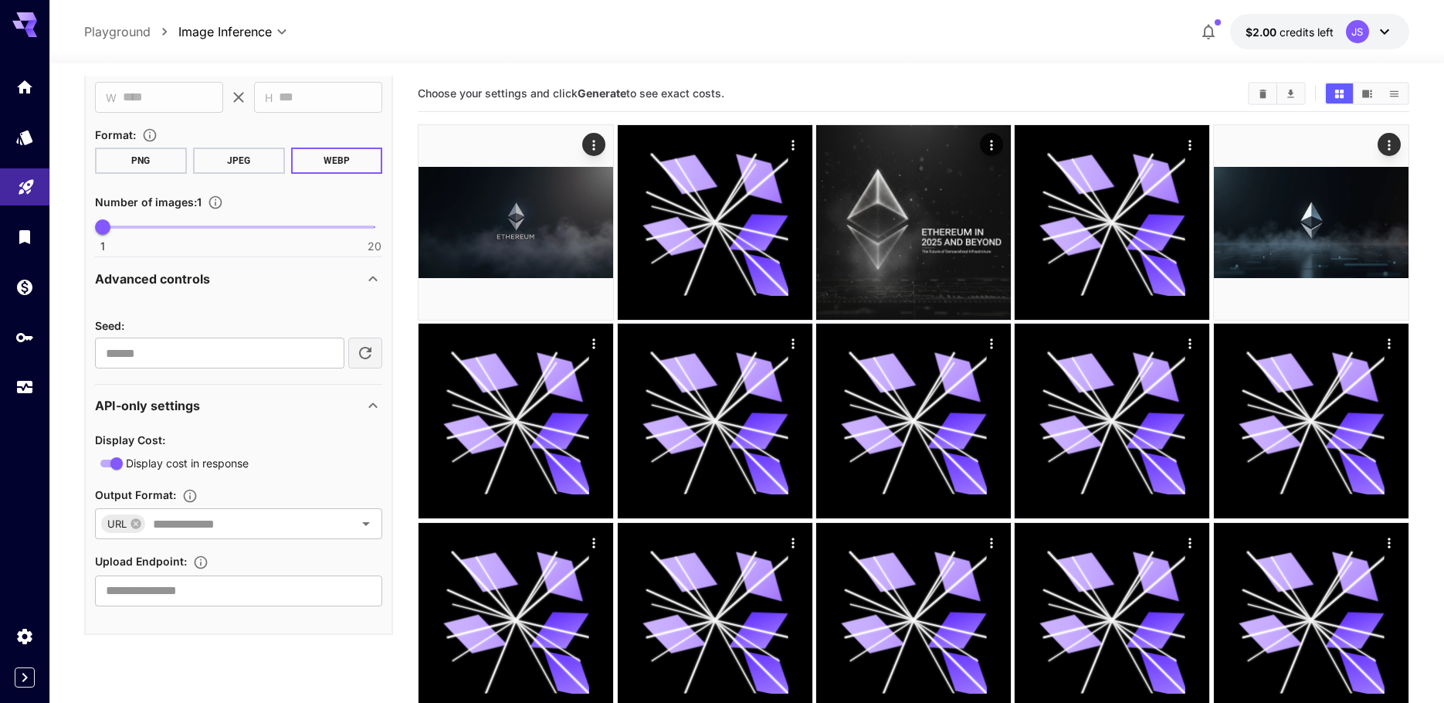
drag, startPoint x: 221, startPoint y: 276, endPoint x: 218, endPoint y: 512, distance: 235.5
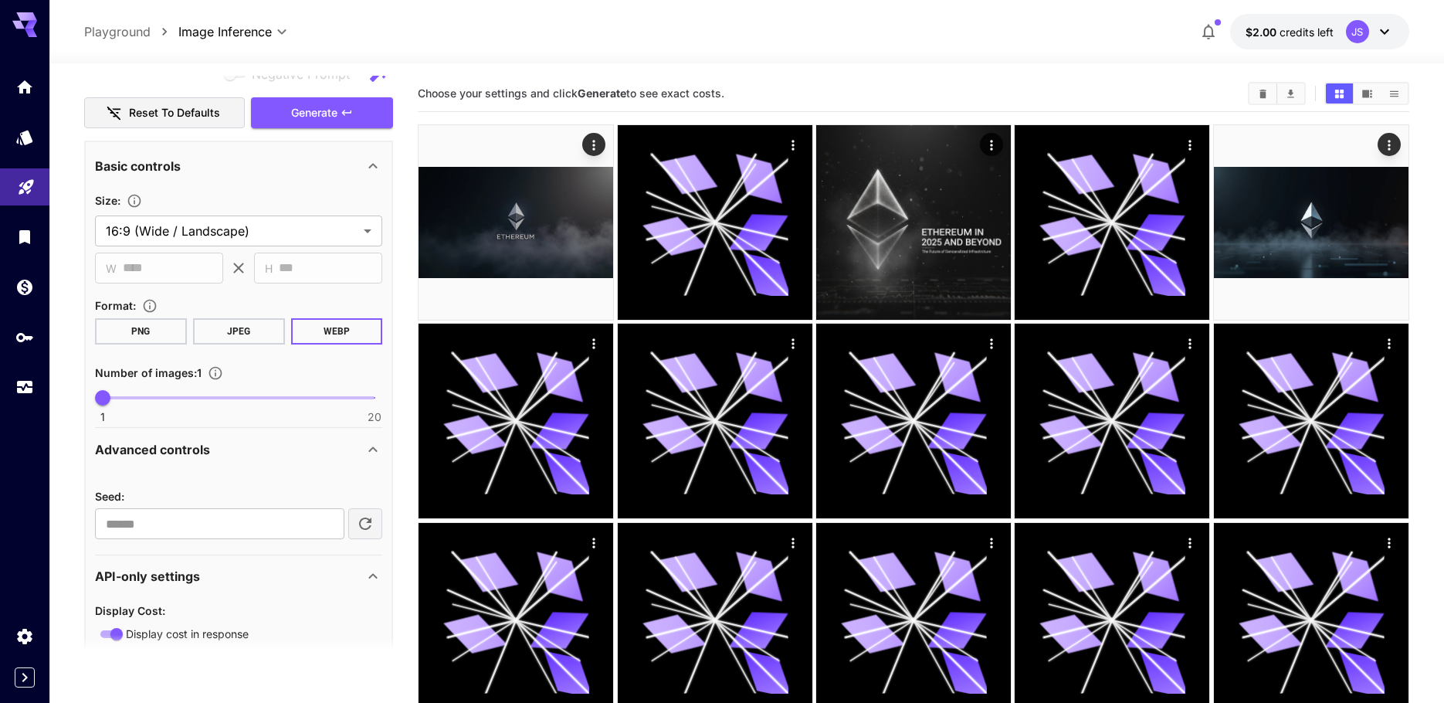
drag, startPoint x: 229, startPoint y: 316, endPoint x: 225, endPoint y: 259, distance: 57.3
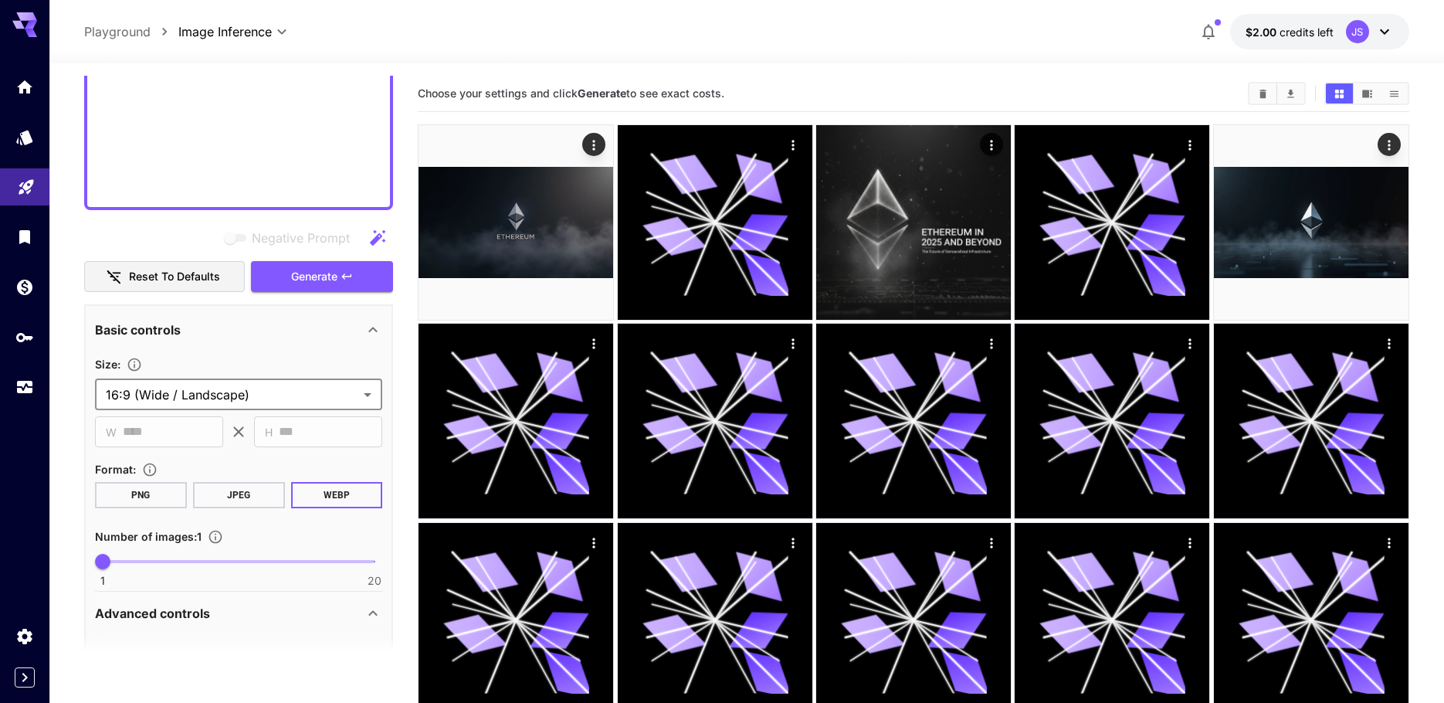
drag, startPoint x: 225, startPoint y: 250, endPoint x: 220, endPoint y: 197, distance: 53.5
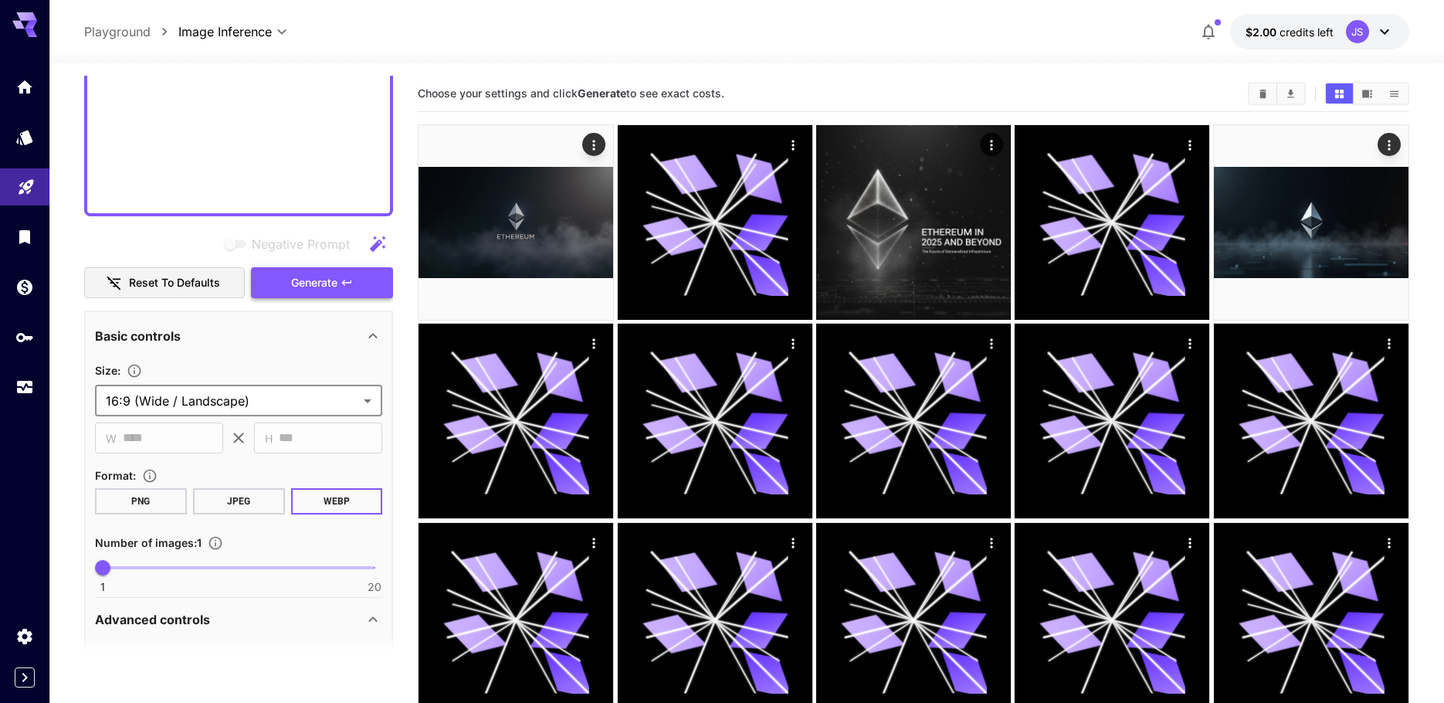
click at [332, 285] on span "Generate" at bounding box center [314, 282] width 46 height 19
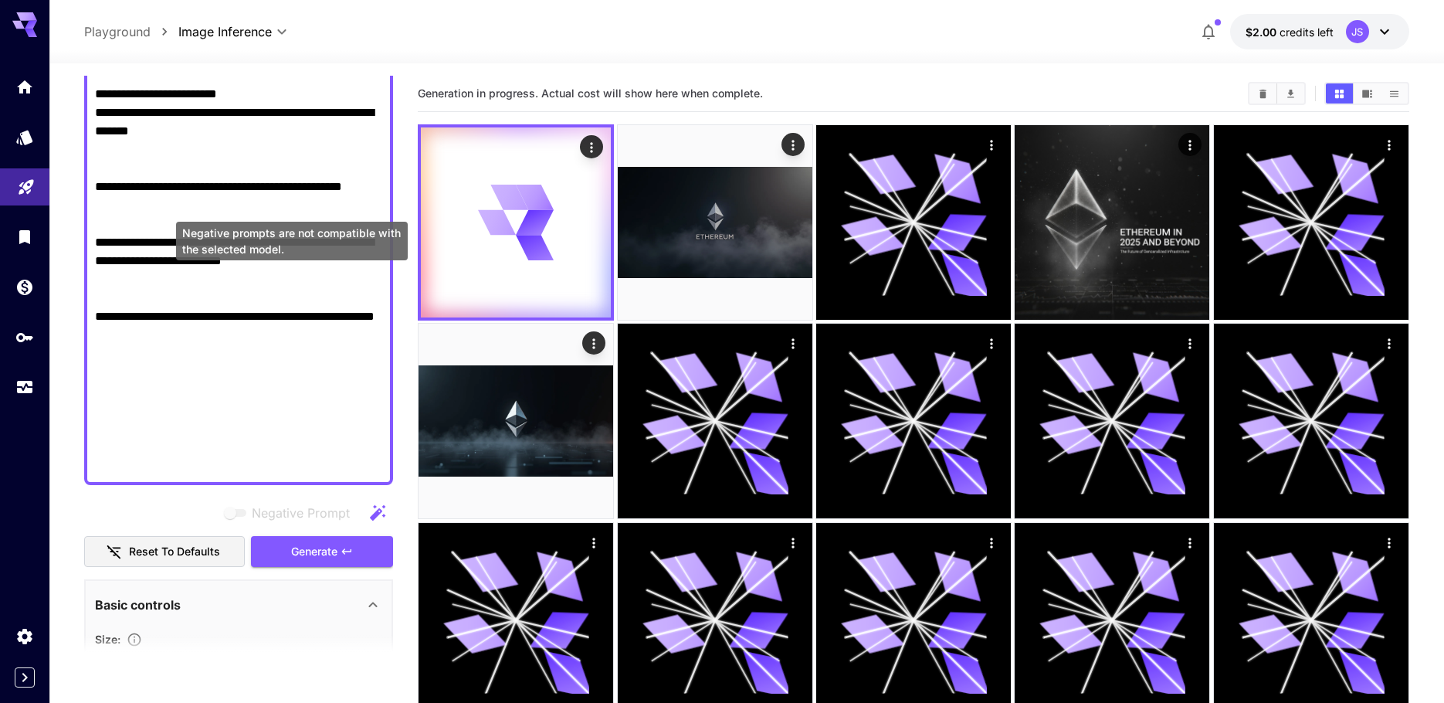
drag, startPoint x: 268, startPoint y: 324, endPoint x: 249, endPoint y: 238, distance: 88.6
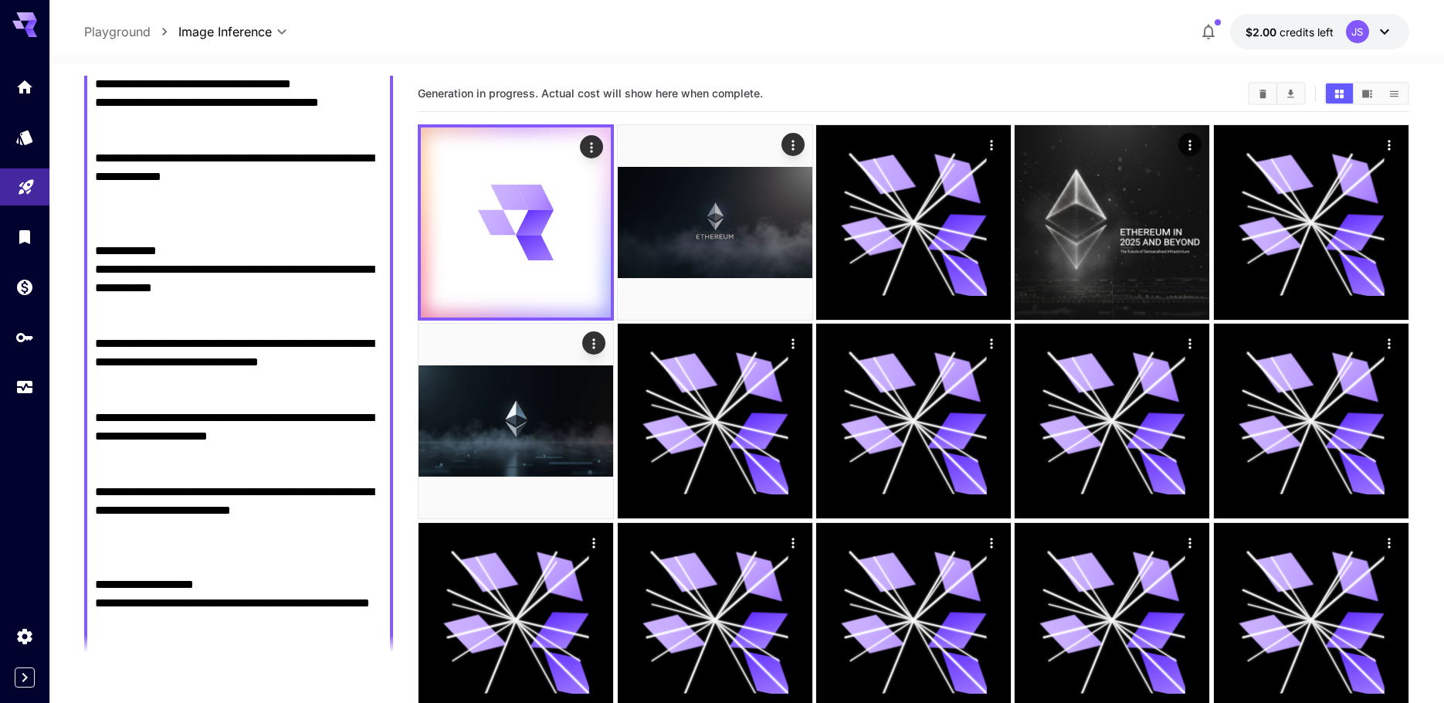
scroll to position [0, 0]
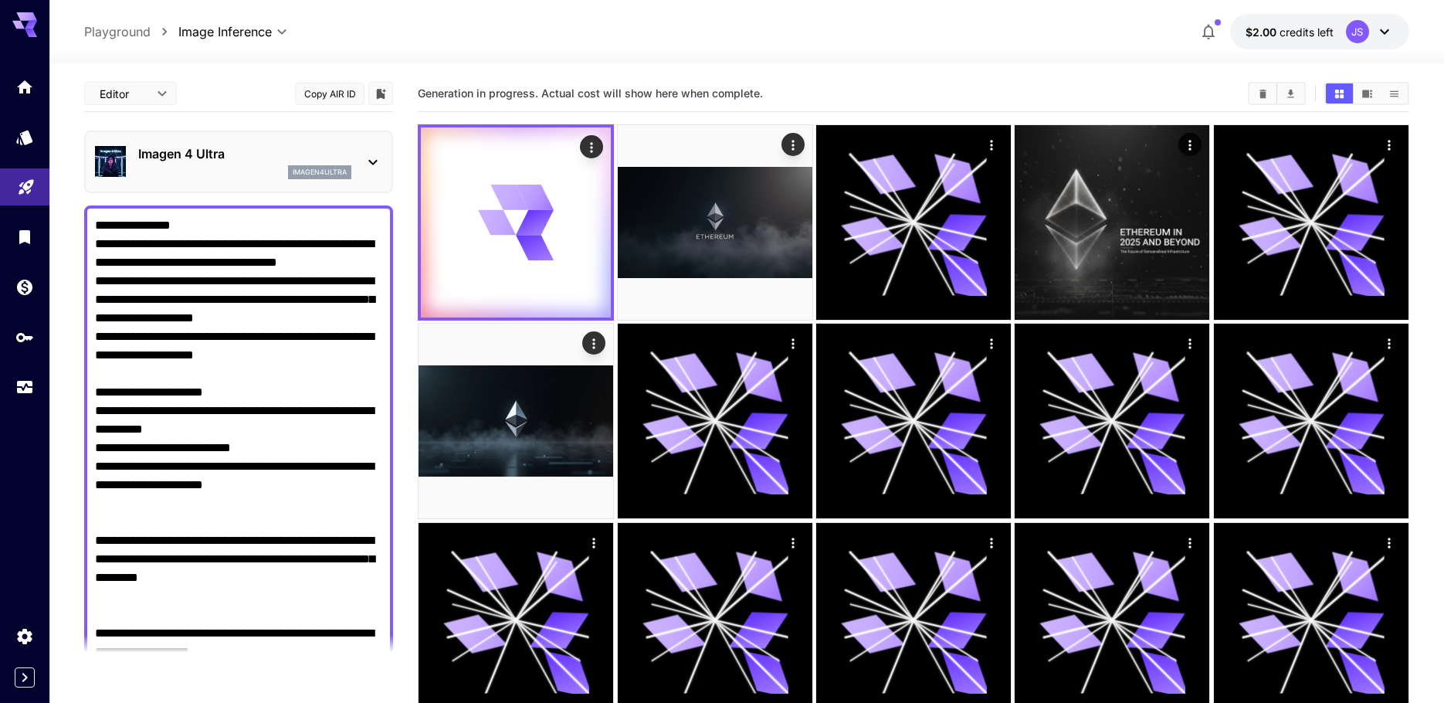
drag, startPoint x: 304, startPoint y: 320, endPoint x: 241, endPoint y: 94, distance: 234.9
drag, startPoint x: 592, startPoint y: 22, endPoint x: 565, endPoint y: 19, distance: 27.3
drag, startPoint x: 565, startPoint y: 19, endPoint x: 548, endPoint y: 20, distance: 17.1
click at [548, 20] on div "**********" at bounding box center [746, 32] width 1325 height 36
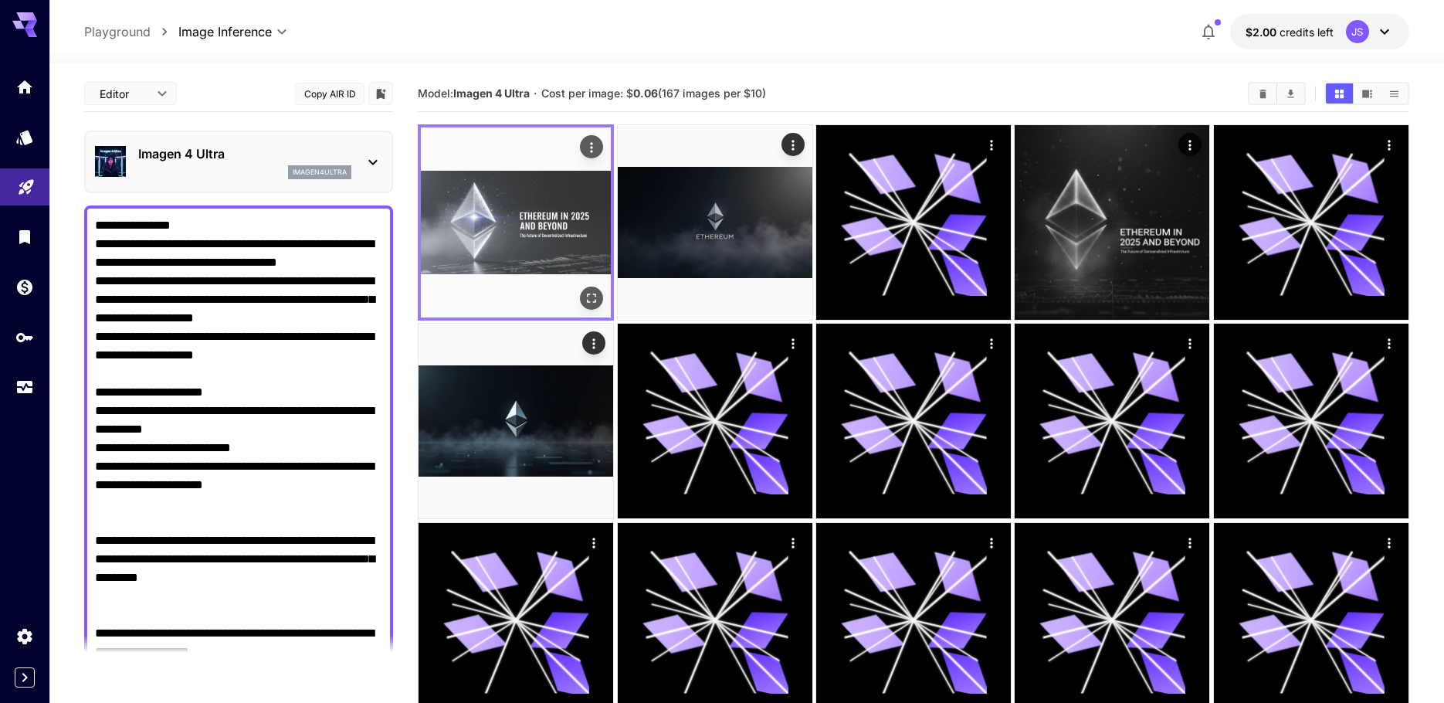
click at [591, 296] on icon "Open in fullscreen" at bounding box center [591, 297] width 15 height 15
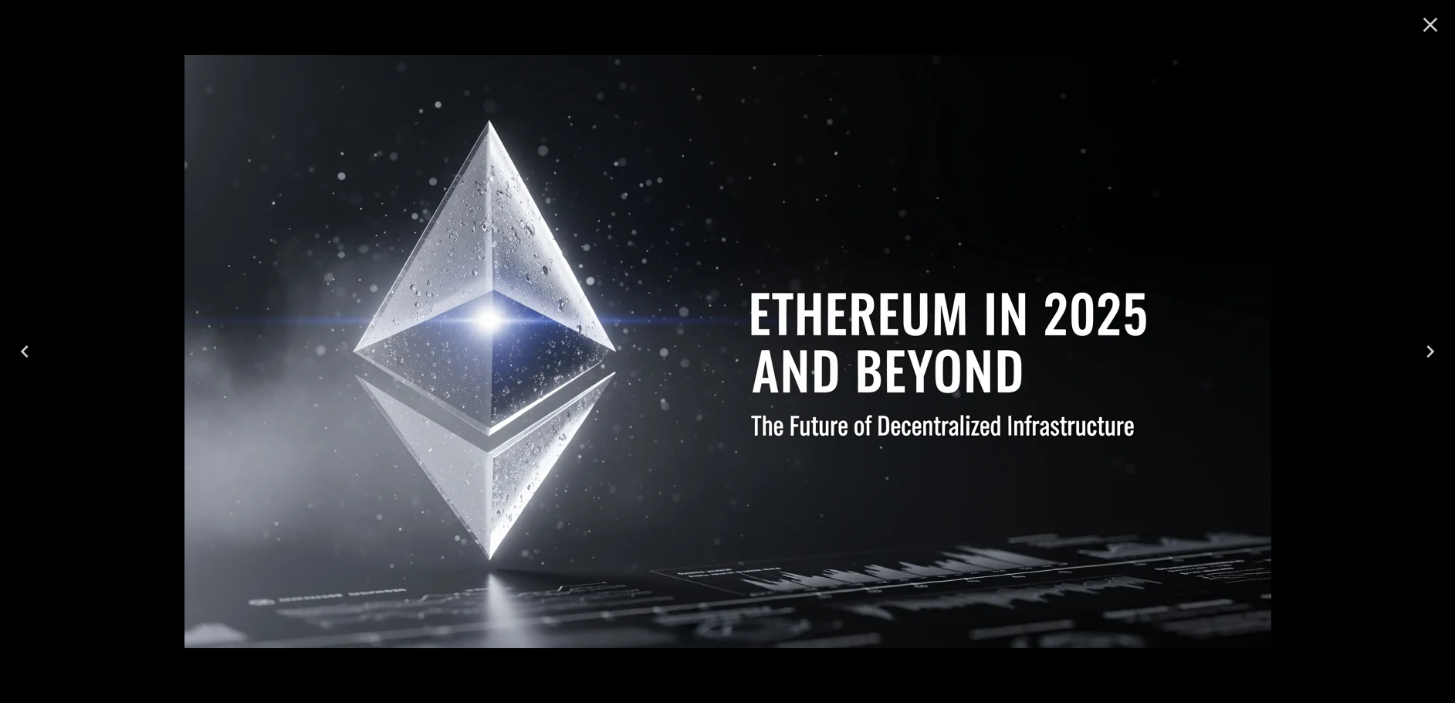
click at [1428, 24] on icon "Close" at bounding box center [1430, 24] width 25 height 25
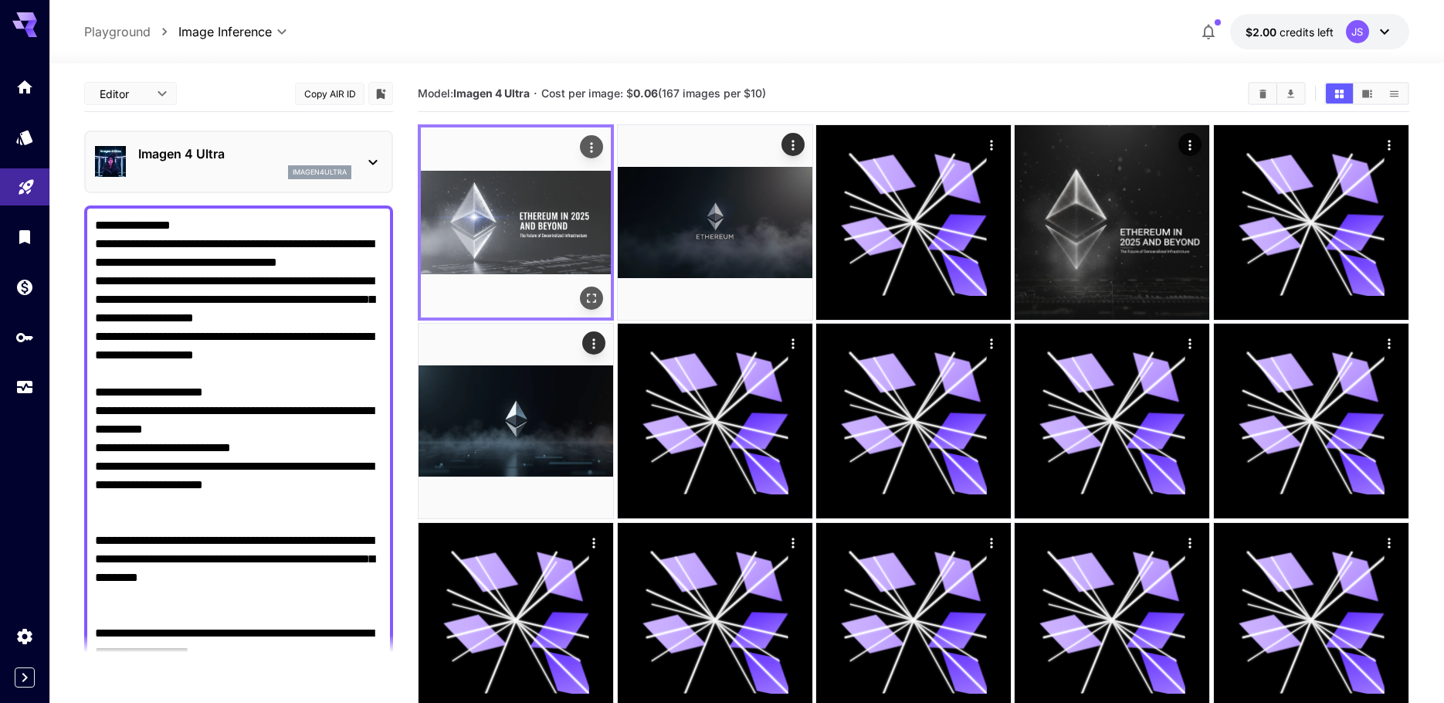
click at [590, 297] on icon "Open in fullscreen" at bounding box center [591, 297] width 15 height 15
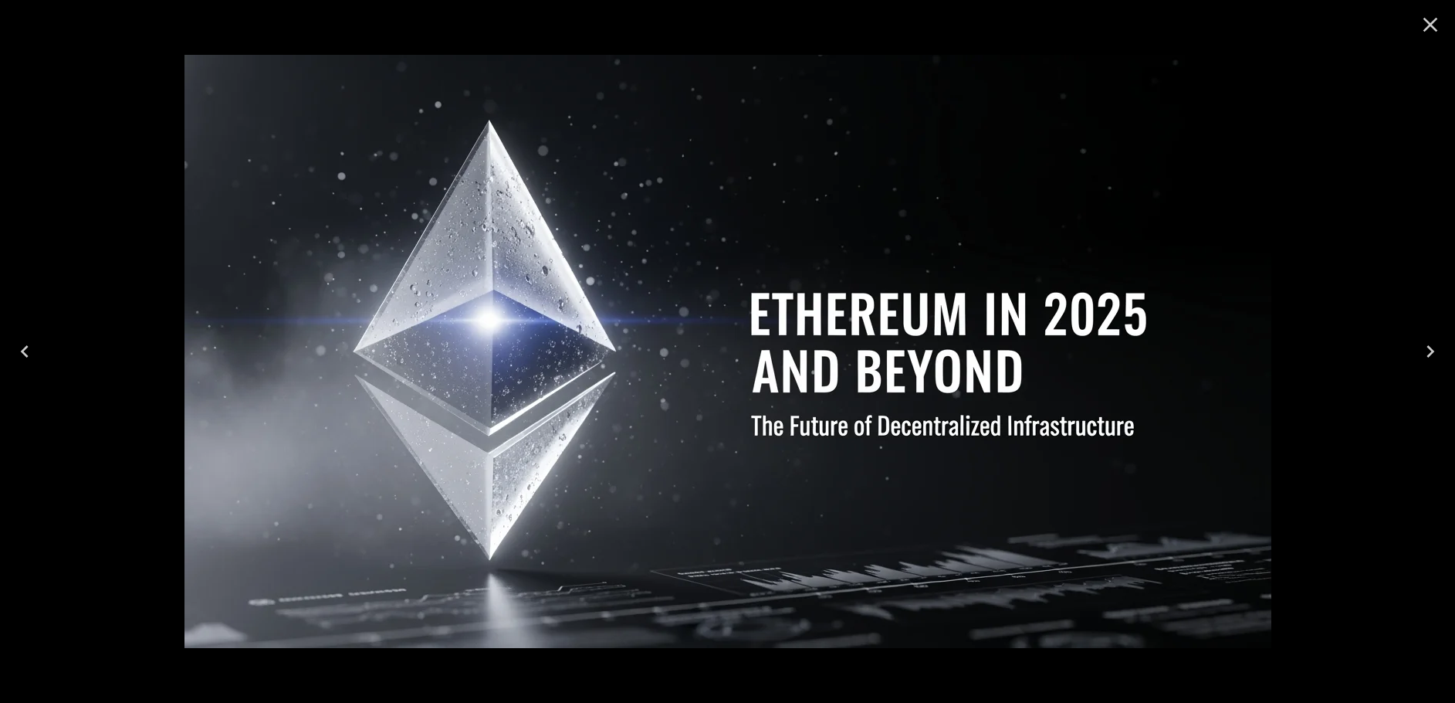
click at [1427, 27] on icon "Close" at bounding box center [1431, 25] width 15 height 15
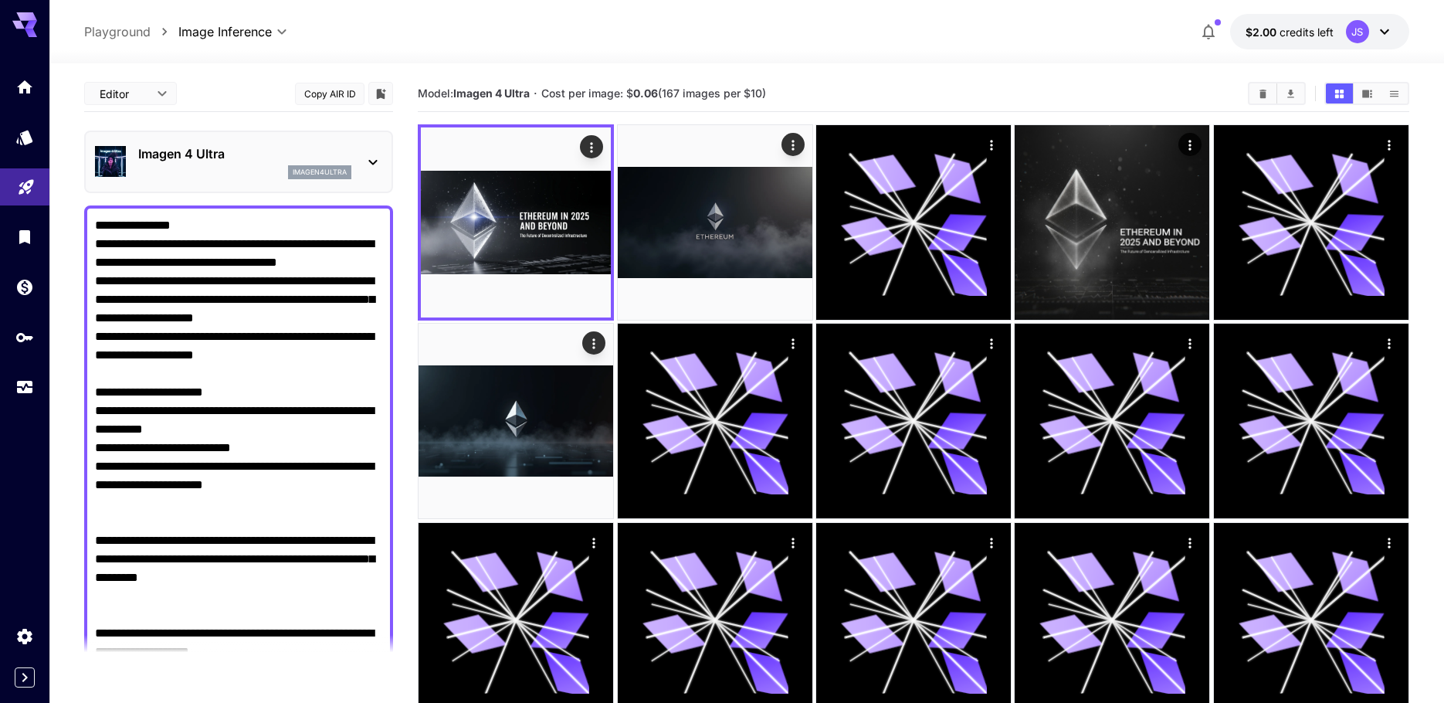
drag, startPoint x: 753, startPoint y: 25, endPoint x: 460, endPoint y: 35, distance: 293.5
click at [466, 32] on div "**********" at bounding box center [746, 32] width 1325 height 36
drag, startPoint x: 457, startPoint y: 93, endPoint x: 533, endPoint y: 92, distance: 75.7
click at [530, 92] on b "Imagen 4 Ultra" at bounding box center [491, 92] width 76 height 13
